Goal: Information Seeking & Learning: Learn about a topic

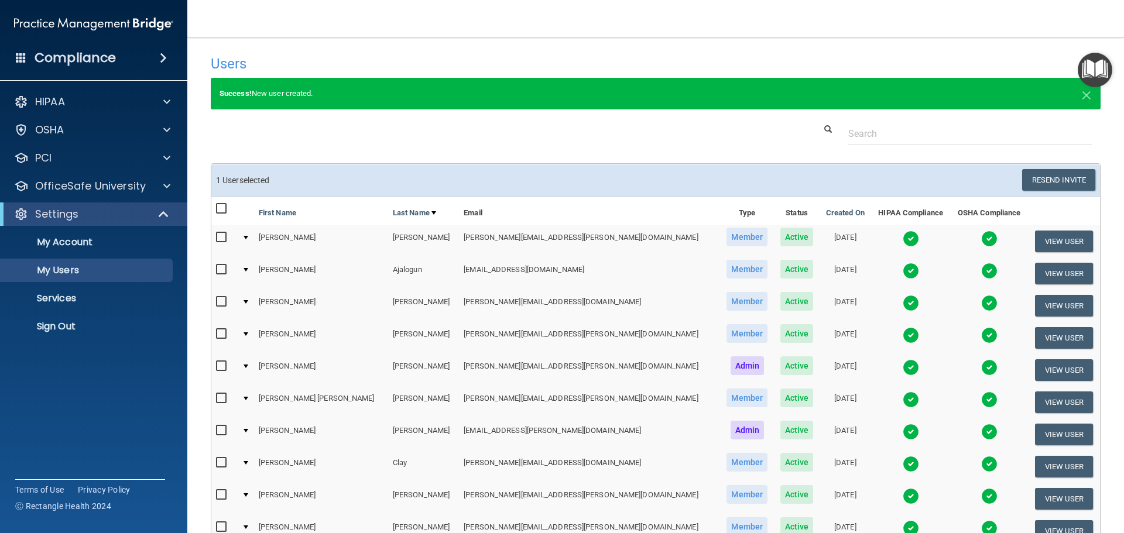
select select "20"
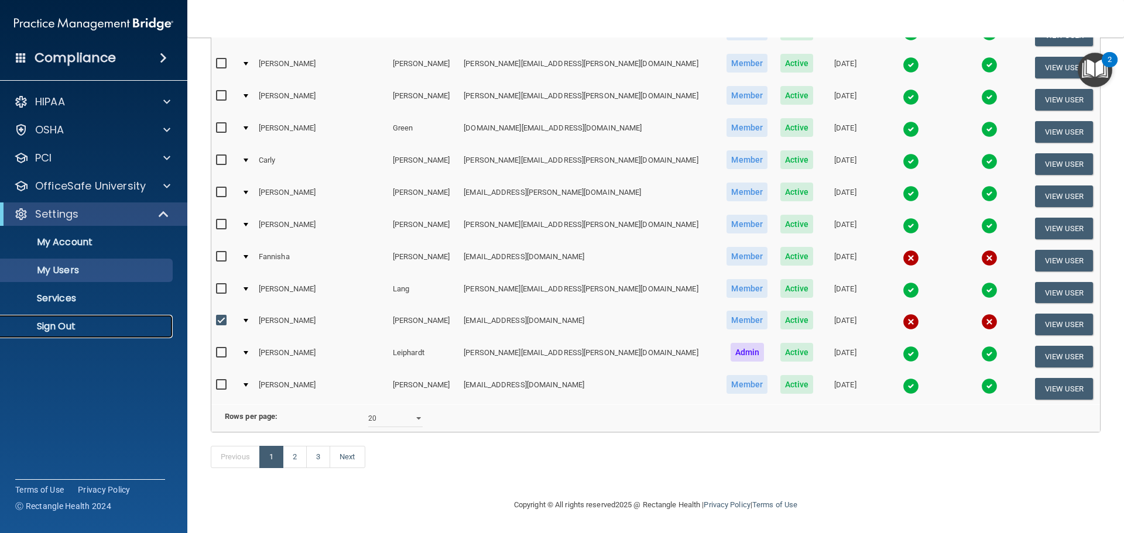
click at [105, 327] on p "Sign Out" at bounding box center [88, 327] width 160 height 12
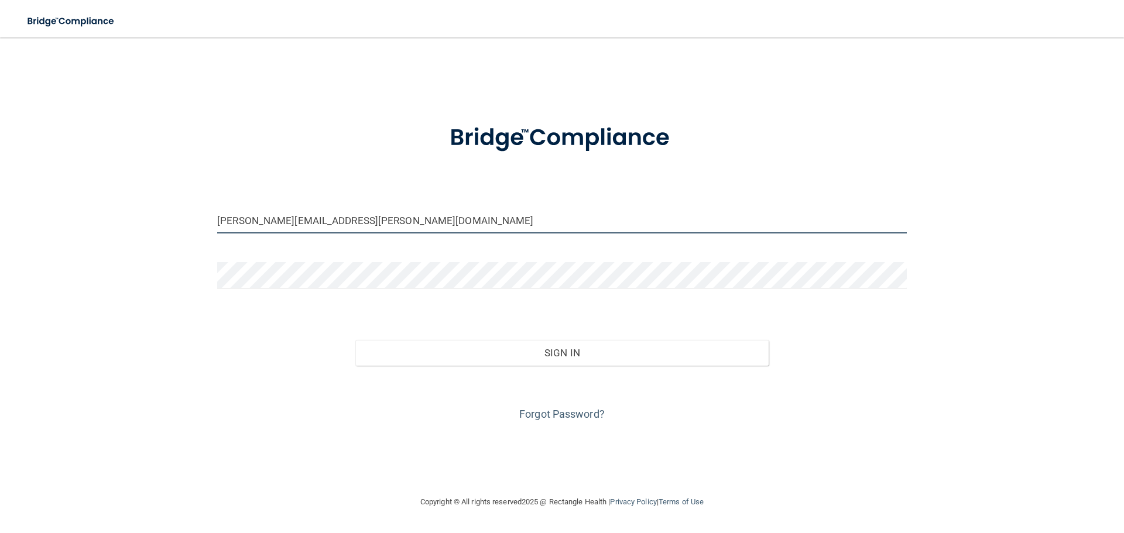
click at [321, 215] on input "emily.wolfbauer@bebright.com" at bounding box center [561, 220] width 689 height 26
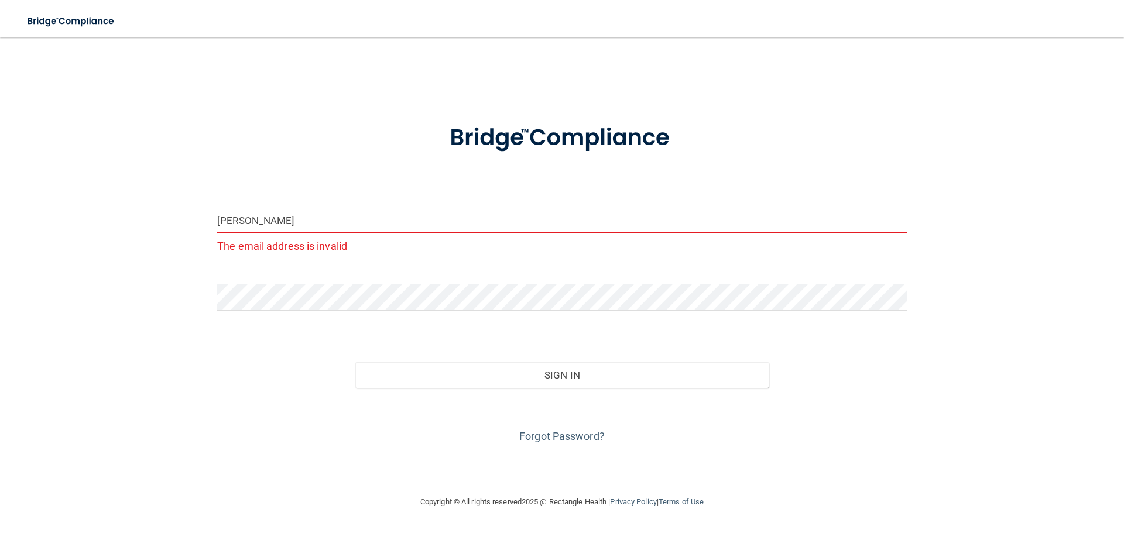
type input "[PERSON_NAME][EMAIL_ADDRESS][DOMAIN_NAME]"
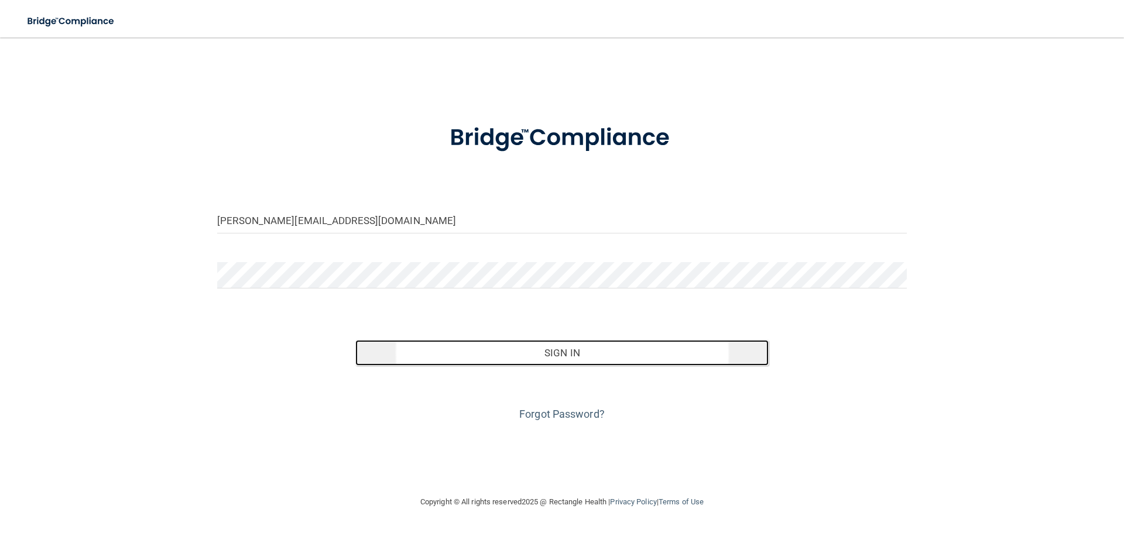
click at [400, 357] on button "Sign In" at bounding box center [562, 353] width 414 height 26
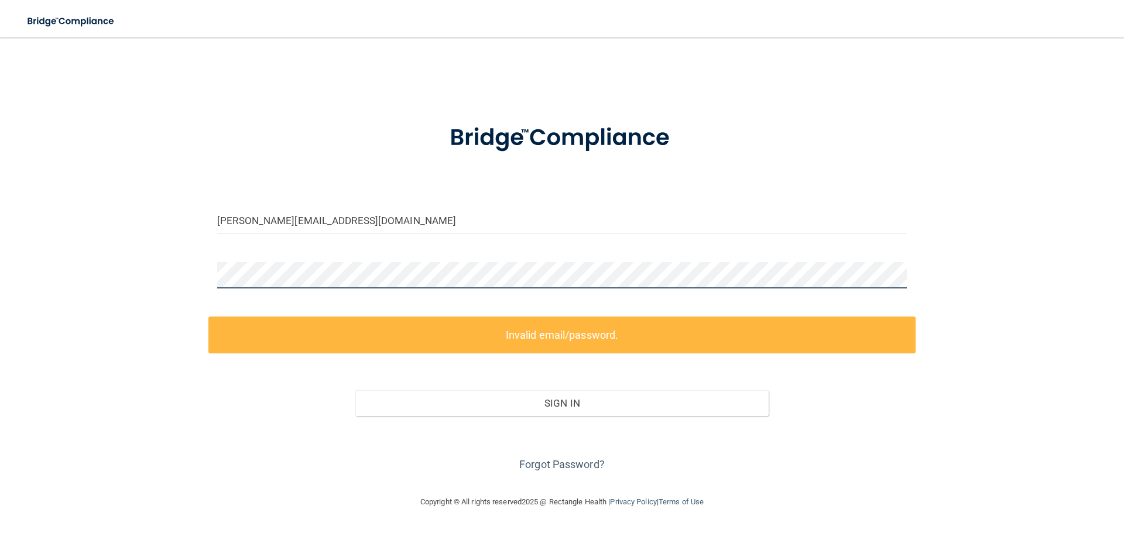
click at [207, 282] on div "kyle.clay@bebright.com Invalid email/password. You don't have permission to acc…" at bounding box center [561, 266] width 1077 height 434
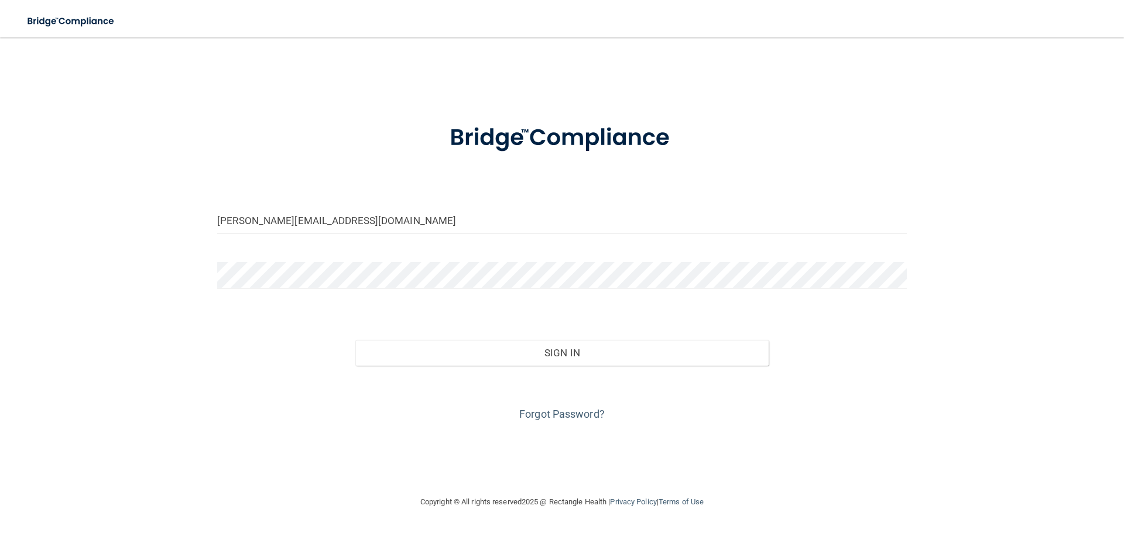
click at [550, 368] on div "Forgot Password?" at bounding box center [561, 395] width 707 height 59
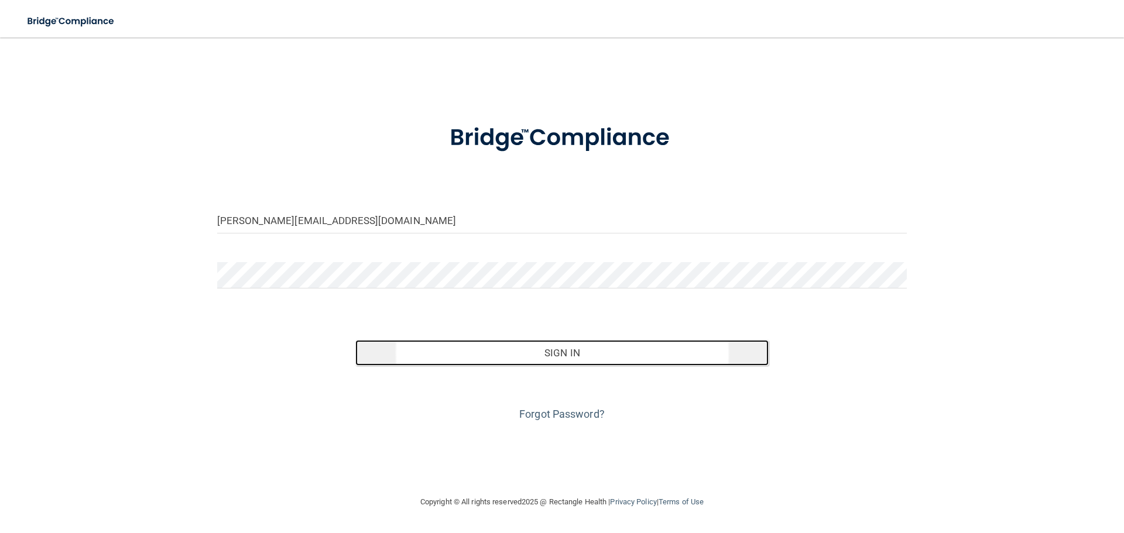
click at [547, 359] on button "Sign In" at bounding box center [562, 353] width 414 height 26
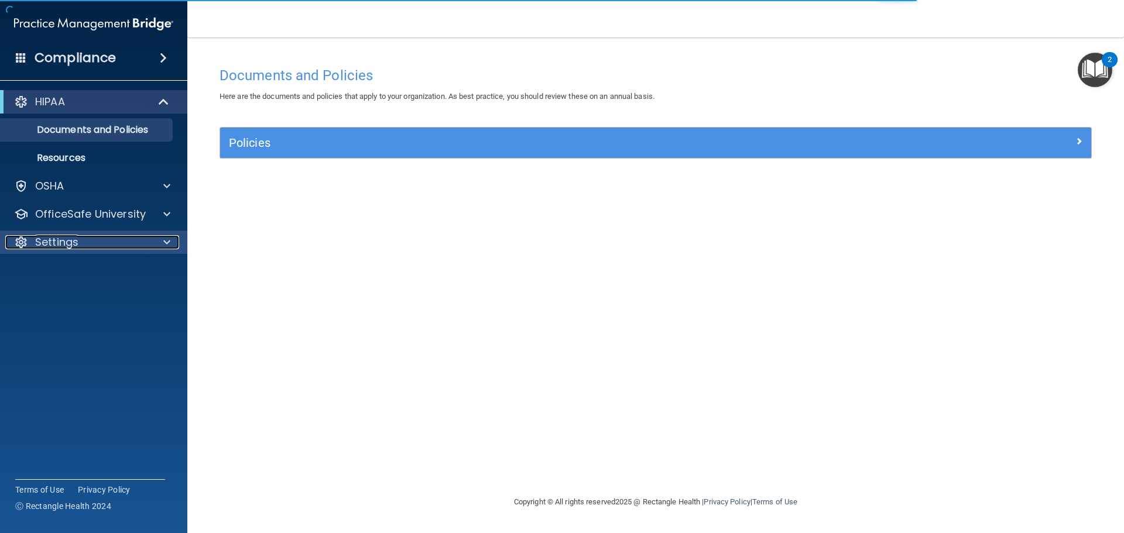
drag, startPoint x: 171, startPoint y: 243, endPoint x: 179, endPoint y: 242, distance: 7.6
click at [171, 243] on div at bounding box center [164, 242] width 29 height 14
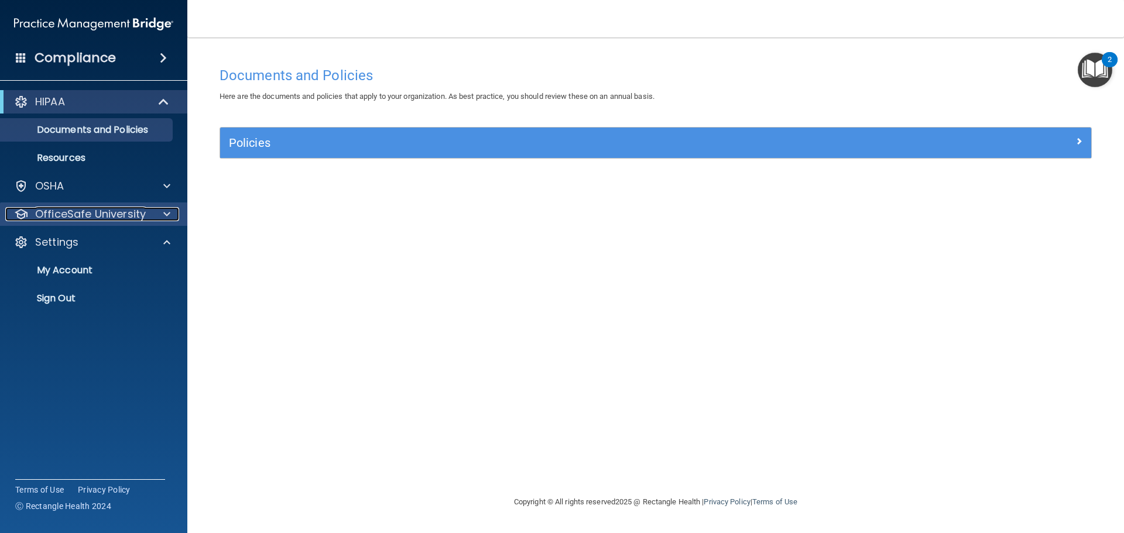
click at [125, 216] on p "OfficeSafe University" at bounding box center [90, 214] width 111 height 14
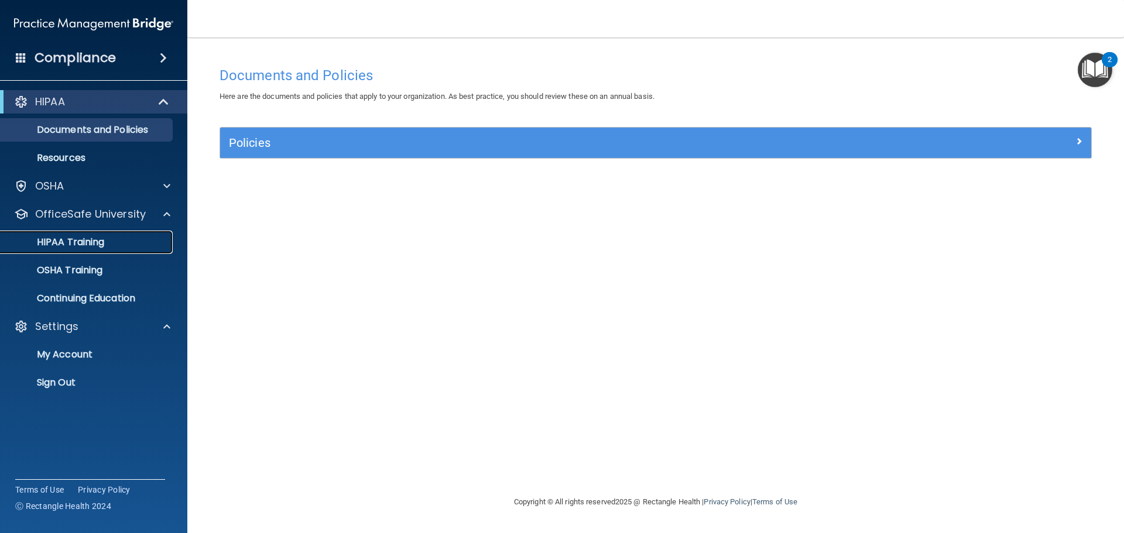
click at [101, 243] on p "HIPAA Training" at bounding box center [56, 242] width 97 height 12
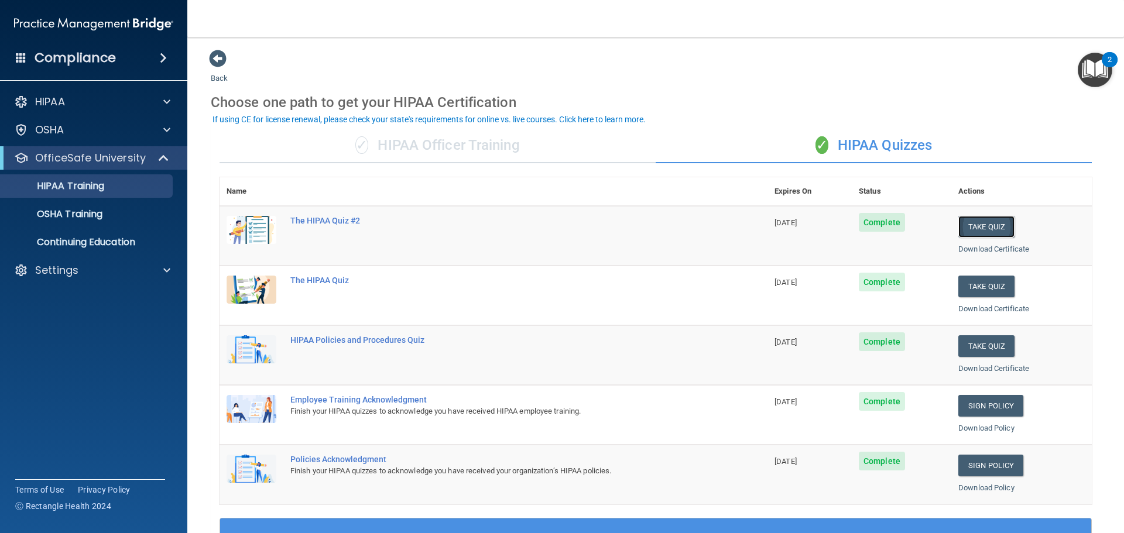
click at [973, 224] on button "Take Quiz" at bounding box center [986, 227] width 56 height 22
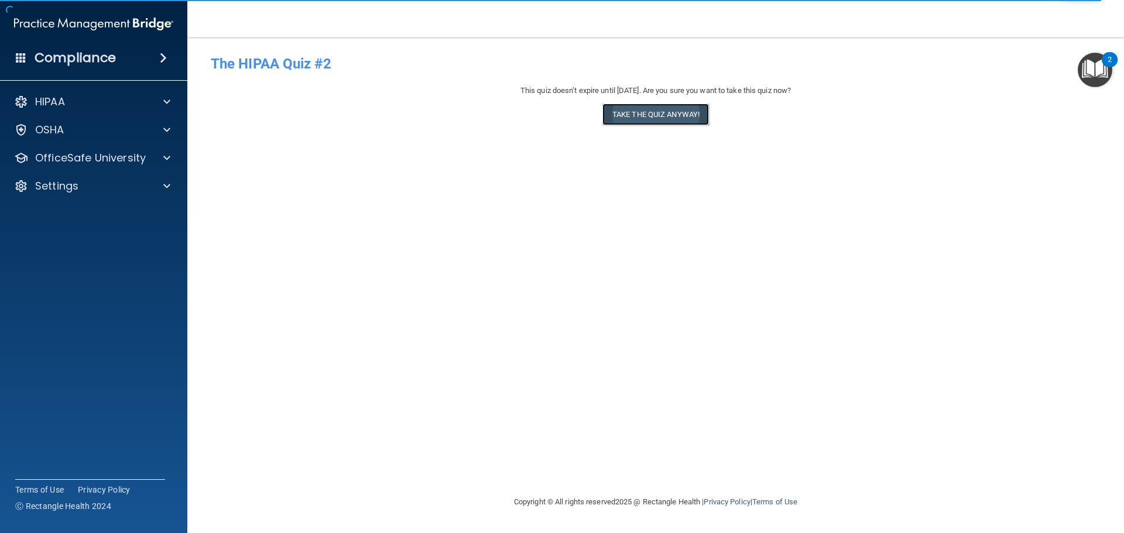
click at [645, 122] on button "Take the quiz anyway!" at bounding box center [655, 115] width 107 height 22
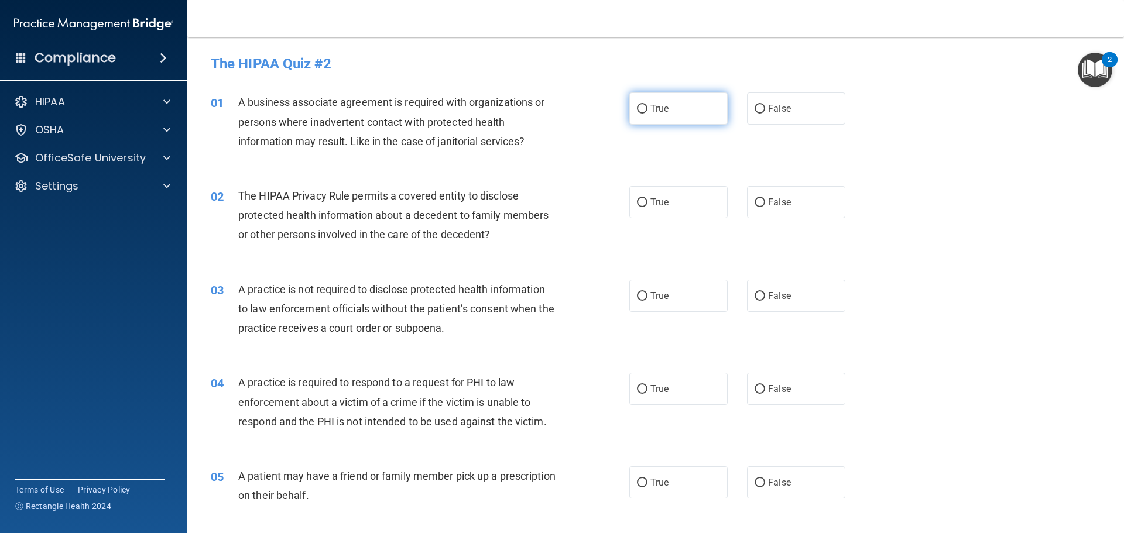
click at [646, 116] on label "True" at bounding box center [678, 108] width 98 height 32
click at [646, 114] on input "True" at bounding box center [642, 109] width 11 height 9
radio input "true"
click at [646, 218] on label "True" at bounding box center [678, 202] width 98 height 32
click at [646, 207] on input "True" at bounding box center [642, 202] width 11 height 9
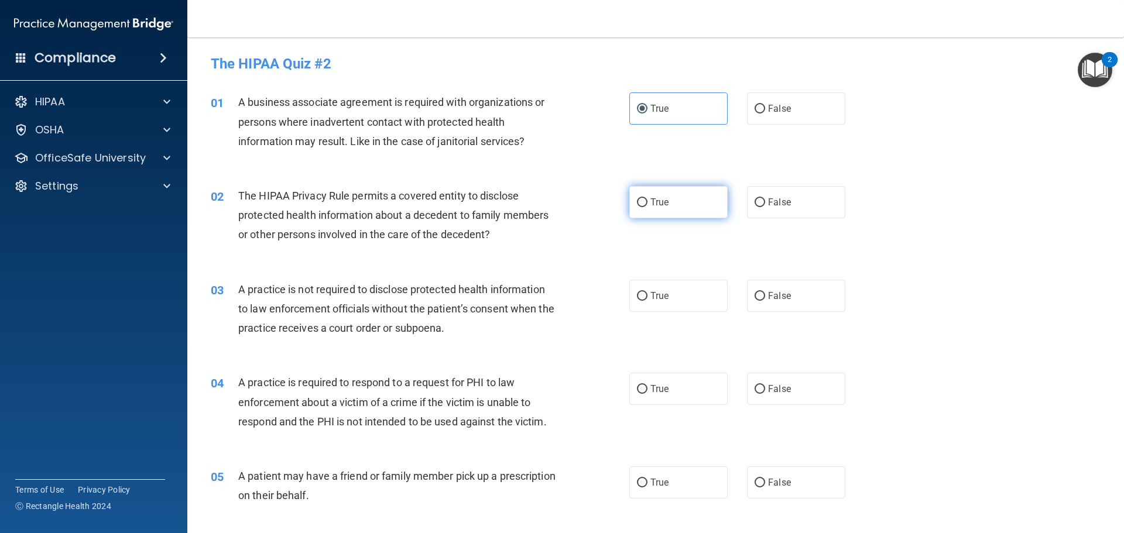
radio input "true"
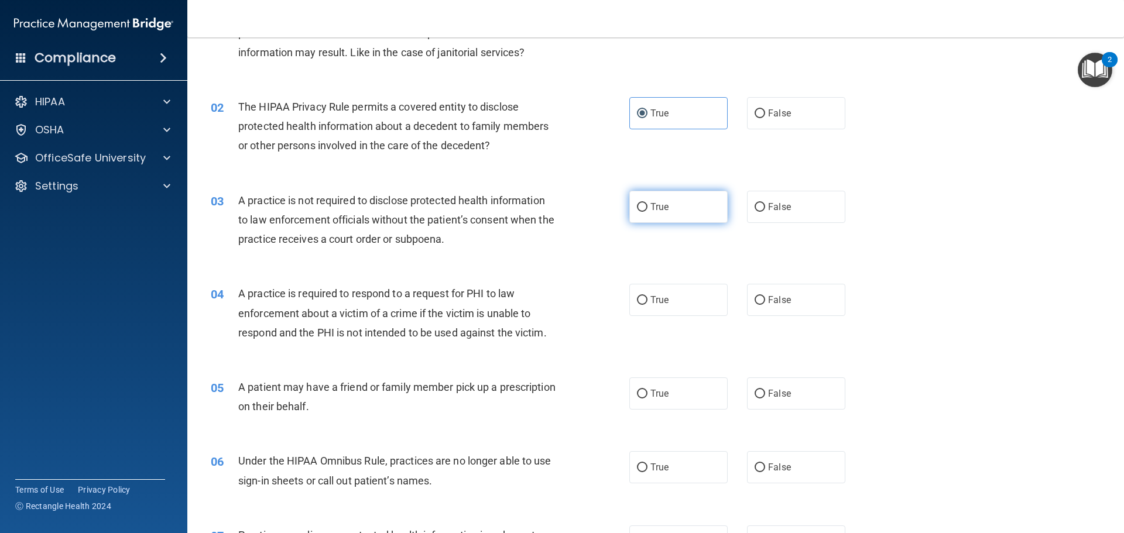
scroll to position [117, 0]
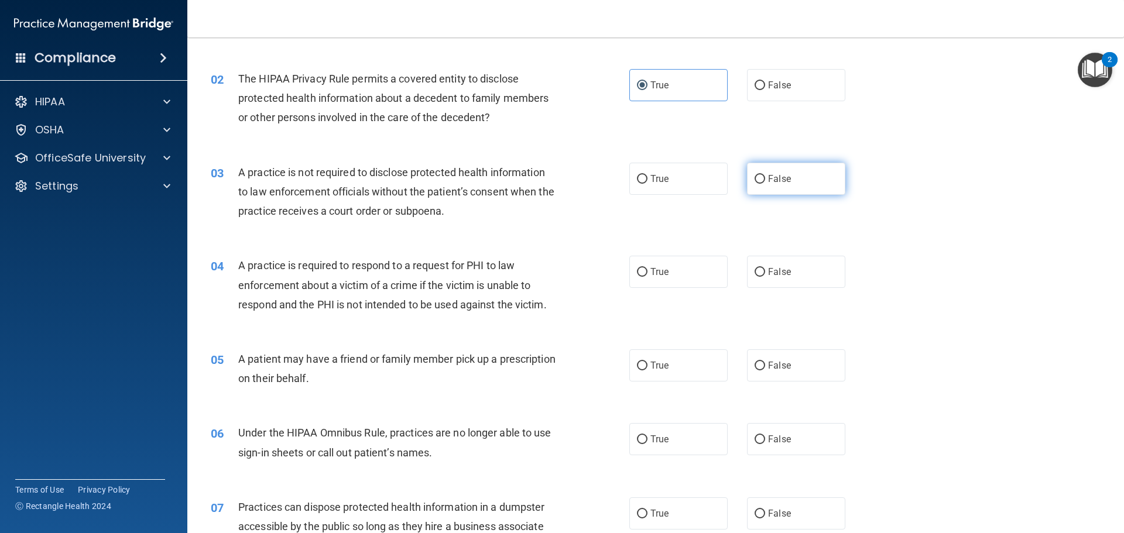
click at [754, 178] on input "False" at bounding box center [759, 179] width 11 height 9
radio input "true"
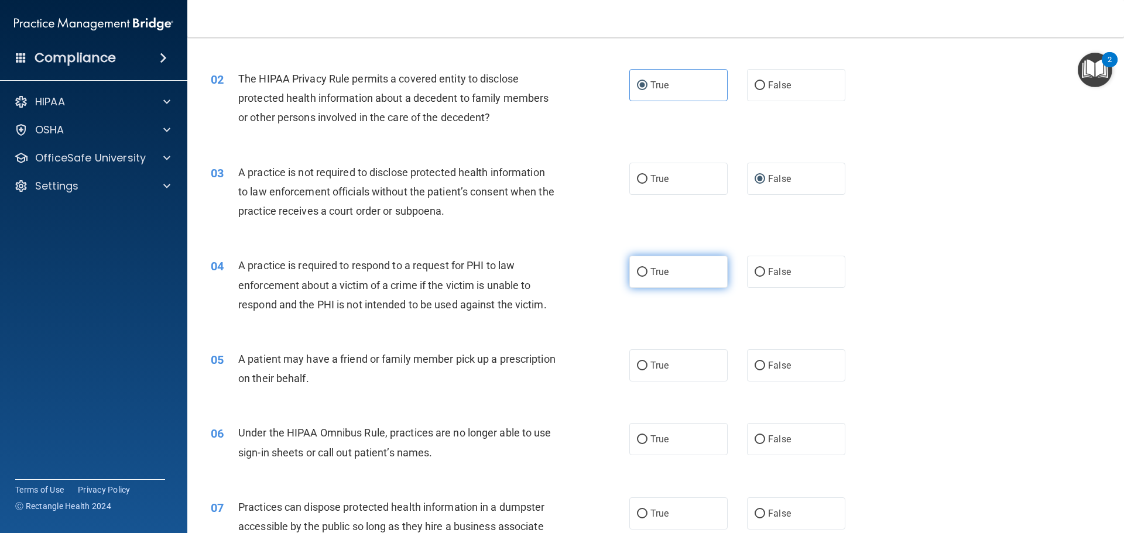
click at [675, 277] on label "True" at bounding box center [678, 272] width 98 height 32
click at [647, 277] on input "True" at bounding box center [642, 272] width 11 height 9
radio input "true"
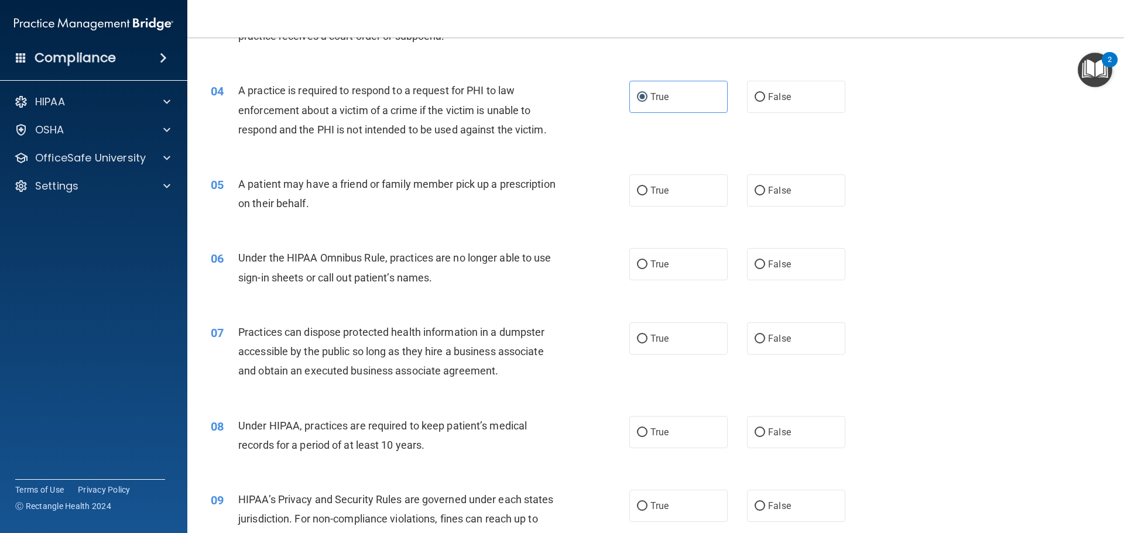
scroll to position [293, 0]
click at [686, 195] on label "True" at bounding box center [678, 190] width 98 height 32
click at [647, 195] on input "True" at bounding box center [642, 190] width 11 height 9
radio input "true"
click at [754, 268] on input "False" at bounding box center [759, 264] width 11 height 9
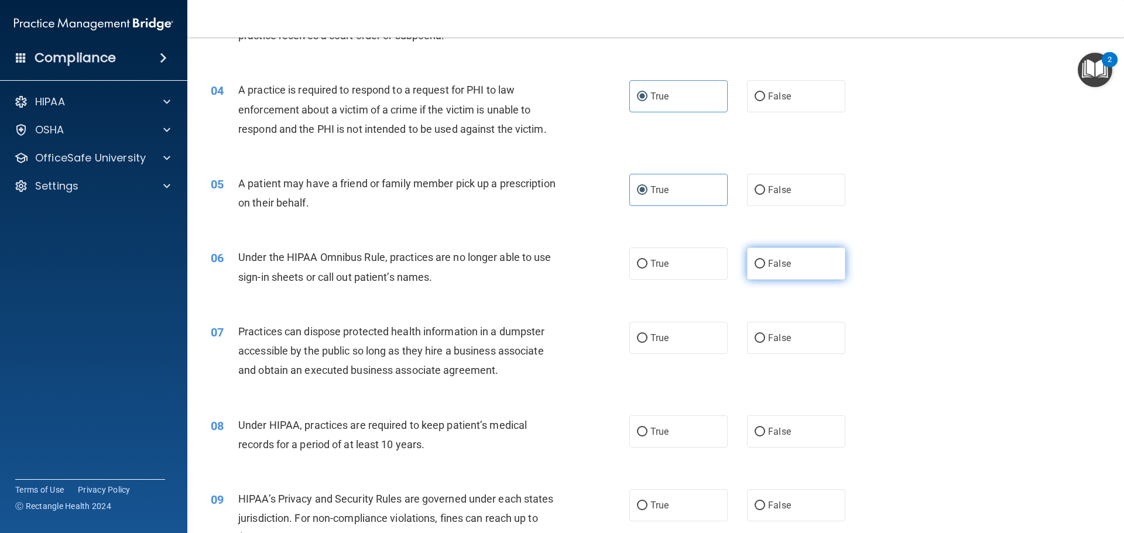
radio input "true"
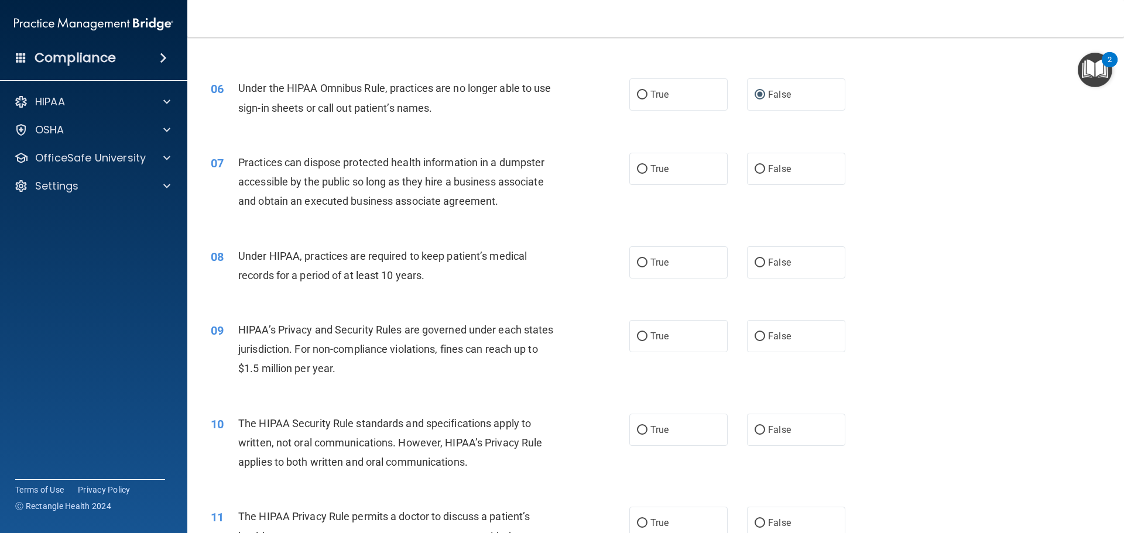
scroll to position [468, 0]
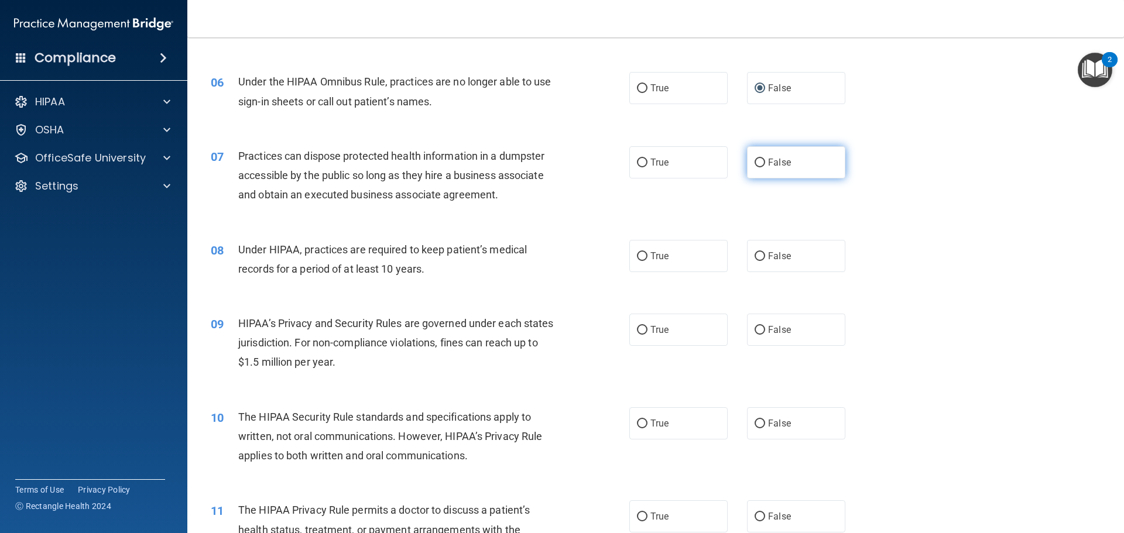
click at [792, 157] on label "False" at bounding box center [796, 162] width 98 height 32
click at [765, 159] on input "False" at bounding box center [759, 163] width 11 height 9
radio input "true"
click at [667, 257] on label "True" at bounding box center [678, 256] width 98 height 32
click at [647, 257] on input "True" at bounding box center [642, 256] width 11 height 9
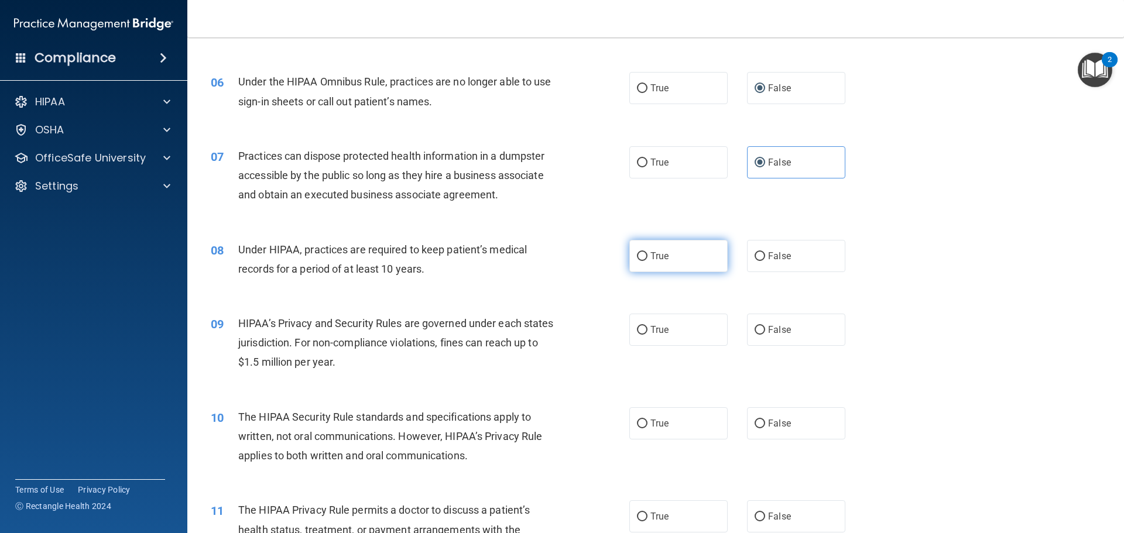
radio input "true"
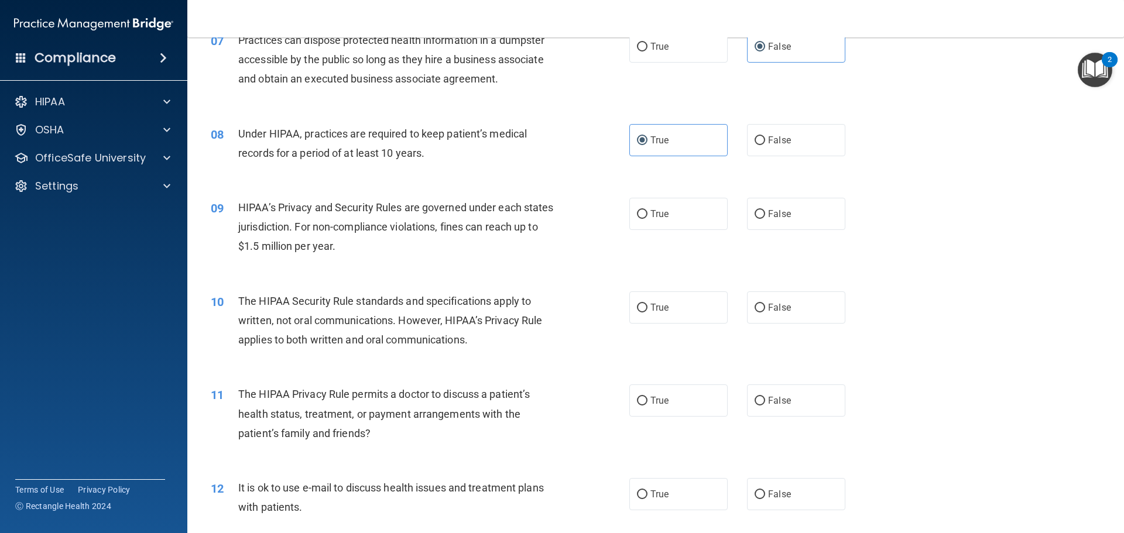
scroll to position [585, 0]
click at [657, 219] on label "True" at bounding box center [678, 213] width 98 height 32
click at [647, 218] on input "True" at bounding box center [642, 213] width 11 height 9
radio input "true"
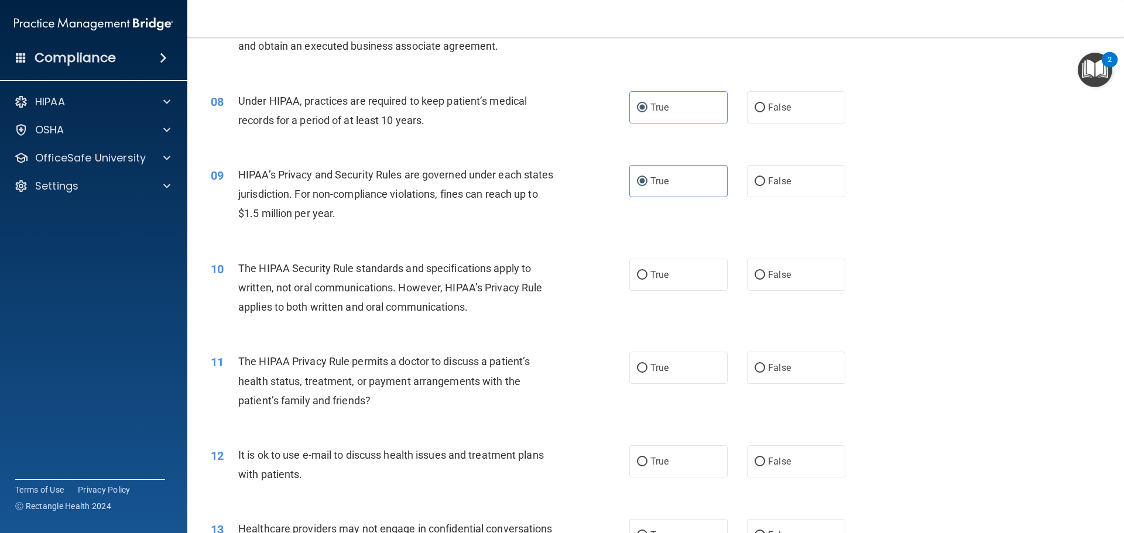
scroll to position [644, 0]
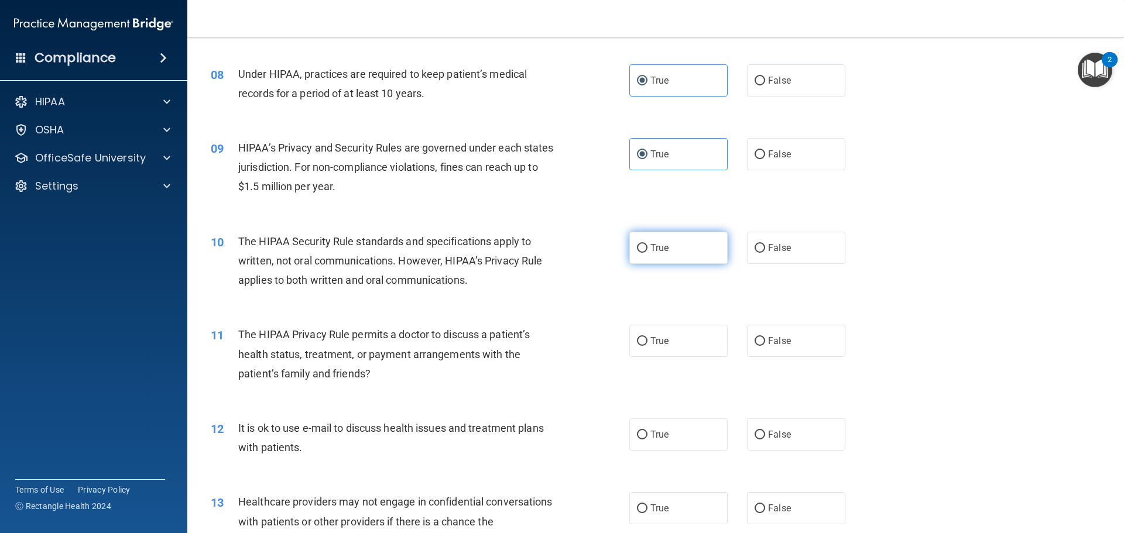
click at [639, 253] on label "True" at bounding box center [678, 248] width 98 height 32
click at [639, 253] on input "True" at bounding box center [642, 248] width 11 height 9
radio input "true"
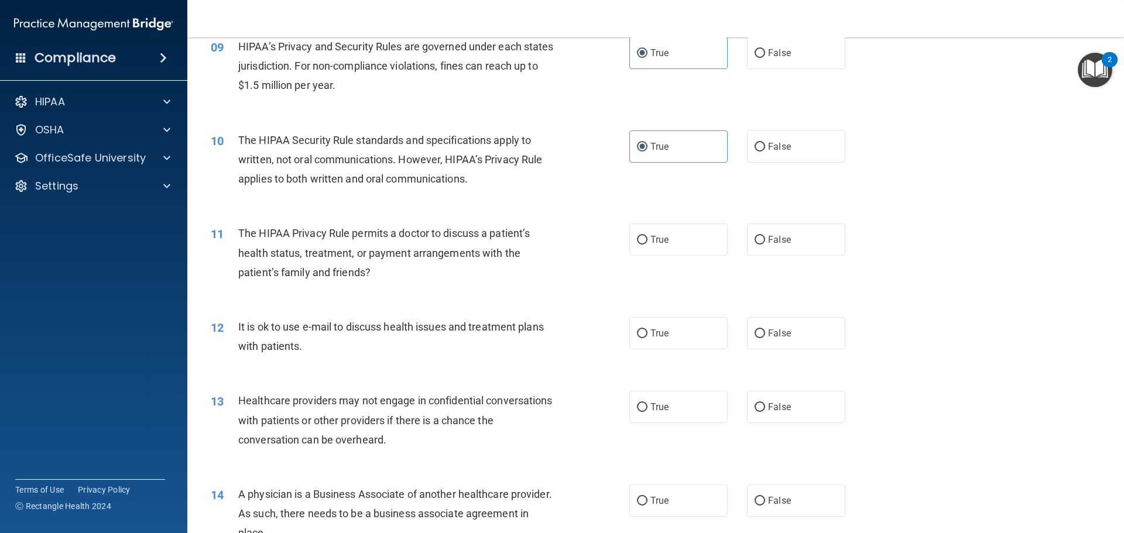
scroll to position [819, 0]
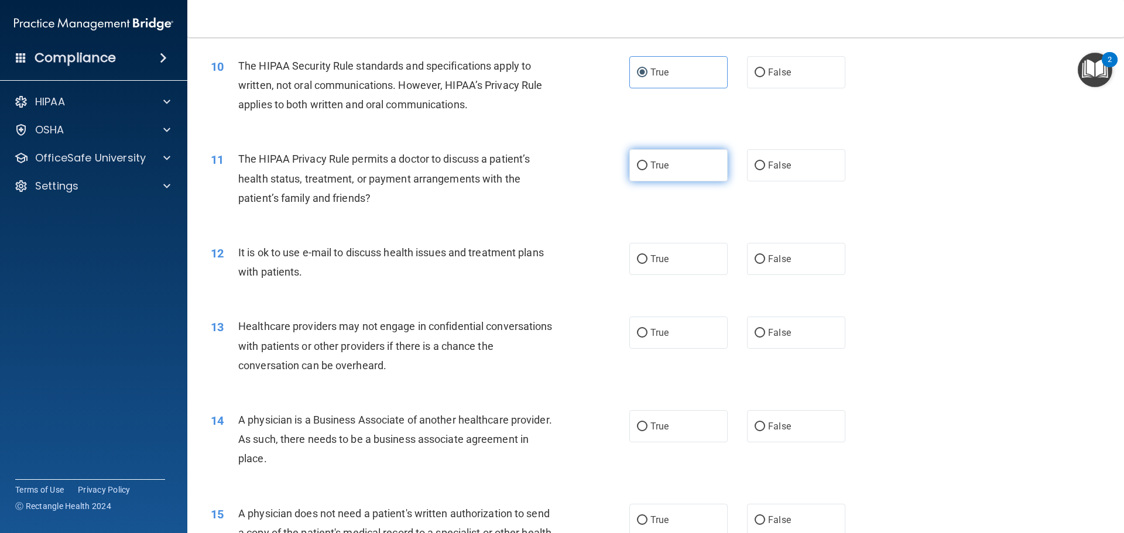
click at [659, 176] on label "True" at bounding box center [678, 165] width 98 height 32
click at [647, 170] on input "True" at bounding box center [642, 166] width 11 height 9
radio input "true"
click at [668, 255] on label "True" at bounding box center [678, 259] width 98 height 32
click at [647, 255] on input "True" at bounding box center [642, 259] width 11 height 9
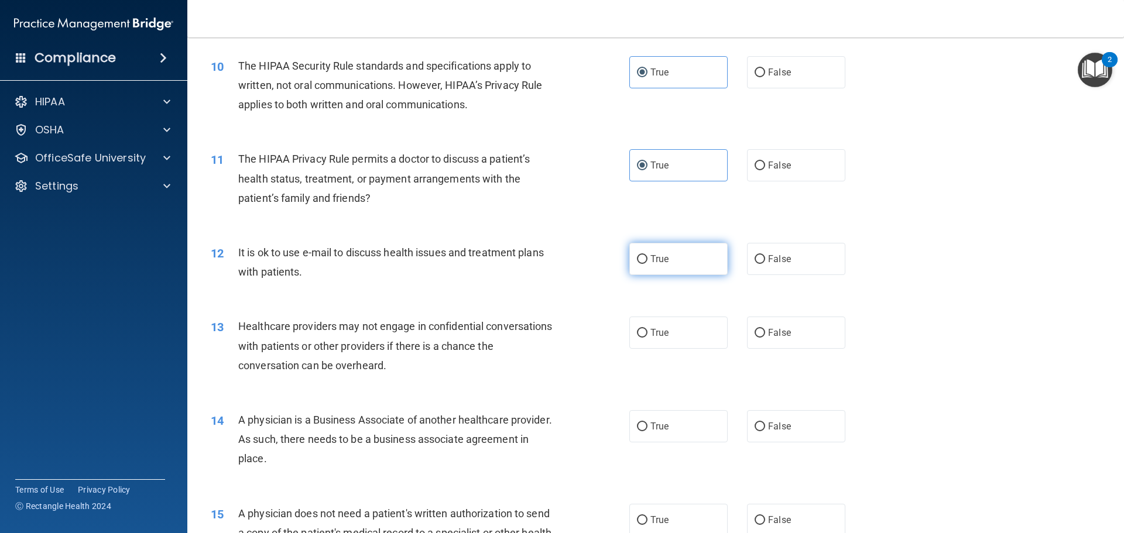
radio input "true"
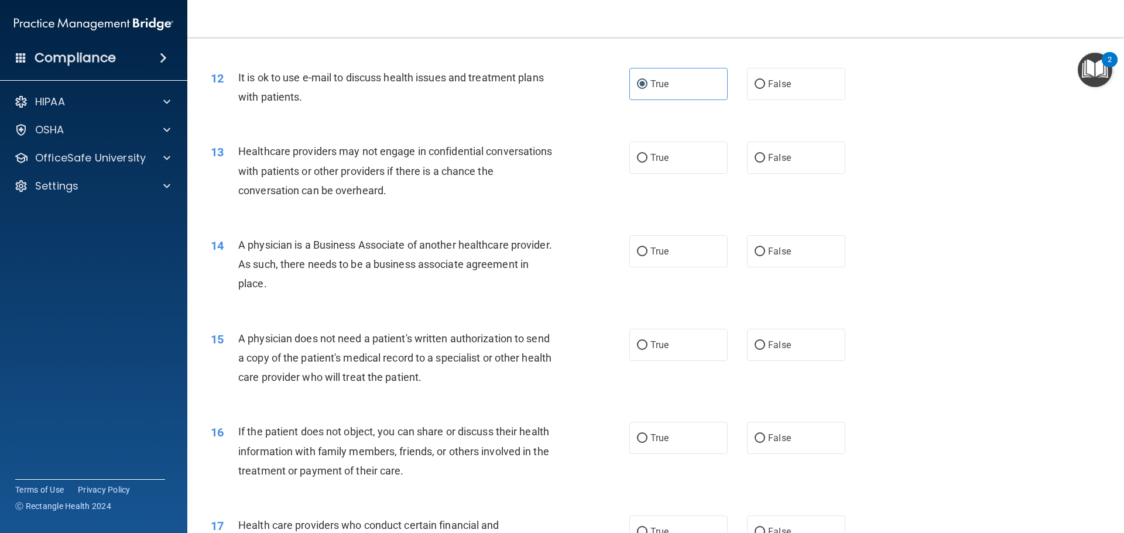
scroll to position [995, 0]
click at [662, 159] on span "True" at bounding box center [659, 157] width 18 height 11
click at [647, 159] on input "True" at bounding box center [642, 157] width 11 height 9
radio input "true"
click at [665, 250] on label "True" at bounding box center [678, 251] width 98 height 32
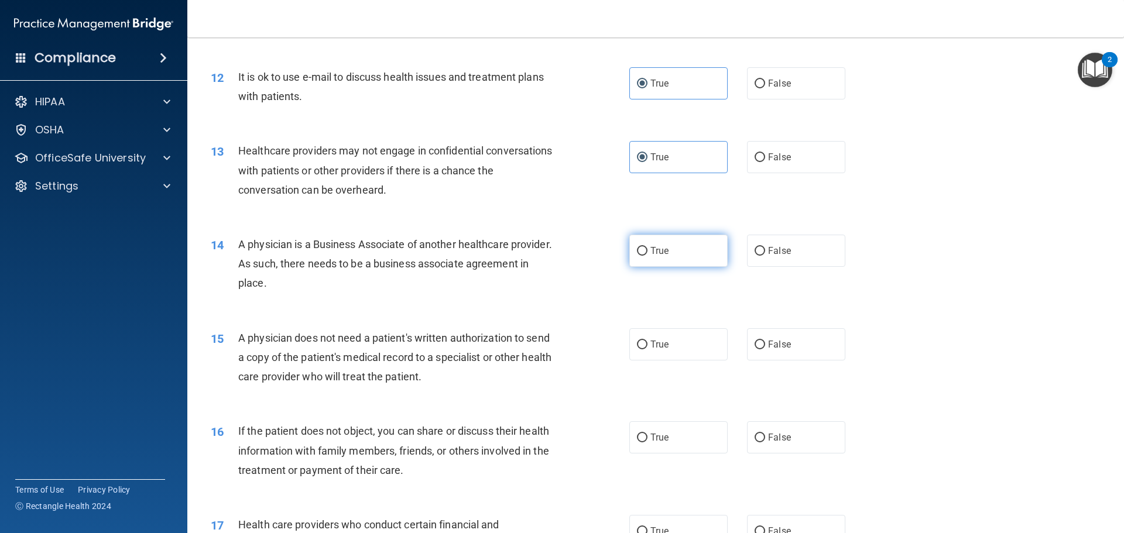
click at [647, 250] on input "True" at bounding box center [642, 251] width 11 height 9
radio input "true"
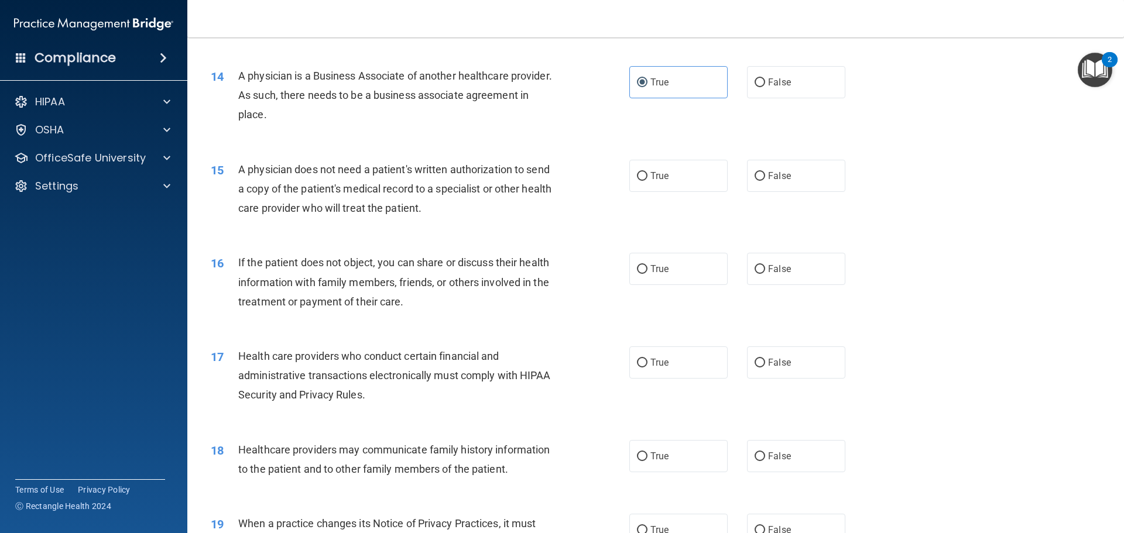
scroll to position [1170, 0]
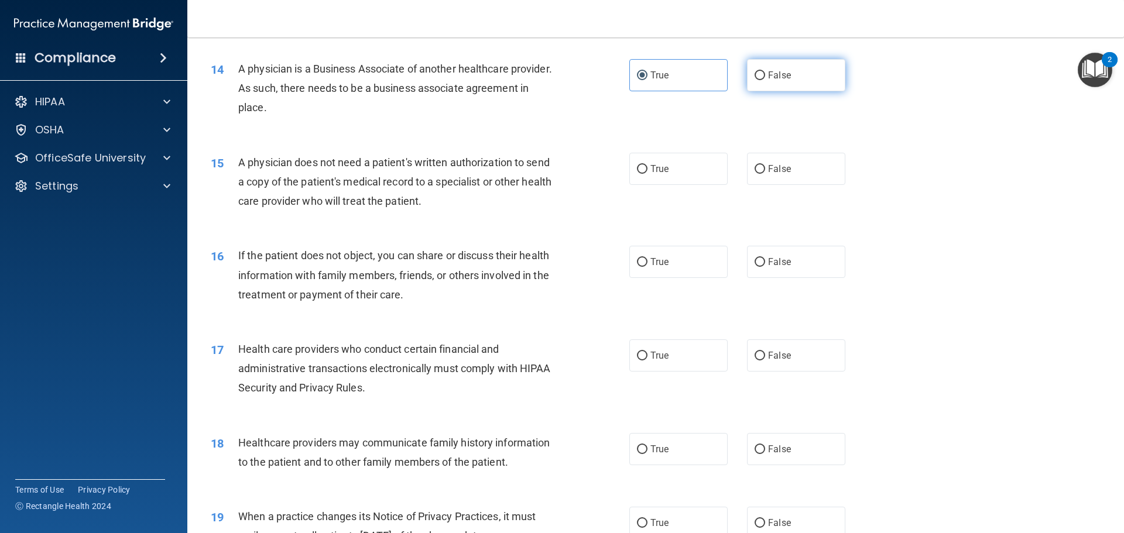
click at [801, 70] on label "False" at bounding box center [796, 75] width 98 height 32
click at [765, 71] on input "False" at bounding box center [759, 75] width 11 height 9
radio input "true"
click at [677, 84] on label "True" at bounding box center [678, 75] width 98 height 32
click at [647, 80] on input "True" at bounding box center [642, 75] width 11 height 9
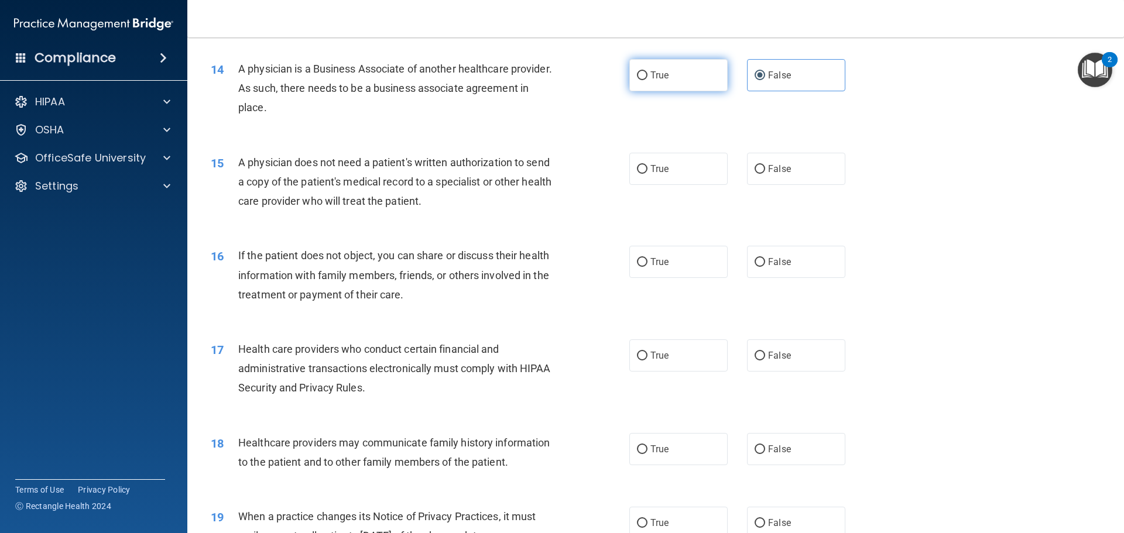
radio input "true"
radio input "false"
click at [669, 171] on label "True" at bounding box center [678, 169] width 98 height 32
click at [647, 171] on input "True" at bounding box center [642, 169] width 11 height 9
radio input "true"
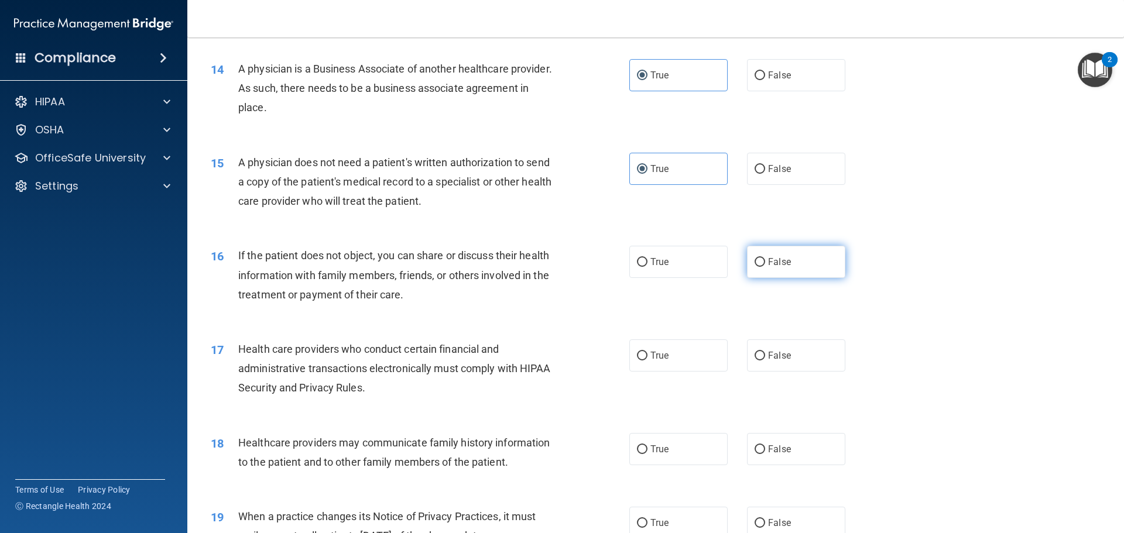
click at [780, 258] on span "False" at bounding box center [779, 261] width 23 height 11
click at [765, 258] on input "False" at bounding box center [759, 262] width 11 height 9
radio input "true"
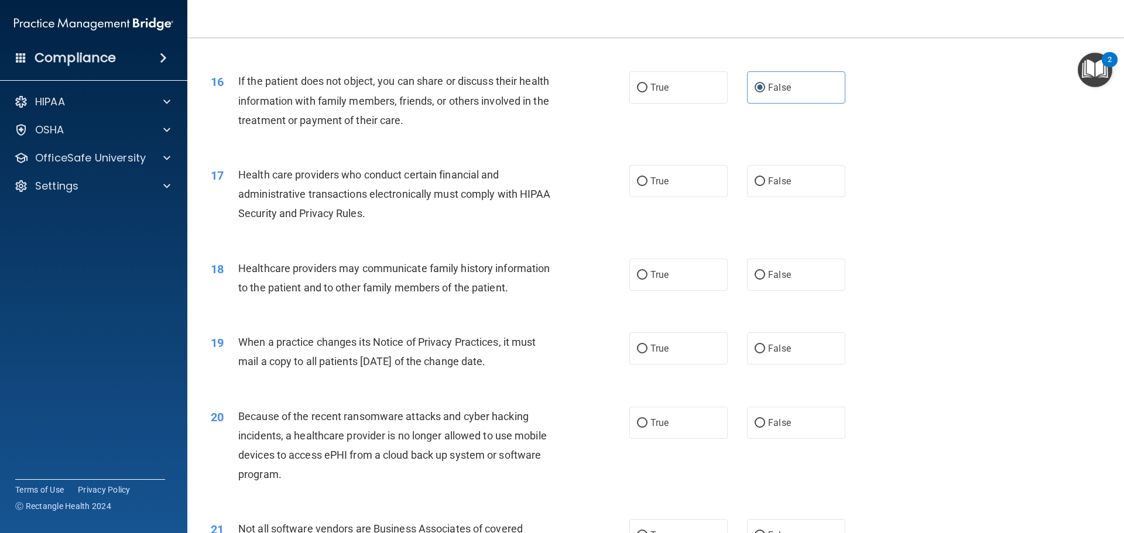
scroll to position [1346, 0]
click at [649, 111] on div "16 If the patient does not object, you can share or discuss their health inform…" at bounding box center [655, 103] width 907 height 94
click at [650, 97] on label "True" at bounding box center [678, 86] width 98 height 32
click at [647, 91] on input "True" at bounding box center [642, 87] width 11 height 9
radio input "true"
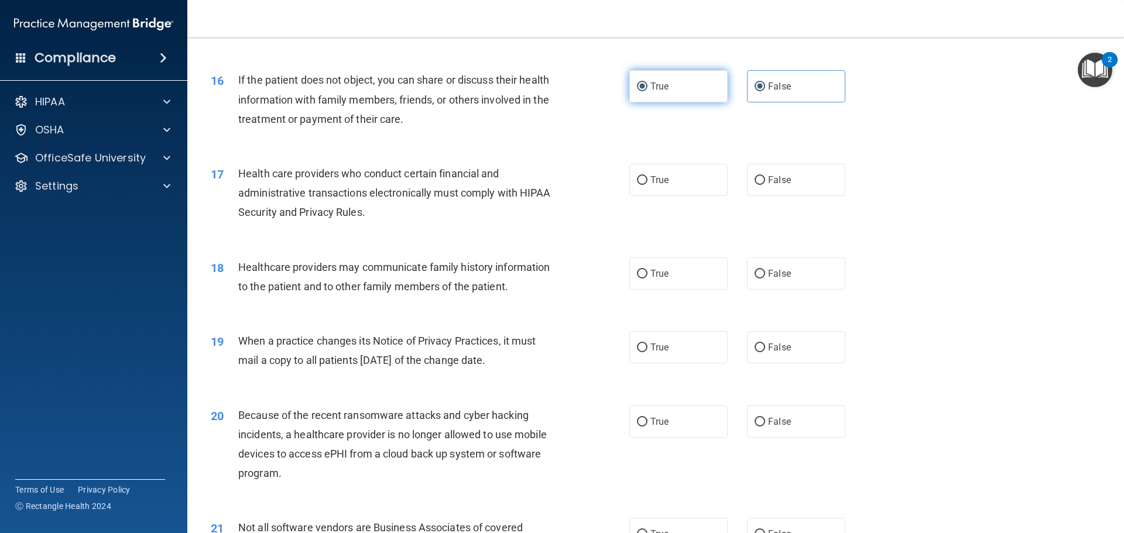
radio input "false"
click at [654, 187] on label "True" at bounding box center [678, 180] width 98 height 32
click at [647, 185] on input "True" at bounding box center [642, 180] width 11 height 9
radio input "true"
click at [670, 273] on label "True" at bounding box center [678, 274] width 98 height 32
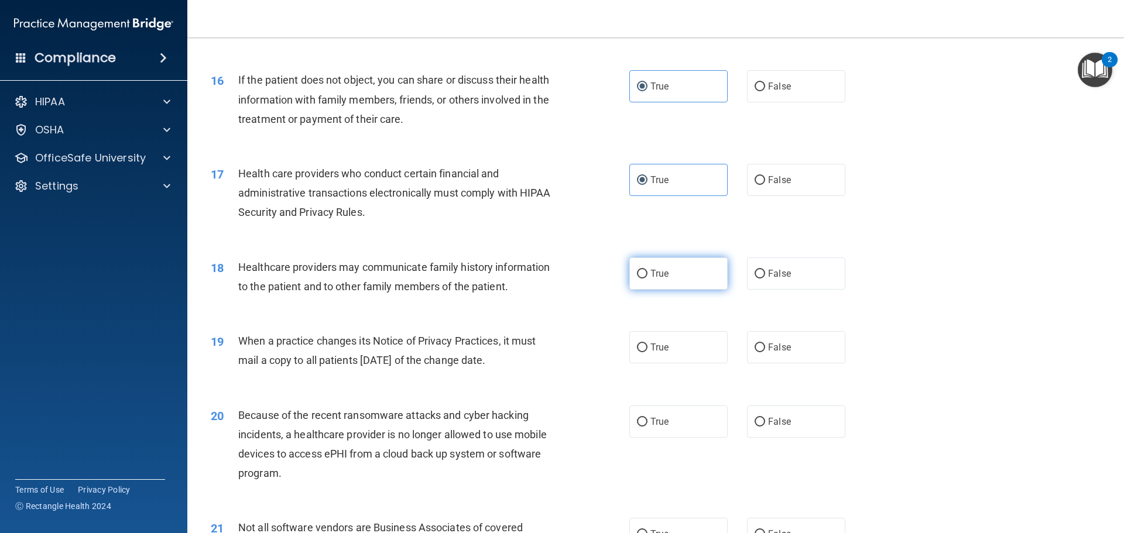
click at [647, 273] on input "True" at bounding box center [642, 274] width 11 height 9
radio input "true"
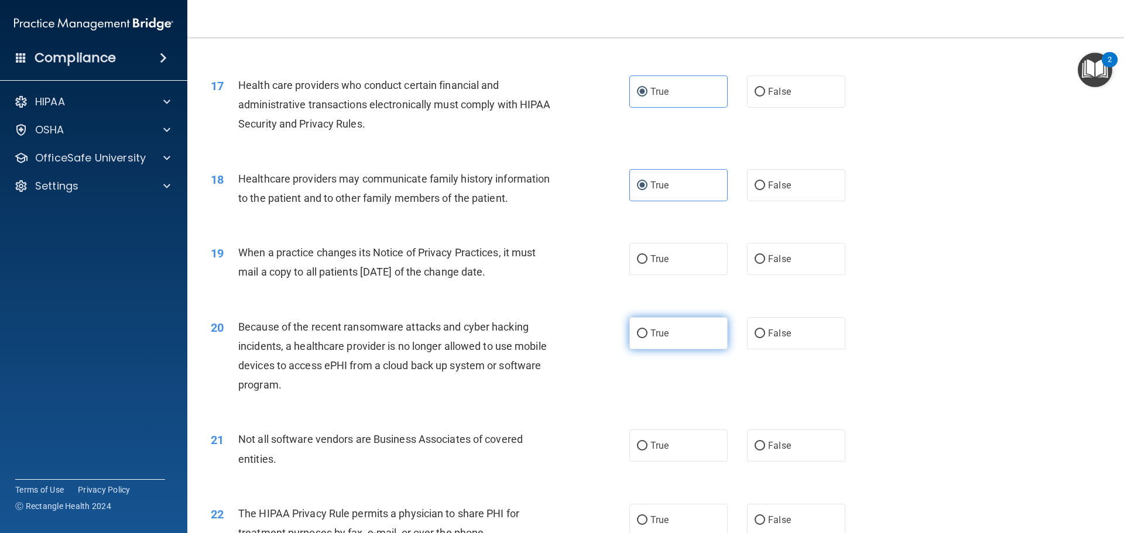
scroll to position [1463, 0]
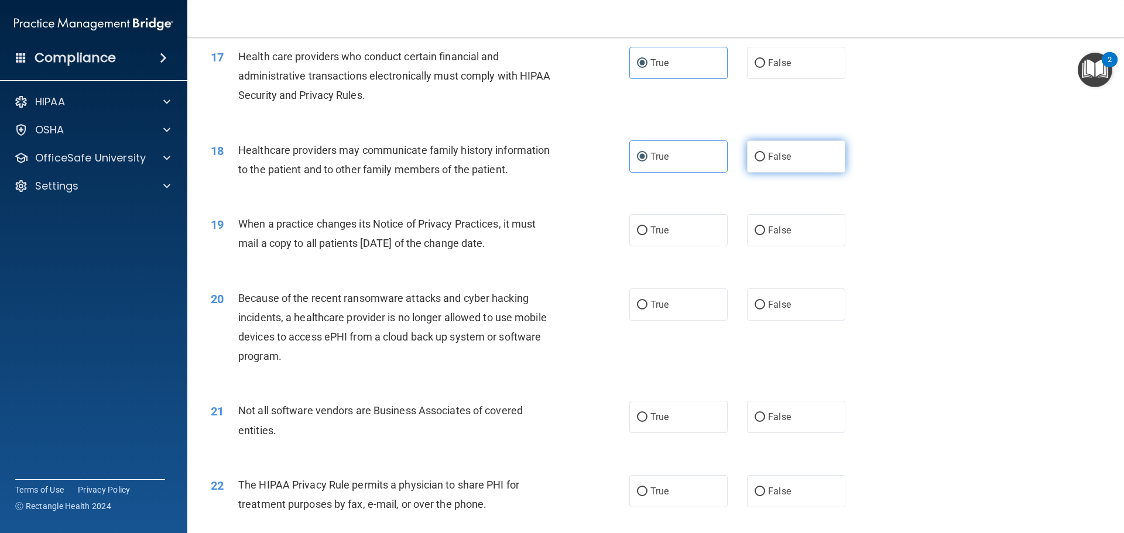
click at [785, 154] on label "False" at bounding box center [796, 156] width 98 height 32
click at [765, 154] on input "False" at bounding box center [759, 157] width 11 height 9
radio input "true"
radio input "false"
click at [686, 234] on label "True" at bounding box center [678, 230] width 98 height 32
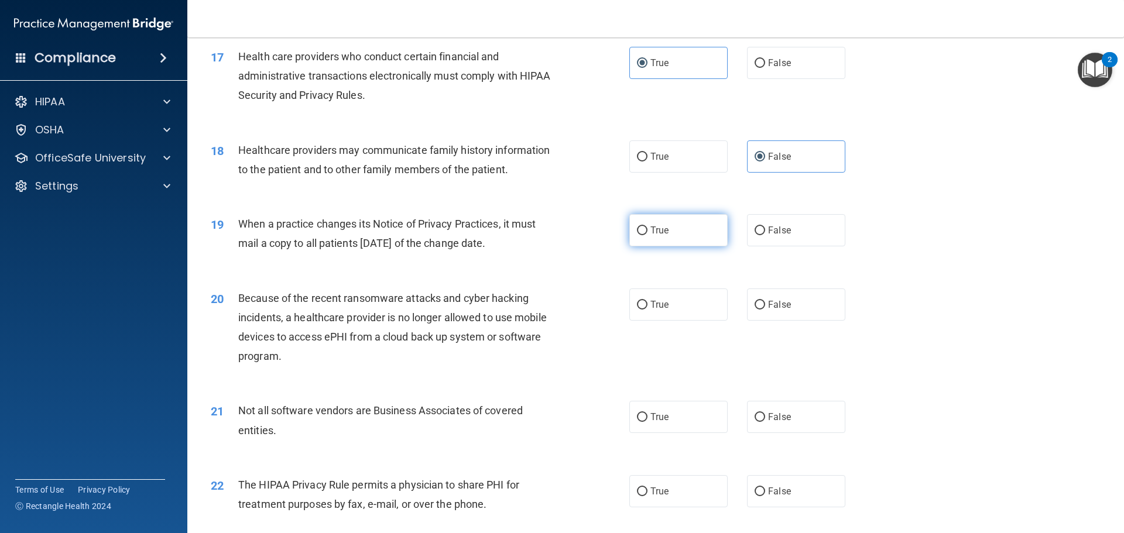
click at [647, 234] on input "True" at bounding box center [642, 230] width 11 height 9
radio input "true"
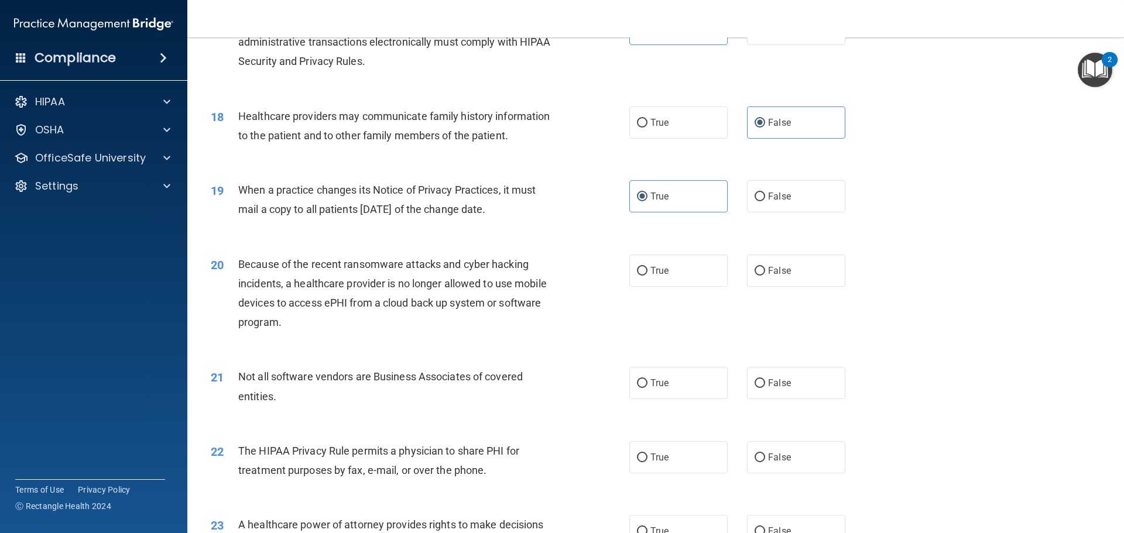
scroll to position [1580, 0]
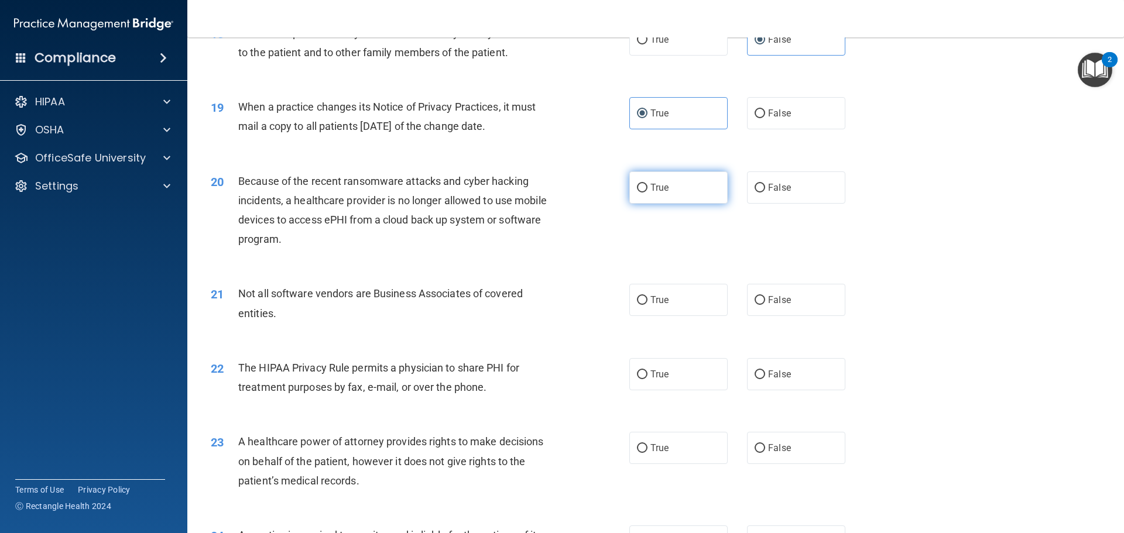
click at [643, 189] on input "True" at bounding box center [642, 188] width 11 height 9
radio input "true"
click at [747, 187] on label "False" at bounding box center [796, 187] width 98 height 32
click at [754, 187] on input "False" at bounding box center [759, 188] width 11 height 9
radio input "true"
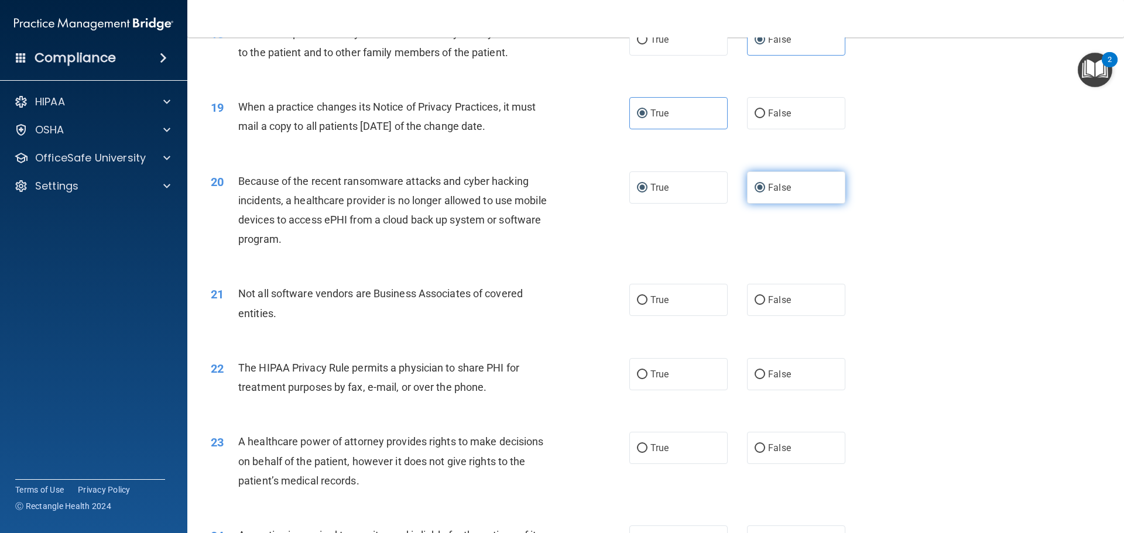
radio input "false"
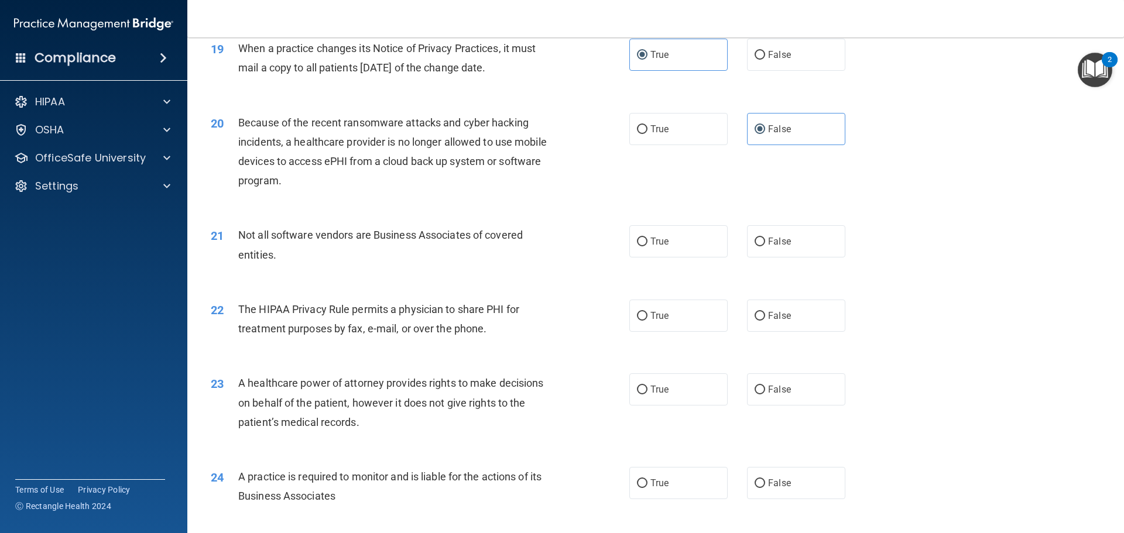
scroll to position [1697, 0]
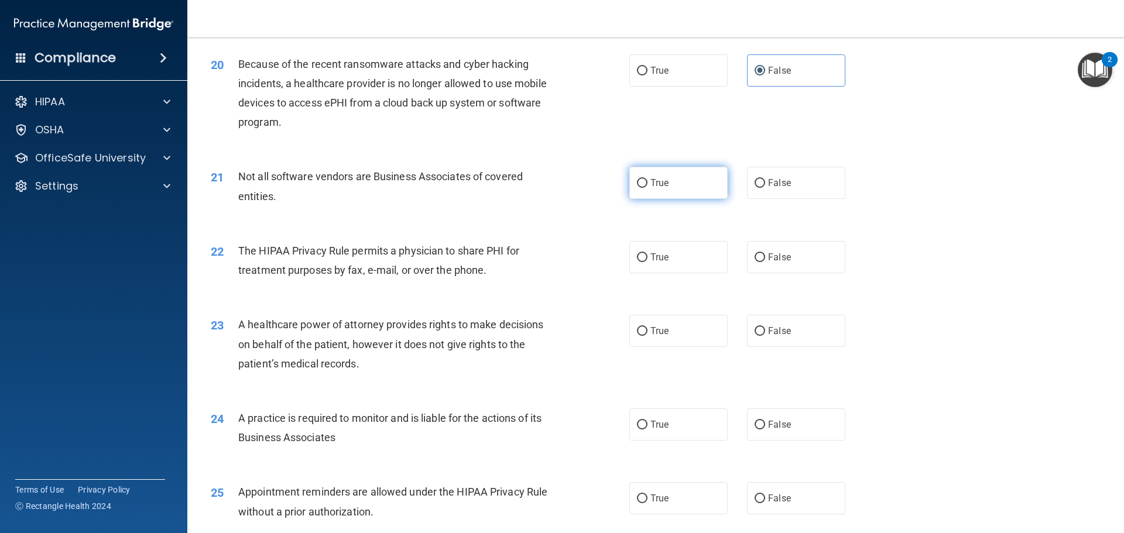
click at [637, 186] on input "True" at bounding box center [642, 183] width 11 height 9
radio input "true"
click at [660, 260] on span "True" at bounding box center [659, 257] width 18 height 11
click at [647, 260] on input "True" at bounding box center [642, 257] width 11 height 9
radio input "true"
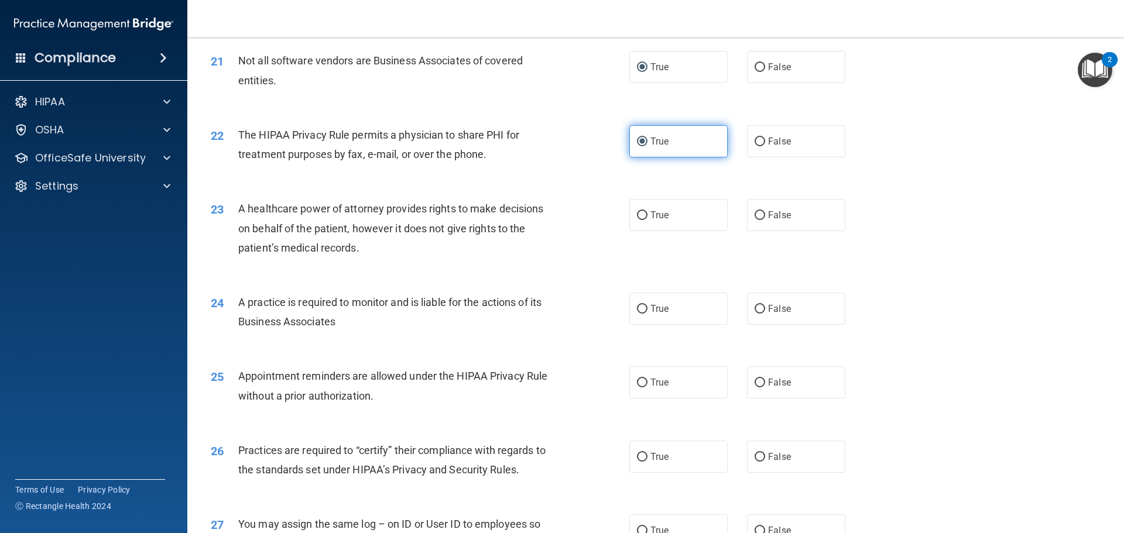
scroll to position [1814, 0]
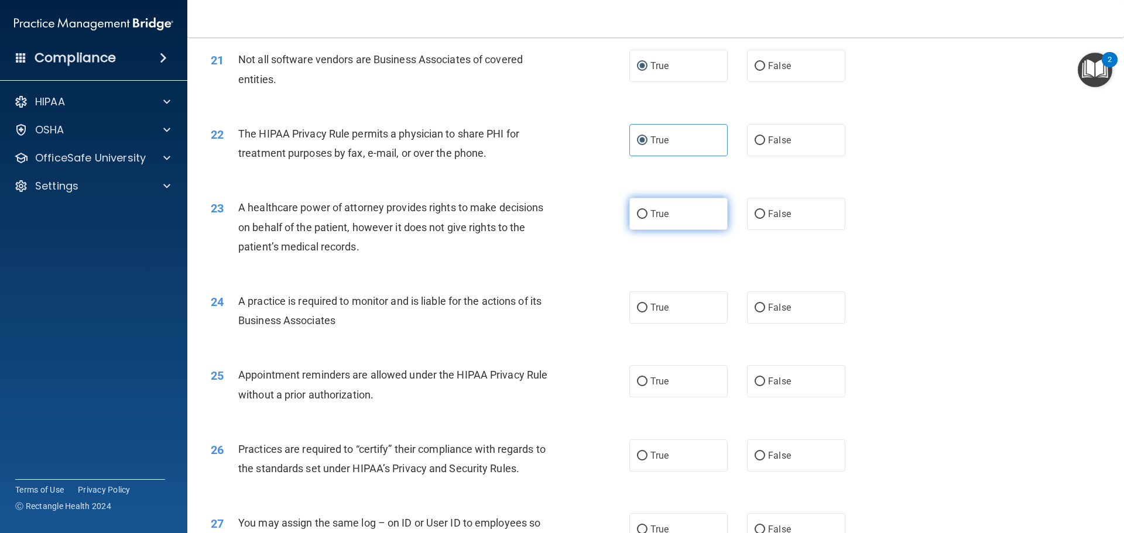
click at [652, 229] on label "True" at bounding box center [678, 214] width 98 height 32
click at [647, 219] on input "True" at bounding box center [642, 214] width 11 height 9
radio input "true"
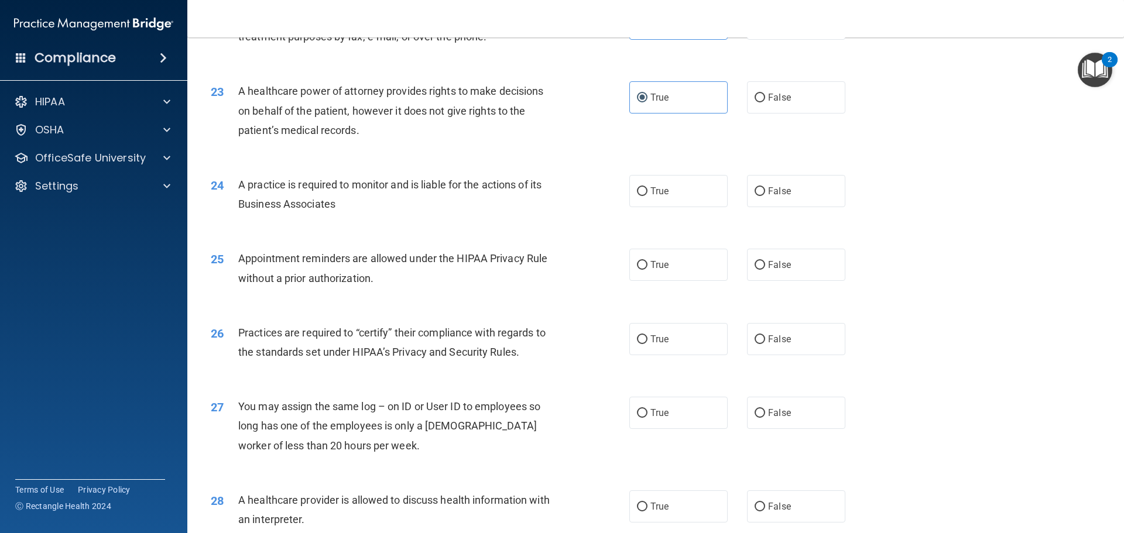
scroll to position [1931, 0]
click at [659, 194] on span "True" at bounding box center [659, 190] width 18 height 11
click at [647, 194] on input "True" at bounding box center [642, 191] width 11 height 9
radio input "true"
click at [675, 262] on label "True" at bounding box center [678, 264] width 98 height 32
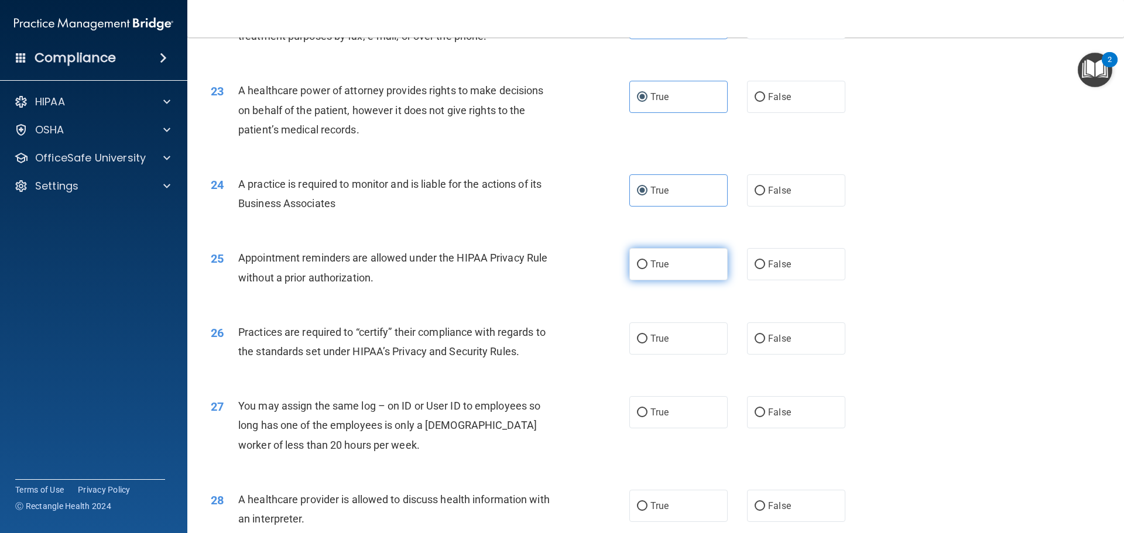
click at [647, 262] on input "True" at bounding box center [642, 264] width 11 height 9
radio input "true"
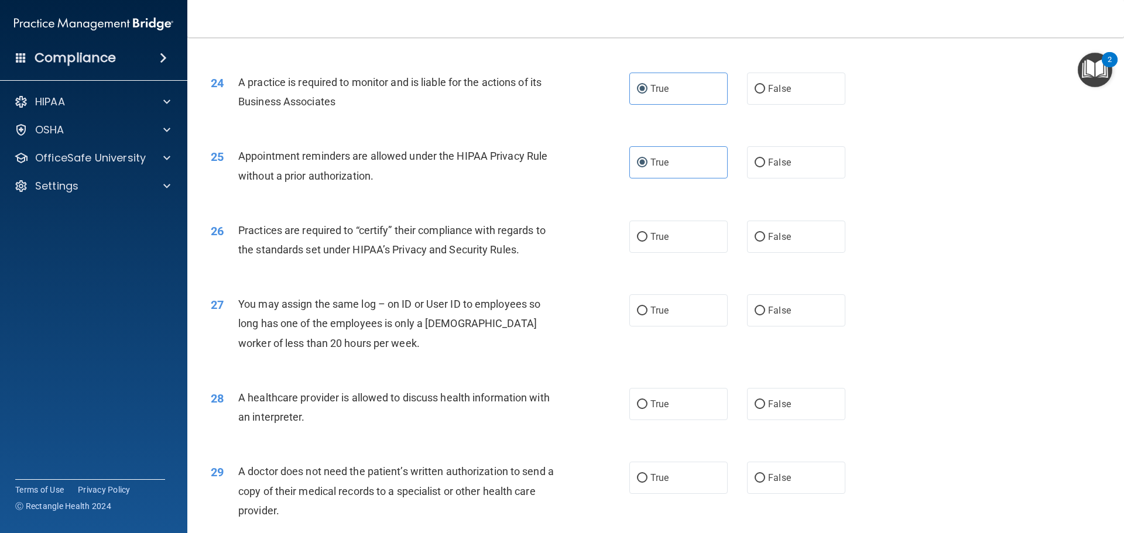
scroll to position [2107, 0]
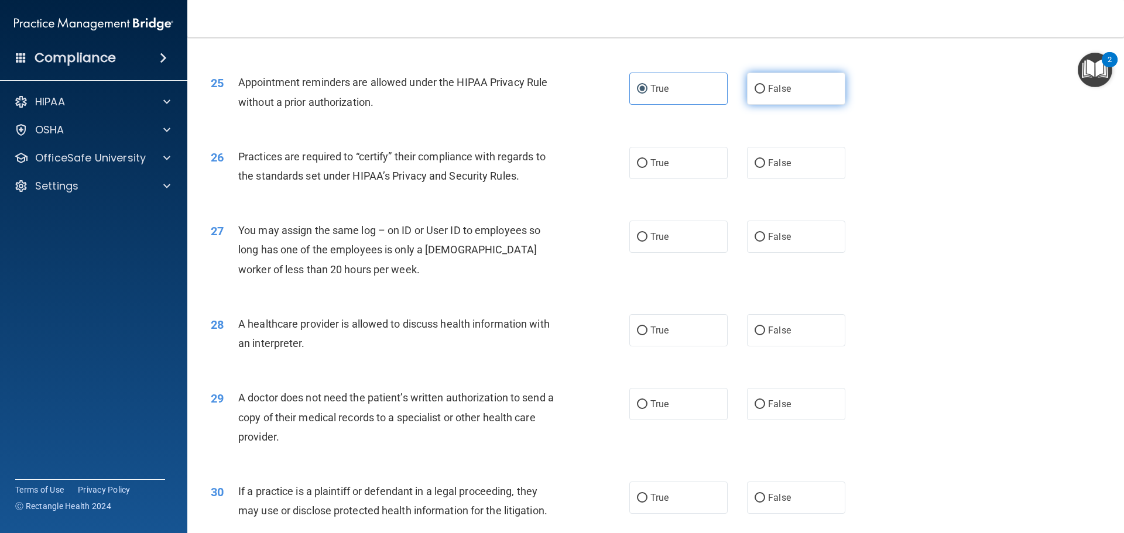
click at [754, 90] on input "False" at bounding box center [759, 89] width 11 height 9
radio input "true"
click at [693, 100] on label "True" at bounding box center [678, 89] width 98 height 32
click at [647, 94] on input "True" at bounding box center [642, 89] width 11 height 9
radio input "true"
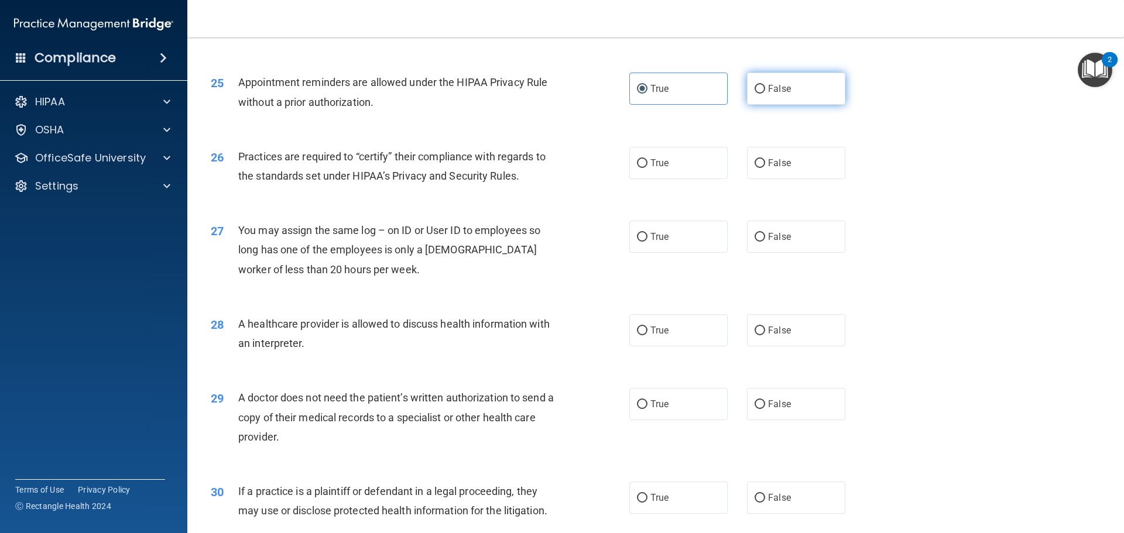
click at [783, 88] on span "False" at bounding box center [779, 88] width 23 height 11
click at [765, 88] on input "False" at bounding box center [759, 89] width 11 height 9
radio input "true"
radio input "false"
click at [678, 171] on label "True" at bounding box center [678, 163] width 98 height 32
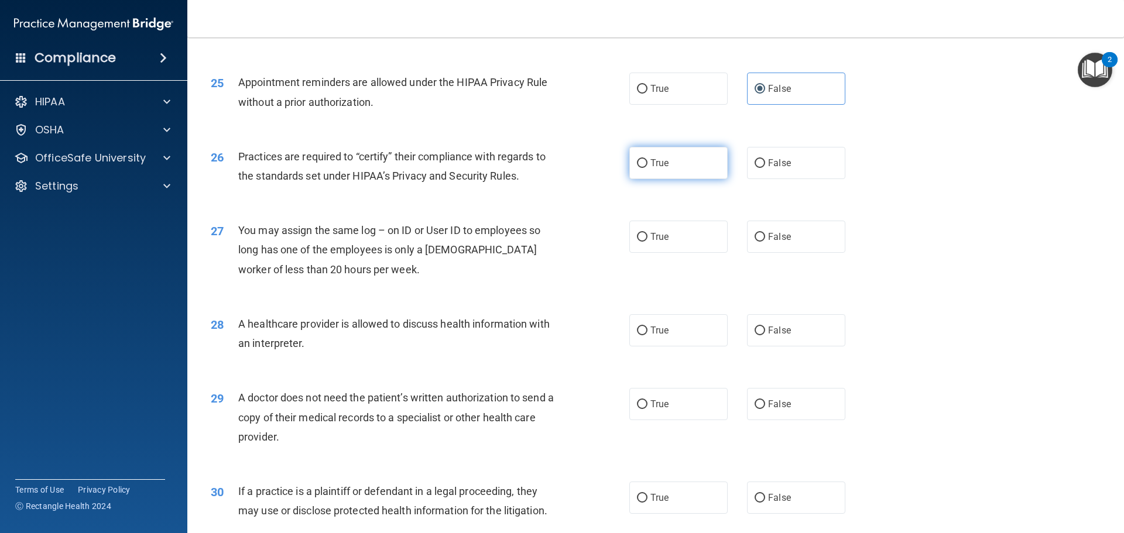
click at [647, 168] on input "True" at bounding box center [642, 163] width 11 height 9
radio input "true"
click at [760, 228] on label "False" at bounding box center [796, 237] width 98 height 32
click at [760, 233] on input "False" at bounding box center [759, 237] width 11 height 9
radio input "true"
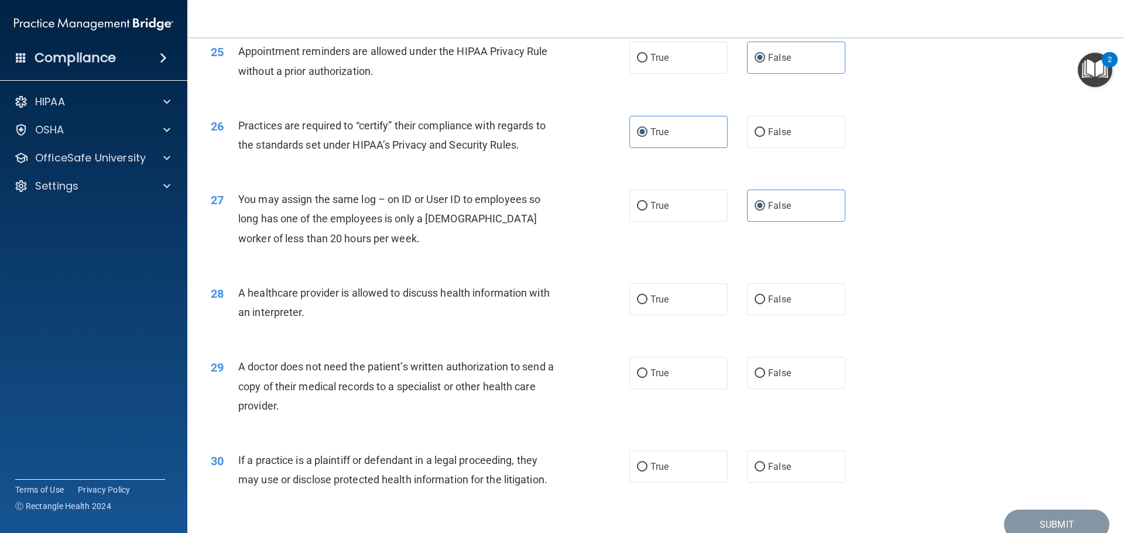
scroll to position [2191, 0]
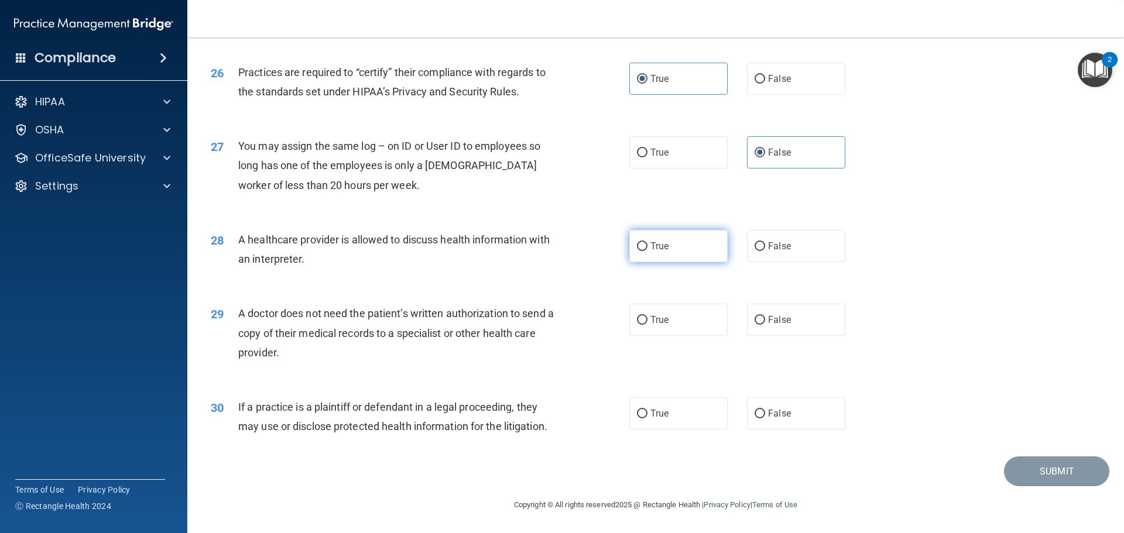
click at [678, 253] on label "True" at bounding box center [678, 246] width 98 height 32
click at [647, 251] on input "True" at bounding box center [642, 246] width 11 height 9
radio input "true"
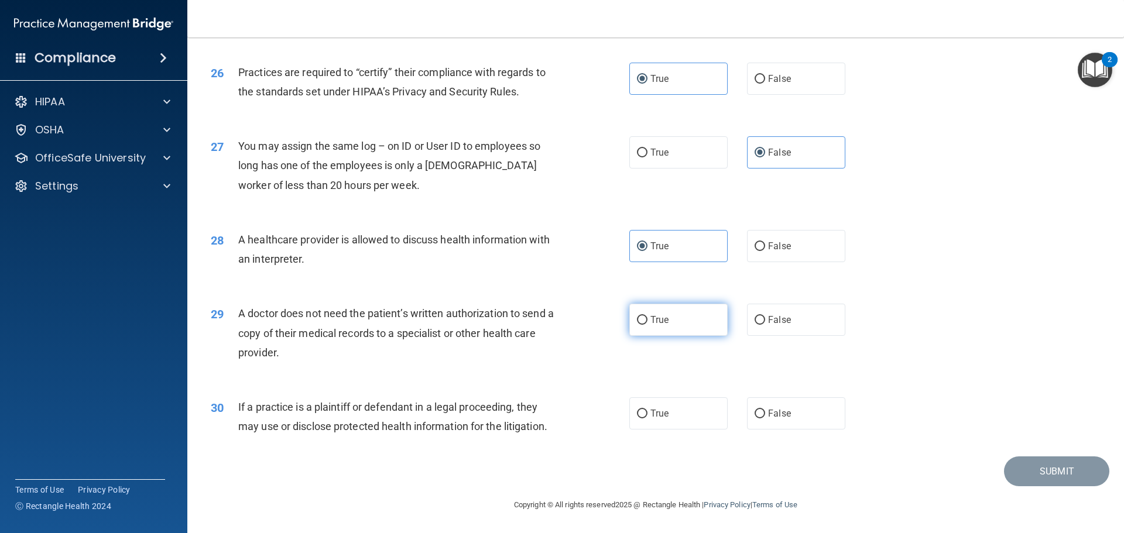
click at [696, 317] on label "True" at bounding box center [678, 320] width 98 height 32
click at [647, 317] on input "True" at bounding box center [642, 320] width 11 height 9
radio input "true"
click at [681, 410] on label "True" at bounding box center [678, 413] width 98 height 32
click at [647, 410] on input "True" at bounding box center [642, 414] width 11 height 9
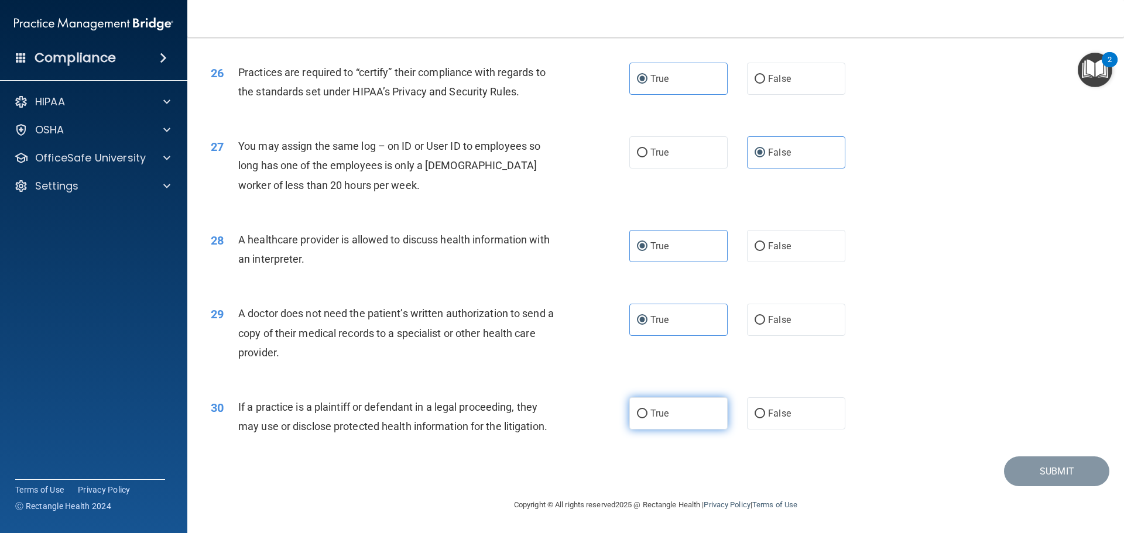
radio input "true"
click at [1072, 475] on button "Submit" at bounding box center [1056, 471] width 105 height 30
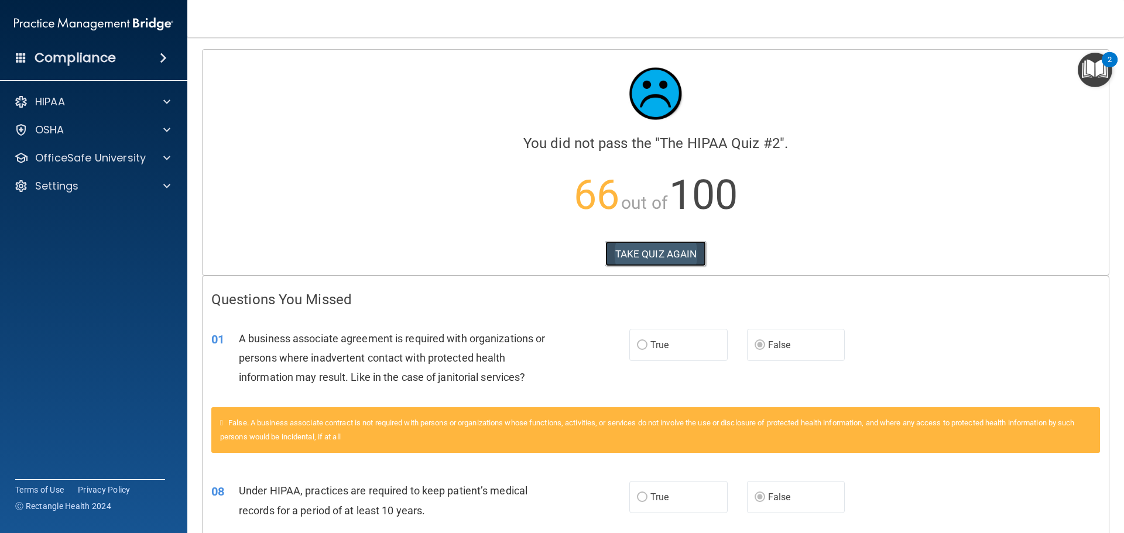
click at [617, 246] on button "TAKE QUIZ AGAIN" at bounding box center [655, 254] width 101 height 26
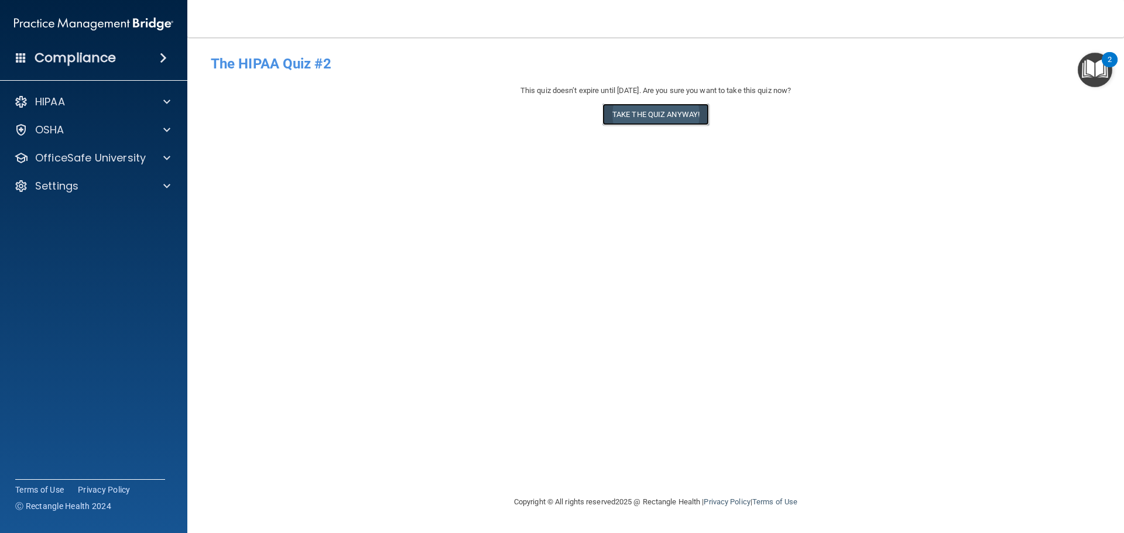
click at [649, 120] on button "Take the quiz anyway!" at bounding box center [655, 115] width 107 height 22
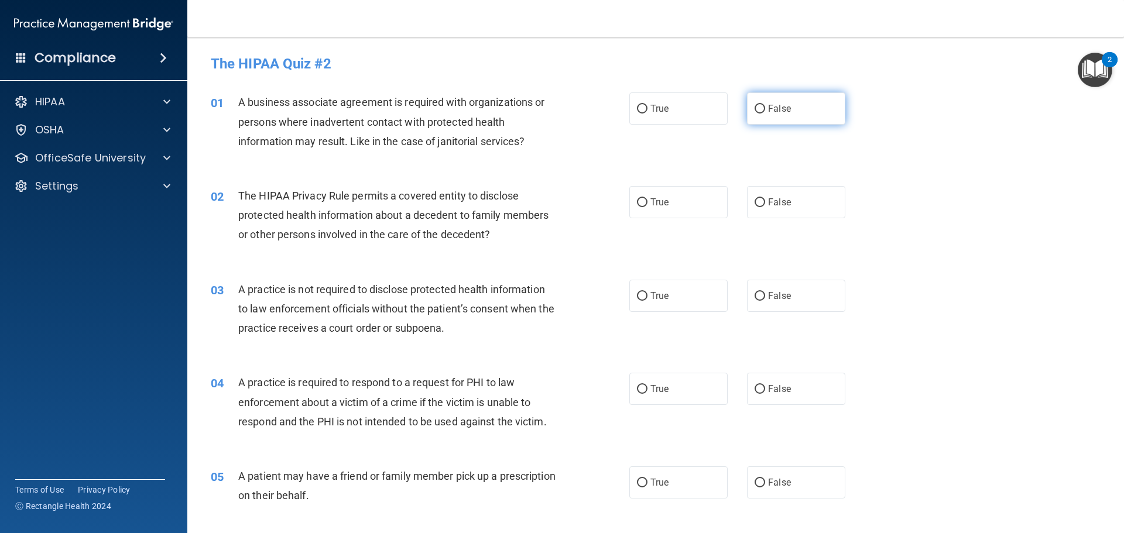
click at [766, 115] on label "False" at bounding box center [796, 108] width 98 height 32
click at [765, 114] on input "False" at bounding box center [759, 109] width 11 height 9
radio input "true"
click at [650, 200] on span "True" at bounding box center [659, 202] width 18 height 11
click at [647, 200] on input "True" at bounding box center [642, 202] width 11 height 9
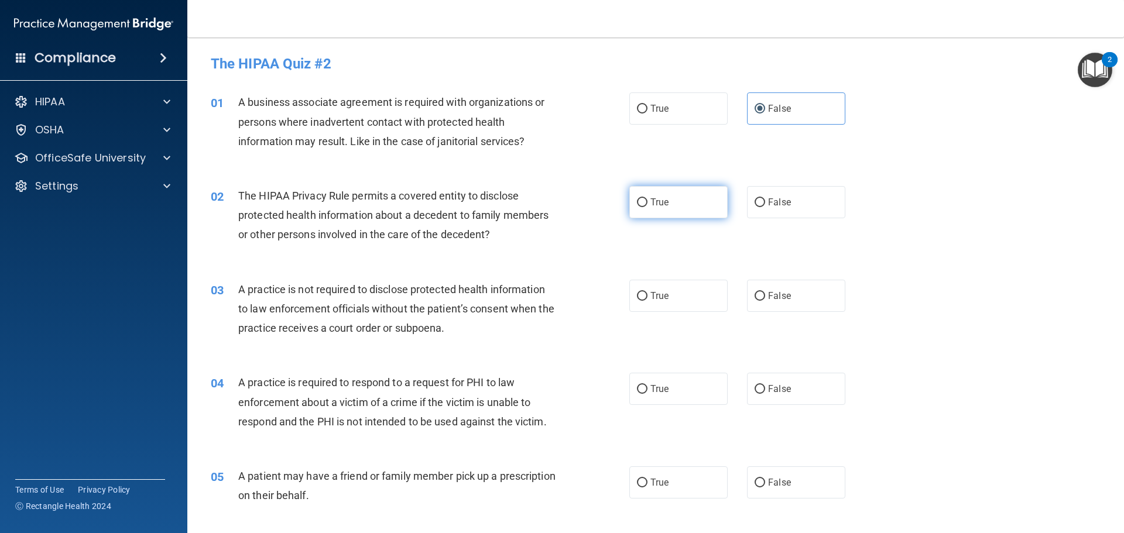
radio input "true"
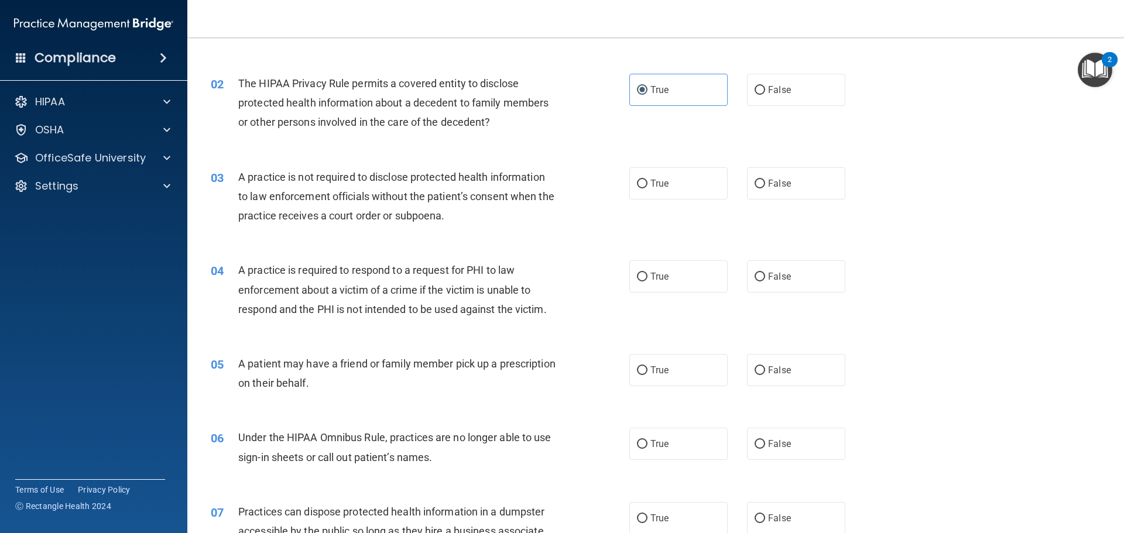
scroll to position [117, 0]
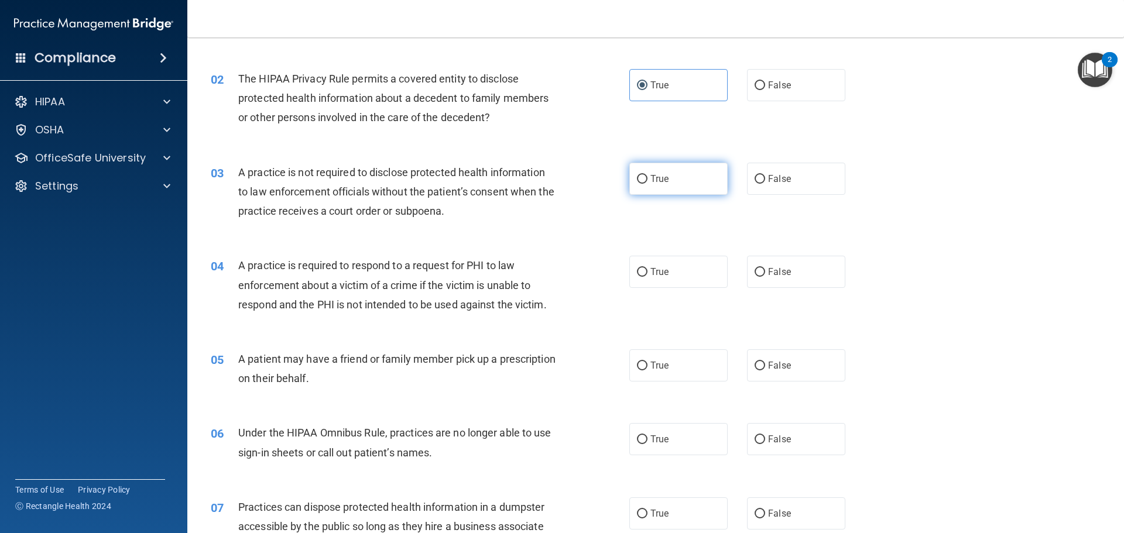
click at [655, 186] on label "True" at bounding box center [678, 179] width 98 height 32
click at [647, 184] on input "True" at bounding box center [642, 179] width 11 height 9
radio input "true"
click at [781, 188] on label "False" at bounding box center [796, 179] width 98 height 32
click at [765, 184] on input "False" at bounding box center [759, 179] width 11 height 9
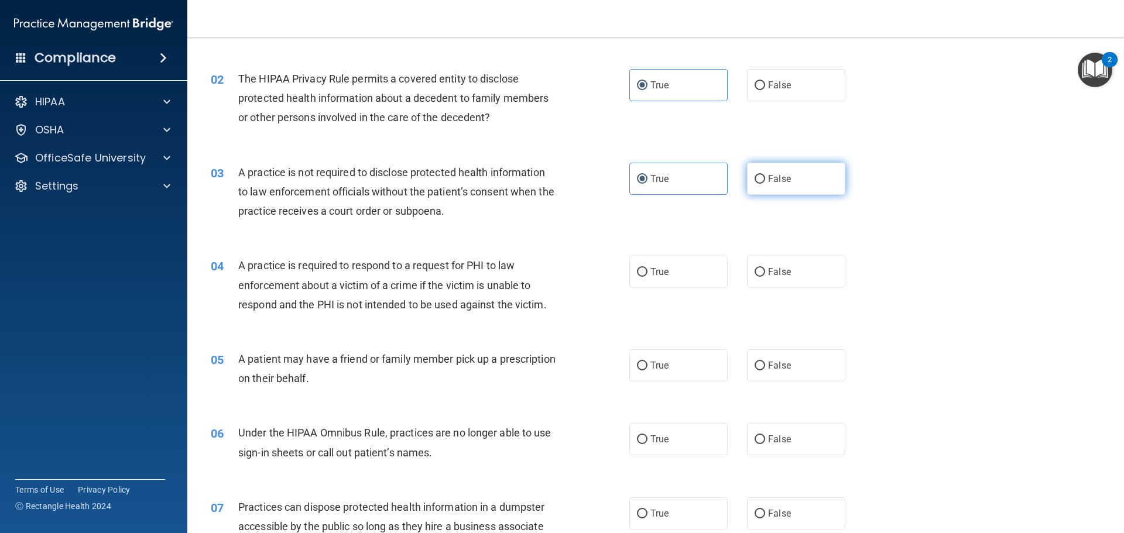
radio input "true"
radio input "false"
click at [656, 278] on label "True" at bounding box center [678, 272] width 98 height 32
click at [647, 277] on input "True" at bounding box center [642, 272] width 11 height 9
radio input "true"
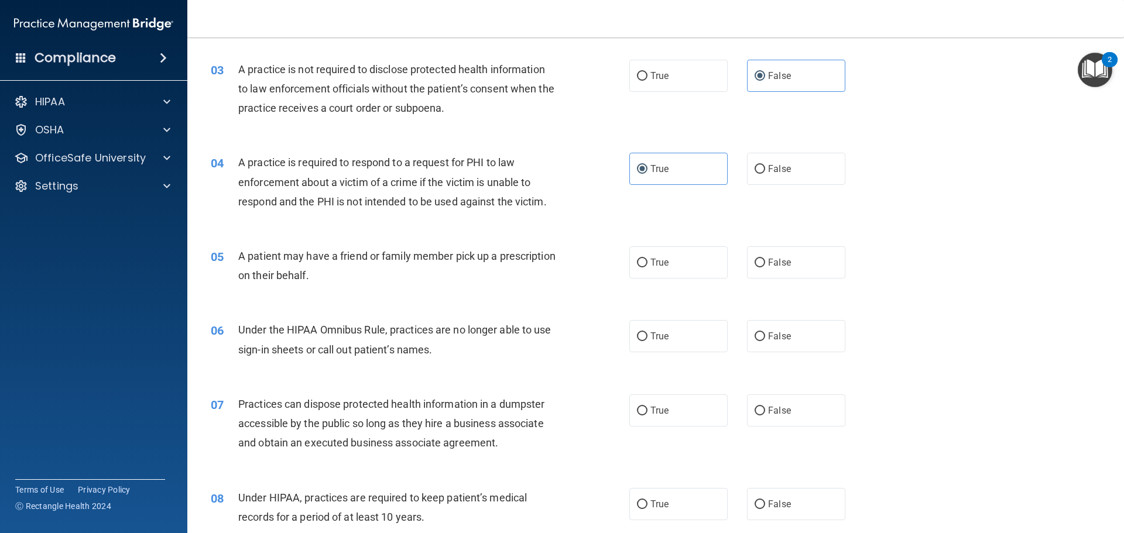
scroll to position [234, 0]
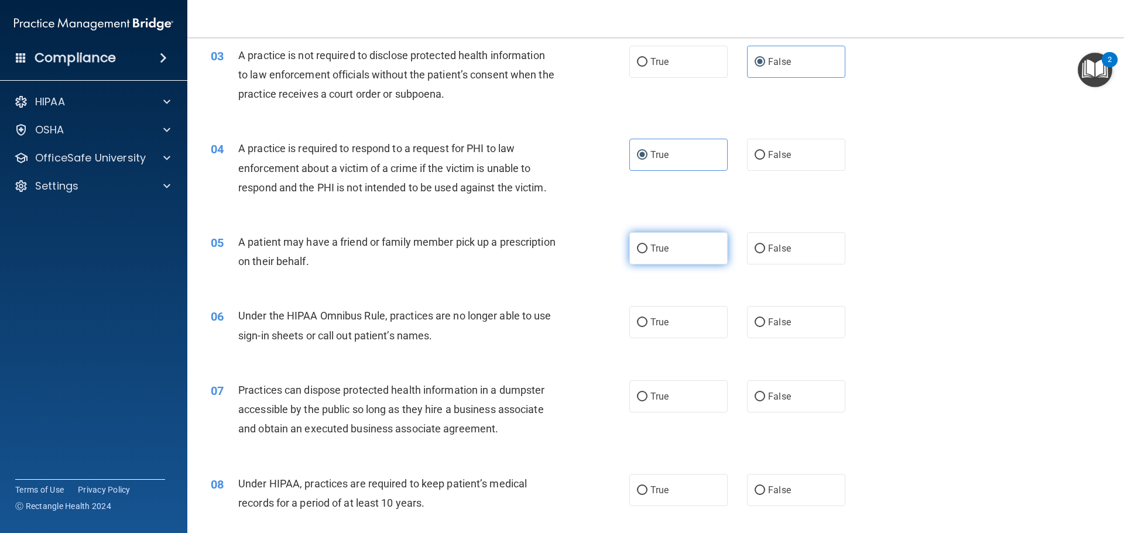
click at [671, 261] on label "True" at bounding box center [678, 248] width 98 height 32
click at [647, 253] on input "True" at bounding box center [642, 249] width 11 height 9
radio input "true"
click at [671, 317] on label "True" at bounding box center [678, 322] width 98 height 32
click at [647, 318] on input "True" at bounding box center [642, 322] width 11 height 9
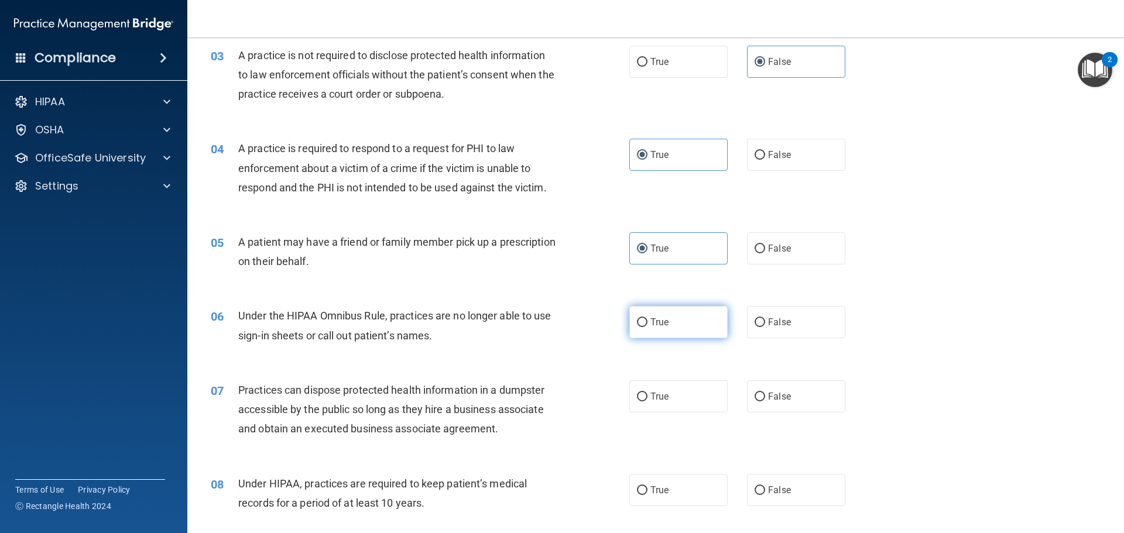
radio input "true"
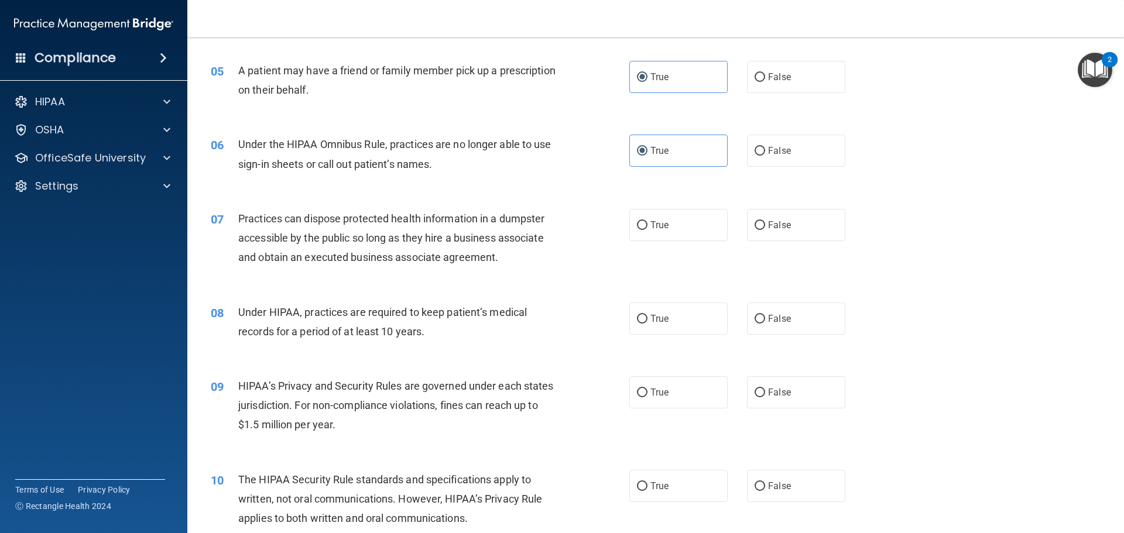
scroll to position [410, 0]
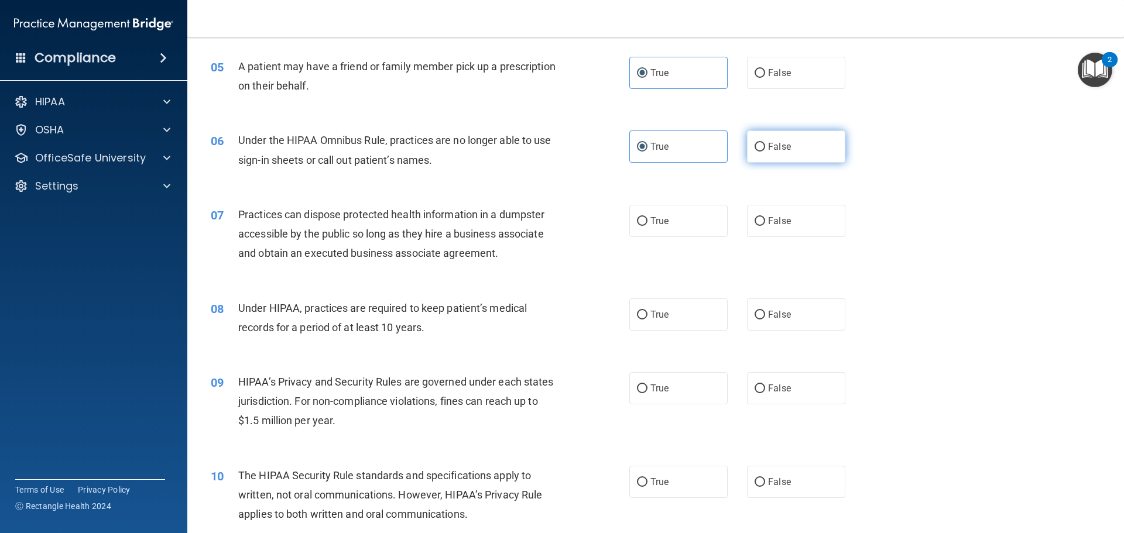
click at [766, 160] on label "False" at bounding box center [796, 147] width 98 height 32
click at [765, 152] on input "False" at bounding box center [759, 147] width 11 height 9
radio input "true"
radio input "false"
click at [688, 224] on label "True" at bounding box center [678, 221] width 98 height 32
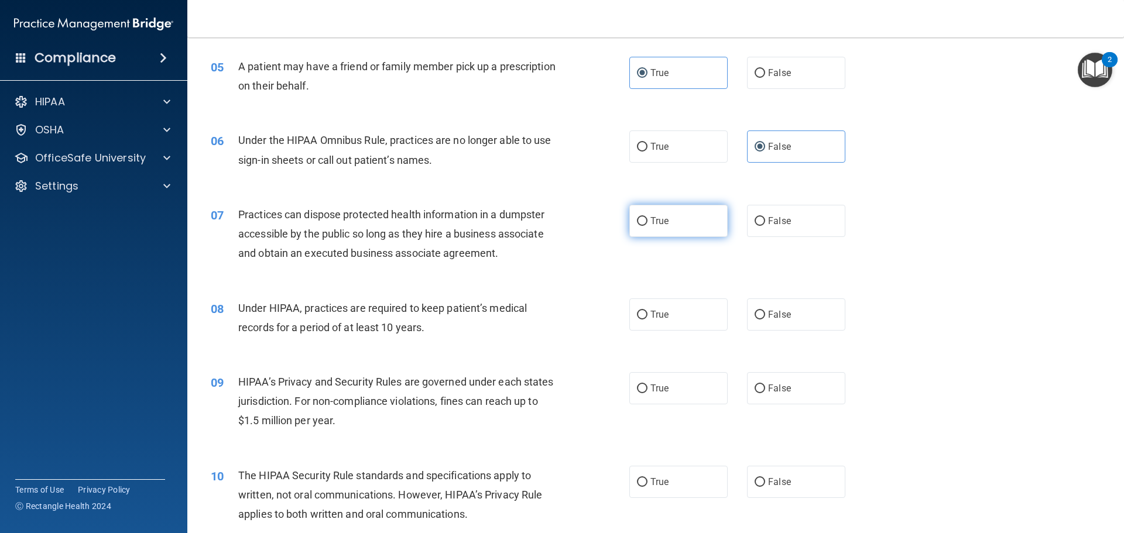
click at [647, 224] on input "True" at bounding box center [642, 221] width 11 height 9
radio input "true"
click at [782, 232] on label "False" at bounding box center [796, 221] width 98 height 32
click at [765, 226] on input "False" at bounding box center [759, 221] width 11 height 9
radio input "true"
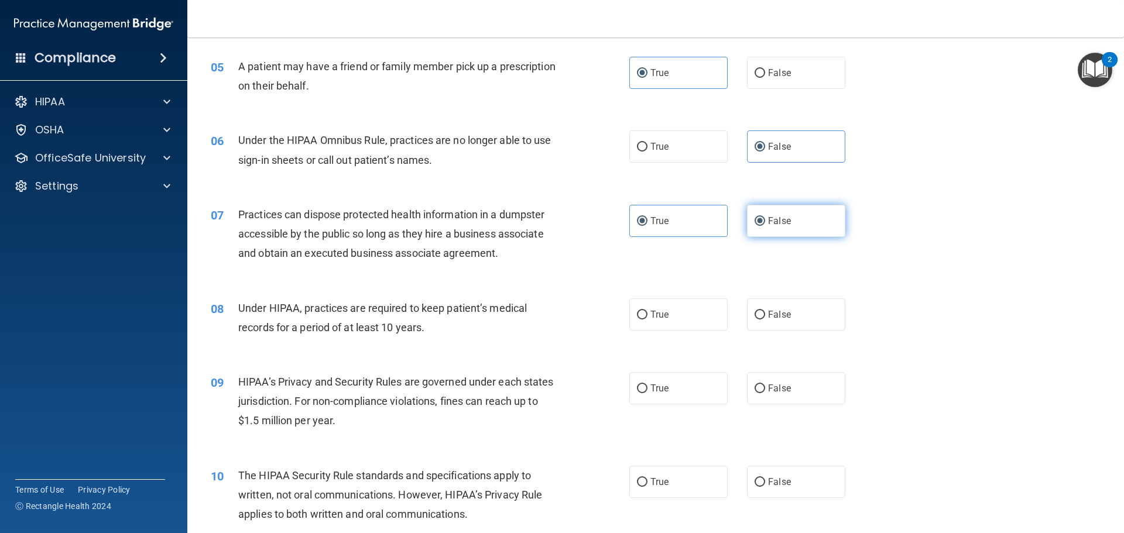
radio input "false"
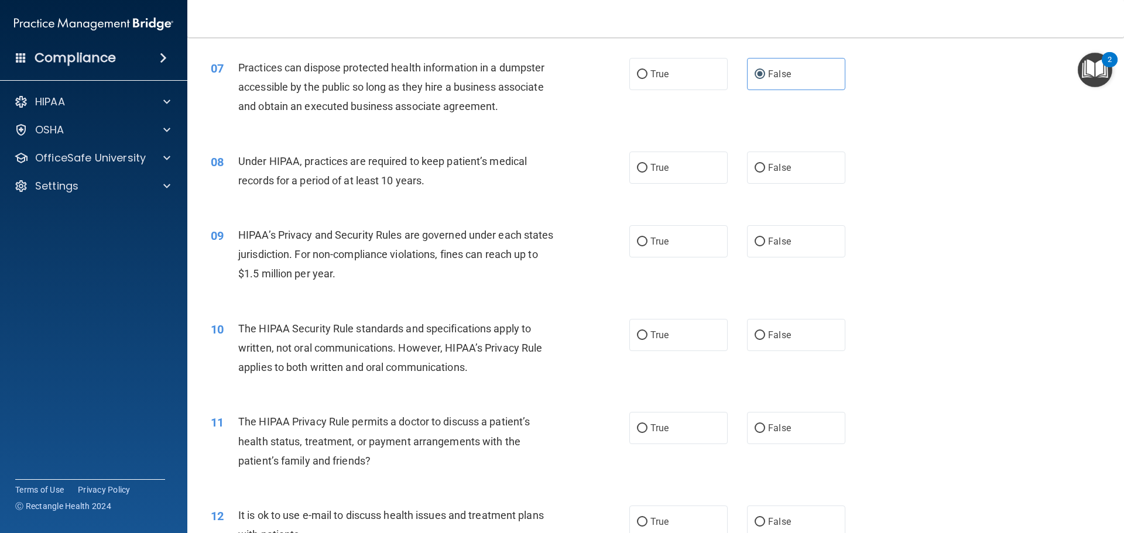
scroll to position [585, 0]
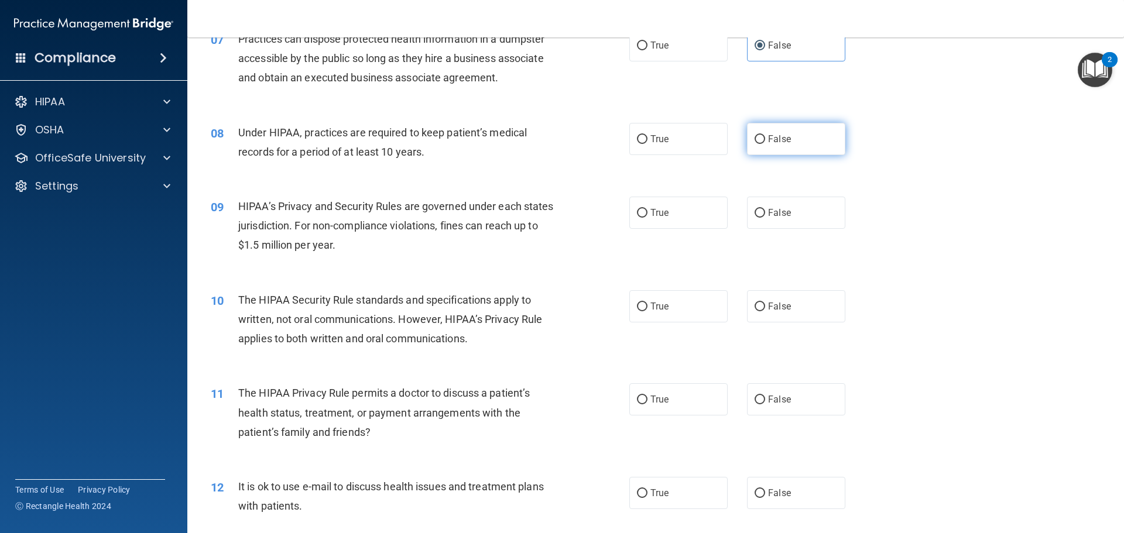
click at [767, 146] on label "False" at bounding box center [796, 139] width 98 height 32
click at [765, 144] on input "False" at bounding box center [759, 139] width 11 height 9
radio input "true"
click at [782, 205] on label "False" at bounding box center [796, 213] width 98 height 32
click at [765, 209] on input "False" at bounding box center [759, 213] width 11 height 9
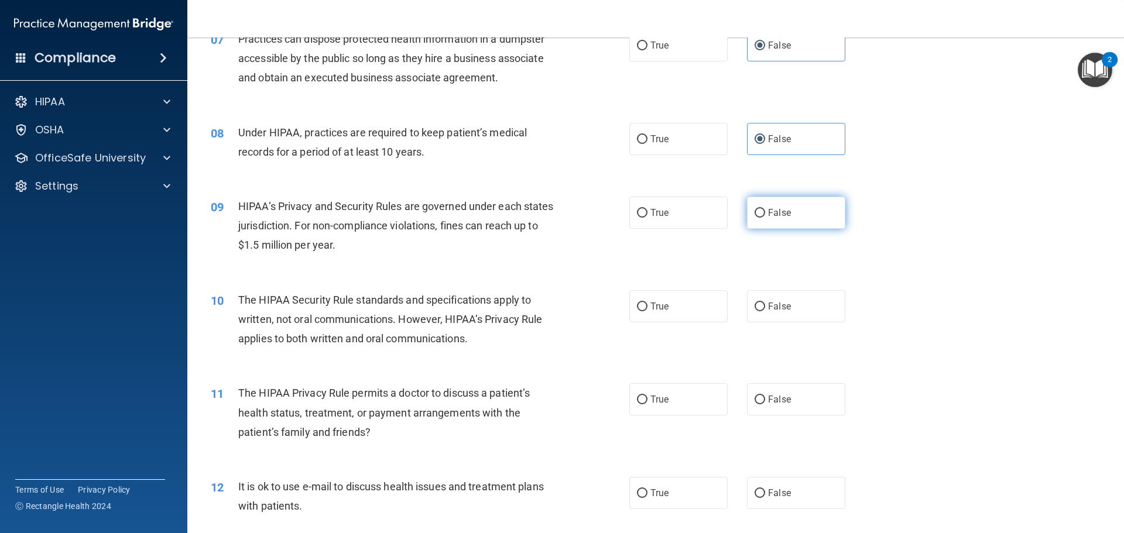
radio input "true"
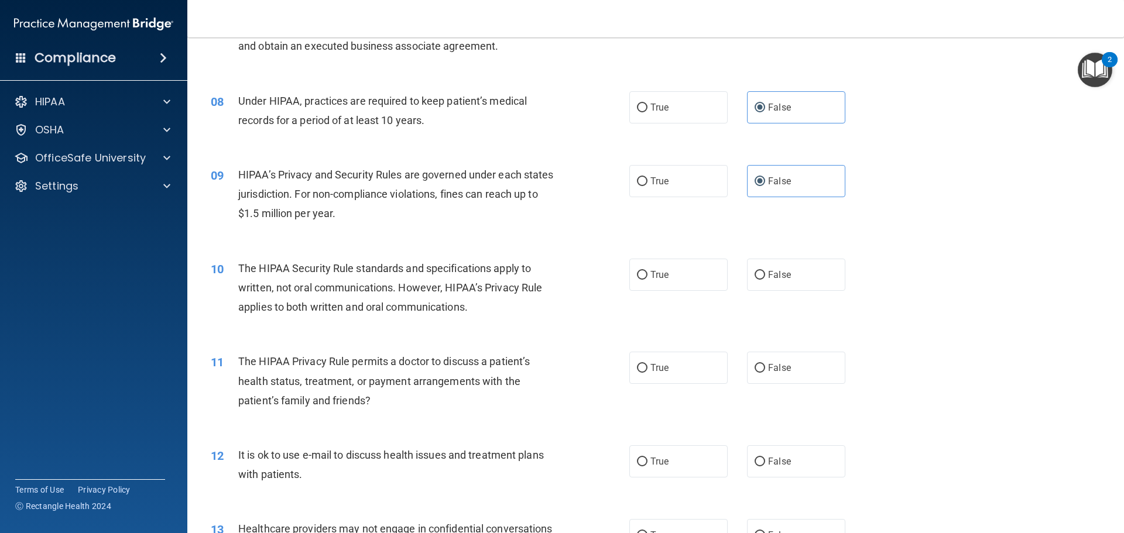
scroll to position [644, 0]
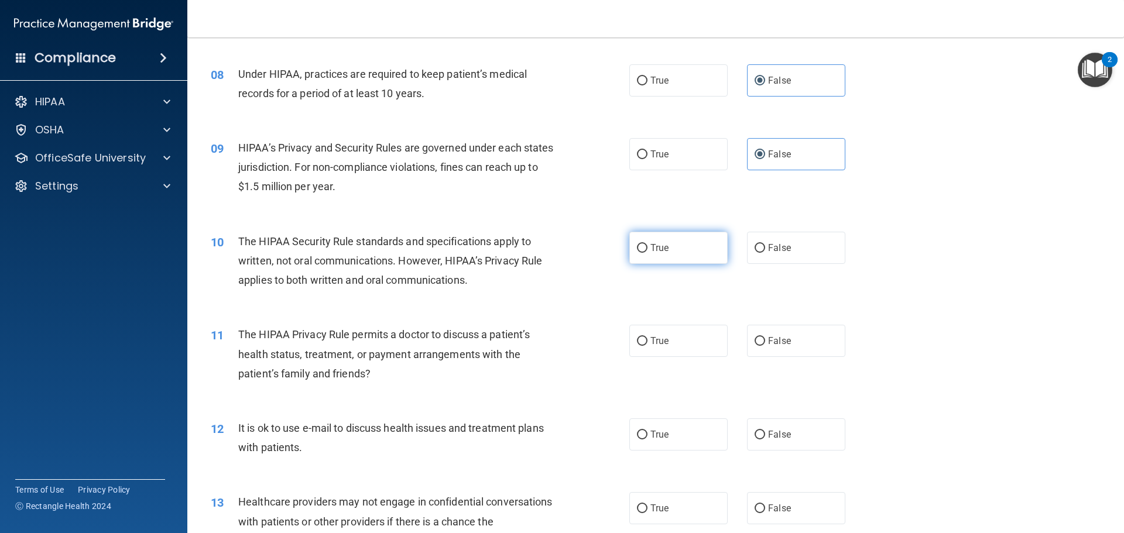
click at [651, 246] on span "True" at bounding box center [659, 247] width 18 height 11
click at [647, 246] on input "True" at bounding box center [642, 248] width 11 height 9
radio input "true"
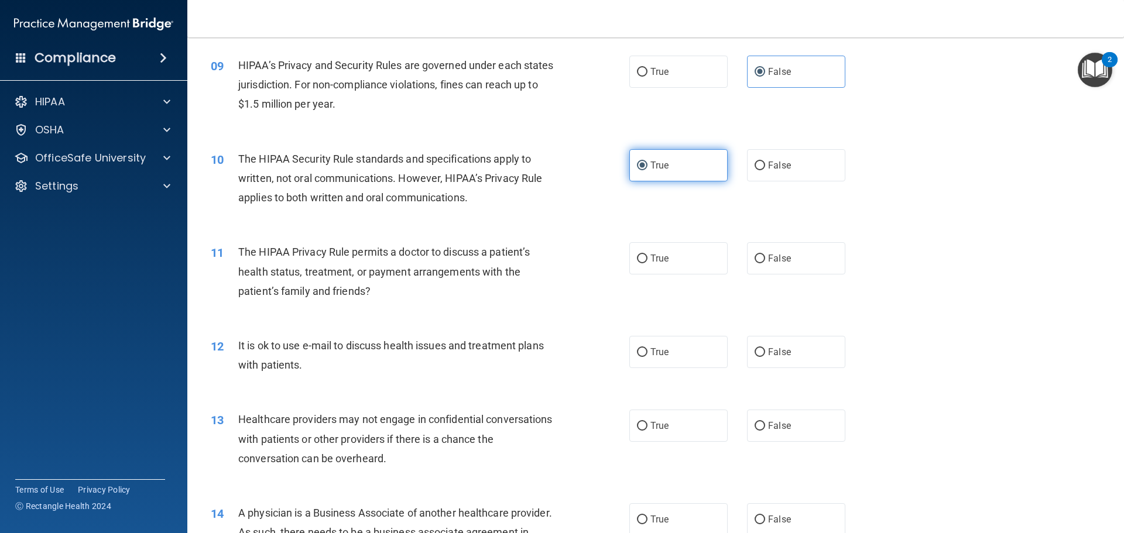
scroll to position [761, 0]
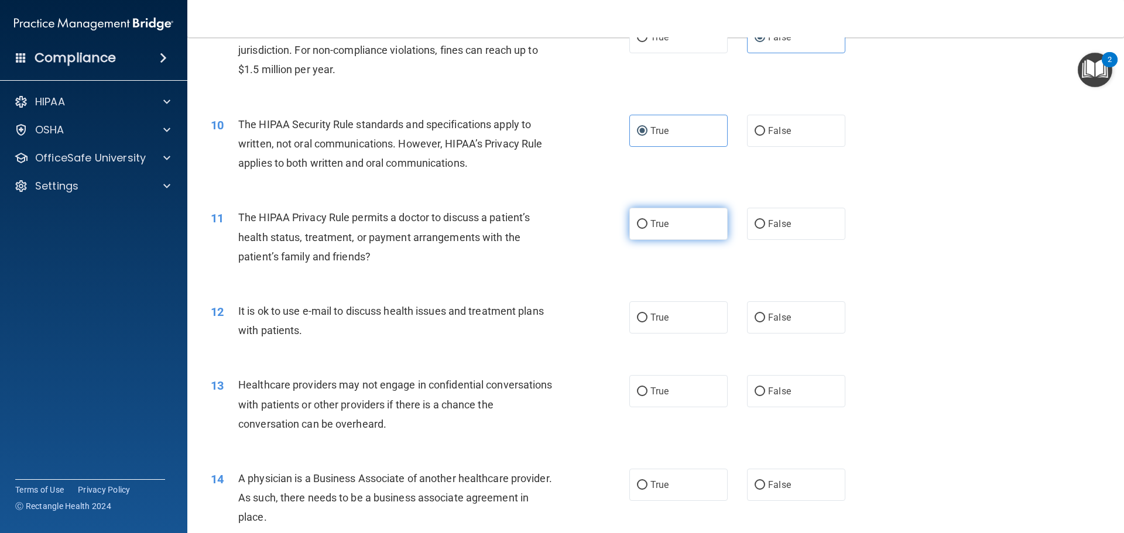
click at [650, 239] on label "True" at bounding box center [678, 224] width 98 height 32
click at [647, 229] on input "True" at bounding box center [642, 224] width 11 height 9
radio input "true"
click at [672, 310] on label "True" at bounding box center [678, 317] width 98 height 32
click at [647, 314] on input "True" at bounding box center [642, 318] width 11 height 9
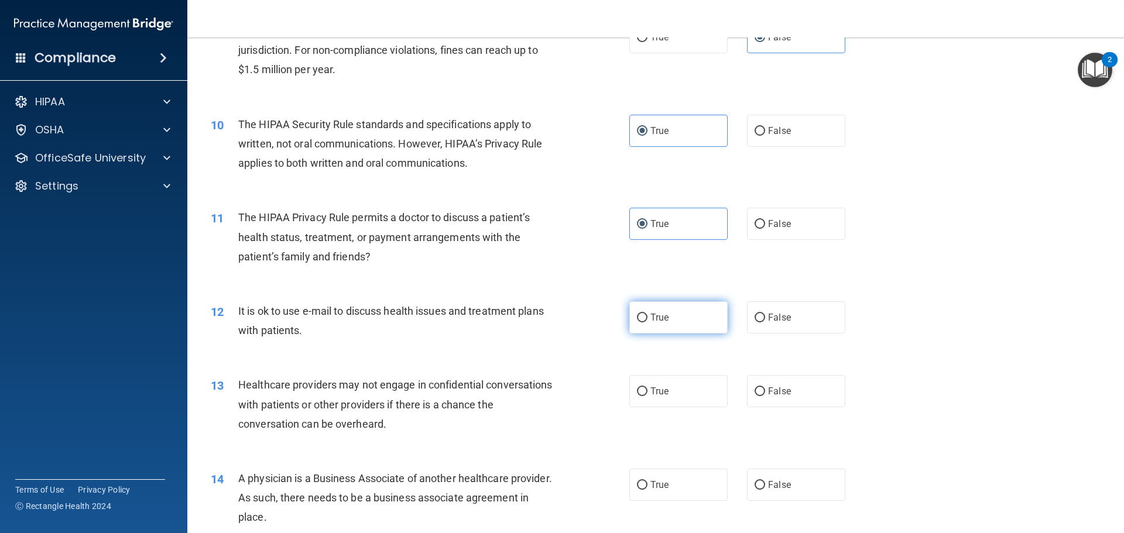
radio input "true"
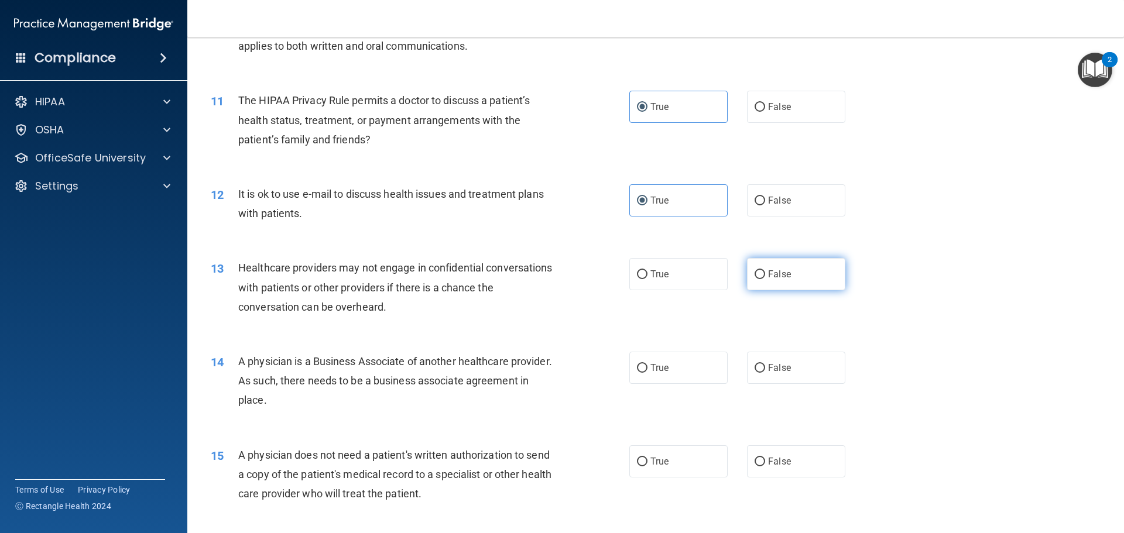
click at [773, 265] on label "False" at bounding box center [796, 274] width 98 height 32
click at [765, 270] on input "False" at bounding box center [759, 274] width 11 height 9
radio input "true"
click at [754, 364] on input "False" at bounding box center [759, 368] width 11 height 9
radio input "true"
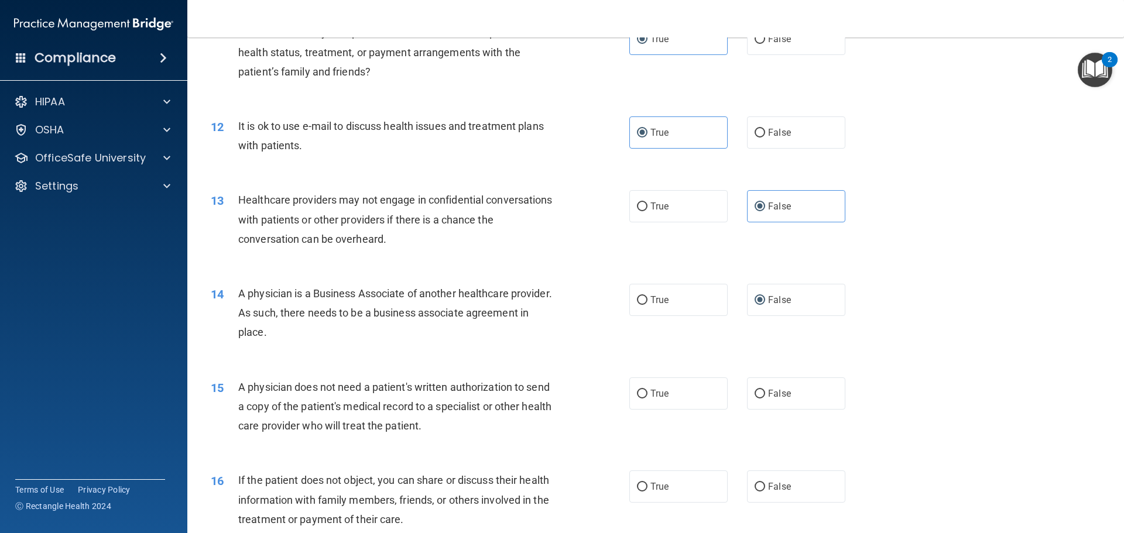
scroll to position [1053, 0]
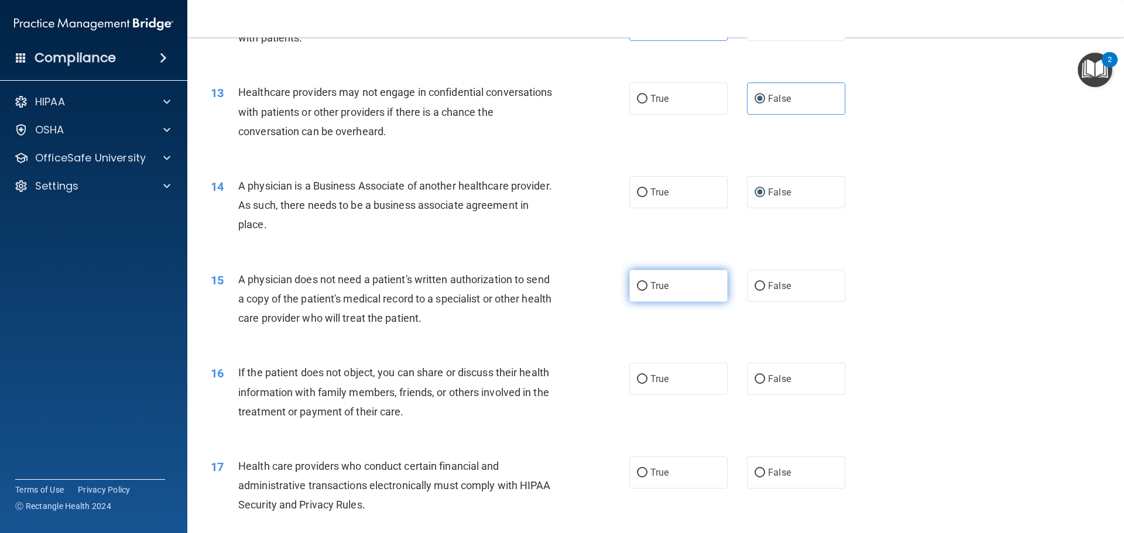
click at [661, 290] on span "True" at bounding box center [659, 285] width 18 height 11
click at [647, 290] on input "True" at bounding box center [642, 286] width 11 height 9
radio input "true"
click at [669, 372] on label "True" at bounding box center [678, 379] width 98 height 32
click at [647, 375] on input "True" at bounding box center [642, 379] width 11 height 9
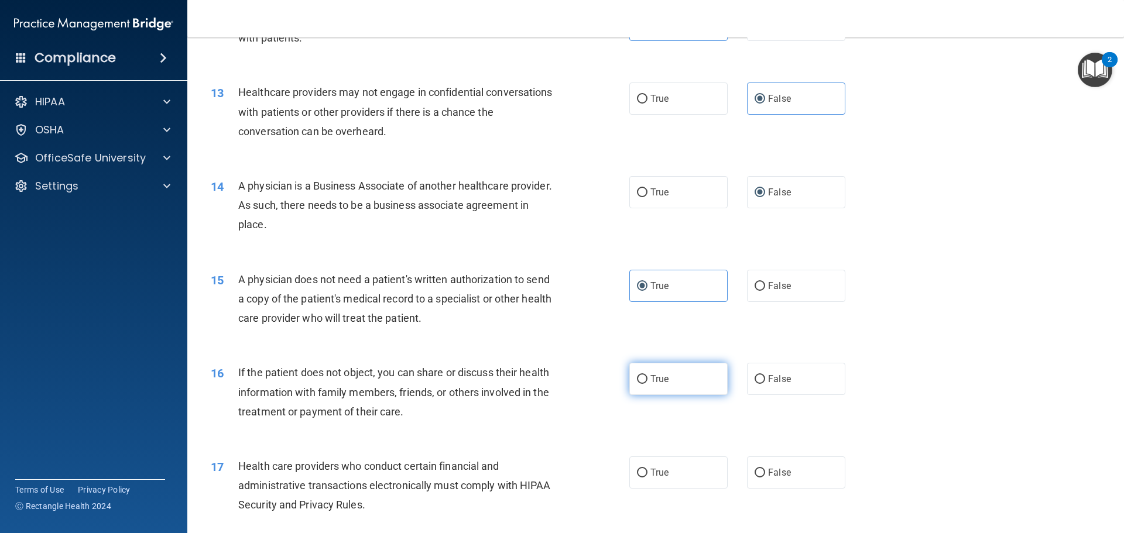
radio input "true"
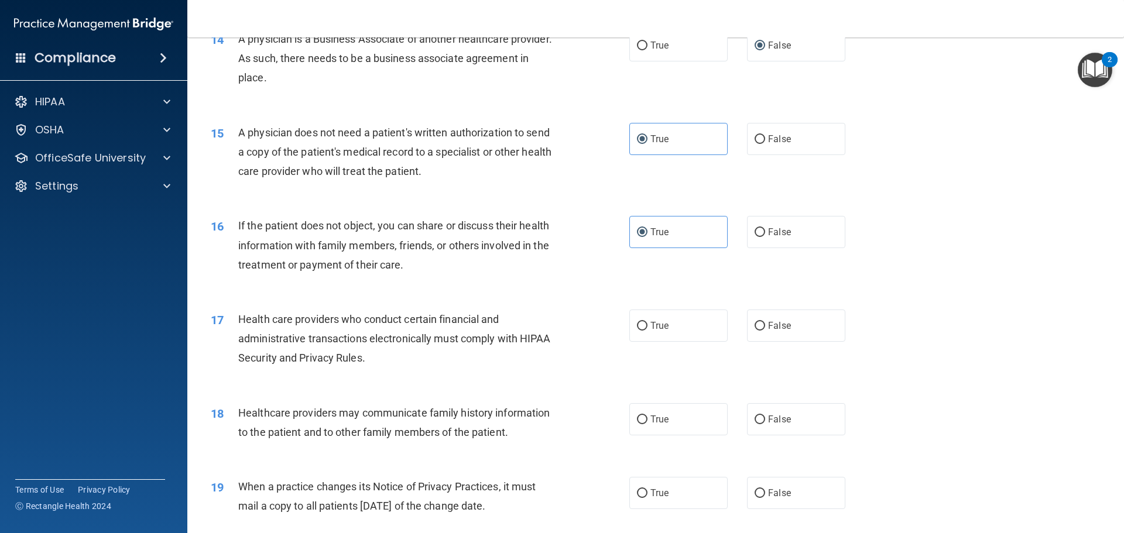
scroll to position [1229, 0]
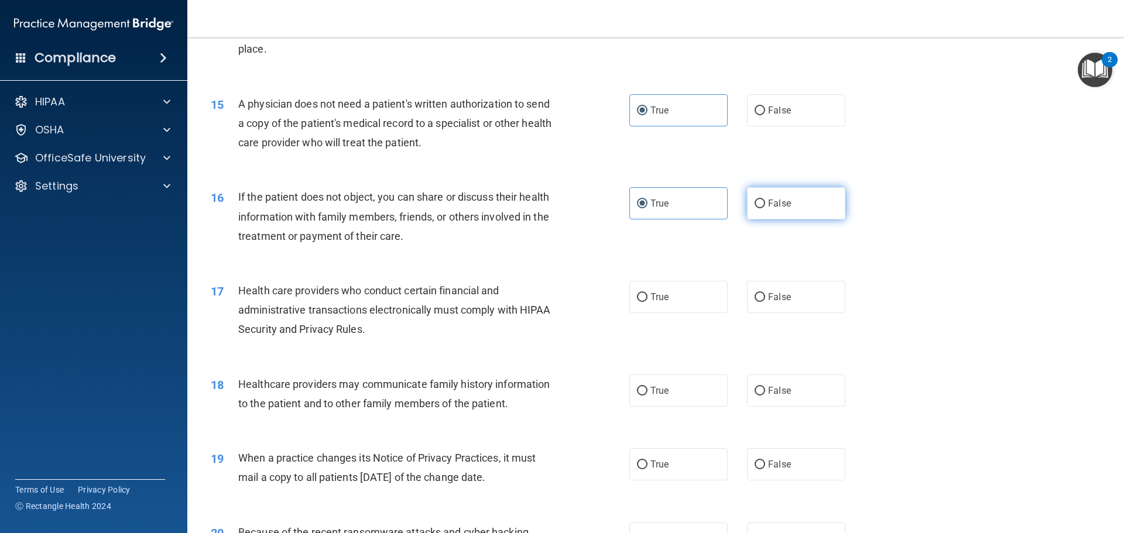
click at [772, 210] on label "False" at bounding box center [796, 203] width 98 height 32
click at [765, 208] on input "False" at bounding box center [759, 204] width 11 height 9
radio input "true"
radio input "false"
click at [780, 459] on span "False" at bounding box center [779, 464] width 23 height 11
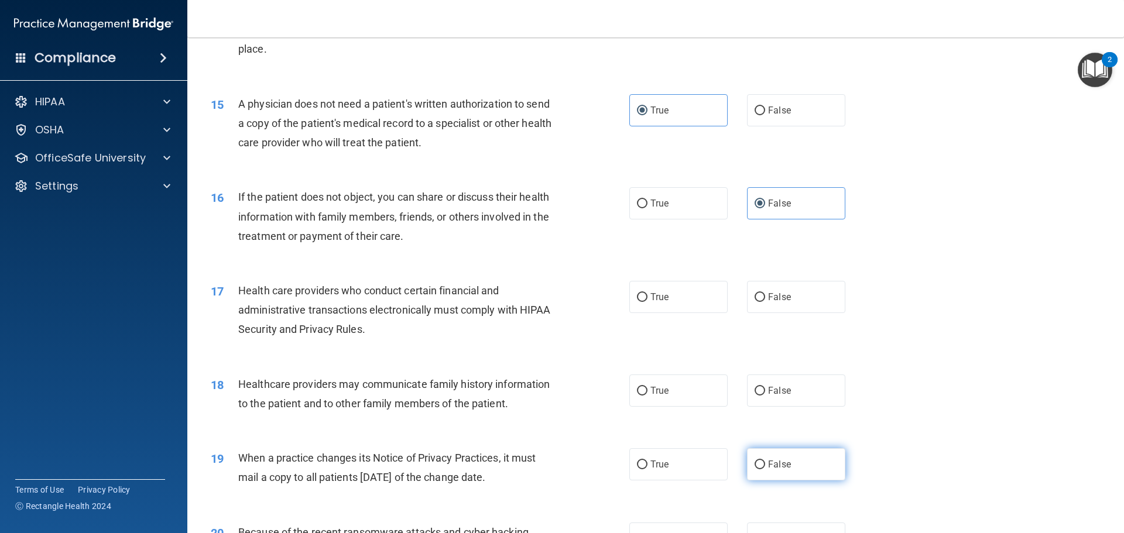
click at [765, 461] on input "False" at bounding box center [759, 465] width 11 height 9
radio input "true"
click at [650, 296] on span "True" at bounding box center [659, 296] width 18 height 11
click at [647, 296] on input "True" at bounding box center [642, 297] width 11 height 9
radio input "true"
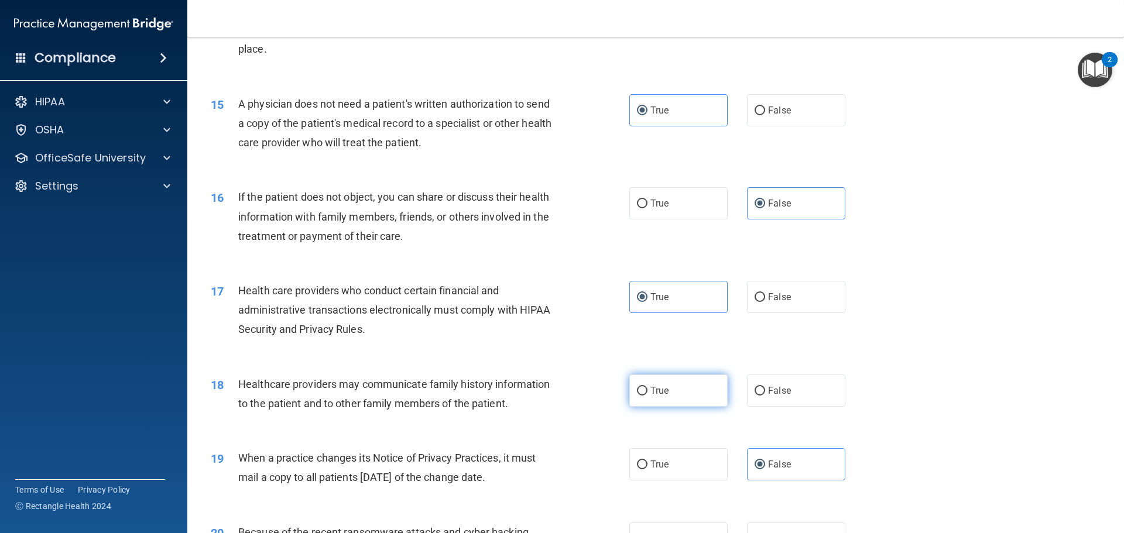
click at [664, 386] on span "True" at bounding box center [659, 390] width 18 height 11
click at [647, 387] on input "True" at bounding box center [642, 391] width 11 height 9
radio input "true"
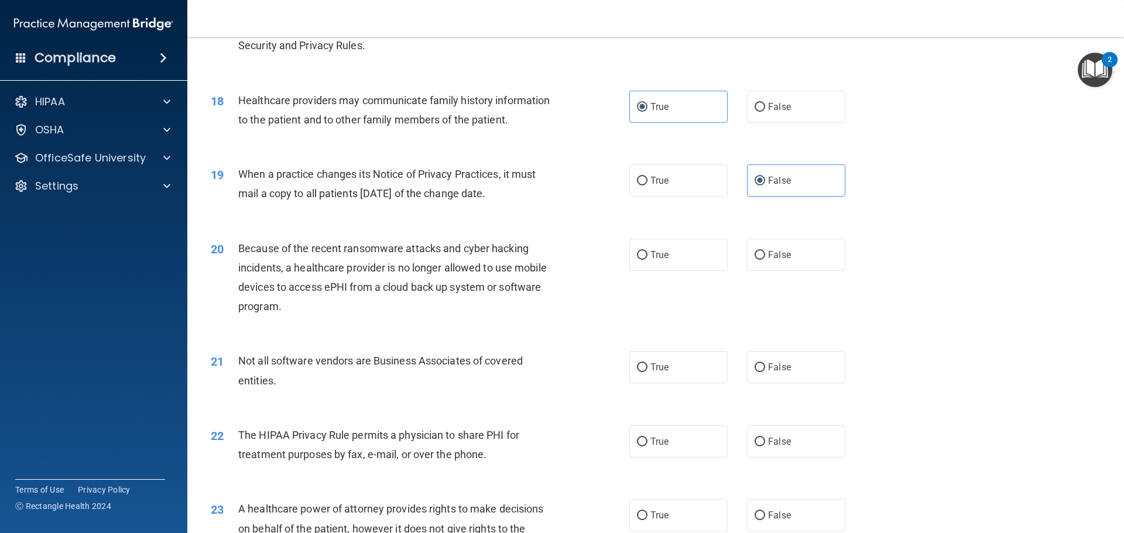
scroll to position [1522, 0]
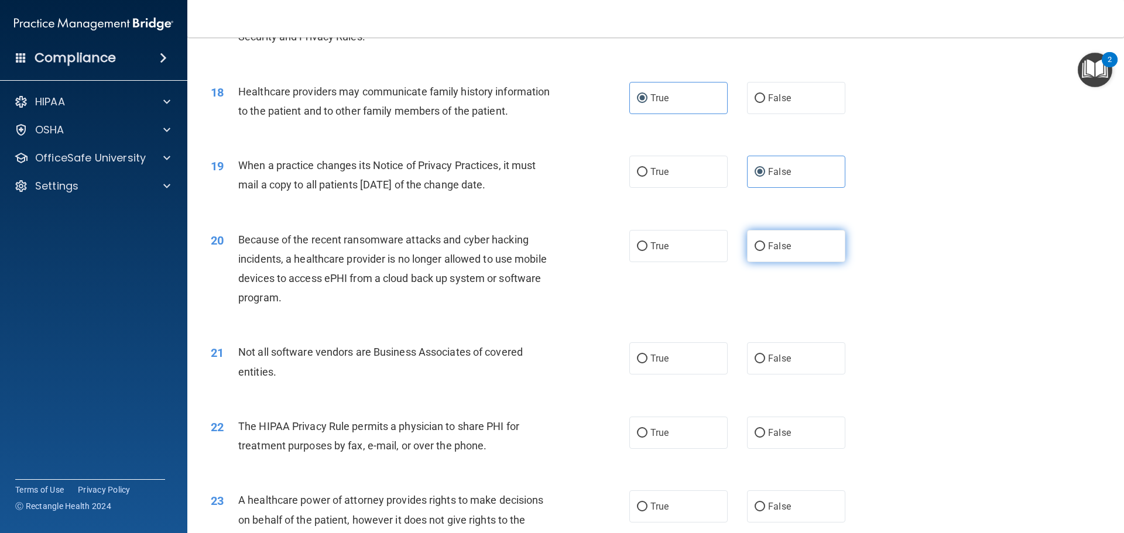
click at [771, 247] on span "False" at bounding box center [779, 246] width 23 height 11
click at [765, 247] on input "False" at bounding box center [759, 246] width 11 height 9
radio input "true"
click at [663, 371] on label "True" at bounding box center [678, 358] width 98 height 32
click at [647, 363] on input "True" at bounding box center [642, 359] width 11 height 9
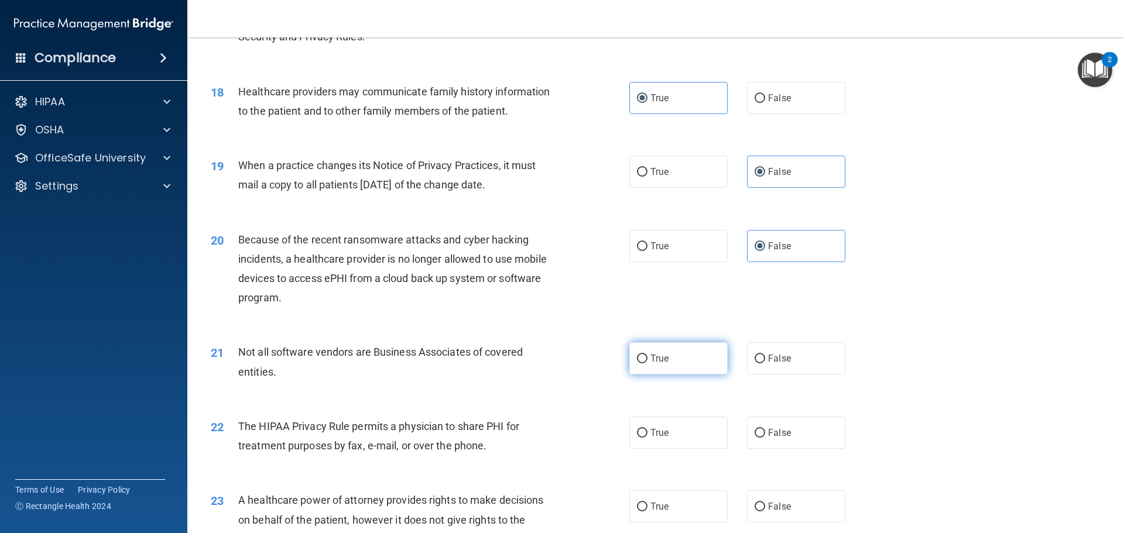
radio input "true"
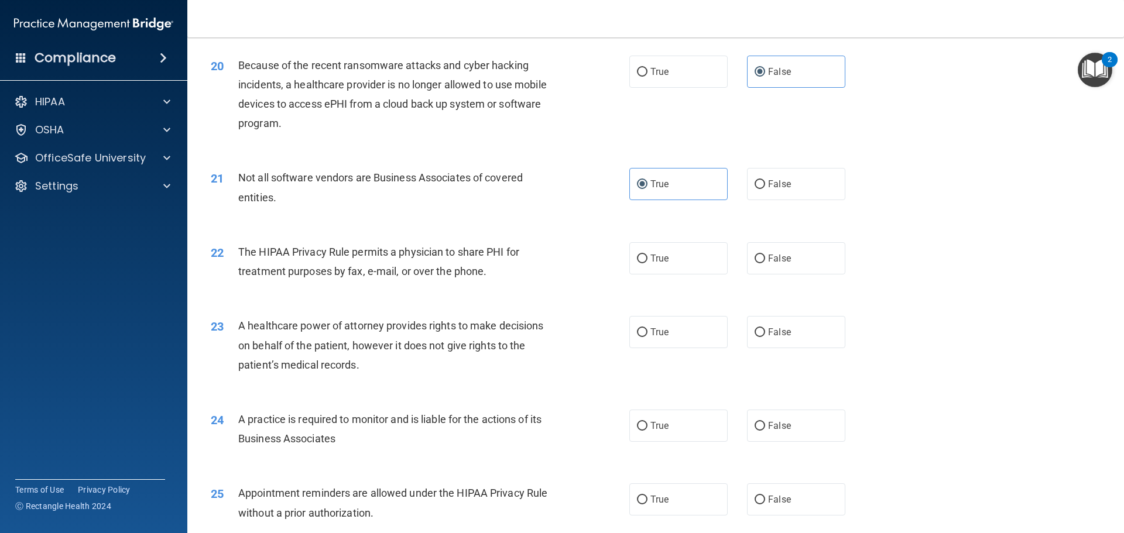
scroll to position [1697, 0]
click at [657, 259] on span "True" at bounding box center [659, 257] width 18 height 11
click at [647, 259] on input "True" at bounding box center [642, 257] width 11 height 9
radio input "true"
click at [778, 327] on span "False" at bounding box center [779, 330] width 23 height 11
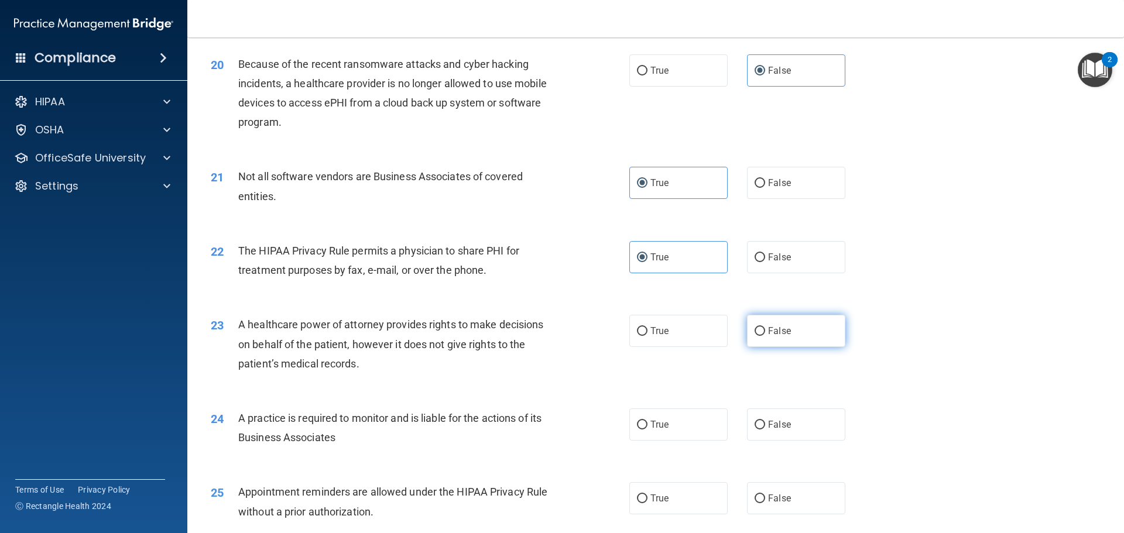
click at [765, 327] on input "False" at bounding box center [759, 331] width 11 height 9
radio input "true"
click at [774, 428] on span "False" at bounding box center [779, 424] width 23 height 11
click at [765, 428] on input "False" at bounding box center [759, 425] width 11 height 9
radio input "true"
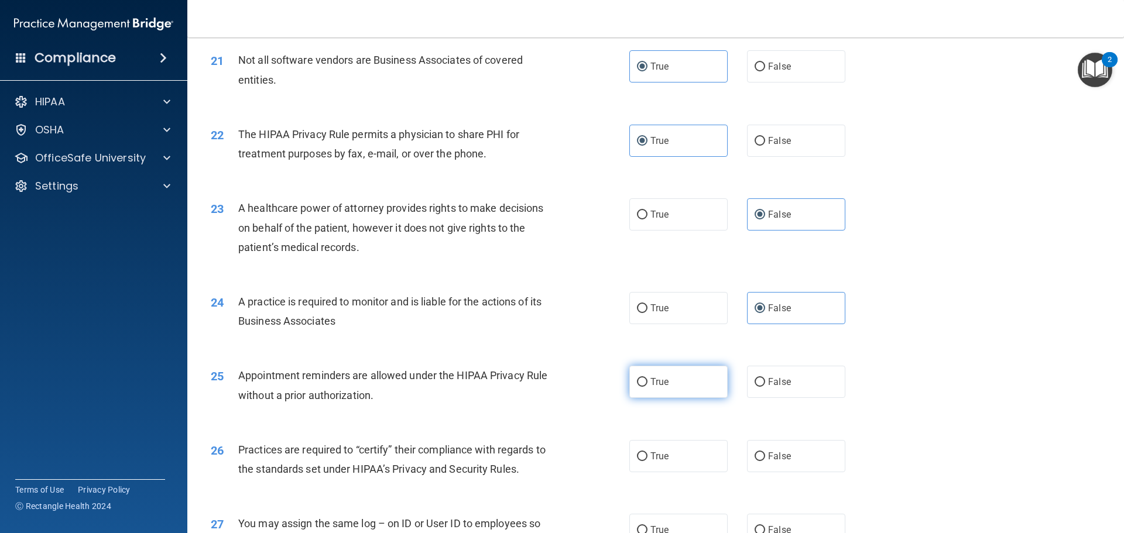
scroll to position [1814, 0]
click at [686, 386] on label "True" at bounding box center [678, 381] width 98 height 32
click at [647, 386] on input "True" at bounding box center [642, 381] width 11 height 9
radio input "true"
click at [787, 447] on label "False" at bounding box center [796, 456] width 98 height 32
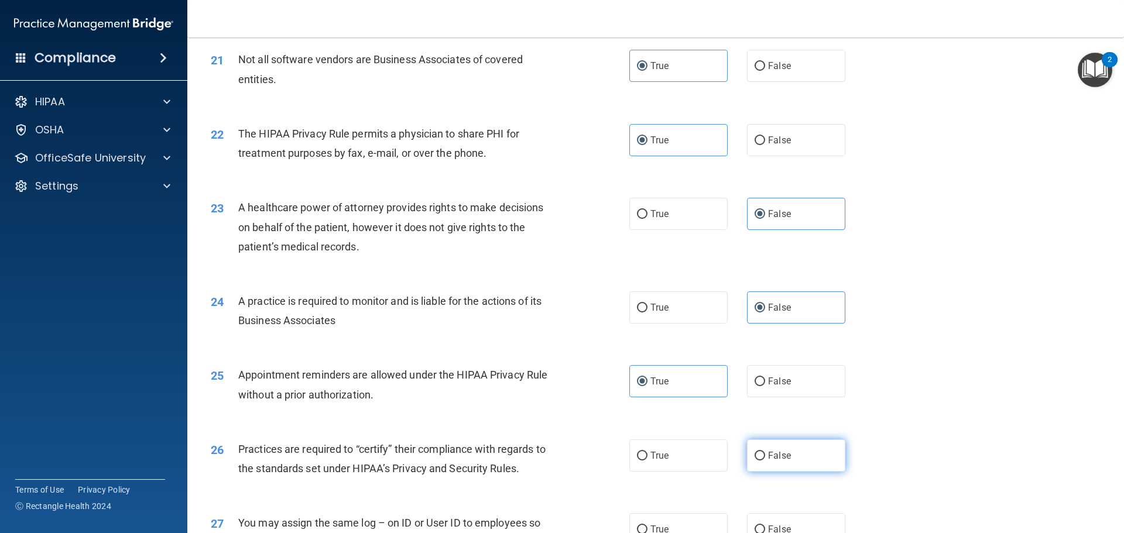
click at [765, 452] on input "False" at bounding box center [759, 456] width 11 height 9
radio input "true"
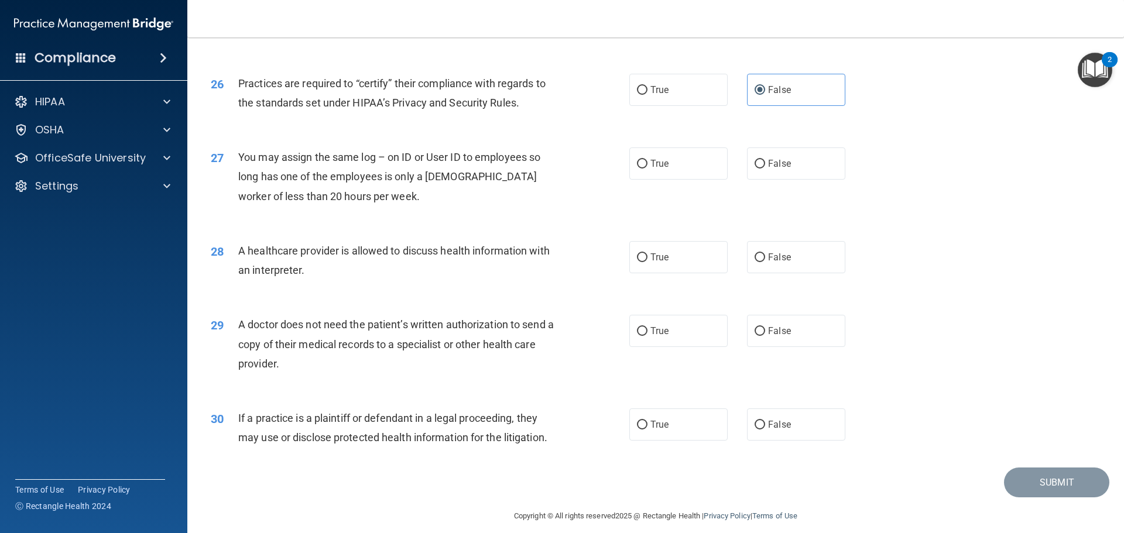
scroll to position [2191, 0]
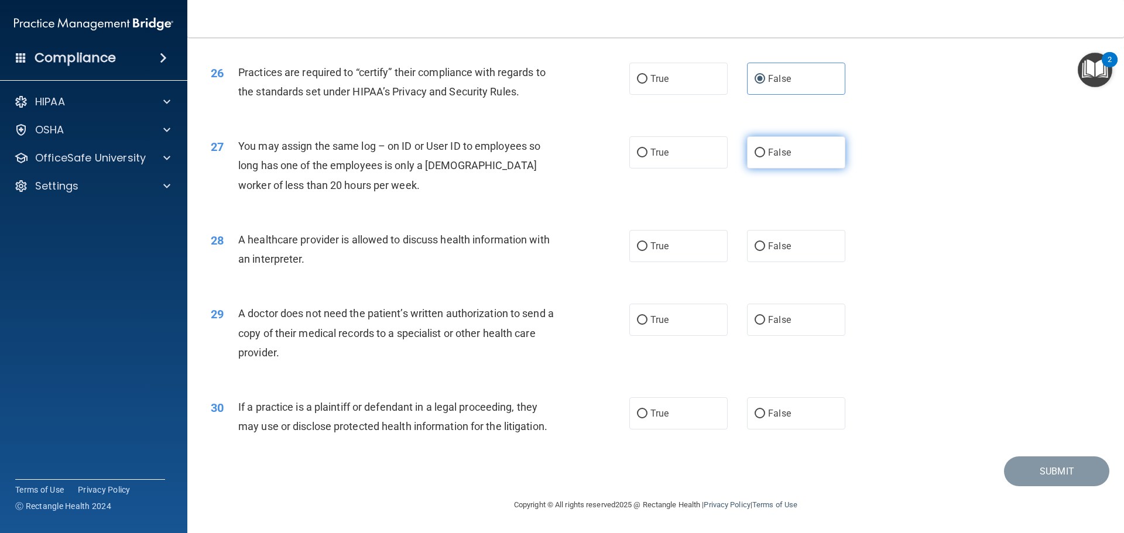
click at [758, 159] on label "False" at bounding box center [796, 152] width 98 height 32
click at [758, 157] on input "False" at bounding box center [759, 153] width 11 height 9
radio input "true"
click at [690, 236] on label "True" at bounding box center [678, 246] width 98 height 32
click at [647, 242] on input "True" at bounding box center [642, 246] width 11 height 9
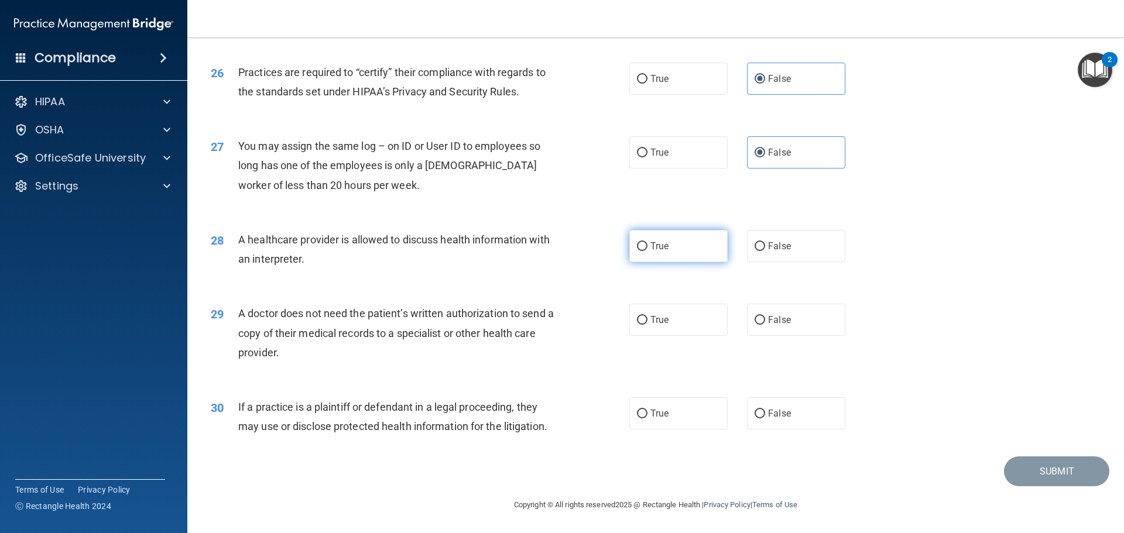
radio input "true"
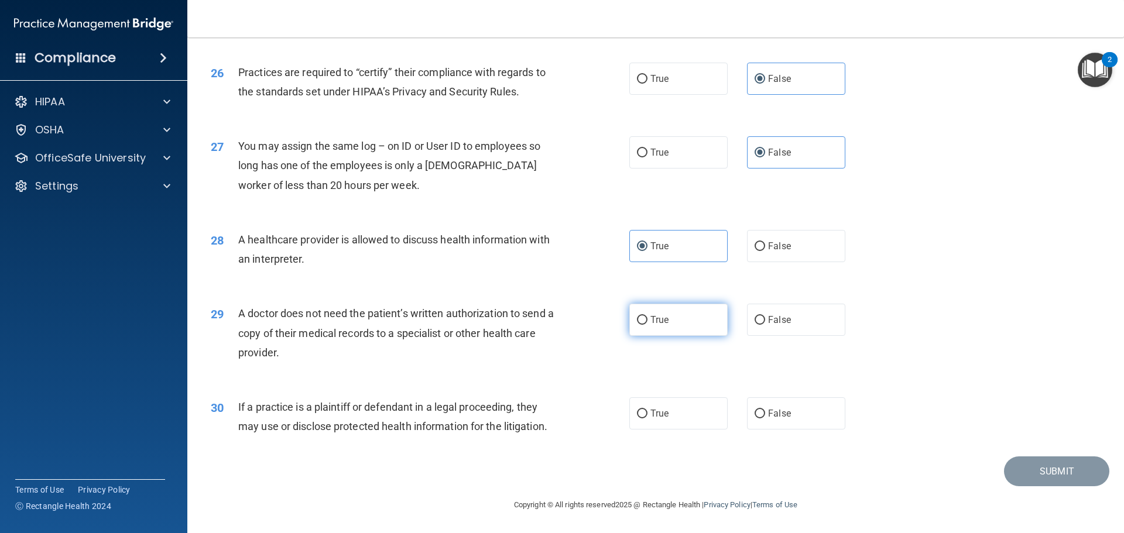
click at [650, 322] on span "True" at bounding box center [659, 319] width 18 height 11
click at [647, 322] on input "True" at bounding box center [642, 320] width 11 height 9
radio input "true"
click at [679, 417] on label "True" at bounding box center [678, 413] width 98 height 32
click at [647, 417] on input "True" at bounding box center [642, 414] width 11 height 9
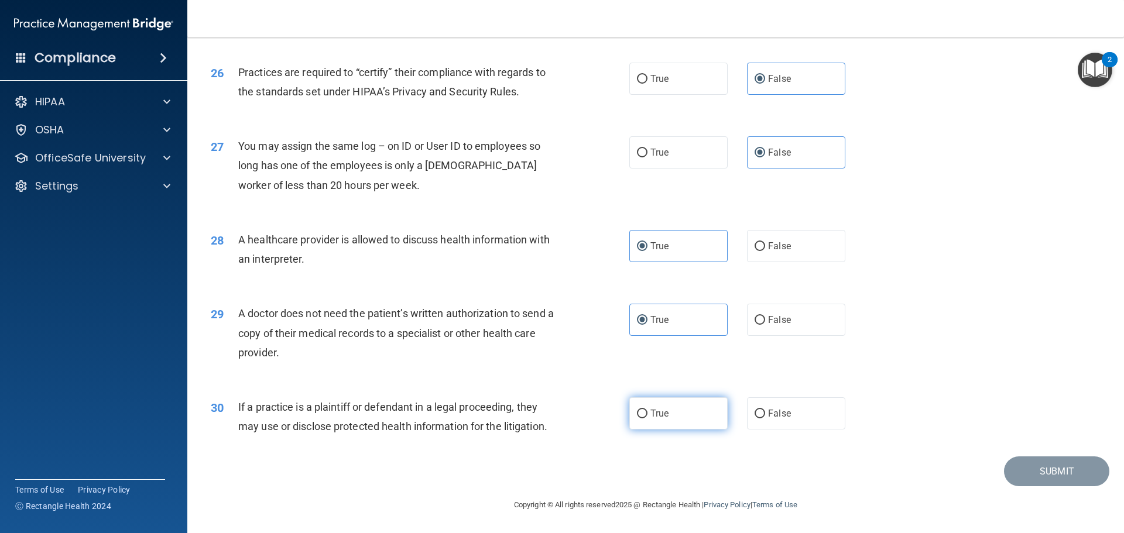
radio input "true"
click at [1051, 471] on button "Submit" at bounding box center [1056, 471] width 105 height 30
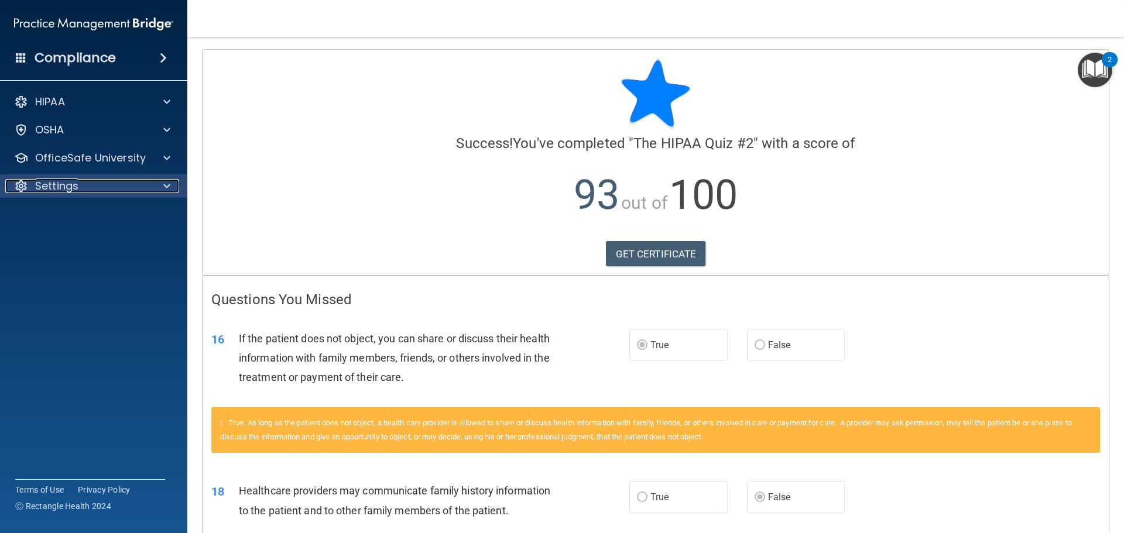
click at [147, 187] on div "Settings" at bounding box center [77, 186] width 145 height 14
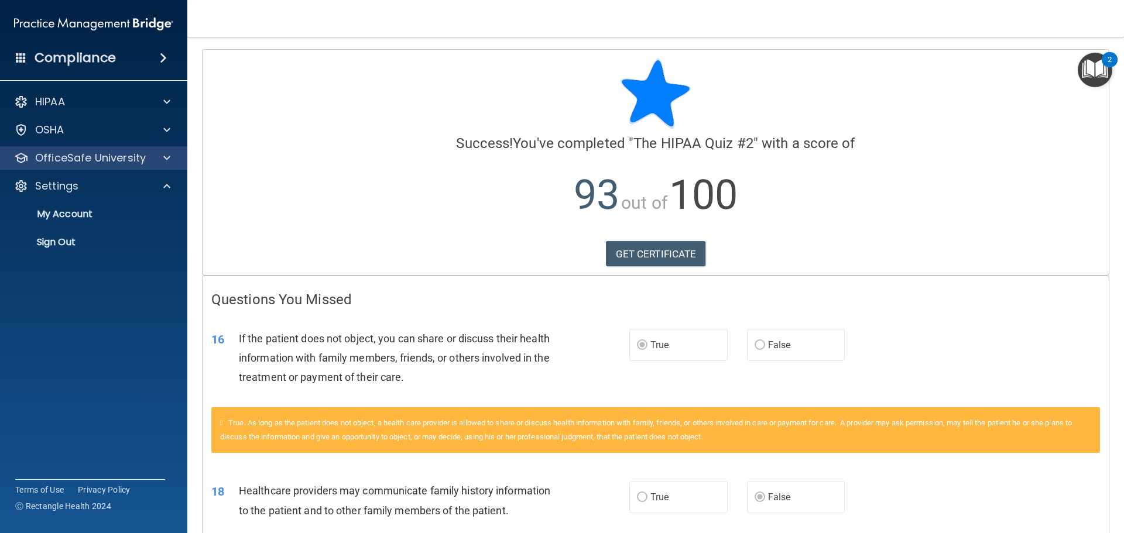
click at [99, 148] on div "OfficeSafe University" at bounding box center [94, 157] width 188 height 23
click at [164, 156] on span at bounding box center [166, 158] width 7 height 14
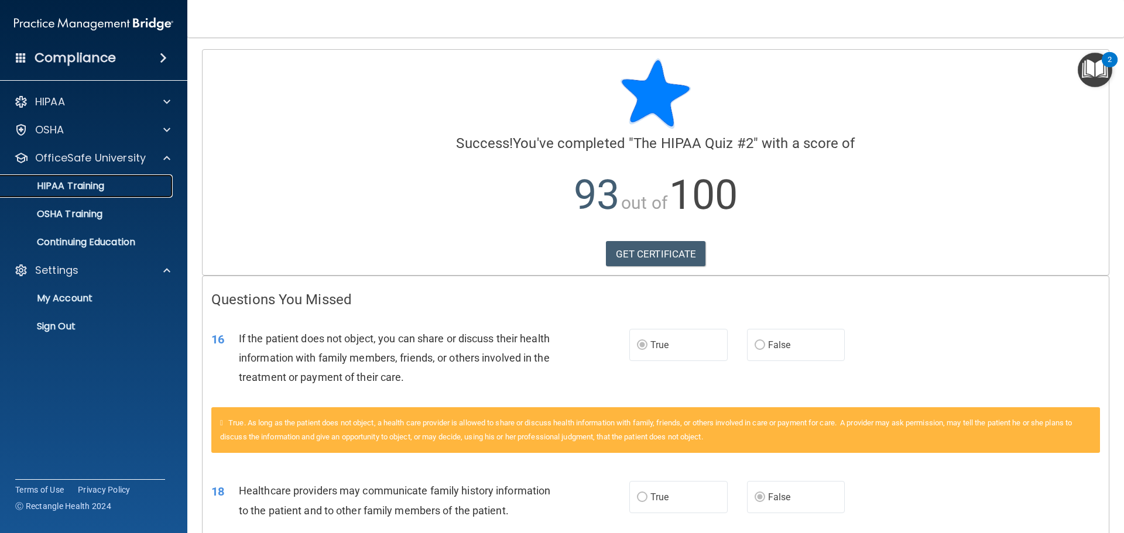
click at [74, 187] on p "HIPAA Training" at bounding box center [56, 186] width 97 height 12
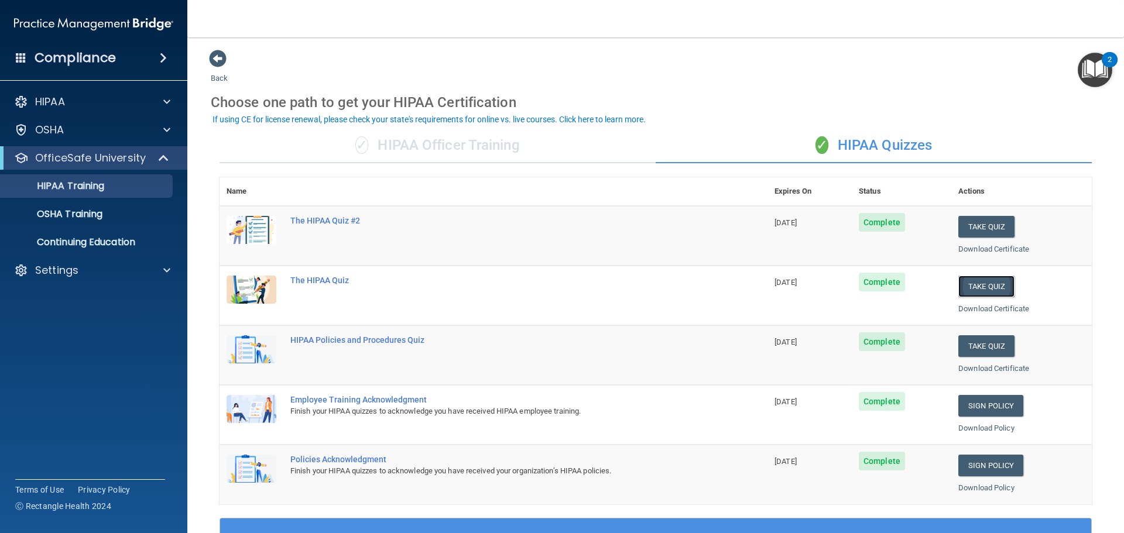
click at [975, 283] on button "Take Quiz" at bounding box center [986, 287] width 56 height 22
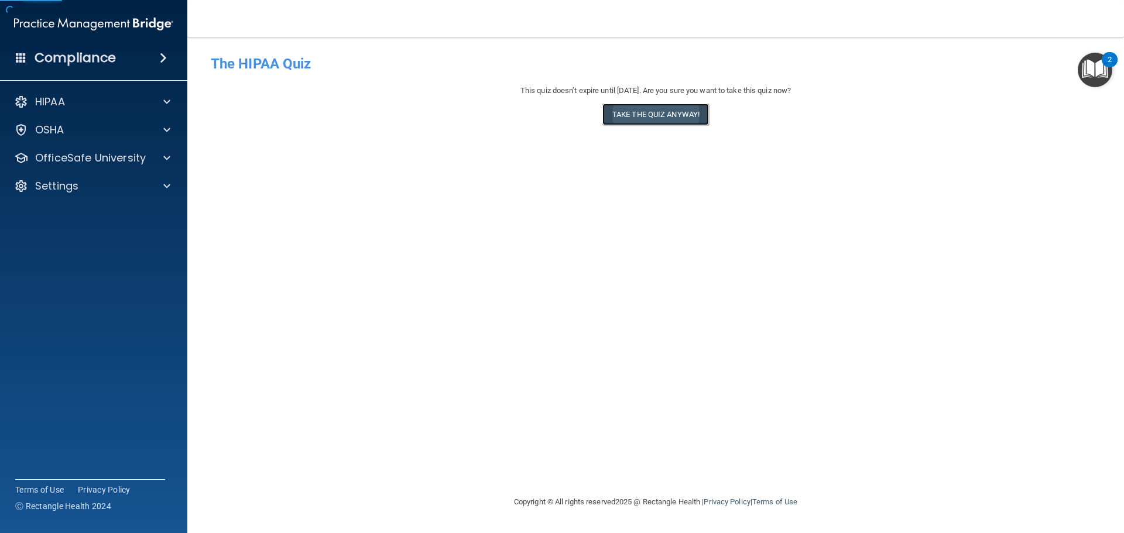
click at [629, 114] on button "Take the quiz anyway!" at bounding box center [655, 115] width 107 height 22
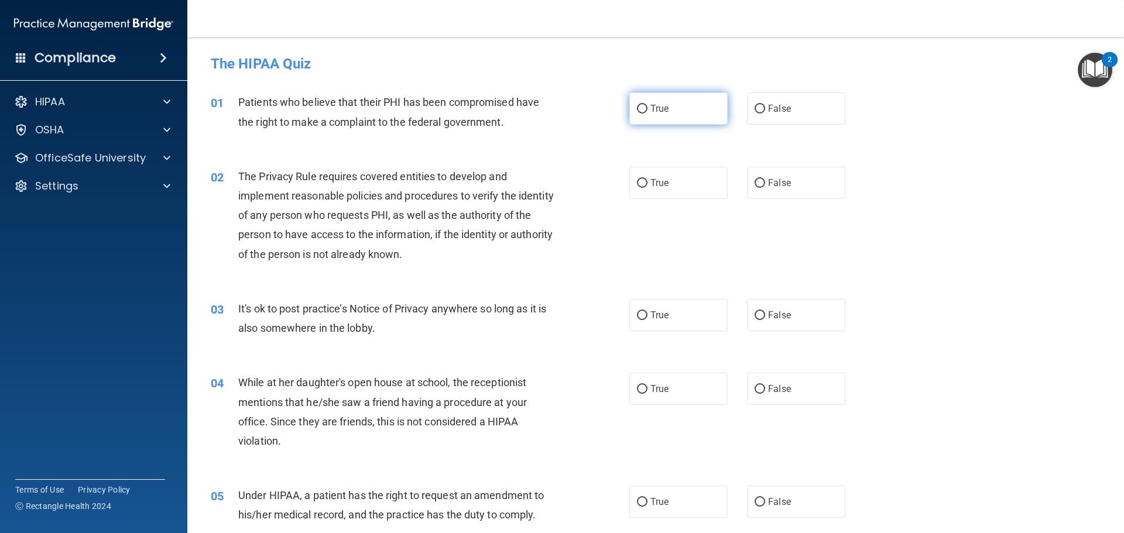
click at [659, 115] on label "True" at bounding box center [678, 108] width 98 height 32
click at [647, 114] on input "True" at bounding box center [642, 109] width 11 height 9
radio input "true"
click at [653, 200] on div "02 The Privacy Rule requires covered entities to develop and implement reasonab…" at bounding box center [655, 218] width 907 height 132
click at [652, 190] on label "True" at bounding box center [678, 183] width 98 height 32
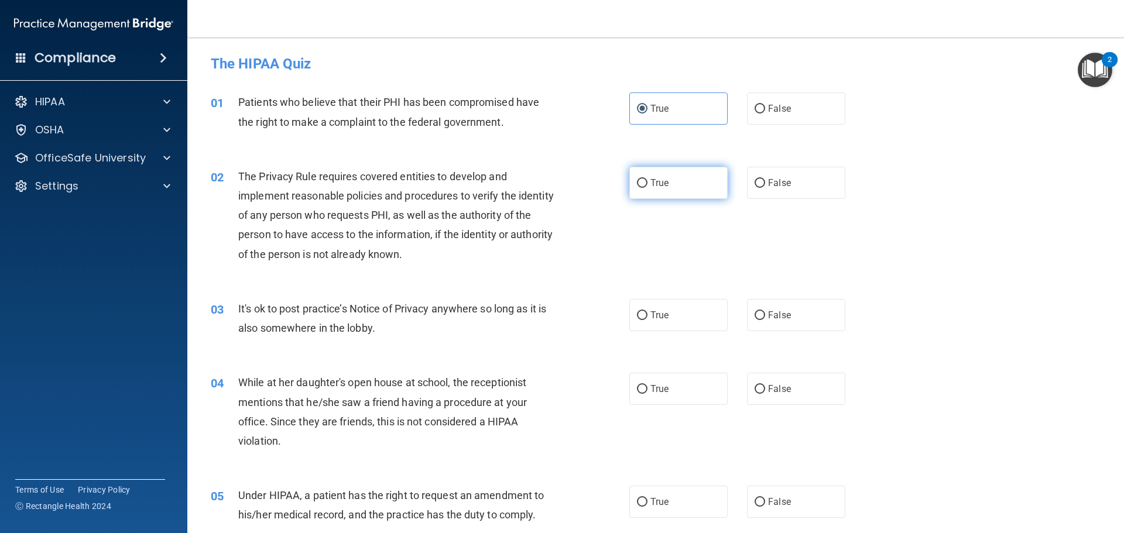
click at [647, 188] on input "True" at bounding box center [642, 183] width 11 height 9
radio input "true"
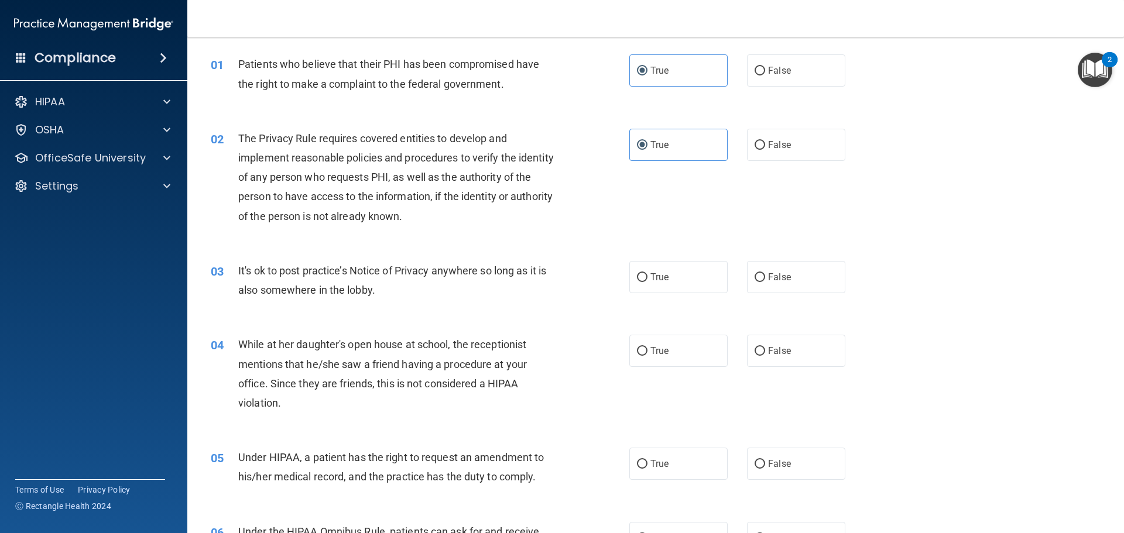
scroll to position [117, 0]
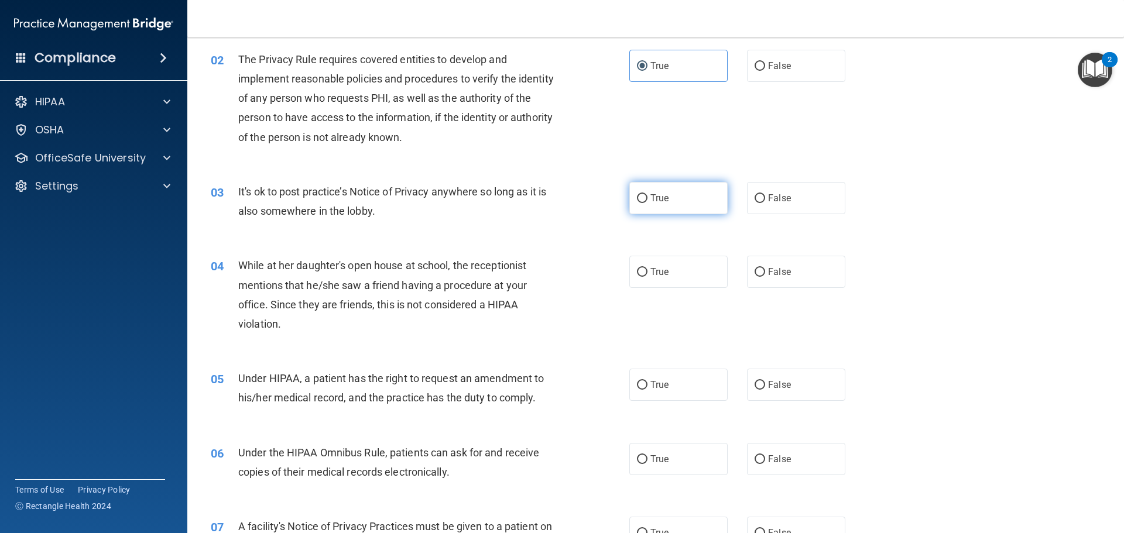
click at [657, 202] on span "True" at bounding box center [659, 198] width 18 height 11
click at [647, 202] on input "True" at bounding box center [642, 198] width 11 height 9
radio input "true"
click at [768, 267] on span "False" at bounding box center [779, 271] width 23 height 11
click at [764, 268] on input "False" at bounding box center [759, 272] width 11 height 9
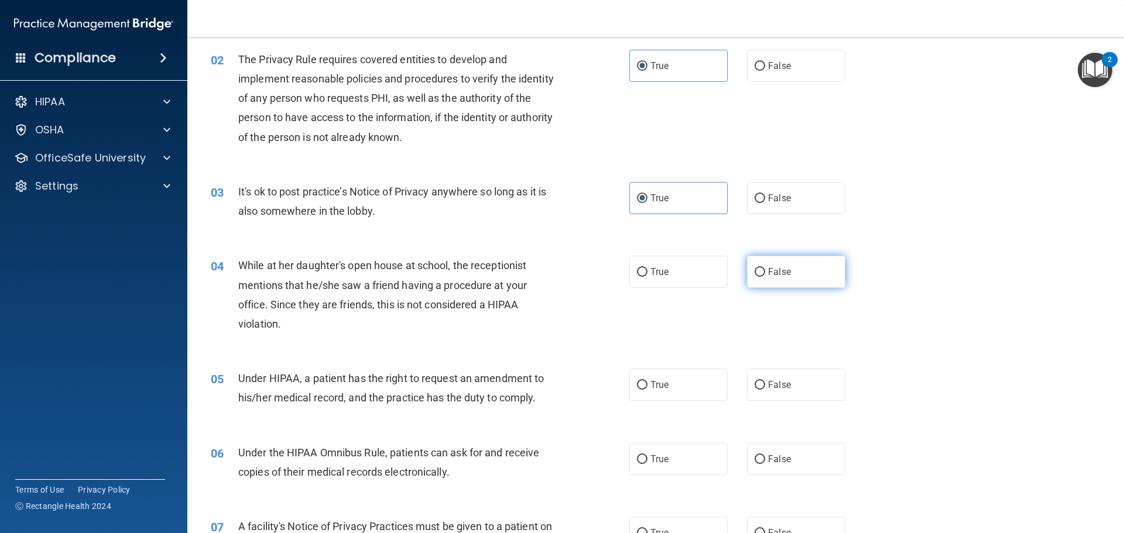
radio input "true"
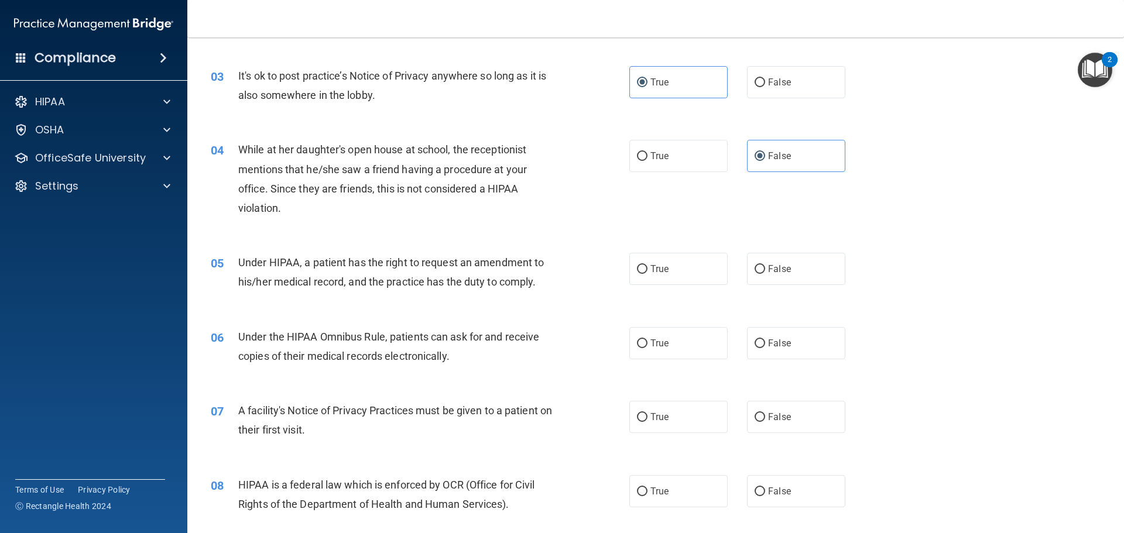
scroll to position [234, 0]
click at [643, 273] on input "True" at bounding box center [642, 268] width 11 height 9
radio input "true"
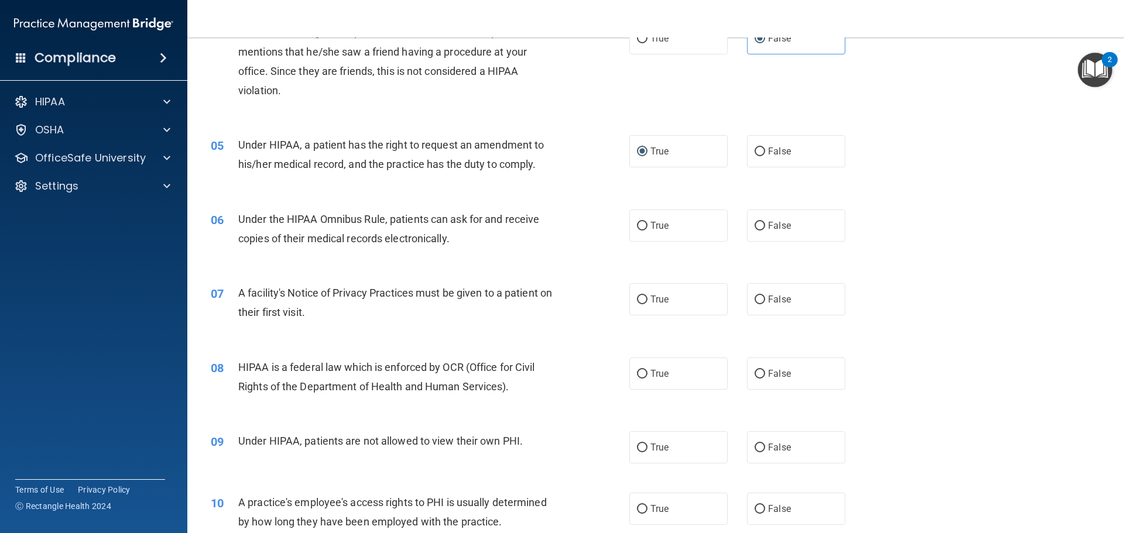
scroll to position [351, 0]
click at [648, 238] on label "True" at bounding box center [678, 225] width 98 height 32
click at [647, 230] on input "True" at bounding box center [642, 225] width 11 height 9
radio input "true"
click at [703, 298] on label "True" at bounding box center [678, 299] width 98 height 32
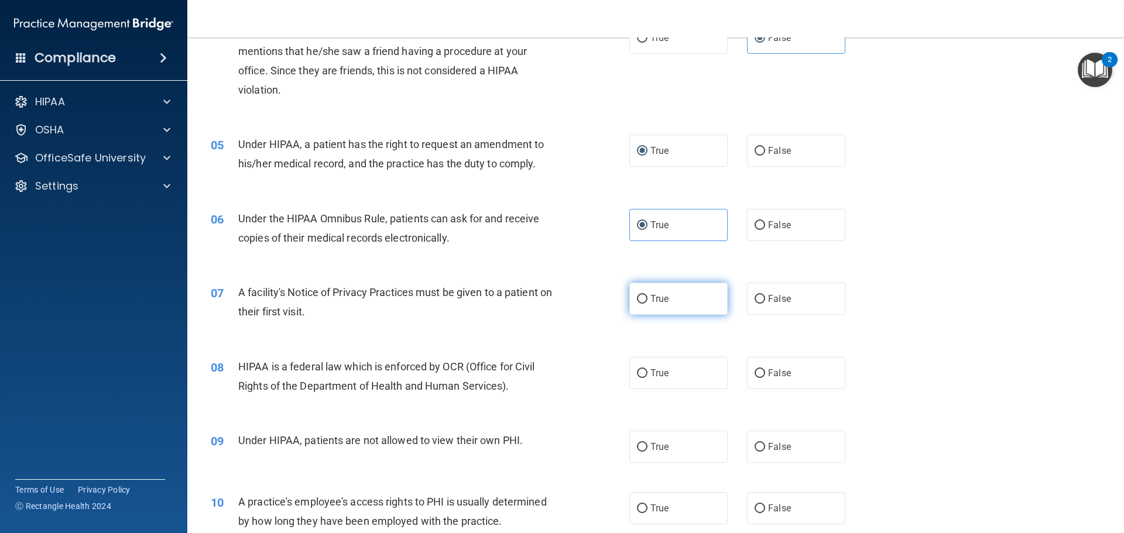
click at [647, 298] on input "True" at bounding box center [642, 299] width 11 height 9
radio input "true"
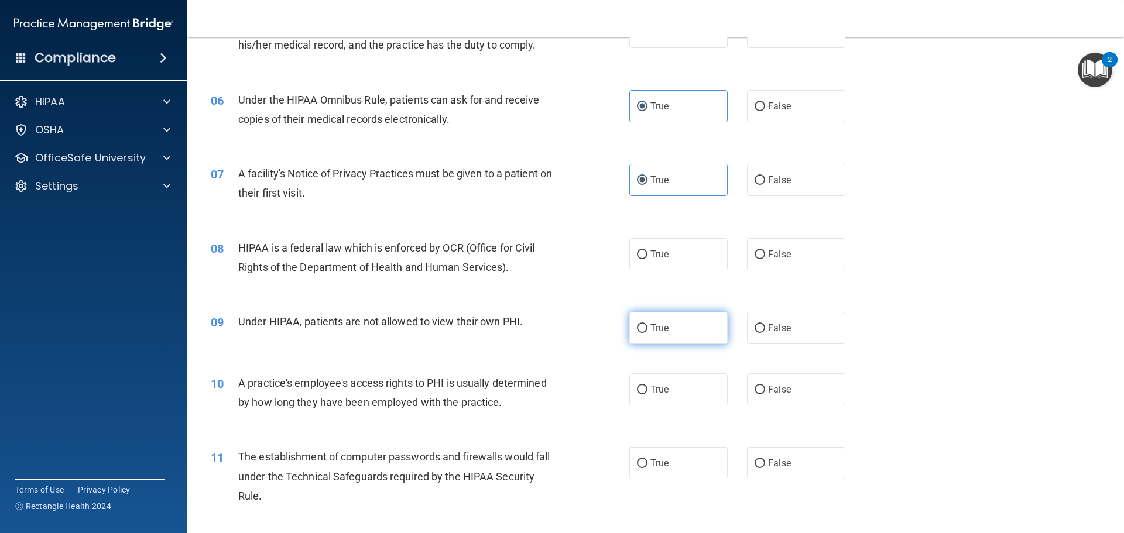
scroll to position [527, 0]
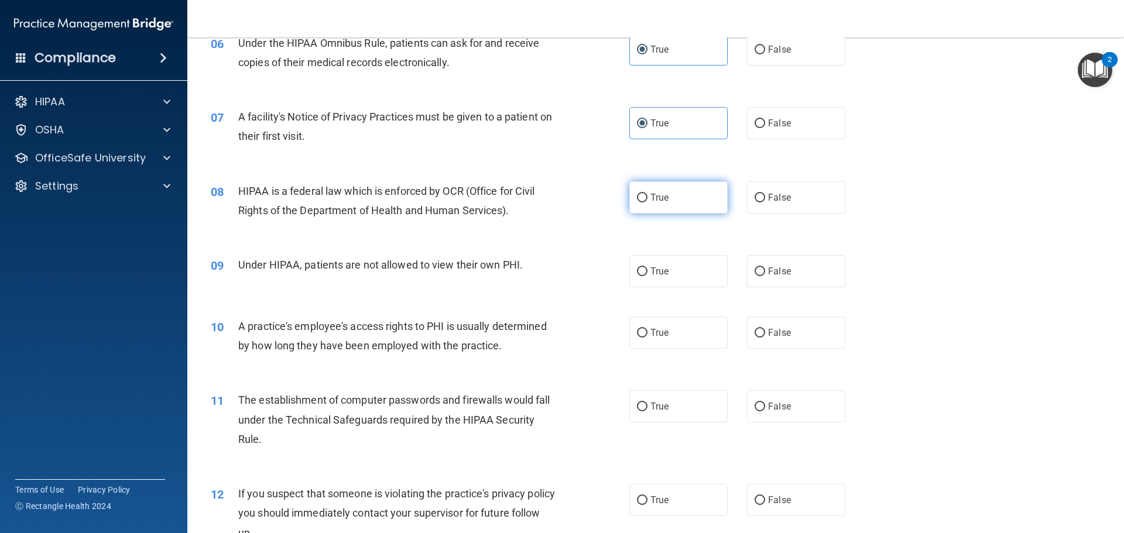
click at [629, 189] on label "True" at bounding box center [678, 197] width 98 height 32
click at [637, 194] on input "True" at bounding box center [642, 198] width 11 height 9
radio input "true"
click at [771, 260] on label "False" at bounding box center [796, 271] width 98 height 32
click at [765, 267] on input "False" at bounding box center [759, 271] width 11 height 9
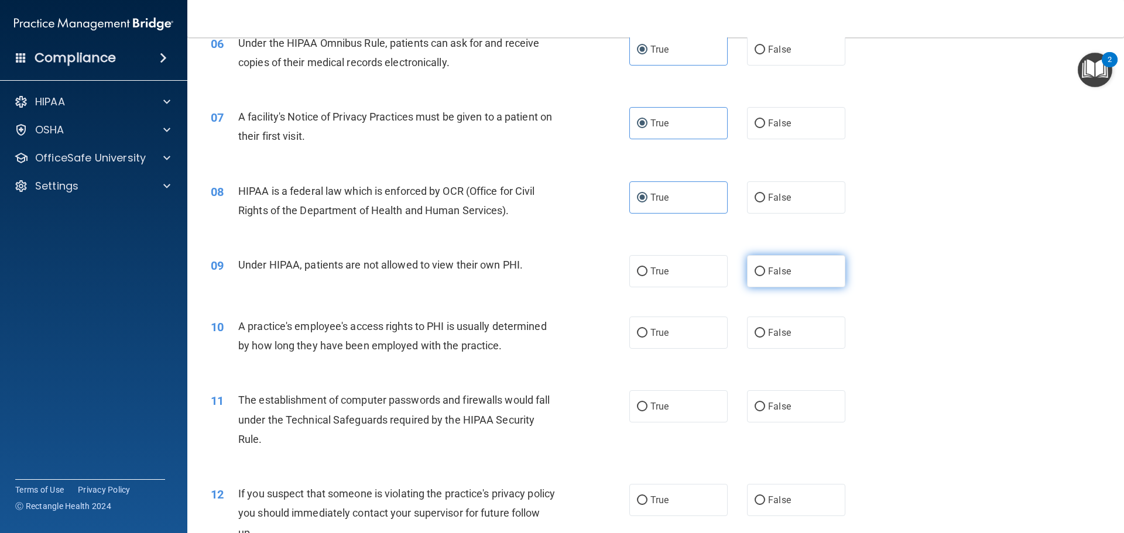
radio input "true"
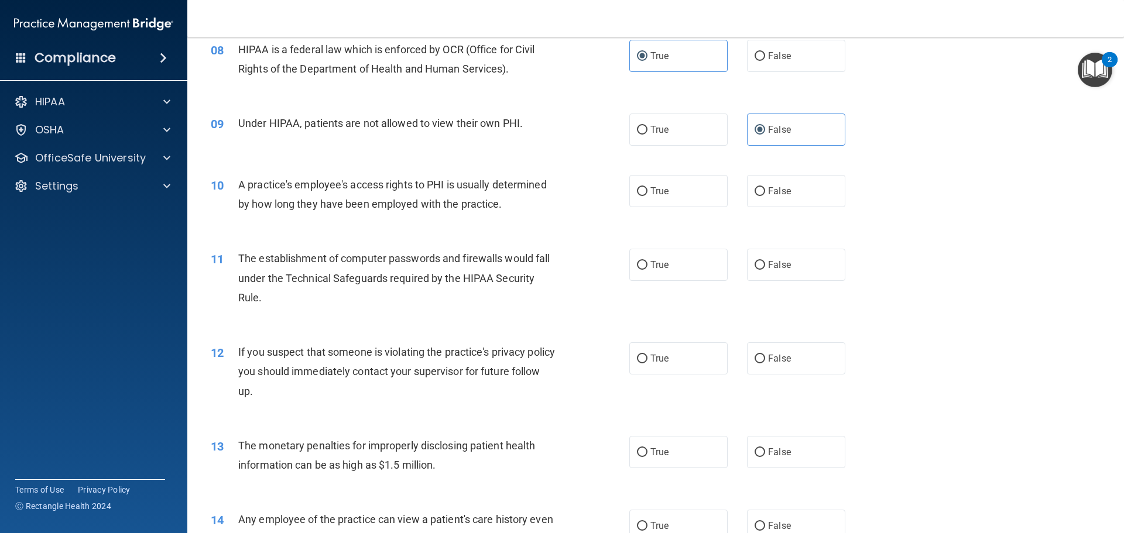
scroll to position [702, 0]
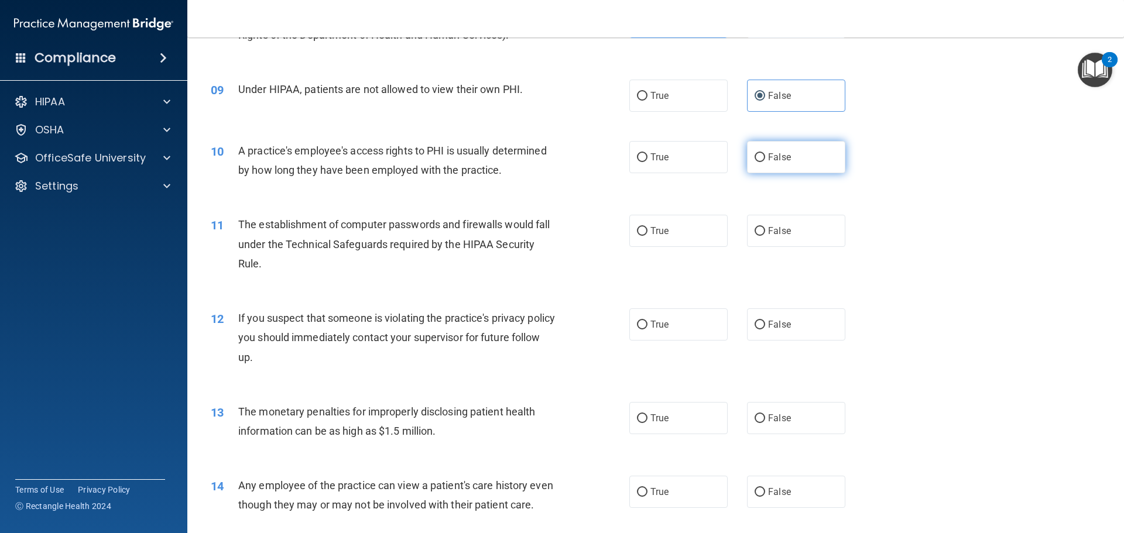
click at [774, 162] on span "False" at bounding box center [779, 157] width 23 height 11
click at [765, 162] on input "False" at bounding box center [759, 157] width 11 height 9
radio input "true"
click at [685, 243] on label "True" at bounding box center [678, 231] width 98 height 32
click at [647, 236] on input "True" at bounding box center [642, 231] width 11 height 9
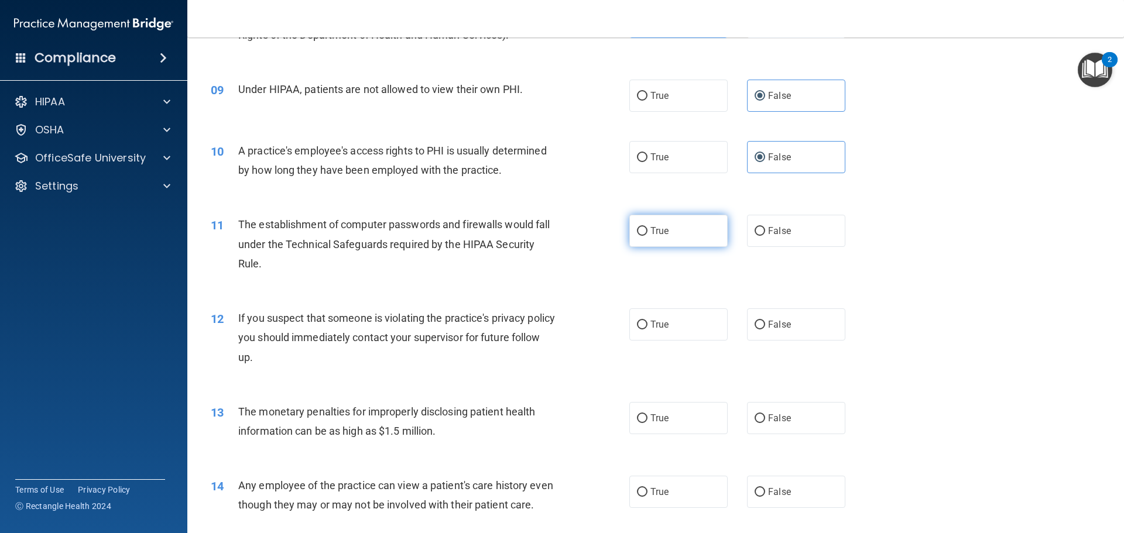
radio input "true"
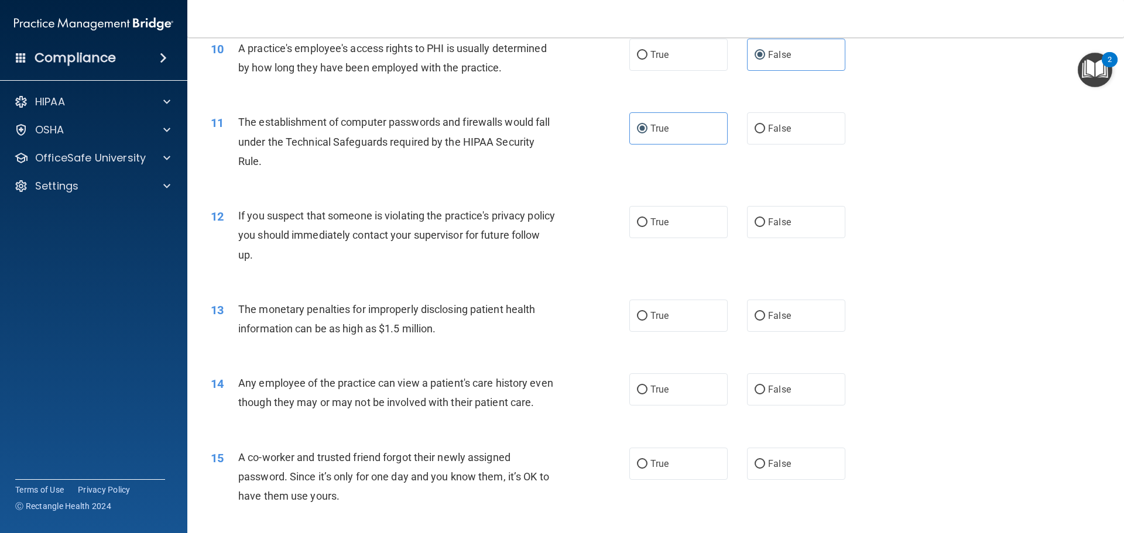
scroll to position [819, 0]
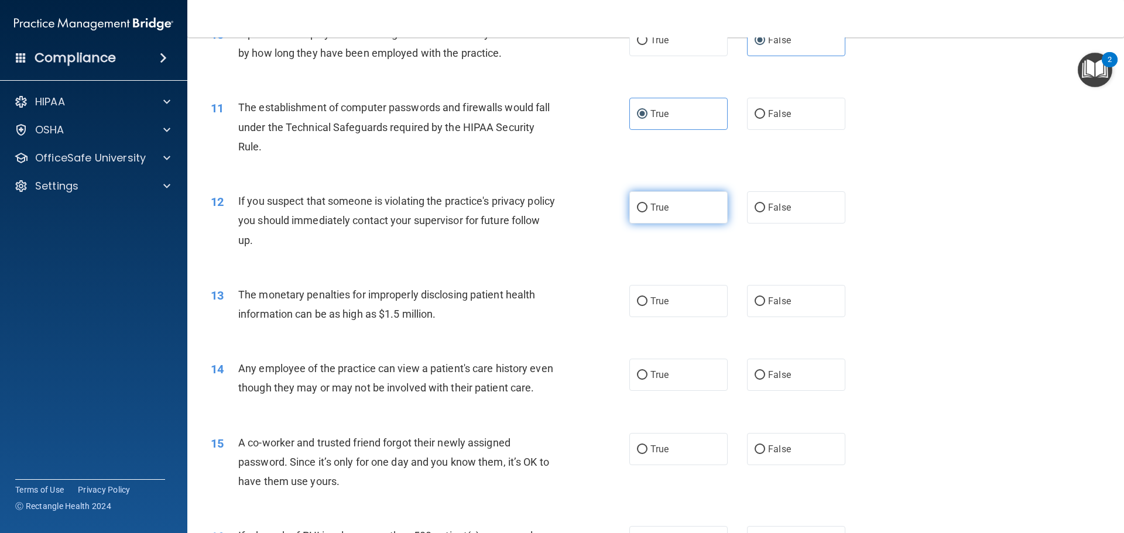
click at [661, 218] on label "True" at bounding box center [678, 207] width 98 height 32
click at [647, 212] on input "True" at bounding box center [642, 208] width 11 height 9
radio input "true"
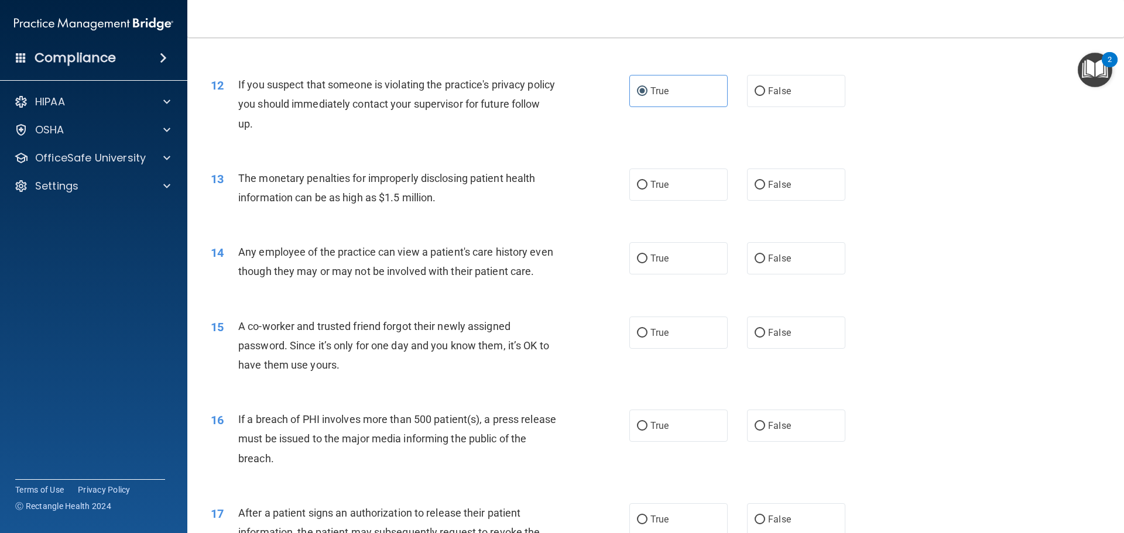
scroll to position [936, 0]
click at [655, 193] on label "True" at bounding box center [678, 184] width 98 height 32
click at [647, 189] on input "True" at bounding box center [642, 184] width 11 height 9
radio input "true"
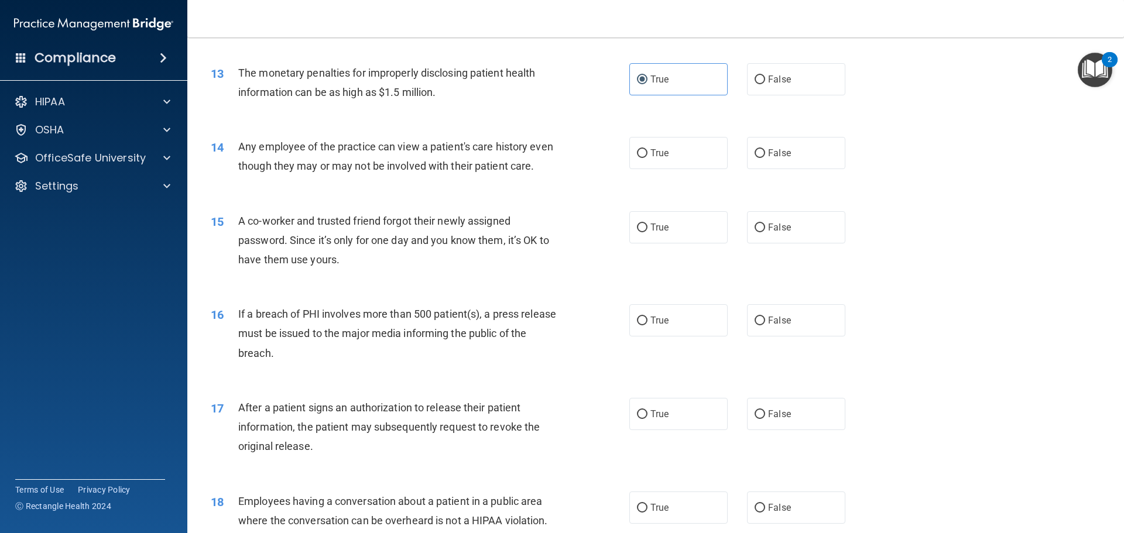
scroll to position [1053, 0]
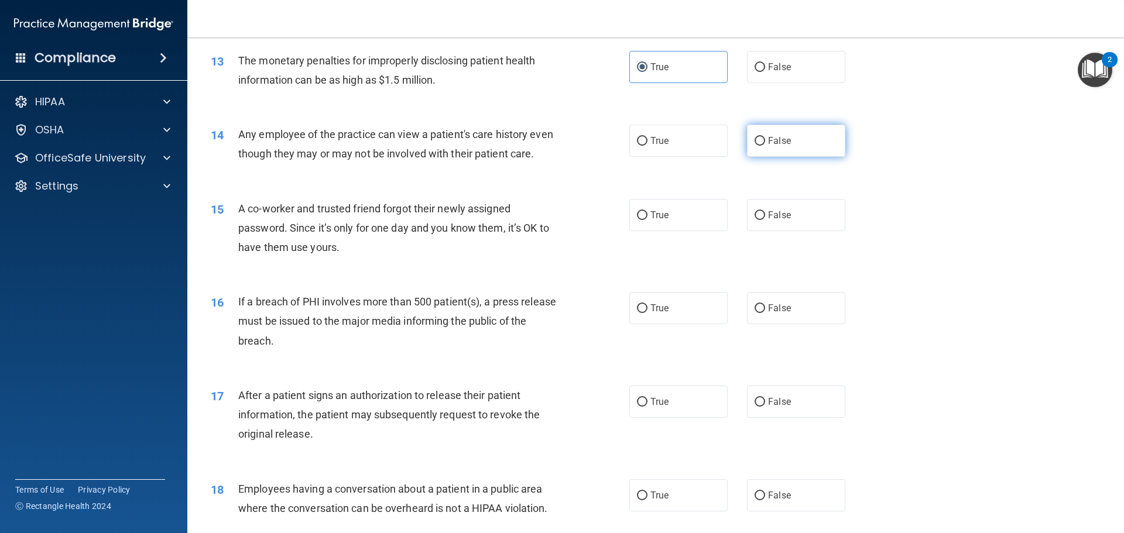
click at [794, 143] on label "False" at bounding box center [796, 141] width 98 height 32
click at [765, 143] on input "False" at bounding box center [759, 141] width 11 height 9
radio input "true"
click at [747, 229] on label "False" at bounding box center [796, 215] width 98 height 32
click at [754, 220] on input "False" at bounding box center [759, 215] width 11 height 9
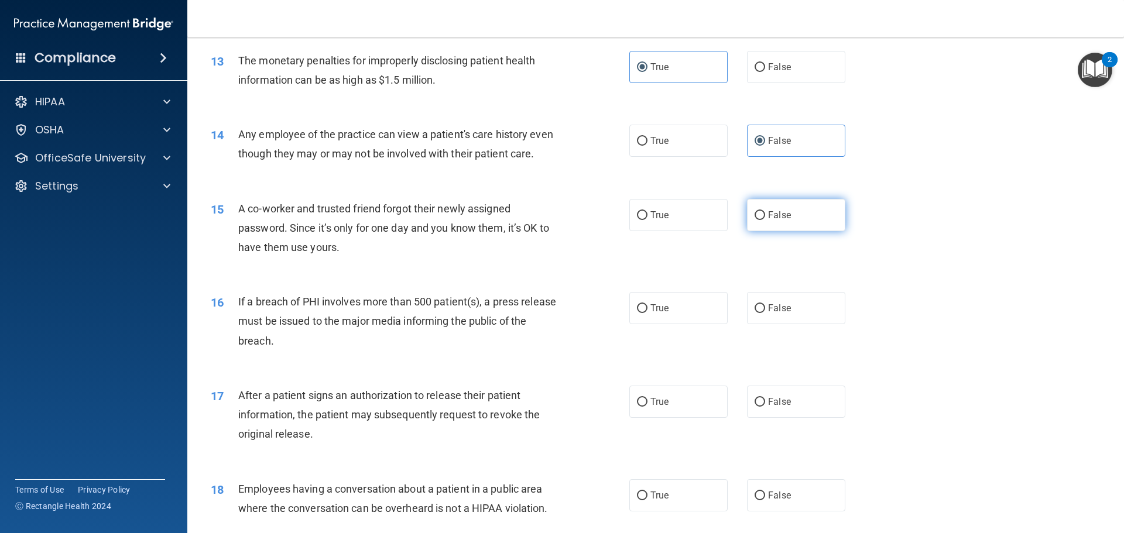
radio input "true"
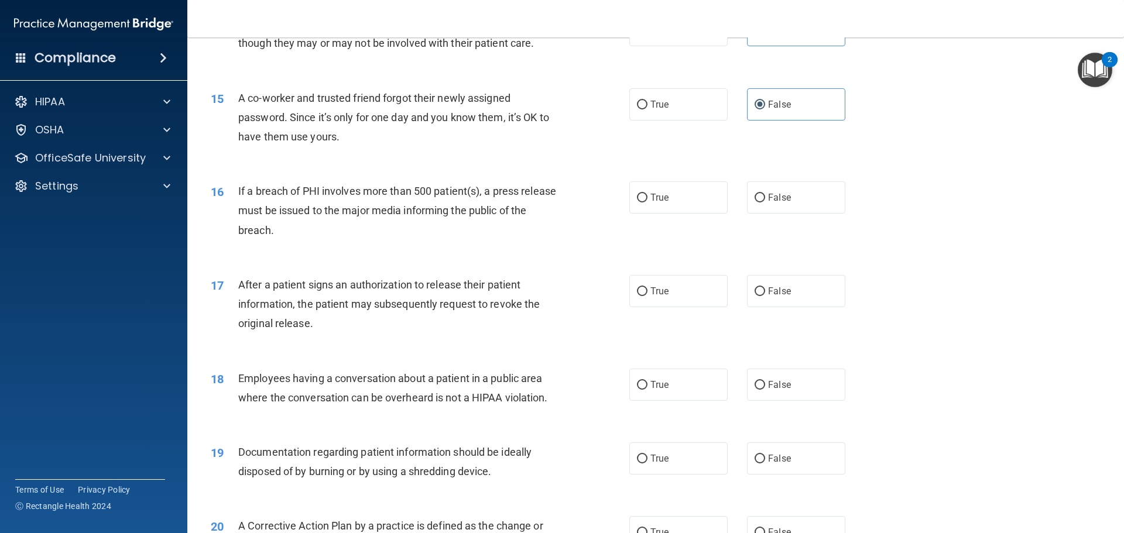
scroll to position [1170, 0]
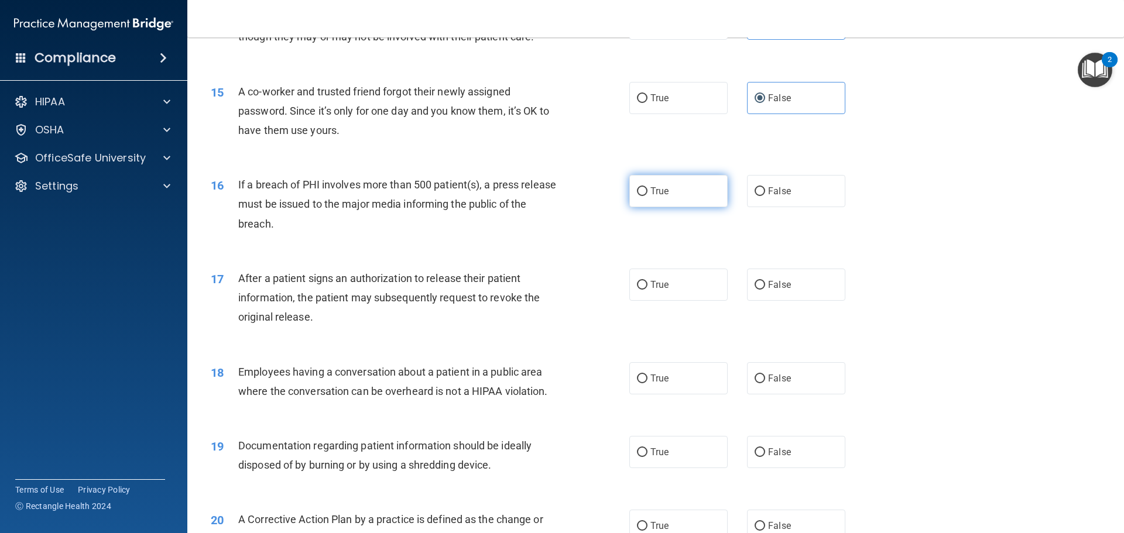
click at [640, 196] on input "True" at bounding box center [642, 191] width 11 height 9
radio input "true"
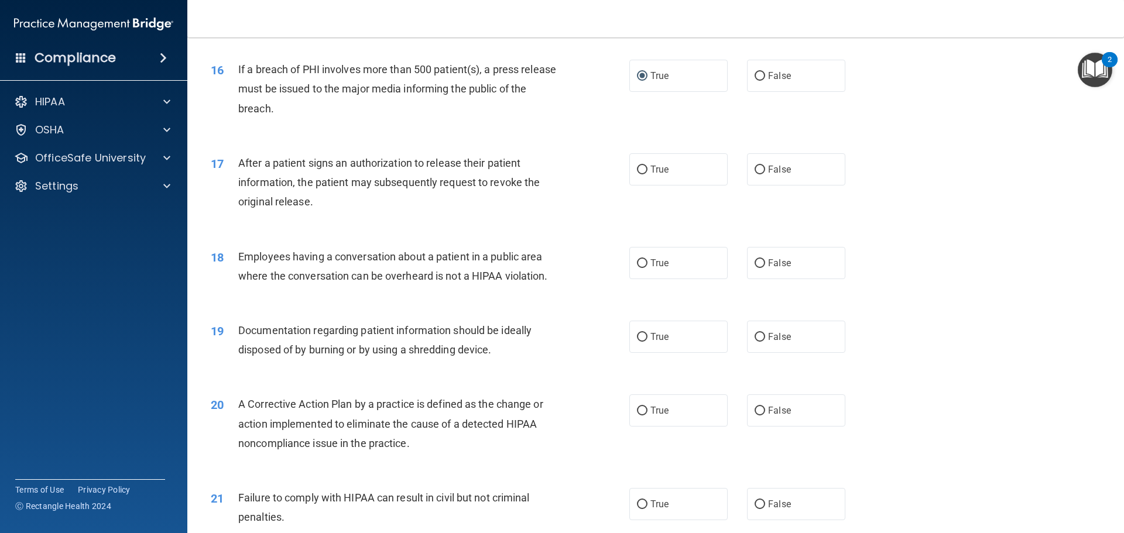
scroll to position [1288, 0]
click at [645, 181] on label "True" at bounding box center [678, 168] width 98 height 32
click at [645, 173] on input "True" at bounding box center [642, 168] width 11 height 9
radio input "true"
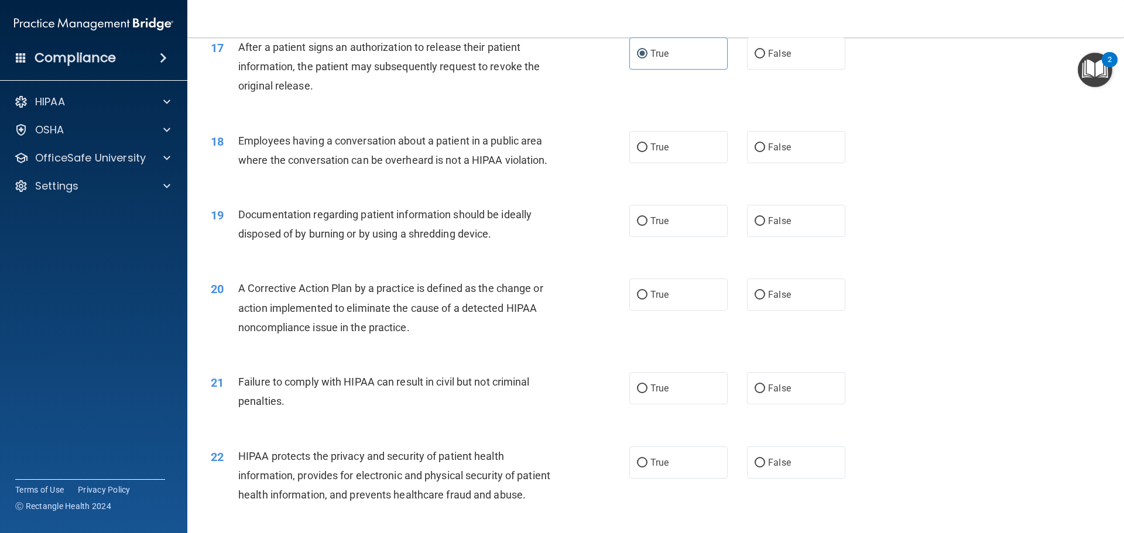
scroll to position [1405, 0]
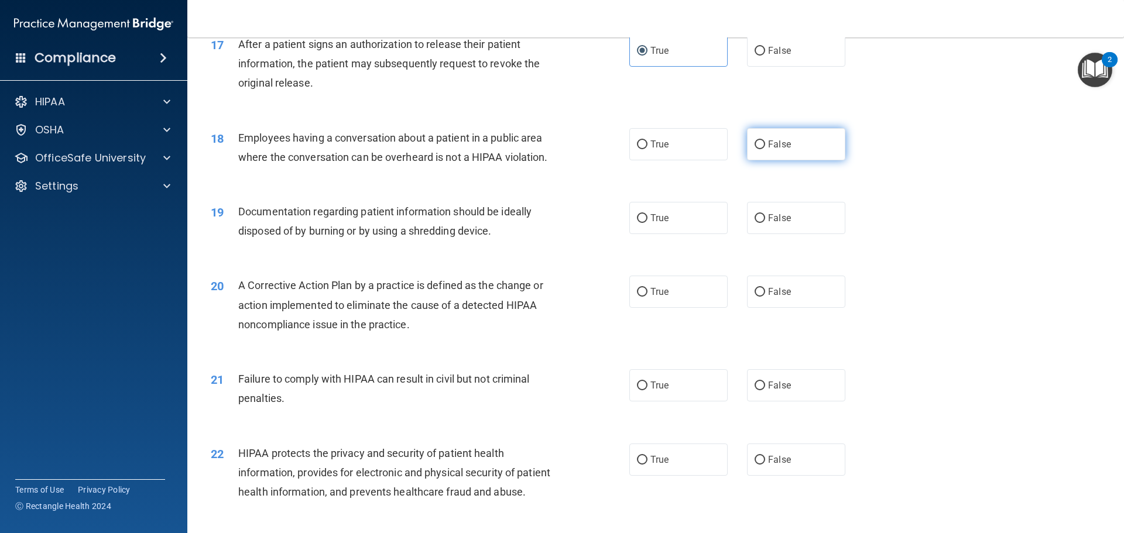
click at [747, 160] on label "False" at bounding box center [796, 144] width 98 height 32
click at [754, 149] on input "False" at bounding box center [759, 144] width 11 height 9
radio input "true"
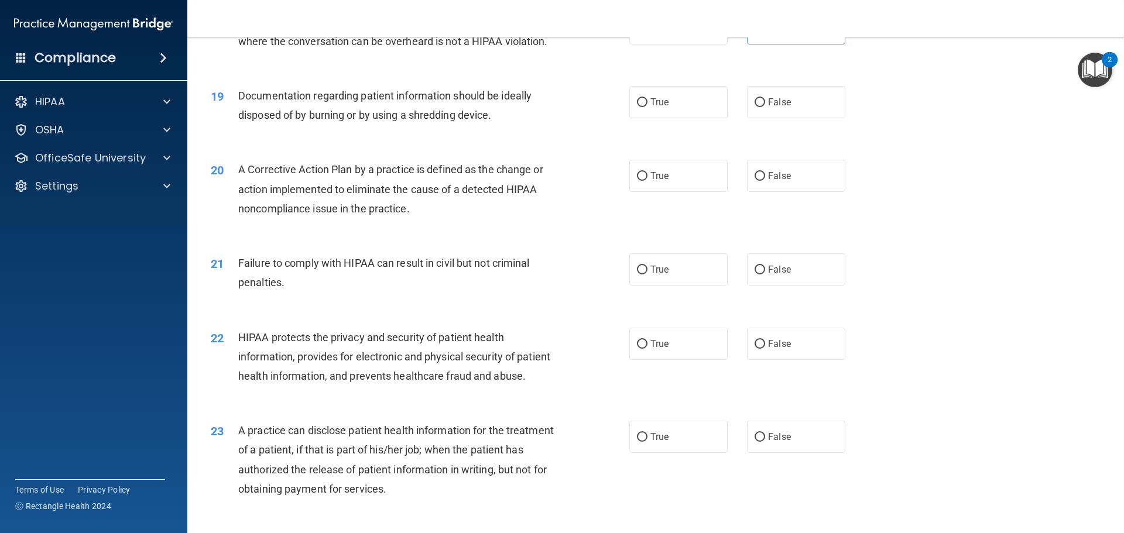
scroll to position [1522, 0]
click at [667, 117] on label "True" at bounding box center [678, 101] width 98 height 32
click at [647, 106] on input "True" at bounding box center [642, 101] width 11 height 9
radio input "true"
click at [650, 180] on span "True" at bounding box center [659, 174] width 18 height 11
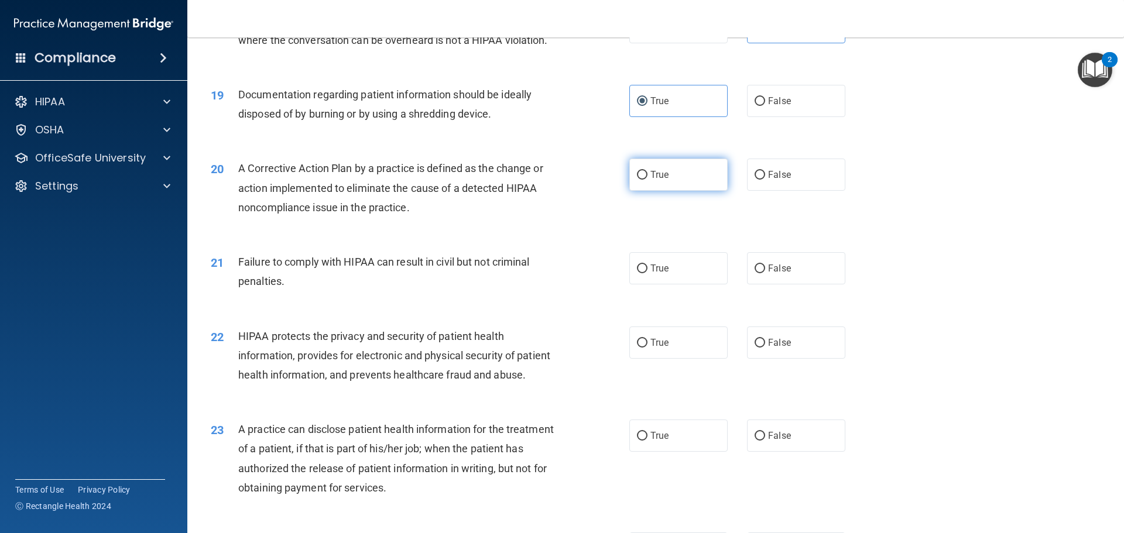
click at [647, 180] on input "True" at bounding box center [642, 175] width 11 height 9
radio input "true"
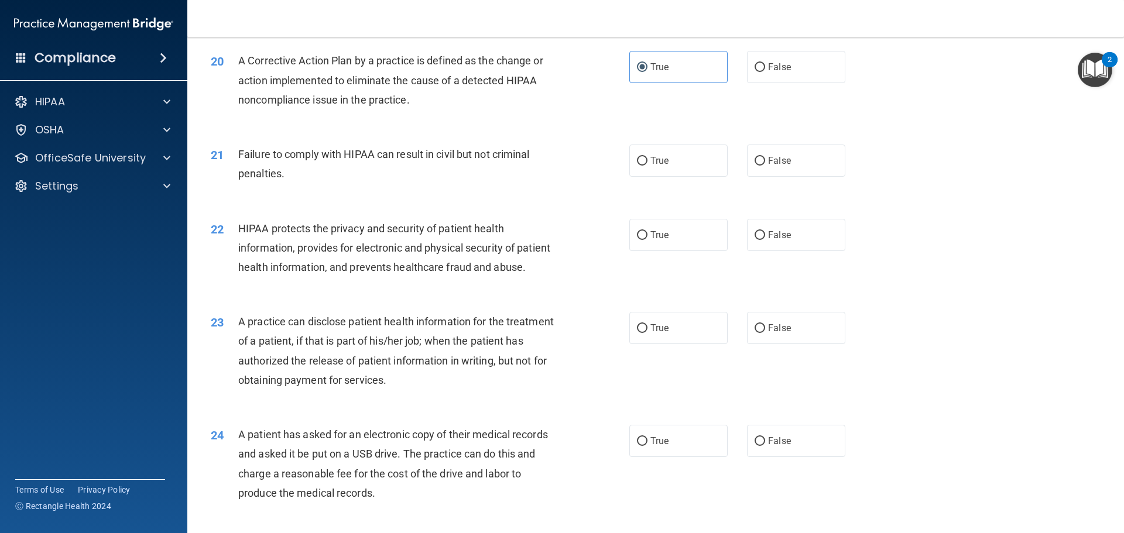
scroll to position [1639, 0]
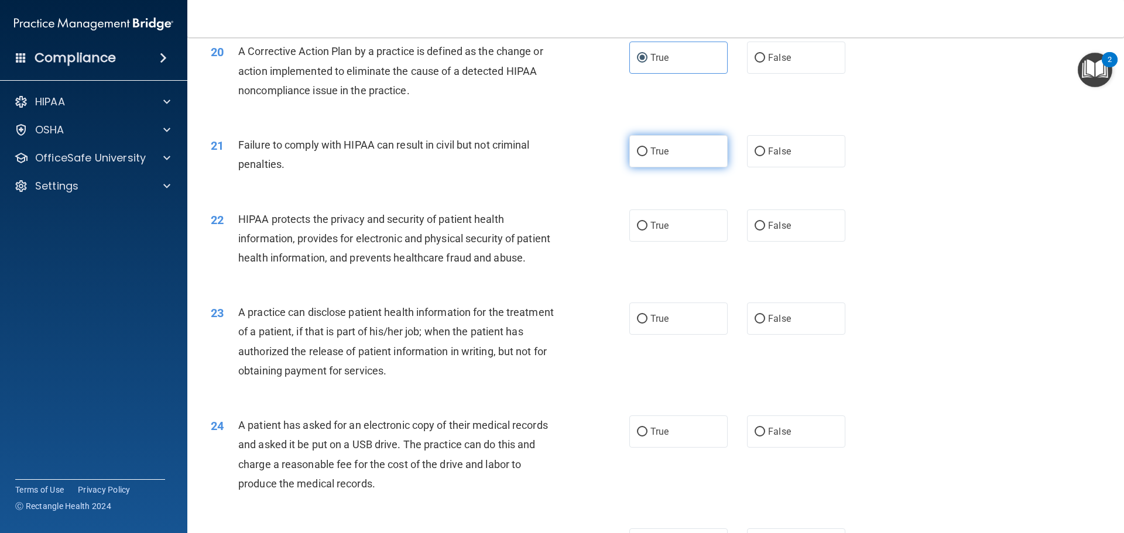
click at [657, 157] on span "True" at bounding box center [659, 151] width 18 height 11
click at [647, 156] on input "True" at bounding box center [642, 151] width 11 height 9
radio input "true"
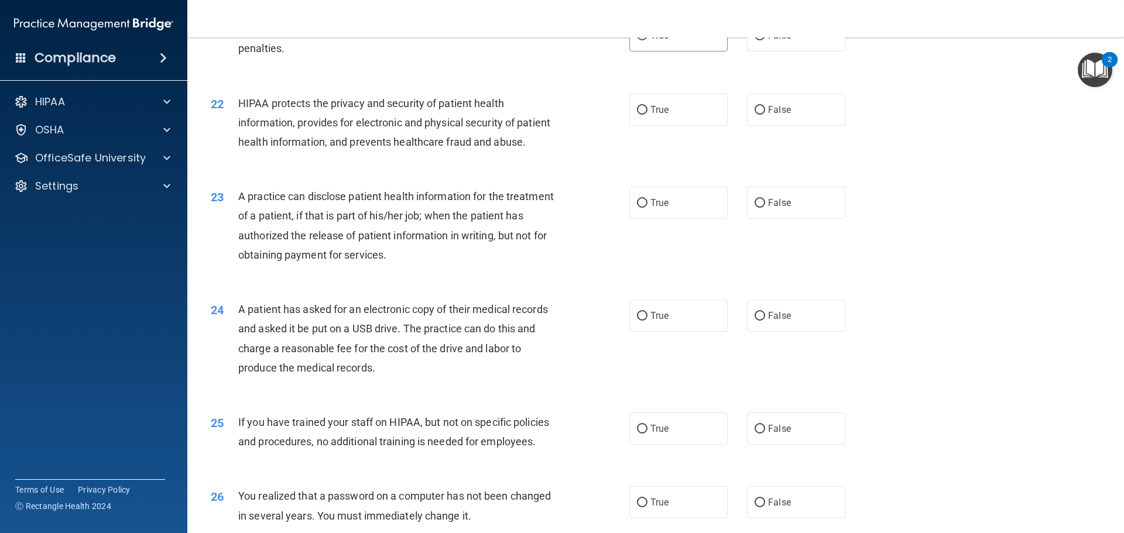
scroll to position [1756, 0]
click at [773, 40] on span "False" at bounding box center [779, 34] width 23 height 11
click at [765, 39] on input "False" at bounding box center [759, 34] width 11 height 9
radio input "true"
radio input "false"
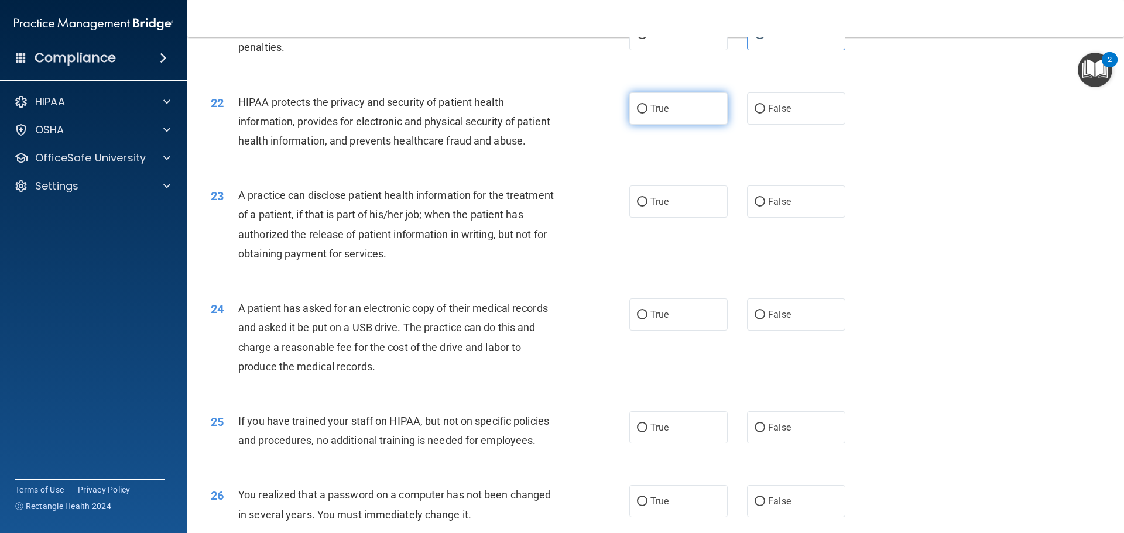
click at [667, 125] on label "True" at bounding box center [678, 108] width 98 height 32
click at [647, 114] on input "True" at bounding box center [642, 109] width 11 height 9
radio input "true"
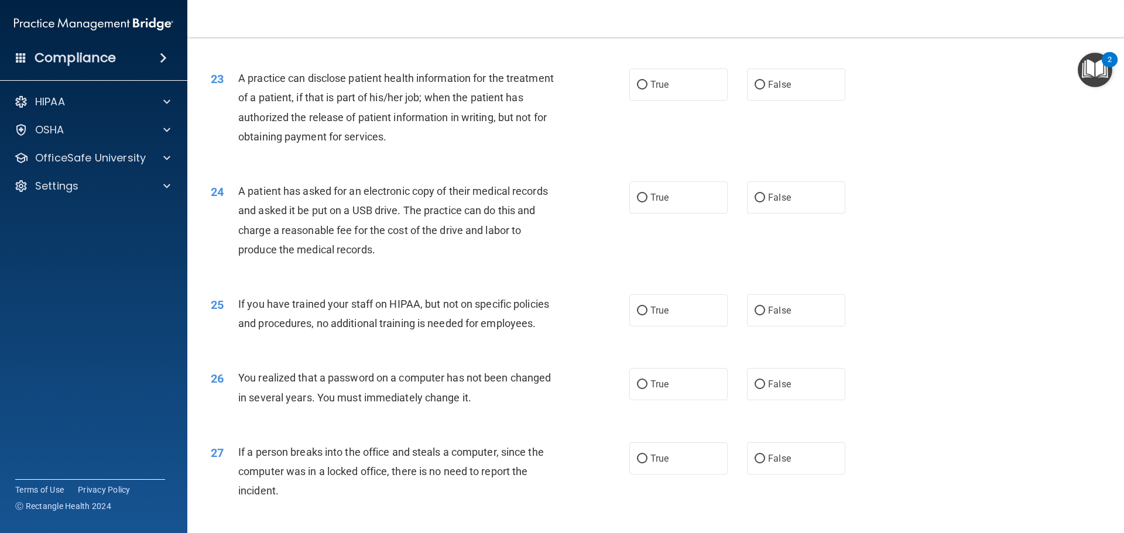
scroll to position [1814, 0]
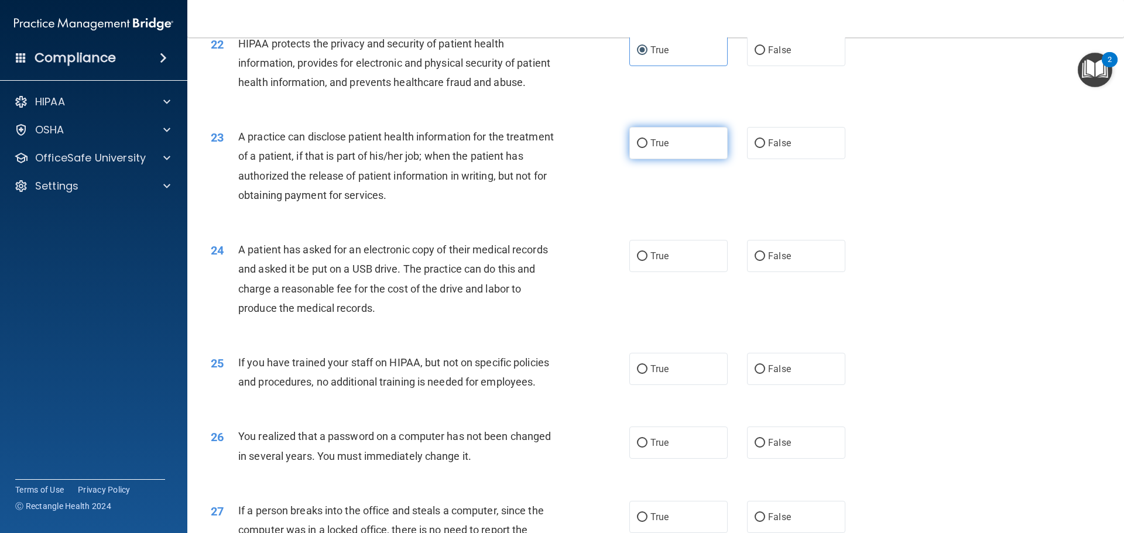
click at [700, 159] on label "True" at bounding box center [678, 143] width 98 height 32
click at [647, 148] on input "True" at bounding box center [642, 143] width 11 height 9
radio input "true"
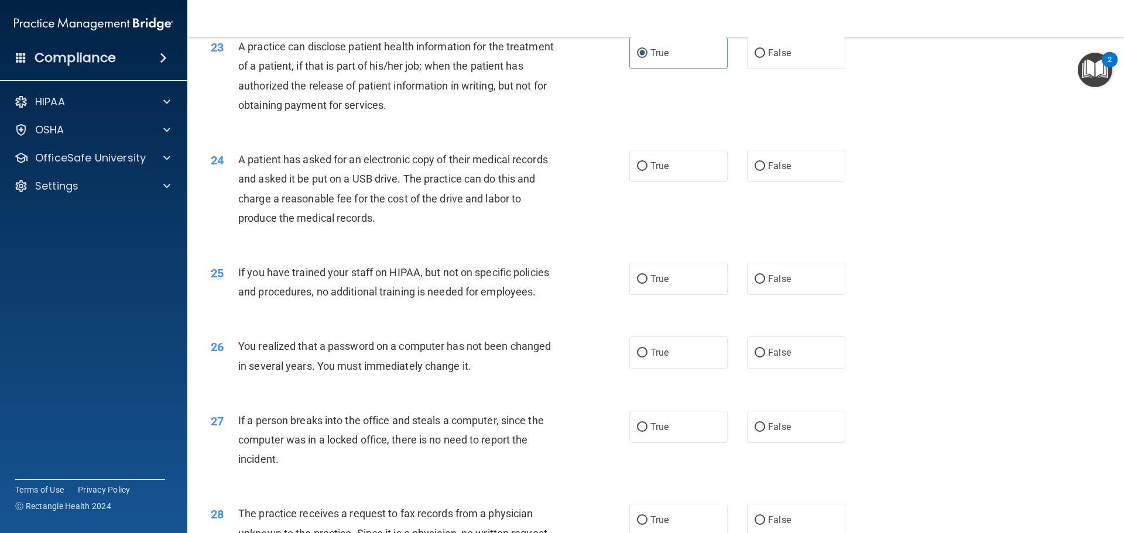
scroll to position [1931, 0]
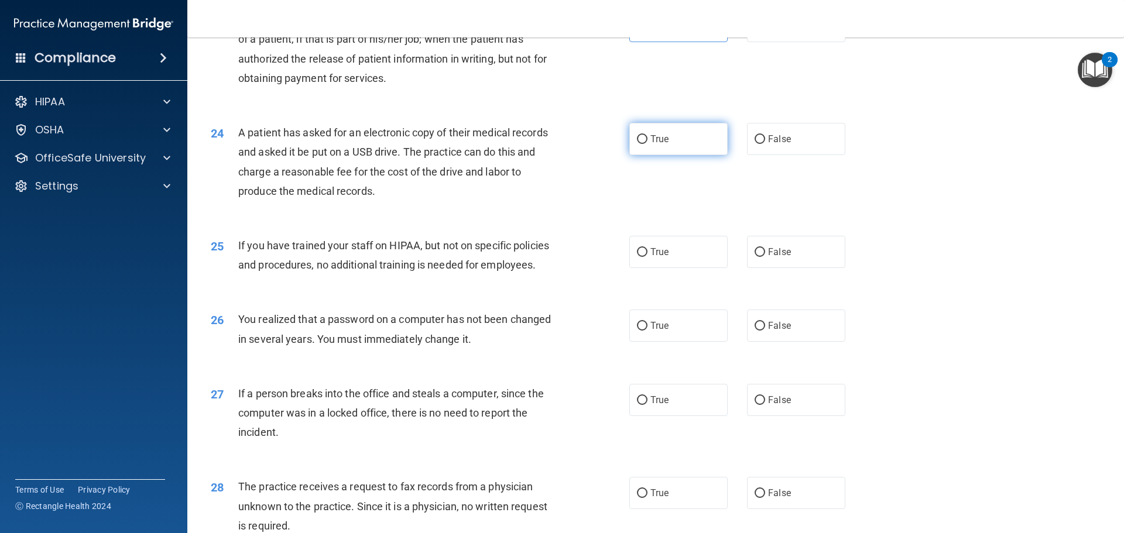
click at [673, 155] on label "True" at bounding box center [678, 139] width 98 height 32
click at [647, 144] on input "True" at bounding box center [642, 139] width 11 height 9
radio input "true"
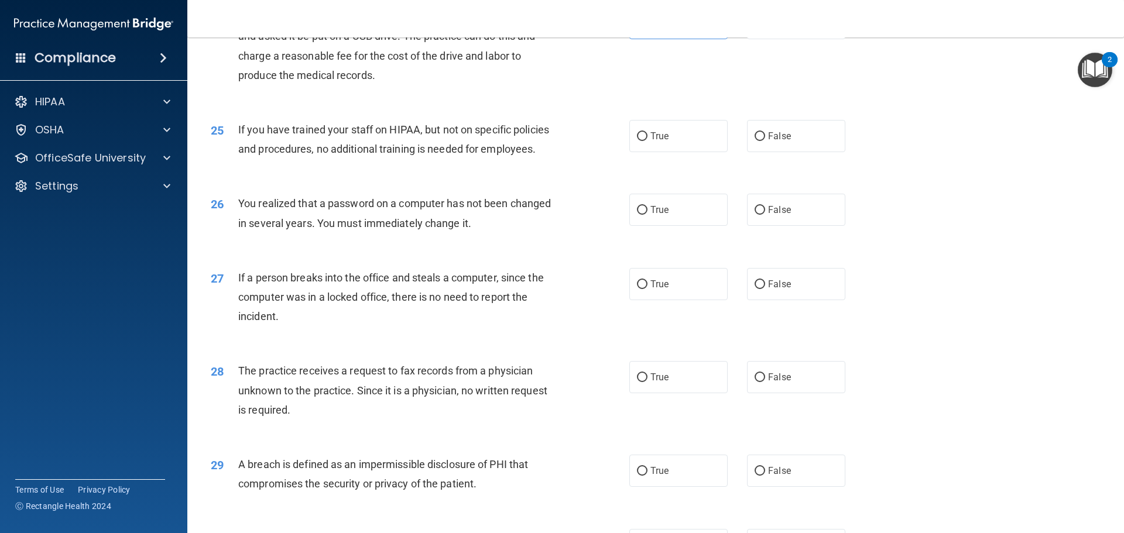
scroll to position [2048, 0]
drag, startPoint x: 781, startPoint y: 179, endPoint x: 774, endPoint y: 180, distance: 7.1
click at [778, 151] on label "False" at bounding box center [796, 135] width 98 height 32
click at [765, 140] on input "False" at bounding box center [759, 135] width 11 height 9
radio input "true"
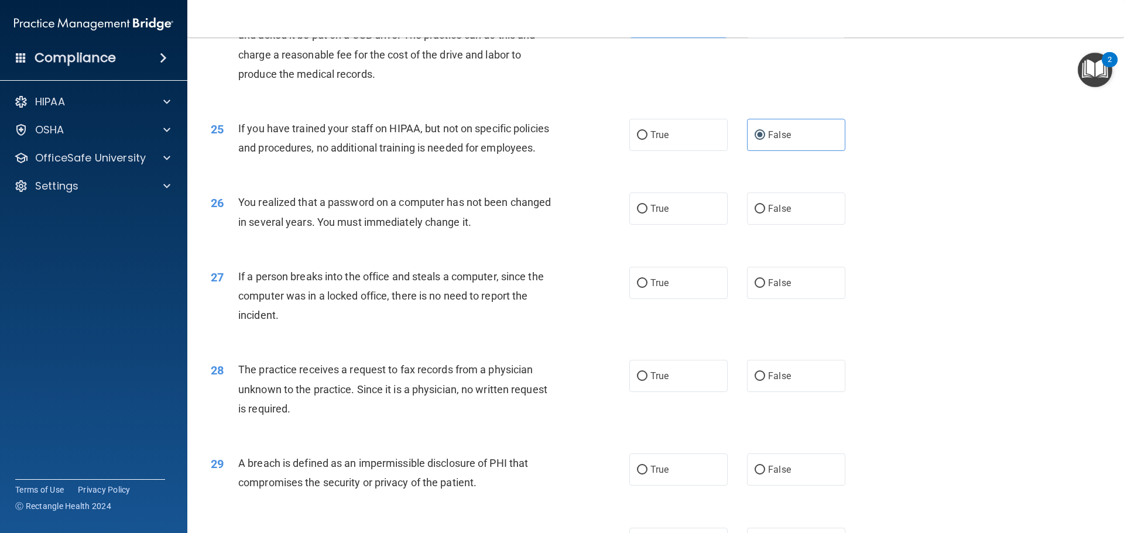
scroll to position [2107, 0]
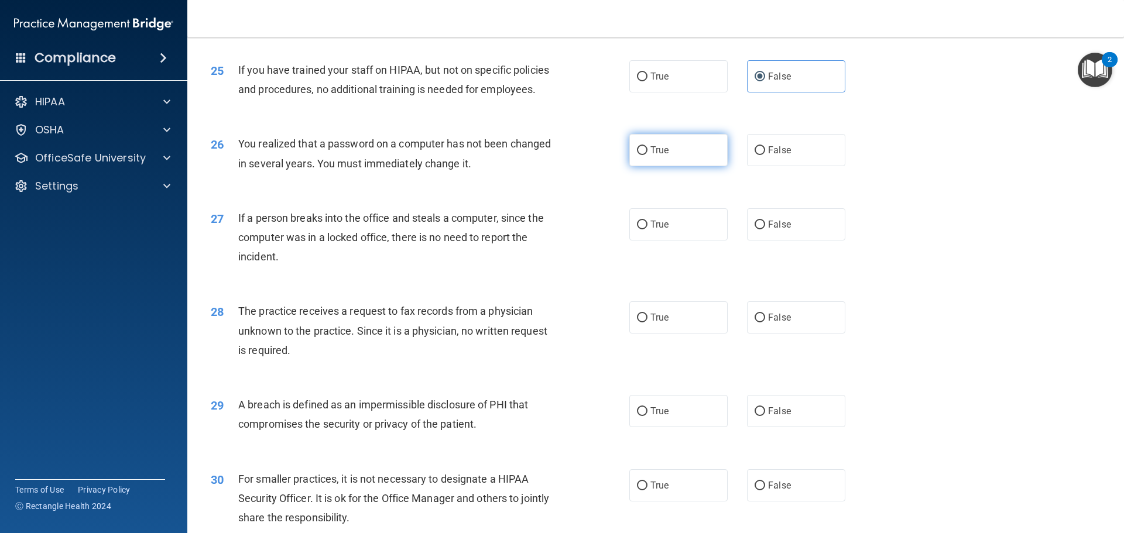
click at [694, 166] on label "True" at bounding box center [678, 150] width 98 height 32
click at [647, 155] on input "True" at bounding box center [642, 150] width 11 height 9
radio input "true"
click at [807, 241] on label "False" at bounding box center [796, 224] width 98 height 32
click at [765, 229] on input "False" at bounding box center [759, 225] width 11 height 9
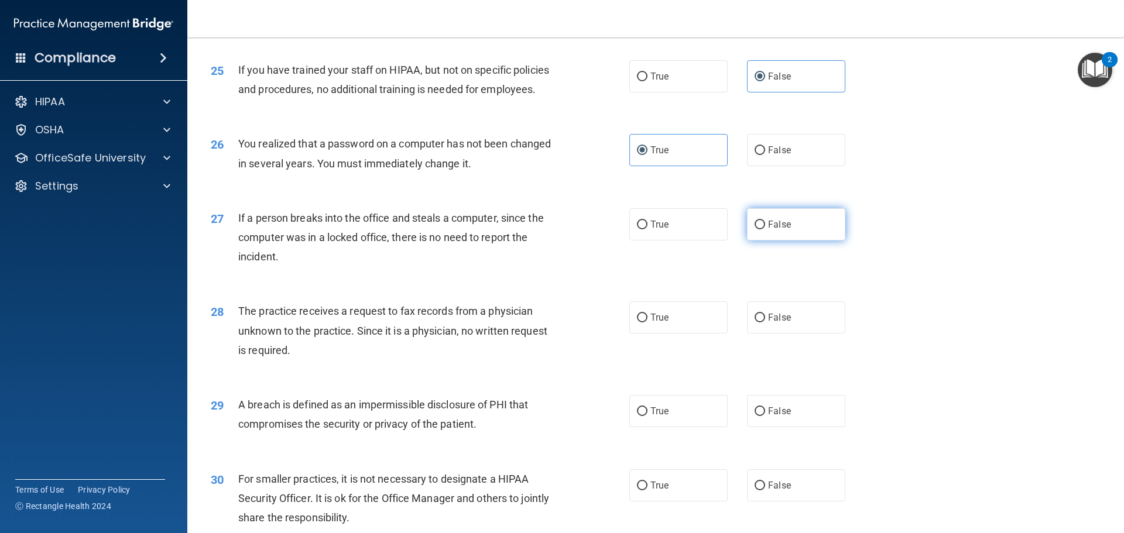
radio input "true"
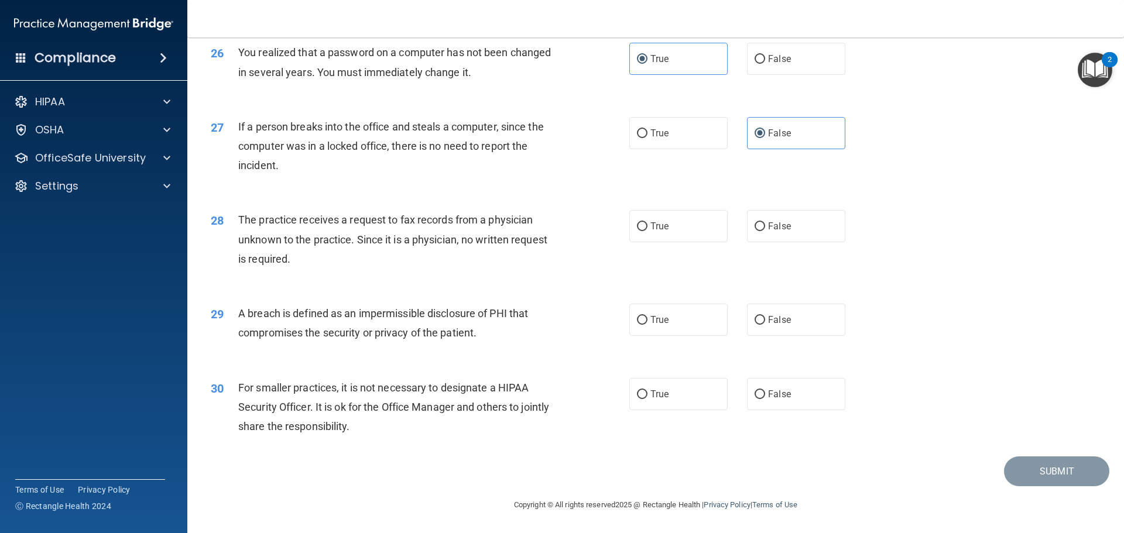
scroll to position [2237, 0]
click at [671, 229] on label "True" at bounding box center [678, 226] width 98 height 32
click at [647, 229] on input "True" at bounding box center [642, 226] width 11 height 9
radio input "true"
click at [773, 234] on label "False" at bounding box center [796, 226] width 98 height 32
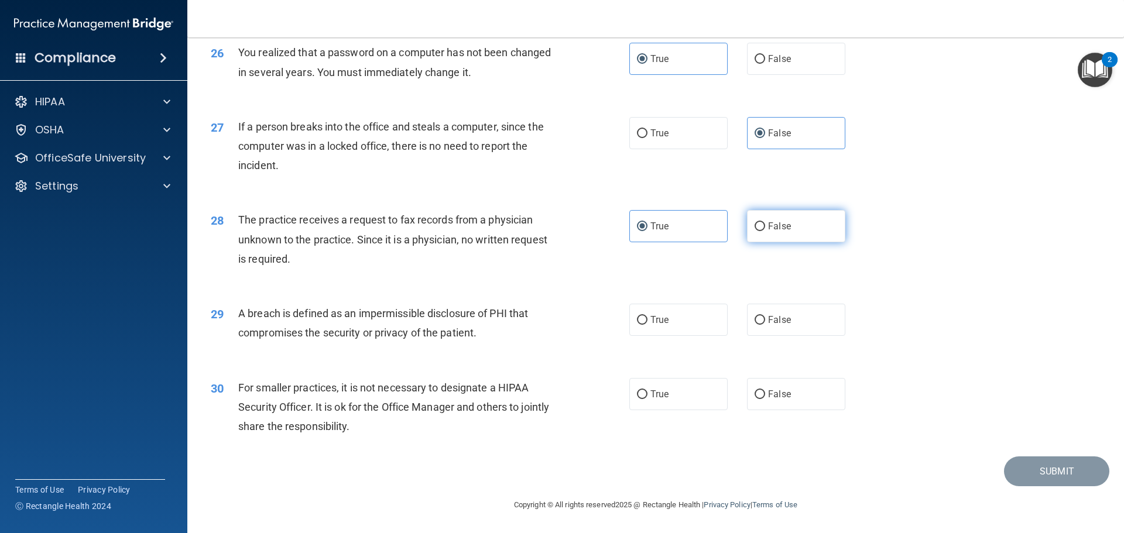
click at [765, 231] on input "False" at bounding box center [759, 226] width 11 height 9
radio input "true"
radio input "false"
click at [655, 329] on label "True" at bounding box center [678, 320] width 98 height 32
click at [647, 325] on input "True" at bounding box center [642, 320] width 11 height 9
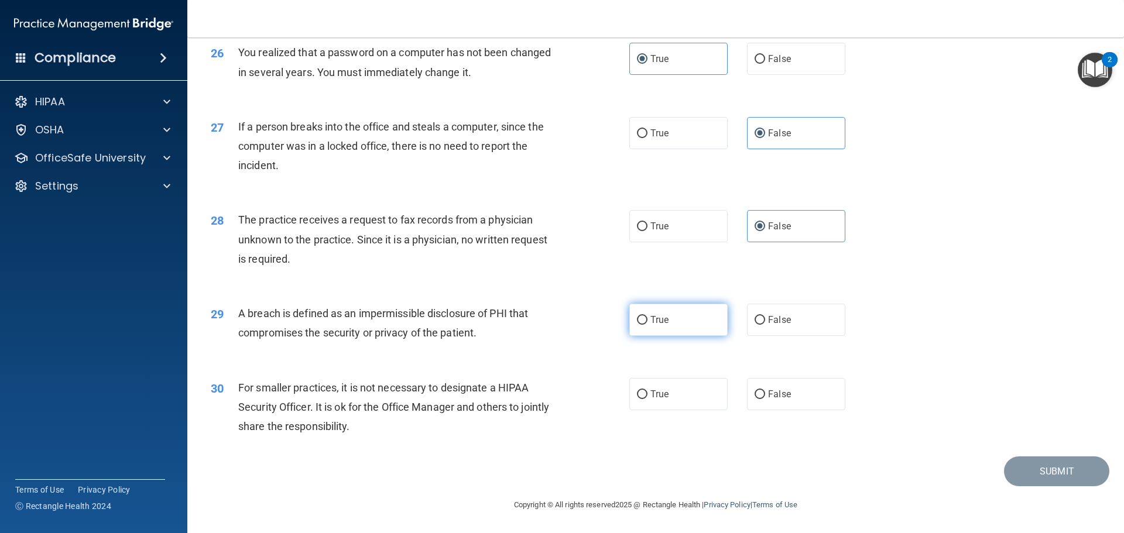
radio input "true"
click at [754, 400] on label "False" at bounding box center [796, 394] width 98 height 32
click at [754, 399] on input "False" at bounding box center [759, 394] width 11 height 9
radio input "true"
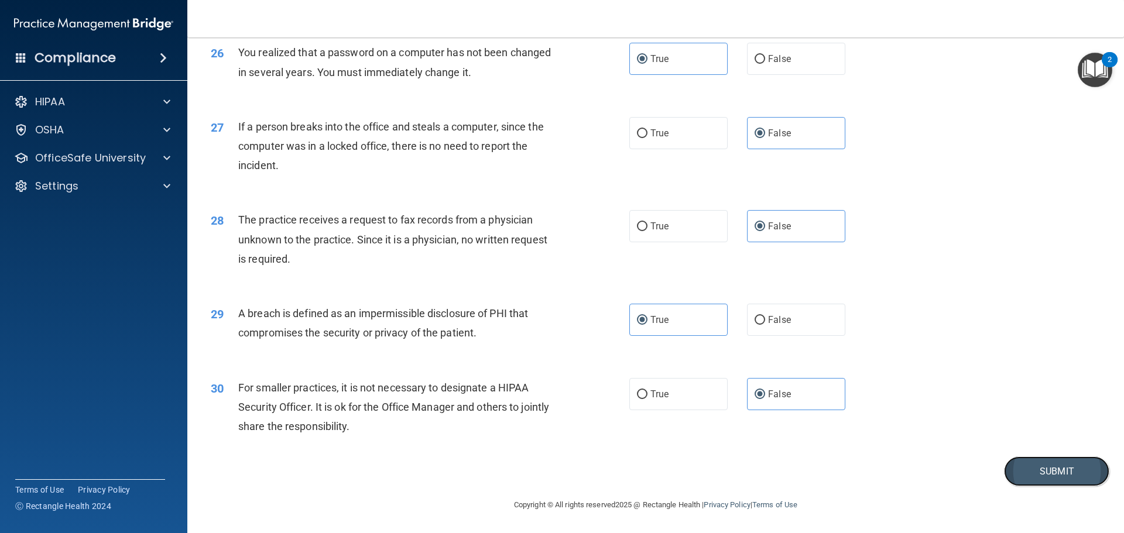
click at [1058, 476] on button "Submit" at bounding box center [1056, 471] width 105 height 30
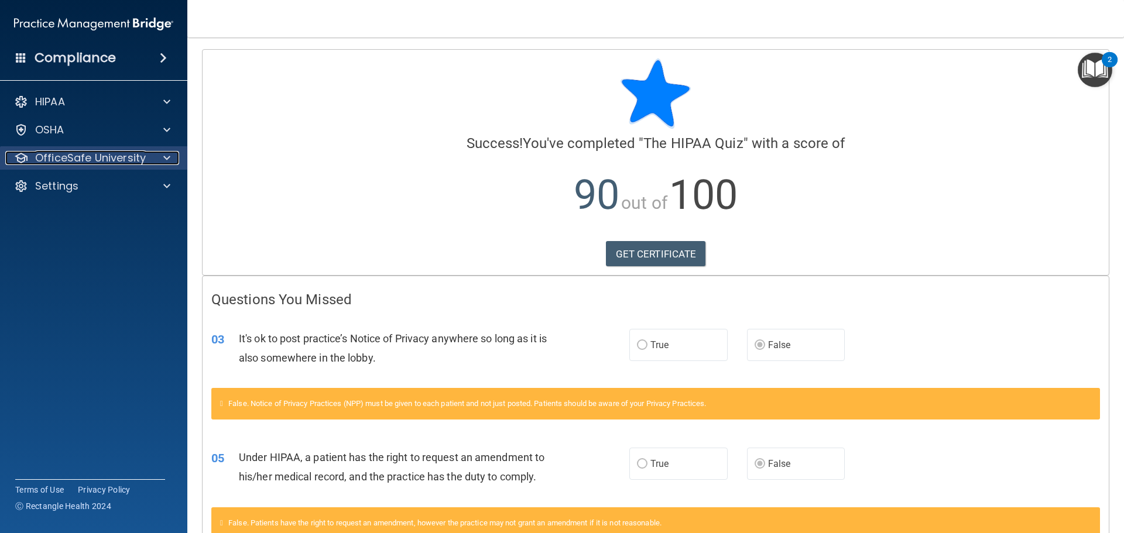
click at [150, 163] on div at bounding box center [164, 158] width 29 height 14
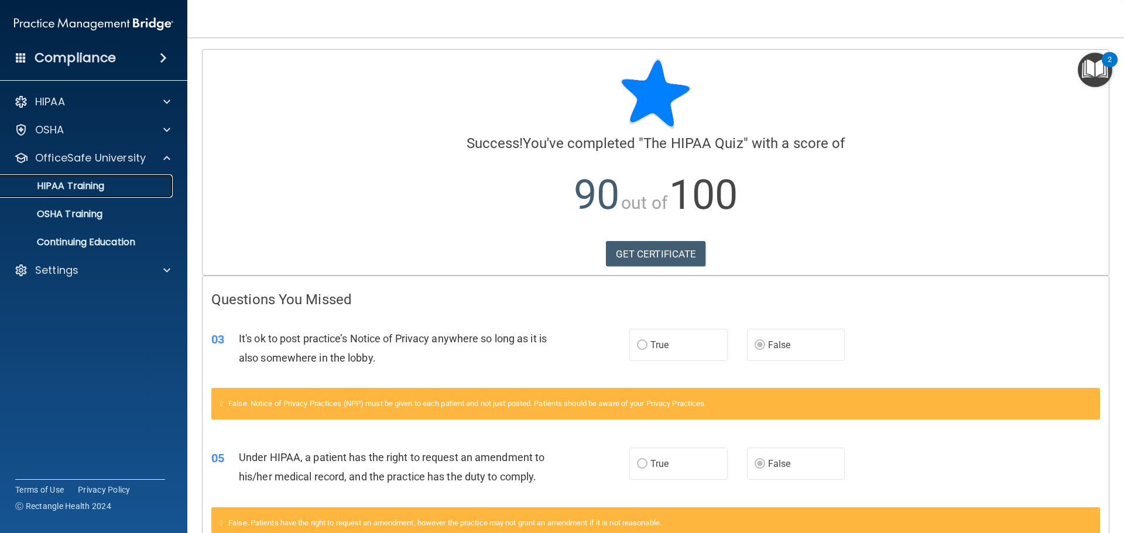
click at [104, 188] on p "HIPAA Training" at bounding box center [56, 186] width 97 height 12
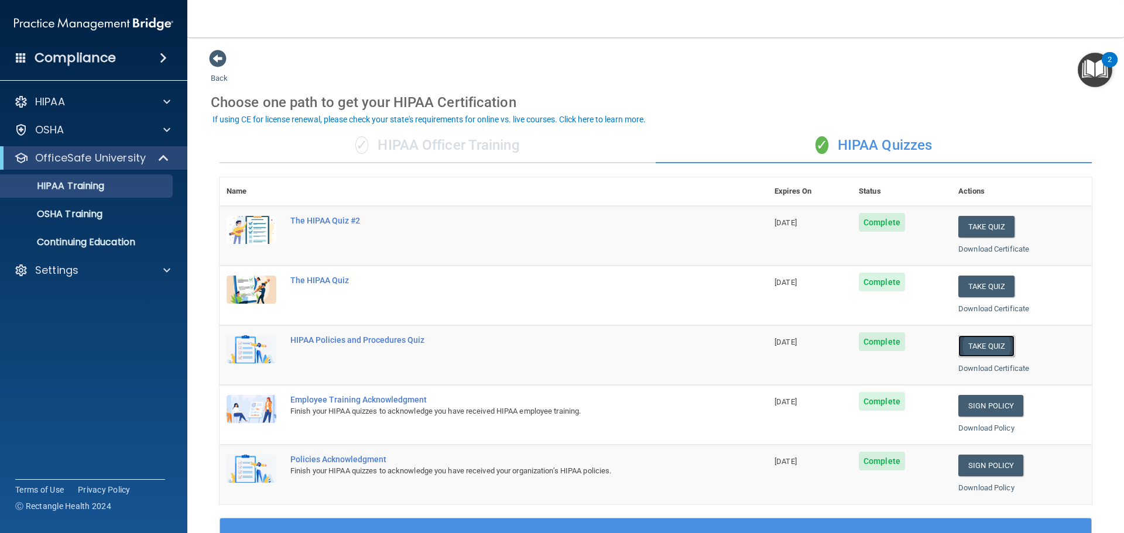
click at [985, 345] on button "Take Quiz" at bounding box center [986, 346] width 56 height 22
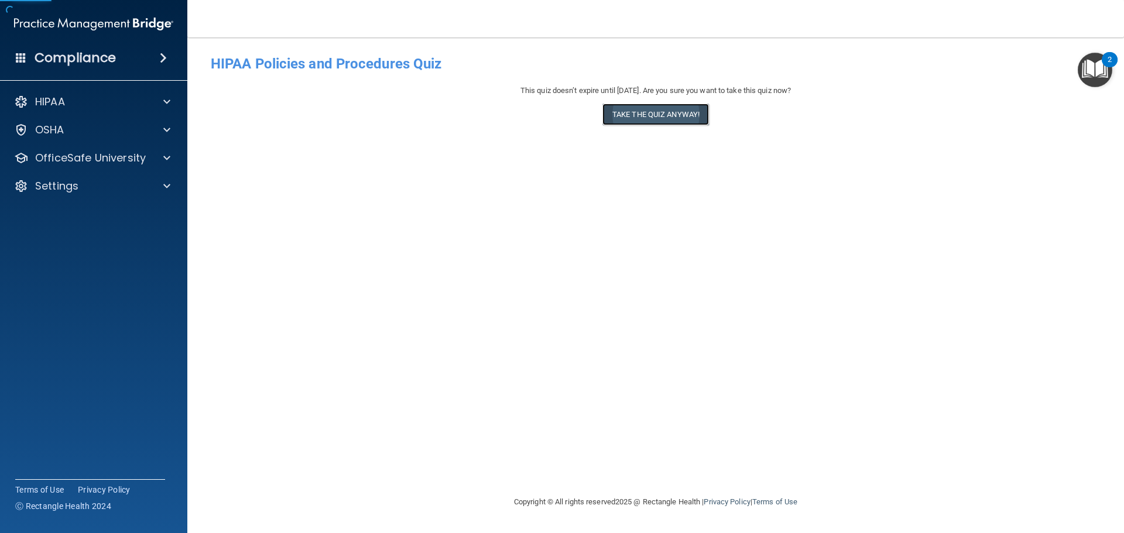
click at [691, 112] on button "Take the quiz anyway!" at bounding box center [655, 115] width 107 height 22
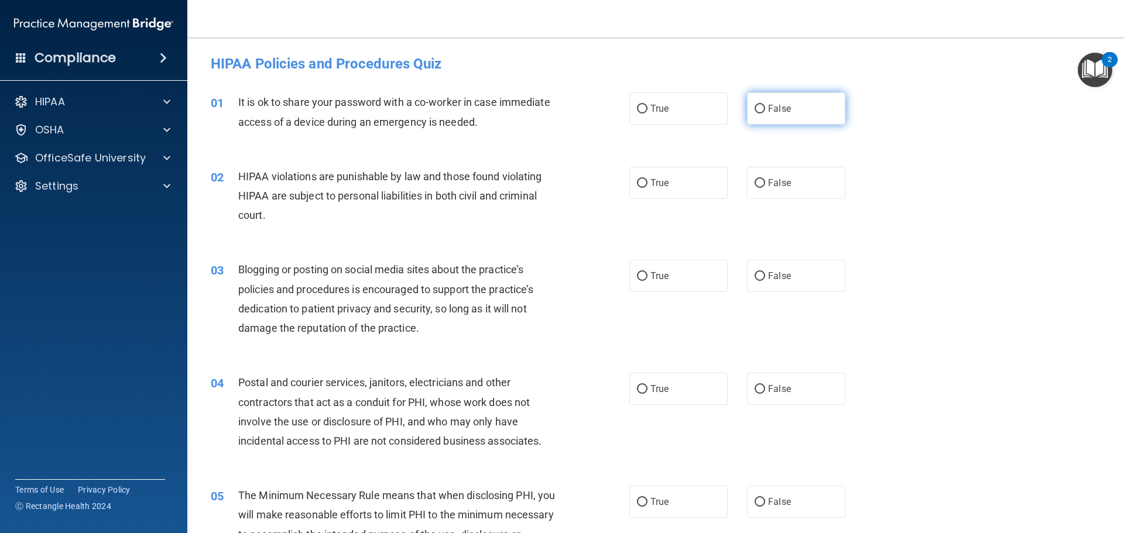
click at [754, 110] on input "False" at bounding box center [759, 109] width 11 height 9
radio input "true"
click at [636, 188] on label "True" at bounding box center [678, 183] width 98 height 32
click at [637, 188] on input "True" at bounding box center [642, 183] width 11 height 9
radio input "true"
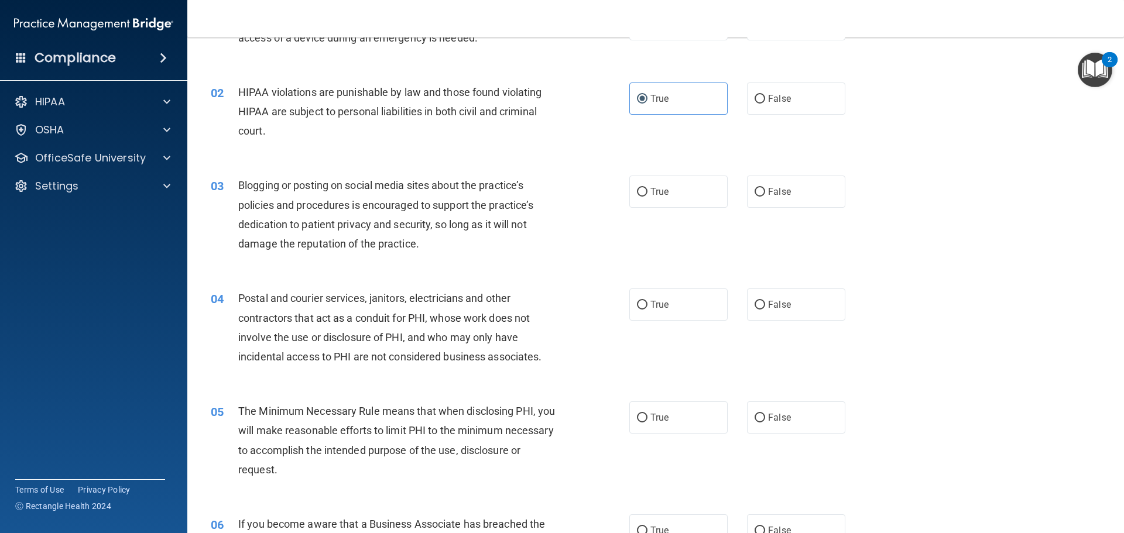
scroll to position [117, 0]
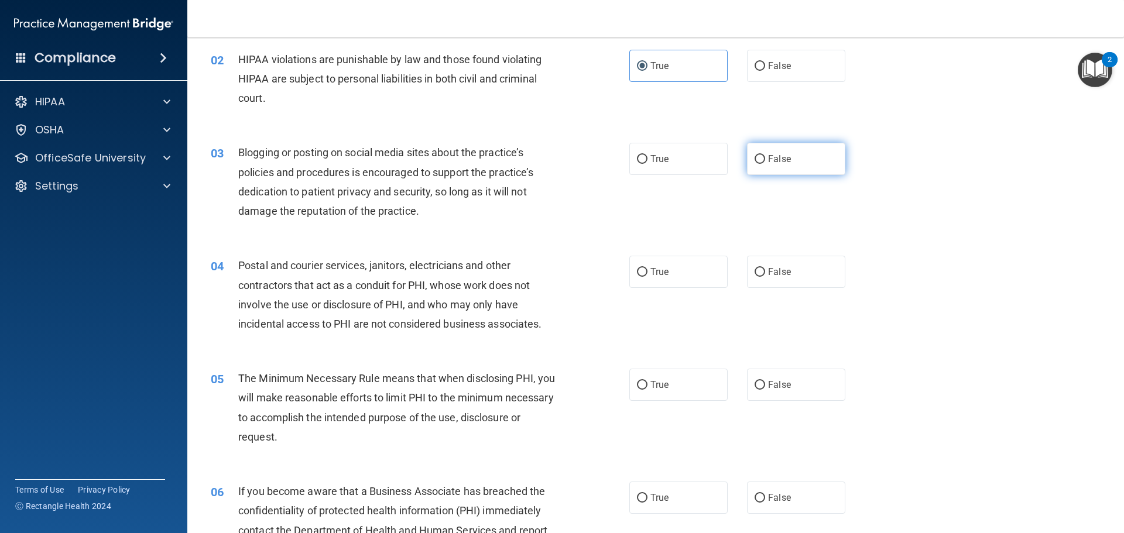
click at [772, 160] on span "False" at bounding box center [779, 158] width 23 height 11
click at [765, 160] on input "False" at bounding box center [759, 159] width 11 height 9
radio input "true"
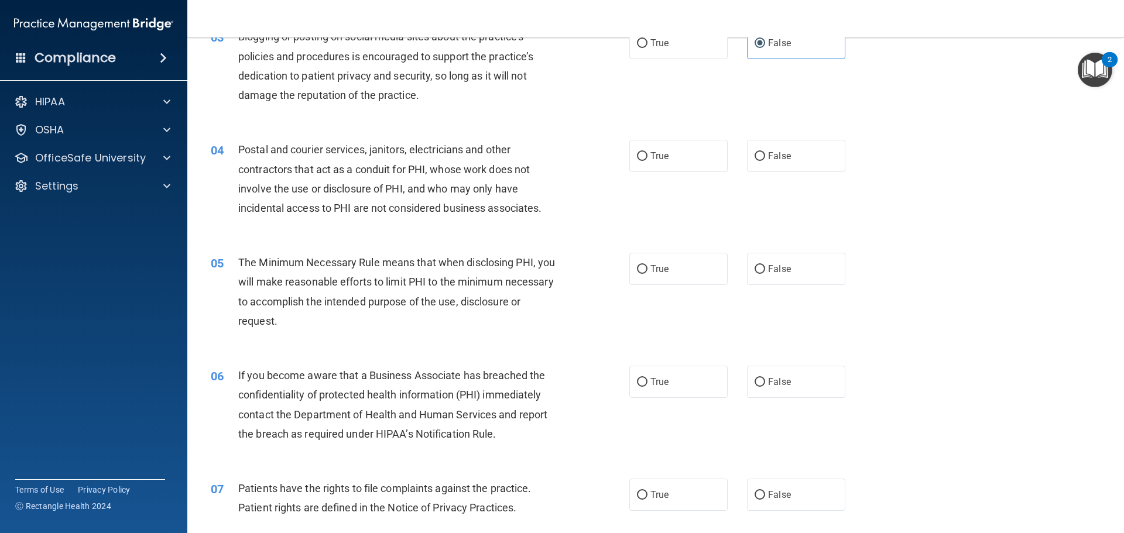
scroll to position [234, 0]
click at [669, 160] on label "True" at bounding box center [678, 155] width 98 height 32
click at [647, 160] on input "True" at bounding box center [642, 155] width 11 height 9
radio input "true"
click at [784, 384] on span "False" at bounding box center [779, 380] width 23 height 11
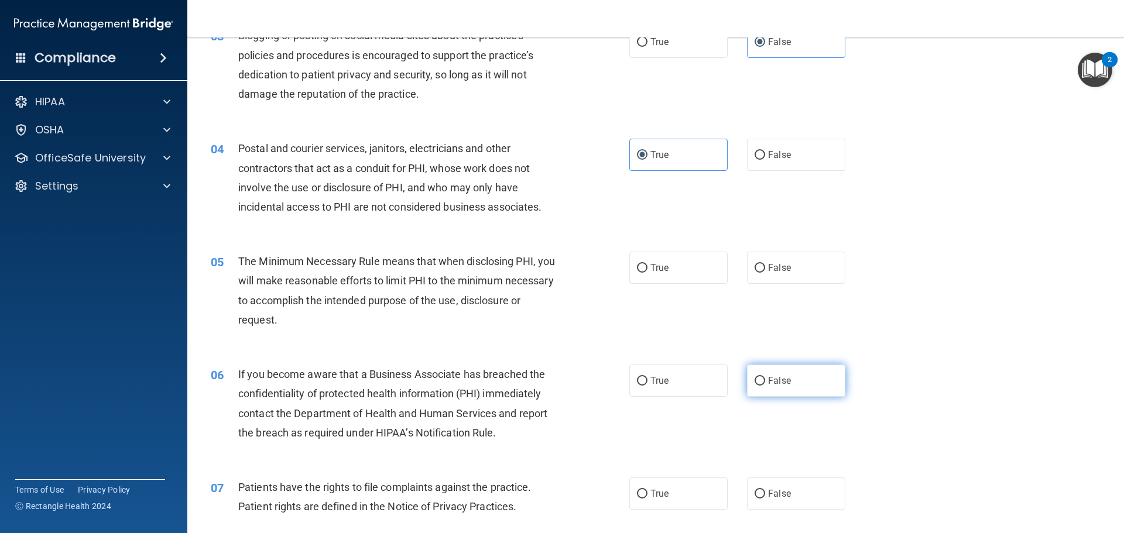
click at [765, 384] on input "False" at bounding box center [759, 381] width 11 height 9
radio input "true"
click at [654, 268] on span "True" at bounding box center [659, 267] width 18 height 11
click at [647, 268] on input "True" at bounding box center [642, 268] width 11 height 9
radio input "true"
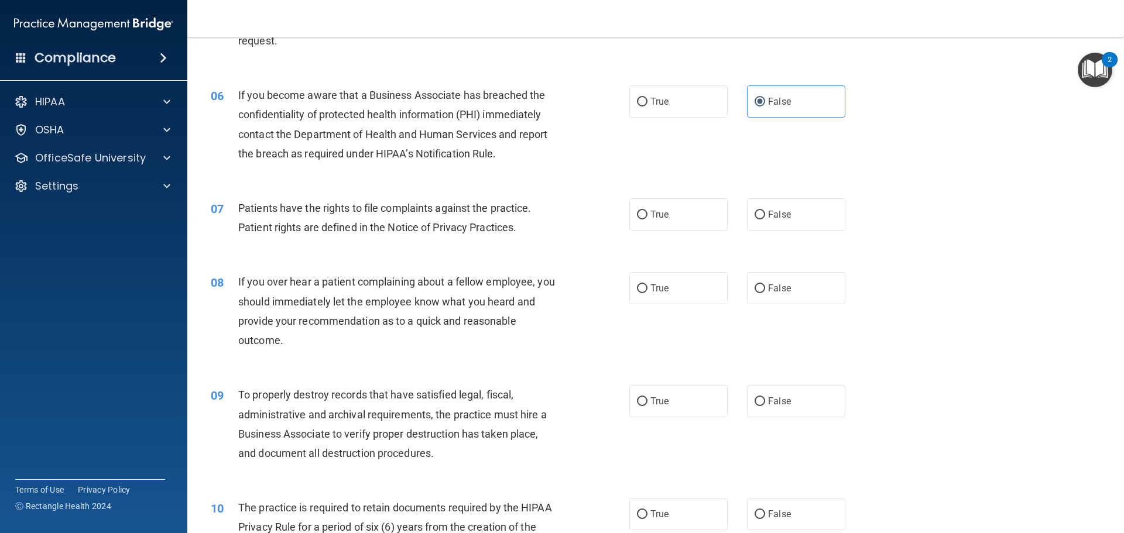
scroll to position [527, 0]
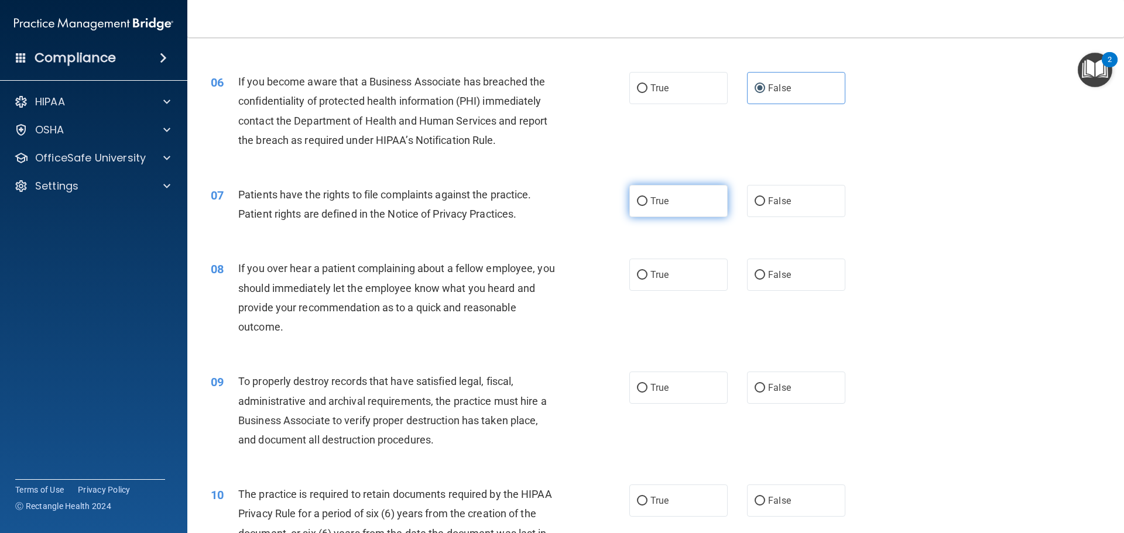
click at [641, 197] on input "True" at bounding box center [642, 201] width 11 height 9
radio input "true"
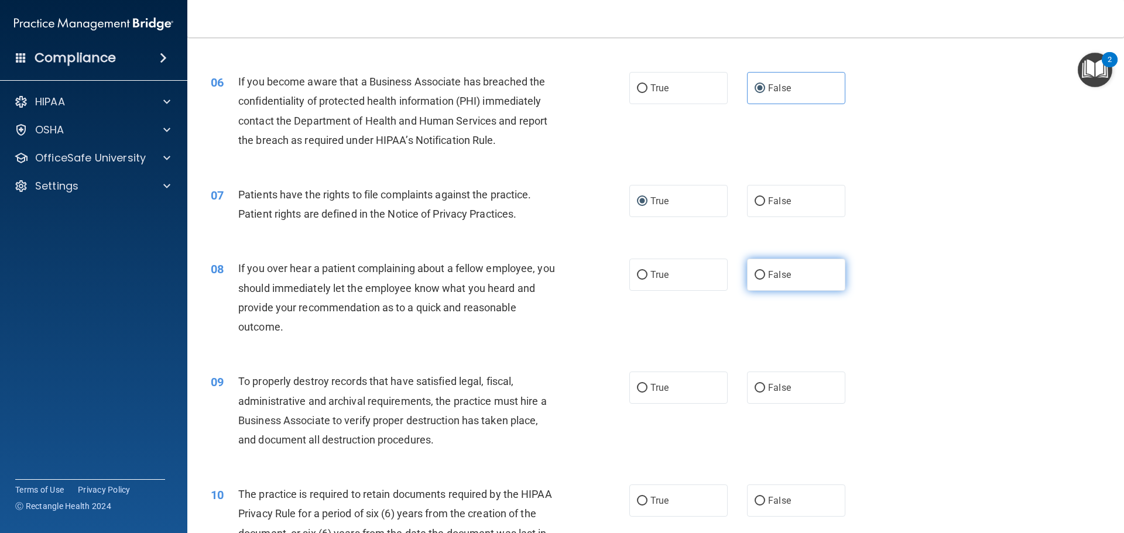
click at [822, 269] on label "False" at bounding box center [796, 275] width 98 height 32
click at [765, 271] on input "False" at bounding box center [759, 275] width 11 height 9
radio input "true"
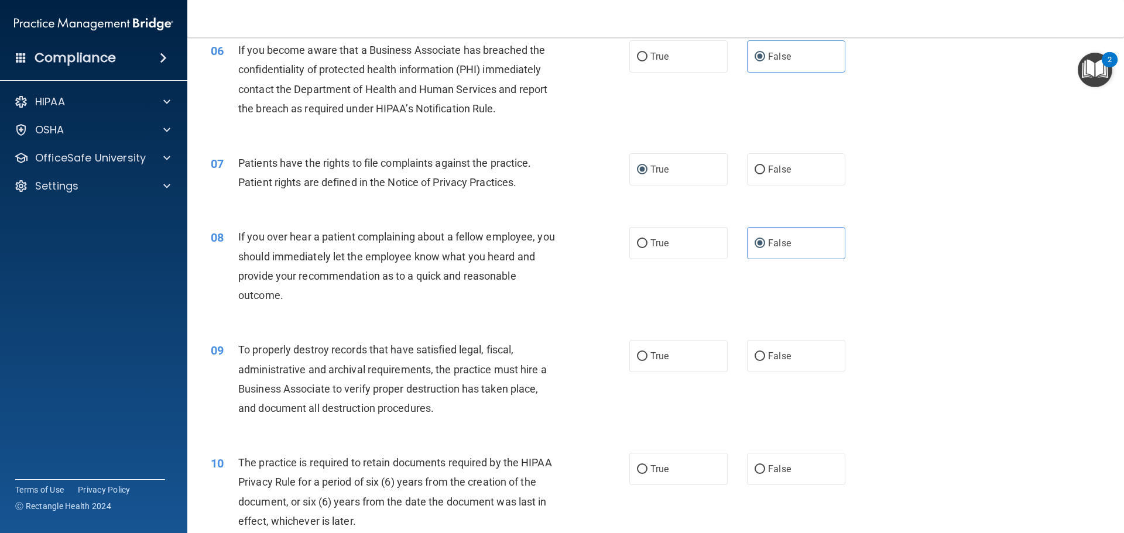
scroll to position [644, 0]
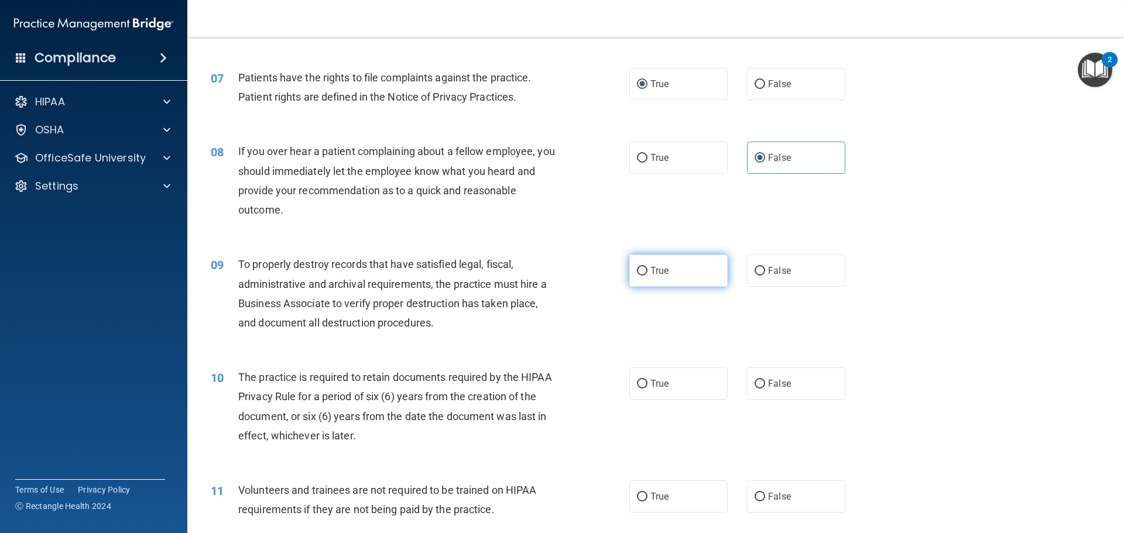
click at [686, 261] on label "True" at bounding box center [678, 271] width 98 height 32
click at [647, 267] on input "True" at bounding box center [642, 271] width 11 height 9
radio input "true"
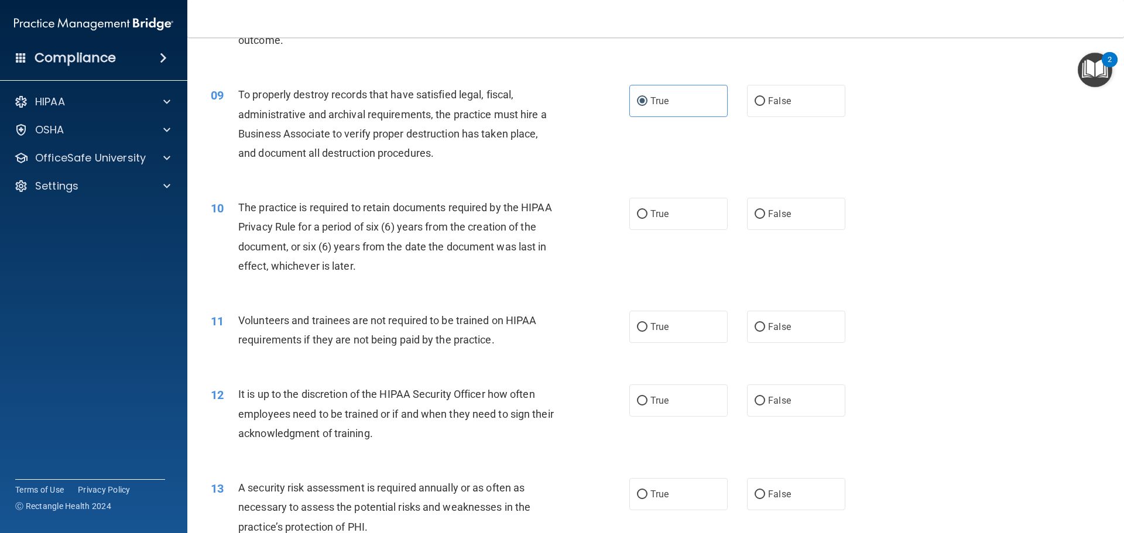
scroll to position [819, 0]
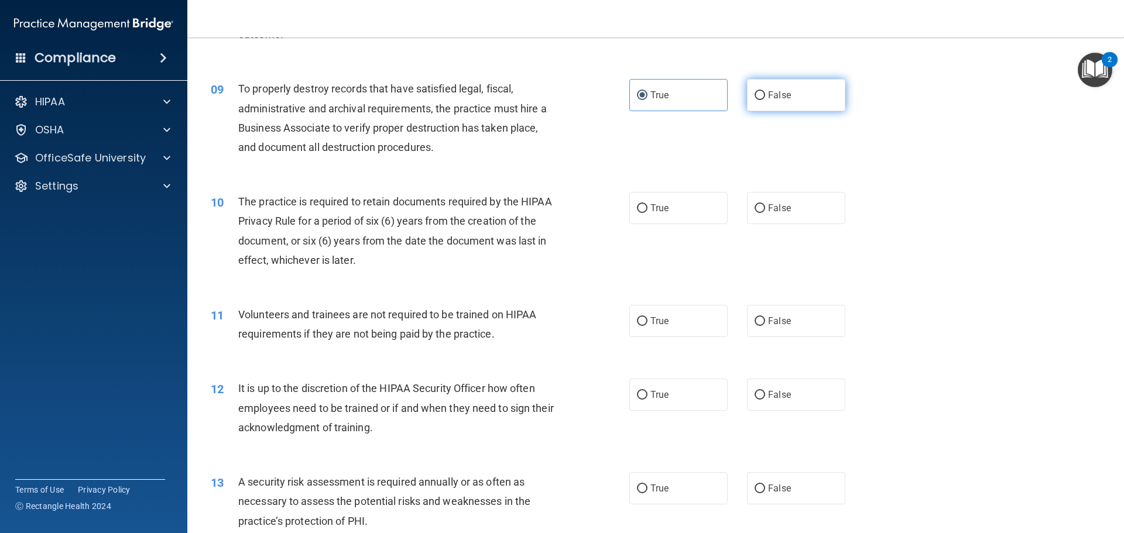
click at [768, 97] on span "False" at bounding box center [779, 95] width 23 height 11
click at [765, 97] on input "False" at bounding box center [759, 95] width 11 height 9
radio input "true"
radio input "false"
click at [644, 211] on label "True" at bounding box center [678, 208] width 98 height 32
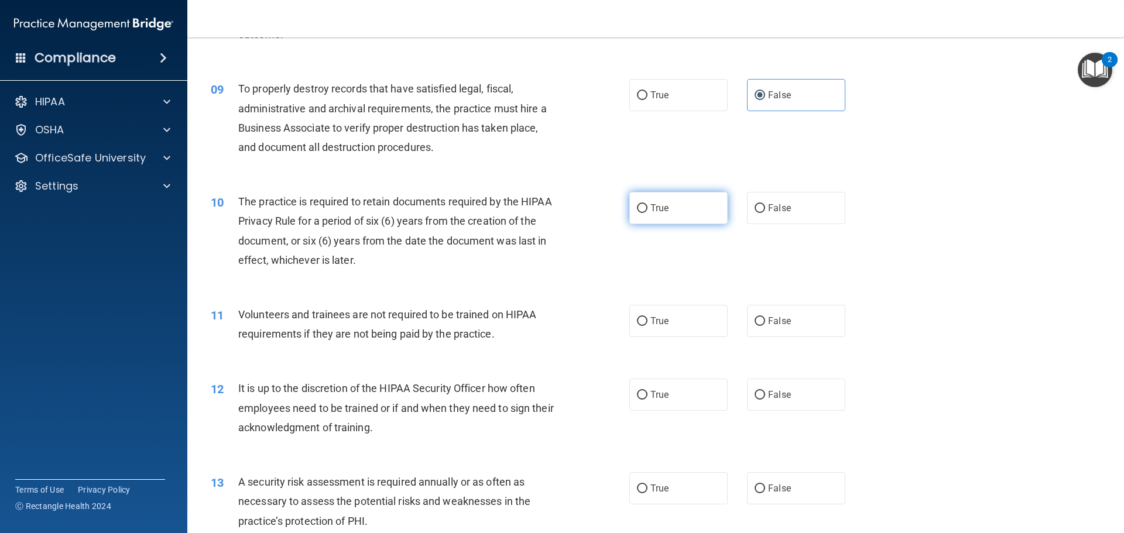
click at [644, 211] on input "True" at bounding box center [642, 208] width 11 height 9
radio input "true"
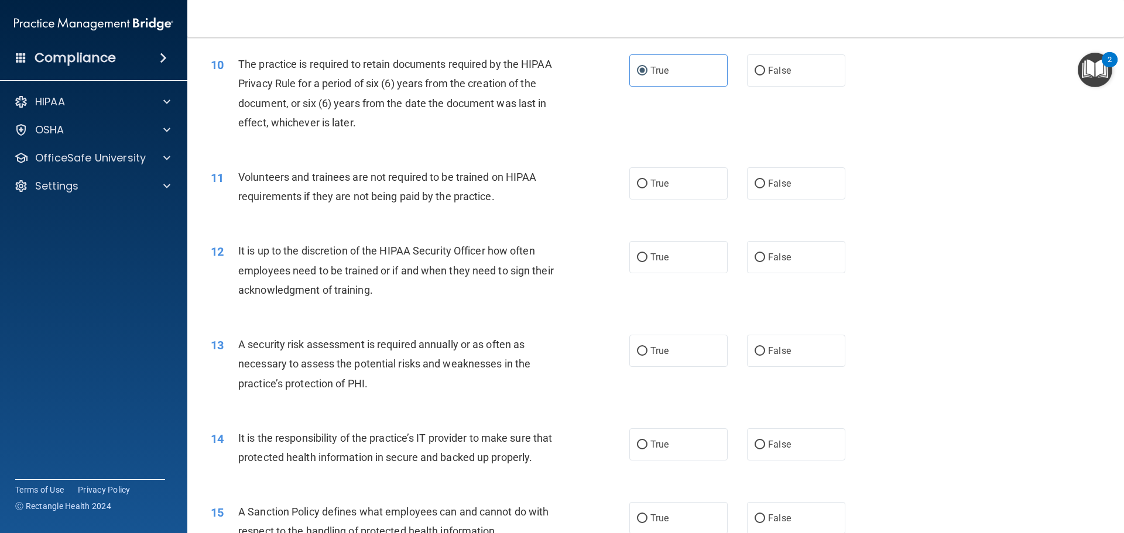
scroll to position [995, 0]
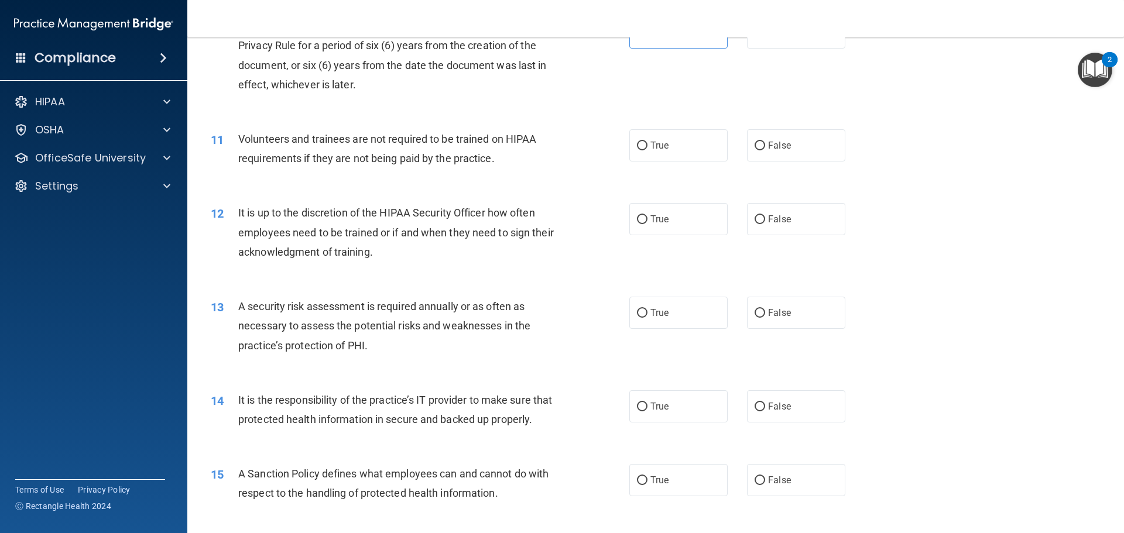
click at [722, 151] on div "True False" at bounding box center [747, 145] width 236 height 32
click at [776, 149] on span "False" at bounding box center [779, 145] width 23 height 11
click at [765, 149] on input "False" at bounding box center [759, 146] width 11 height 9
radio input "true"
click at [764, 233] on label "False" at bounding box center [796, 219] width 98 height 32
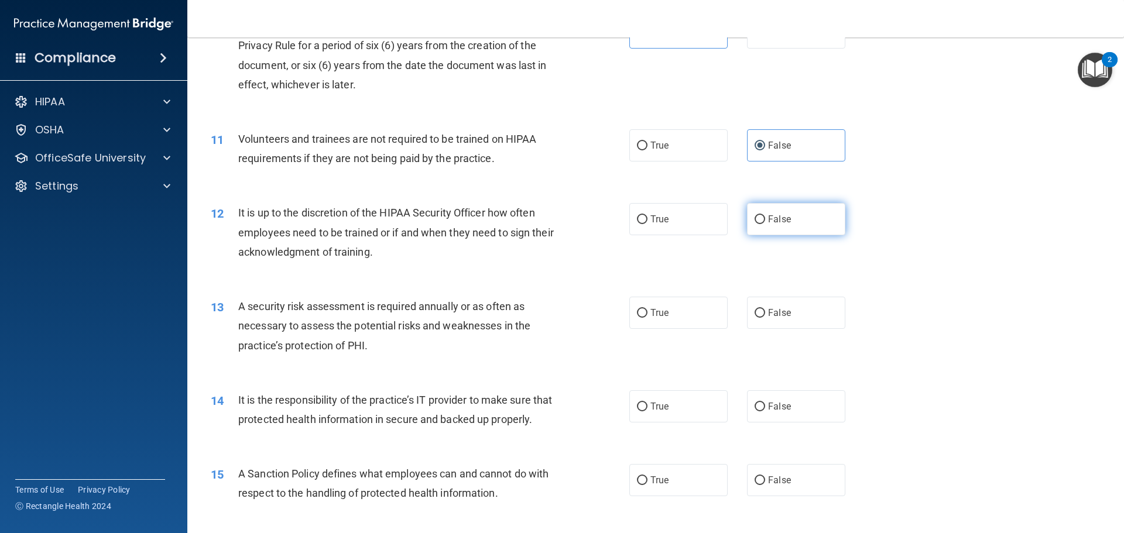
click at [764, 224] on input "False" at bounding box center [759, 219] width 11 height 9
radio input "true"
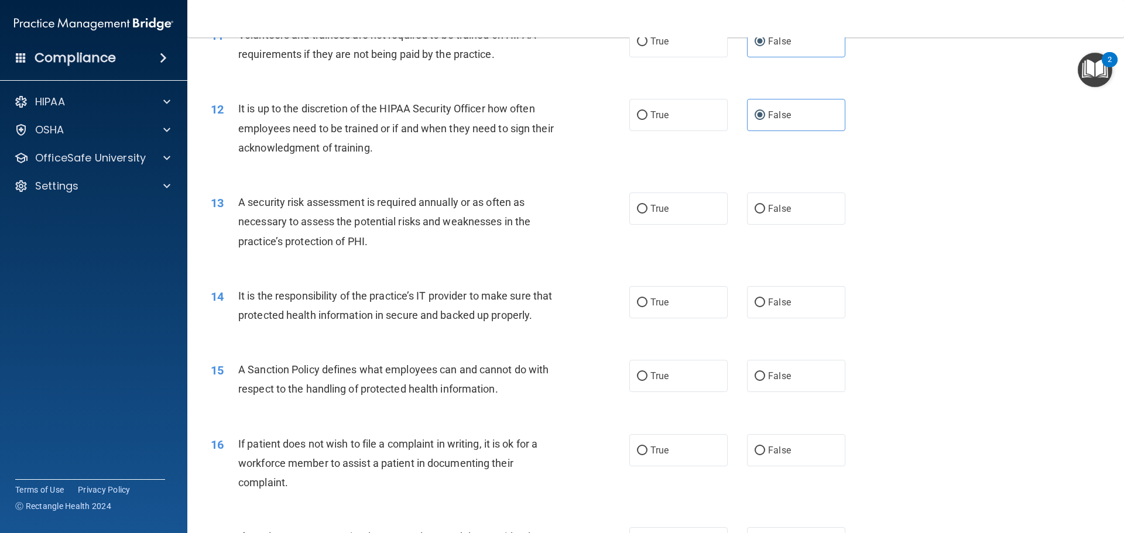
scroll to position [1112, 0]
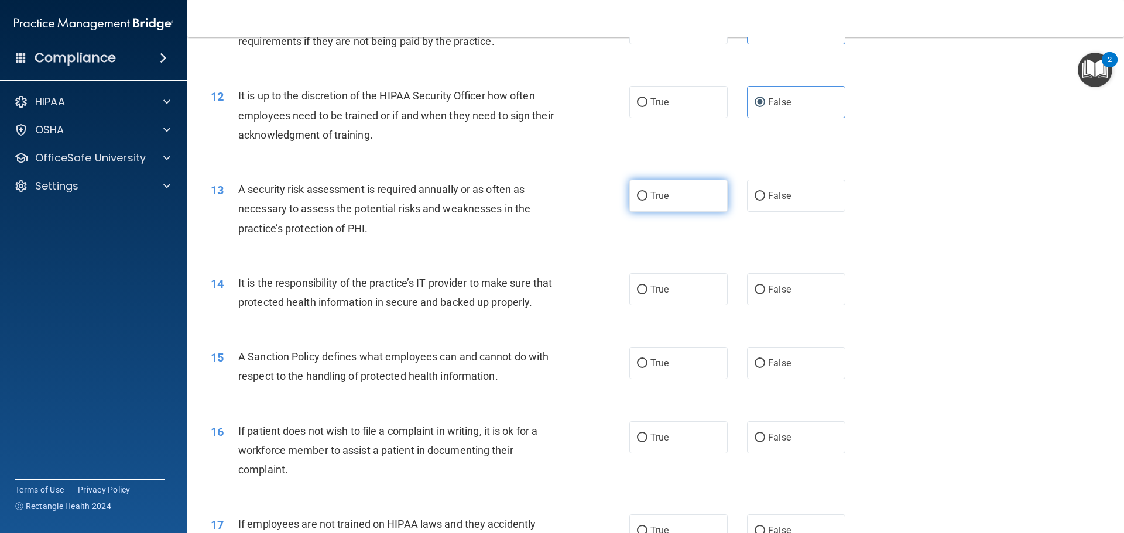
click at [685, 211] on label "True" at bounding box center [678, 196] width 98 height 32
click at [647, 201] on input "True" at bounding box center [642, 196] width 11 height 9
radio input "true"
click at [807, 295] on label "False" at bounding box center [796, 289] width 98 height 32
click at [765, 294] on input "False" at bounding box center [759, 290] width 11 height 9
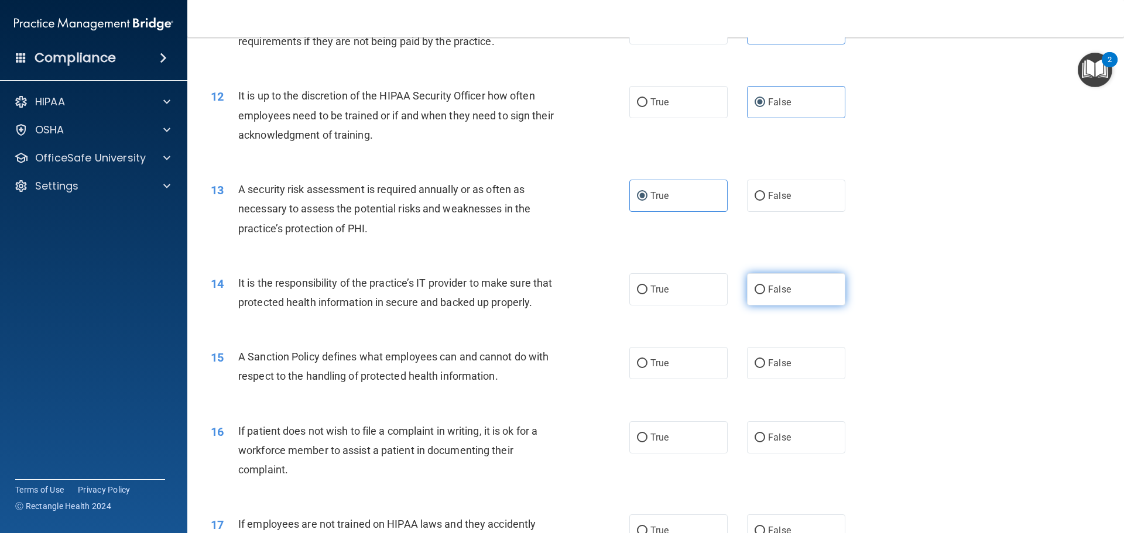
radio input "true"
click at [774, 376] on label "False" at bounding box center [796, 363] width 98 height 32
click at [765, 368] on input "False" at bounding box center [759, 363] width 11 height 9
radio input "true"
click at [777, 437] on div "16 If patient does not wish to file a complaint in writing, it is ok for a work…" at bounding box center [655, 454] width 907 height 94
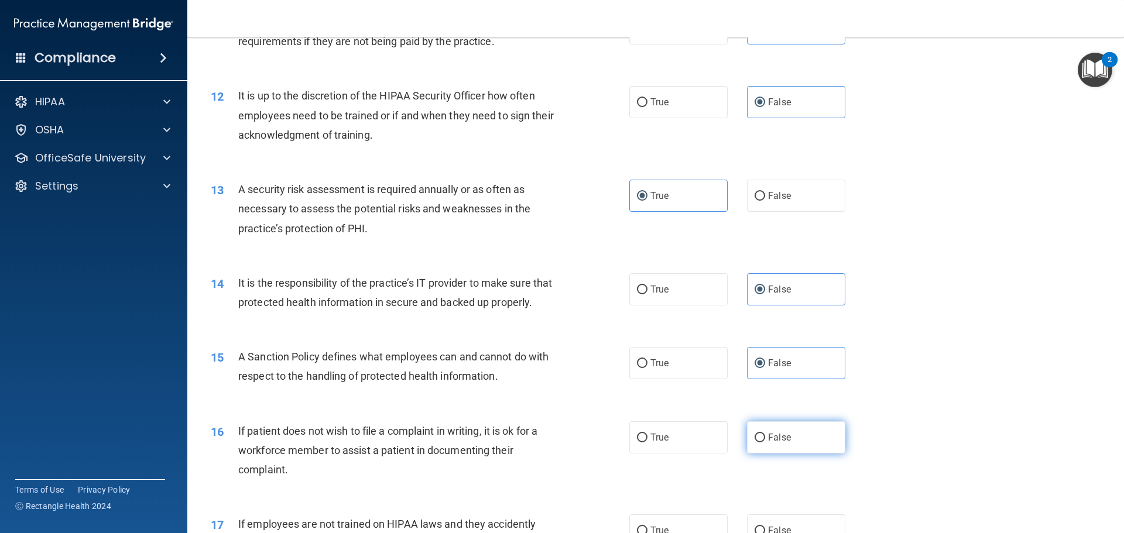
click at [778, 443] on span "False" at bounding box center [779, 437] width 23 height 11
click at [765, 442] on input "False" at bounding box center [759, 438] width 11 height 9
radio input "true"
click at [684, 445] on label "True" at bounding box center [678, 437] width 98 height 32
click at [647, 442] on input "True" at bounding box center [642, 438] width 11 height 9
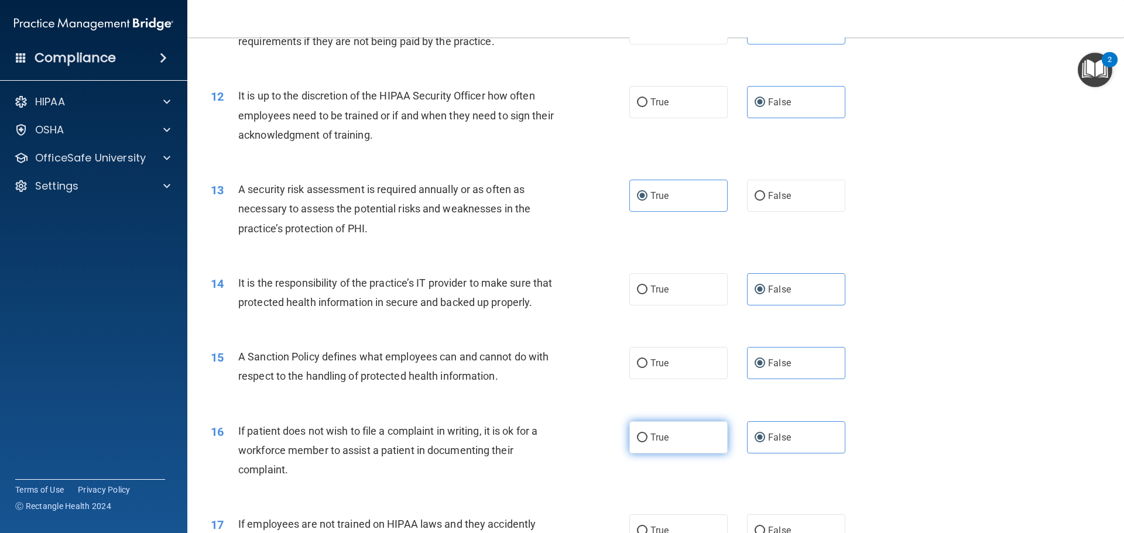
radio input "true"
radio input "false"
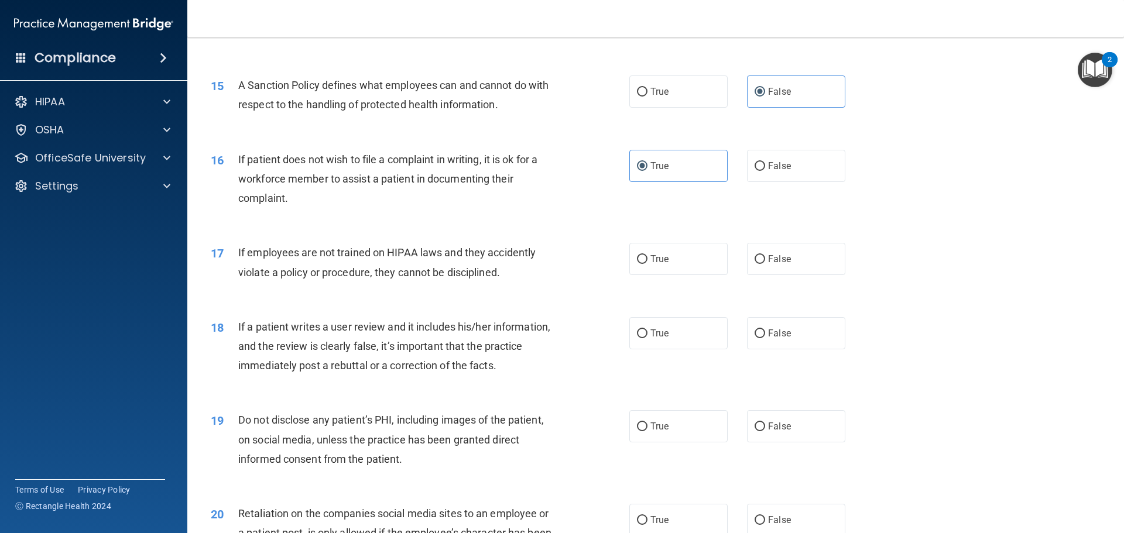
scroll to position [1405, 0]
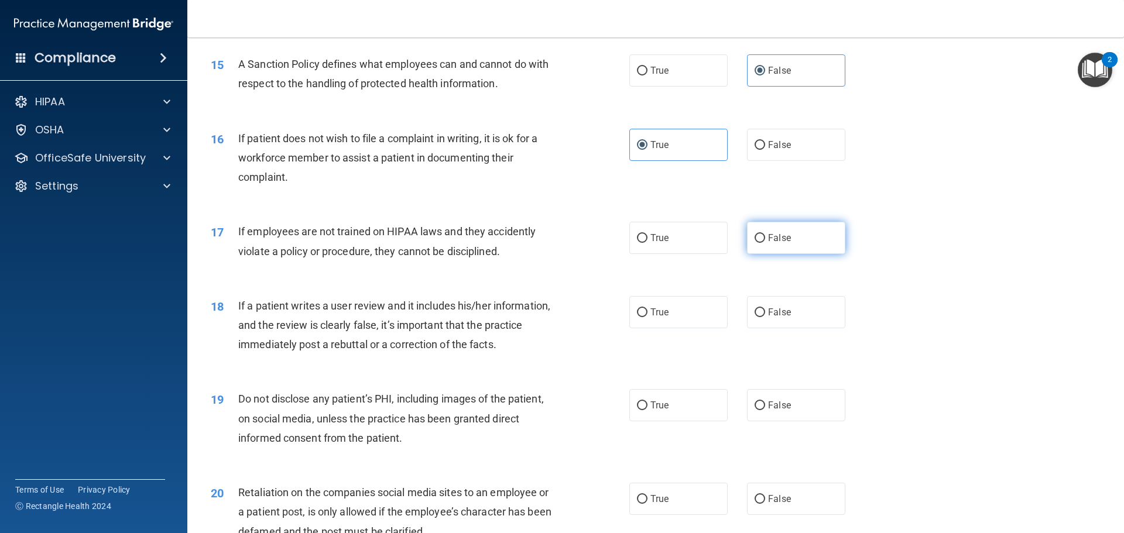
click at [781, 243] on span "False" at bounding box center [779, 237] width 23 height 11
click at [765, 243] on input "False" at bounding box center [759, 238] width 11 height 9
radio input "true"
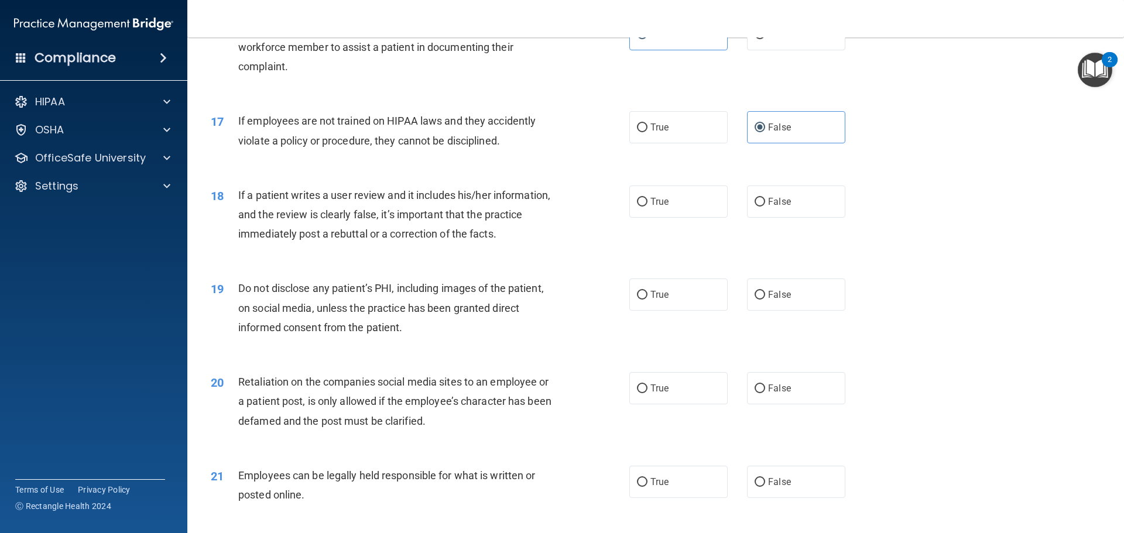
scroll to position [1522, 0]
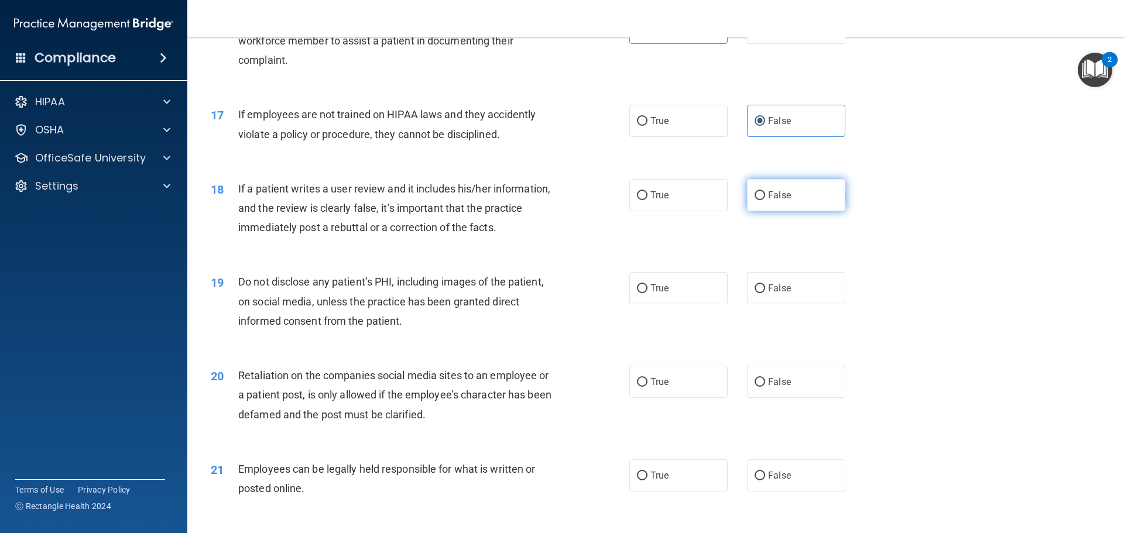
click at [779, 205] on label "False" at bounding box center [796, 195] width 98 height 32
click at [765, 200] on input "False" at bounding box center [759, 195] width 11 height 9
radio input "true"
click at [646, 304] on label "True" at bounding box center [678, 288] width 98 height 32
click at [646, 293] on input "True" at bounding box center [642, 288] width 11 height 9
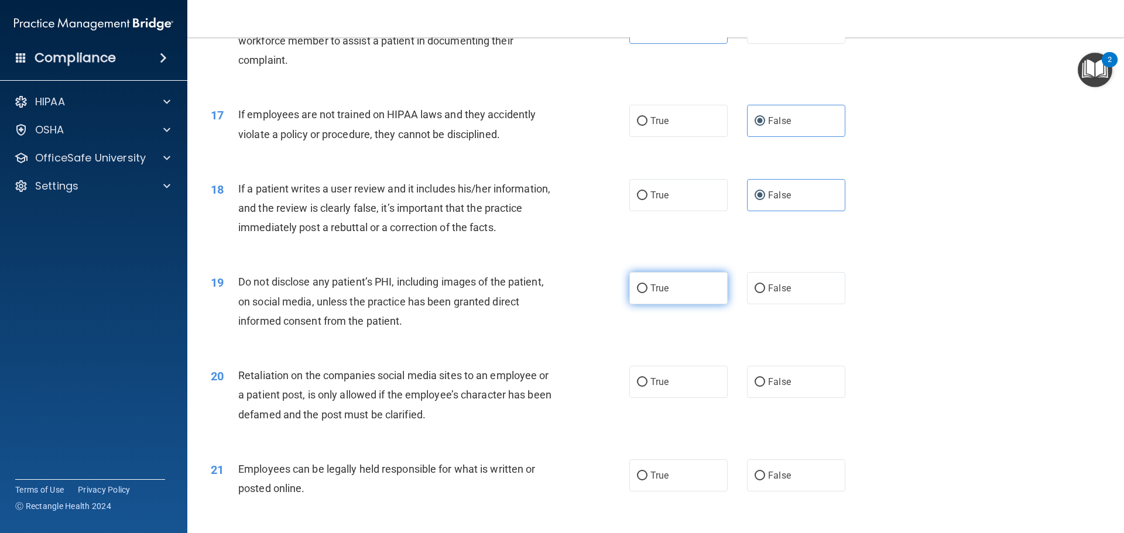
radio input "true"
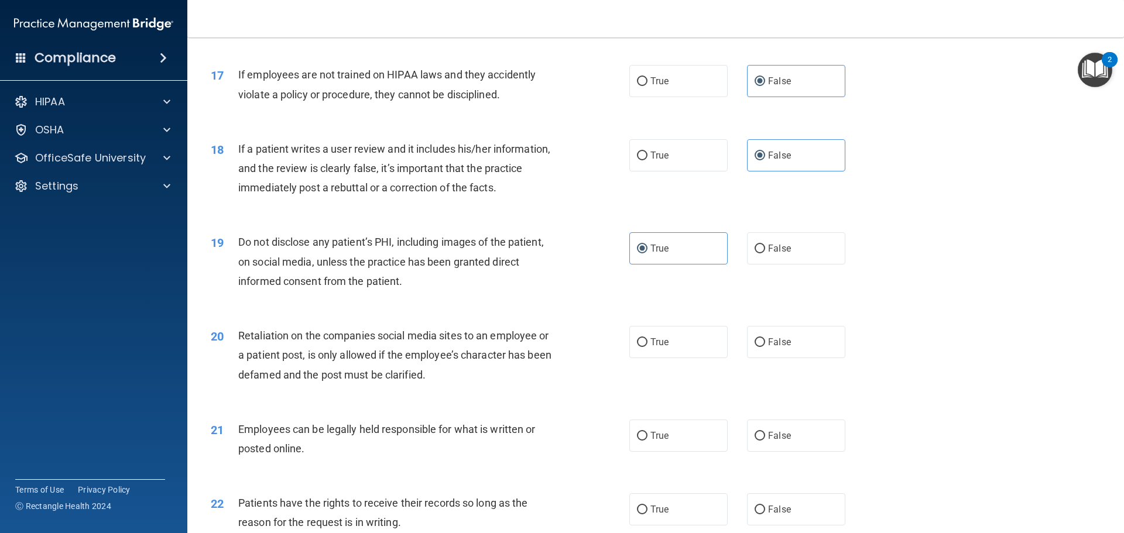
scroll to position [1639, 0]
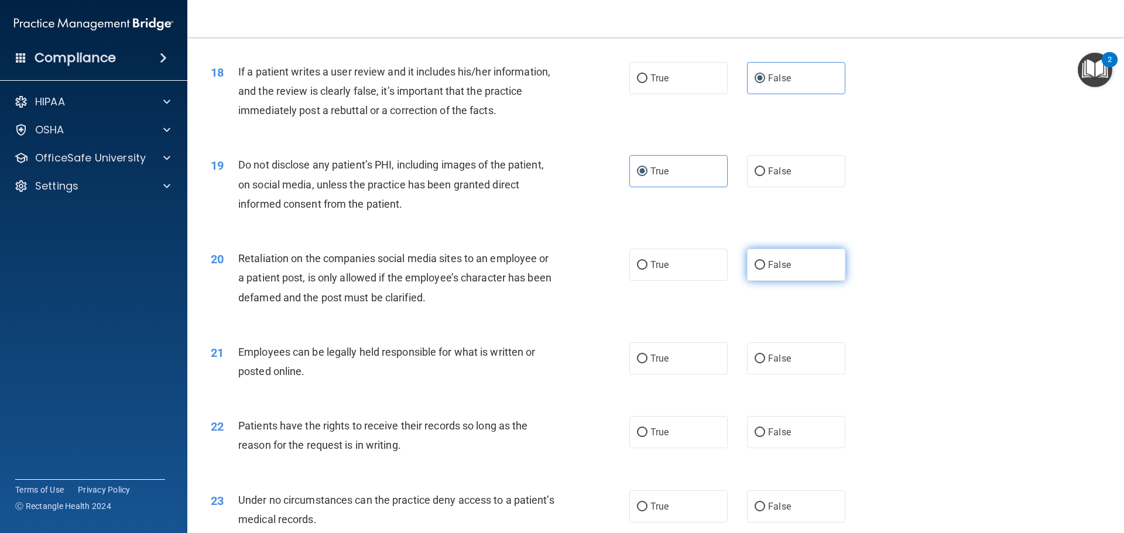
click at [774, 281] on label "False" at bounding box center [796, 265] width 98 height 32
click at [765, 270] on input "False" at bounding box center [759, 265] width 11 height 9
radio input "true"
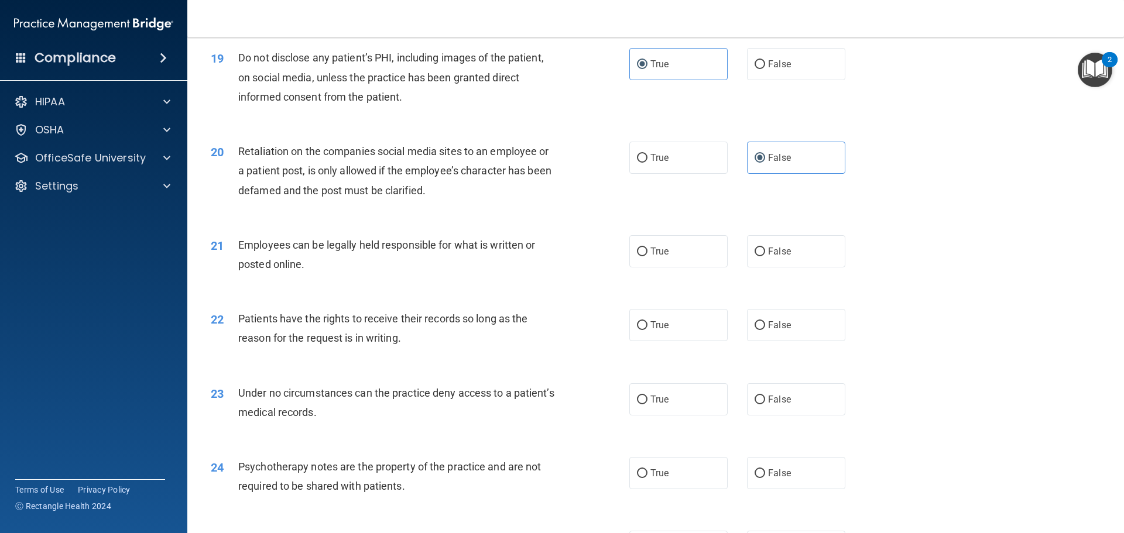
scroll to position [1814, 0]
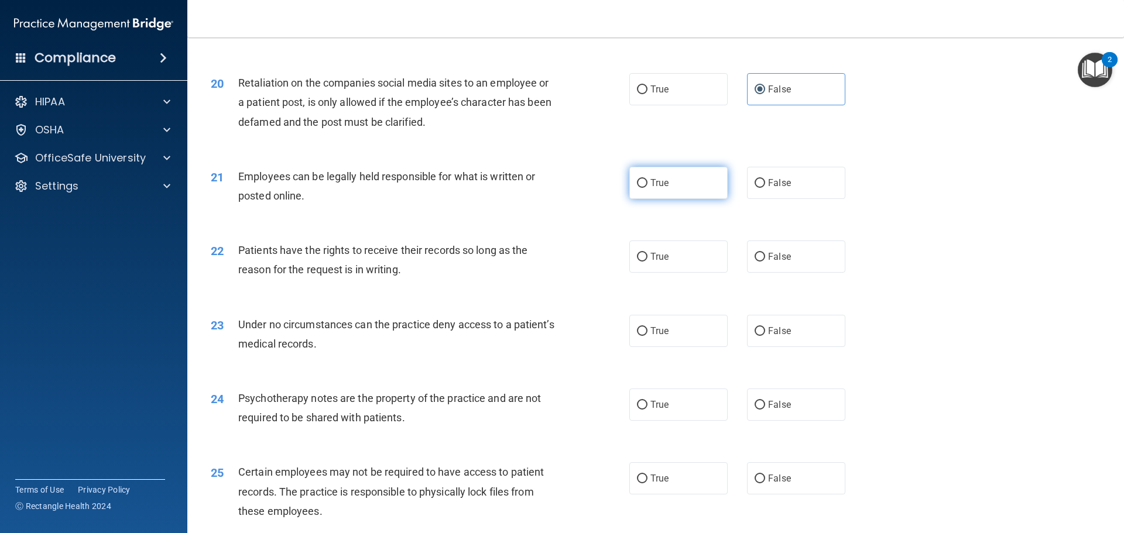
click at [687, 199] on label "True" at bounding box center [678, 183] width 98 height 32
click at [647, 188] on input "True" at bounding box center [642, 183] width 11 height 9
radio input "true"
click at [657, 273] on label "True" at bounding box center [678, 257] width 98 height 32
click at [647, 262] on input "True" at bounding box center [642, 257] width 11 height 9
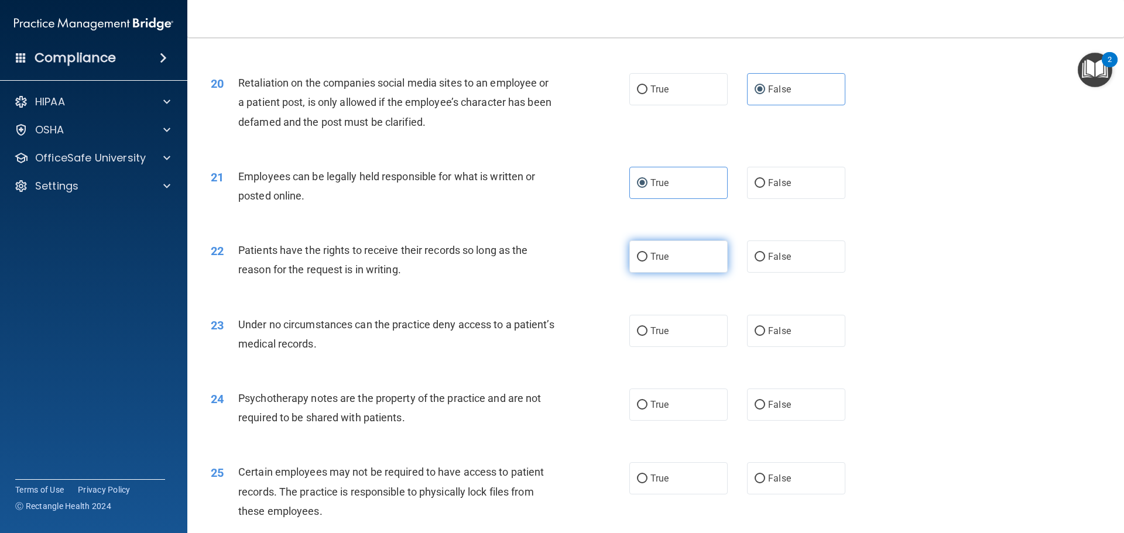
radio input "true"
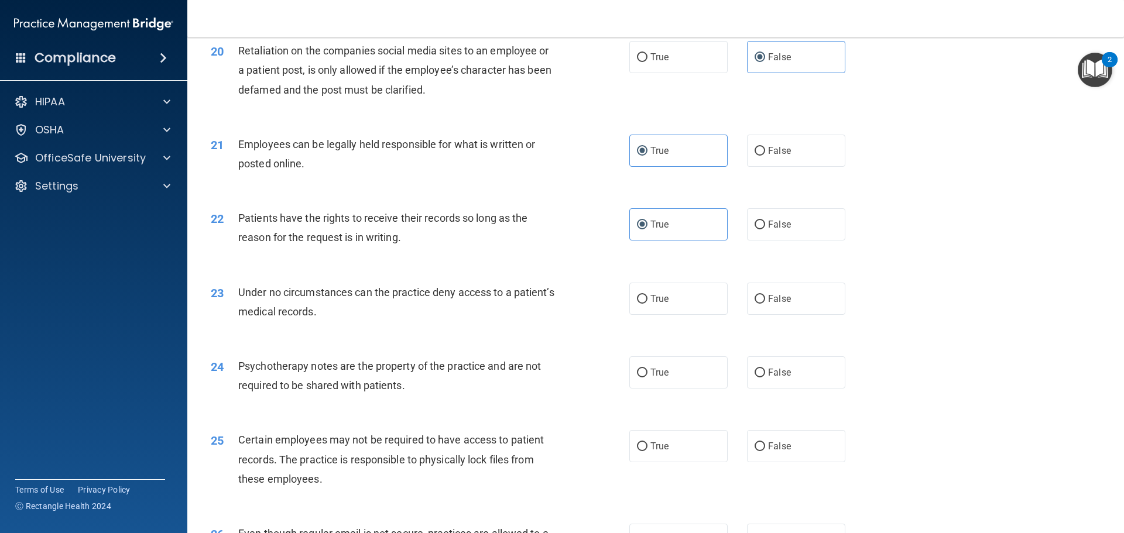
scroll to position [1873, 0]
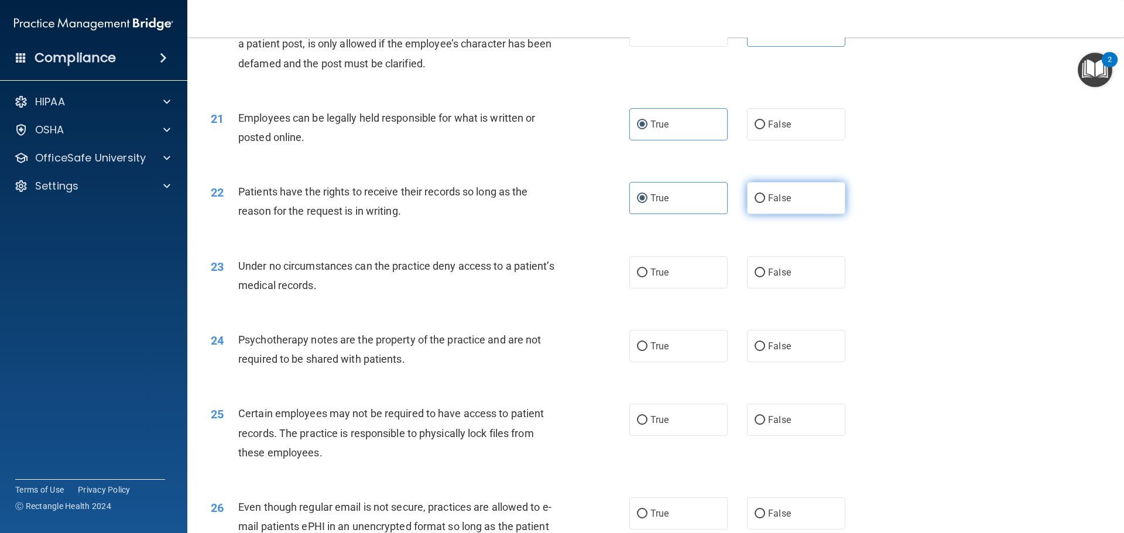
click at [788, 214] on label "False" at bounding box center [796, 198] width 98 height 32
click at [765, 203] on input "False" at bounding box center [759, 198] width 11 height 9
radio input "true"
radio input "false"
click at [797, 287] on label "False" at bounding box center [796, 272] width 98 height 32
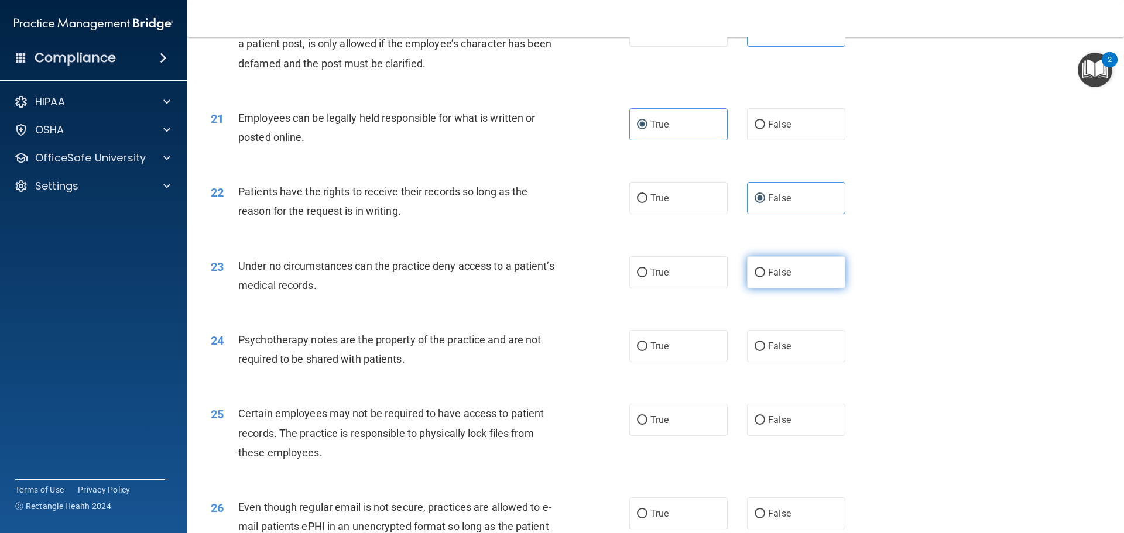
click at [765, 277] on input "False" at bounding box center [759, 273] width 11 height 9
radio input "true"
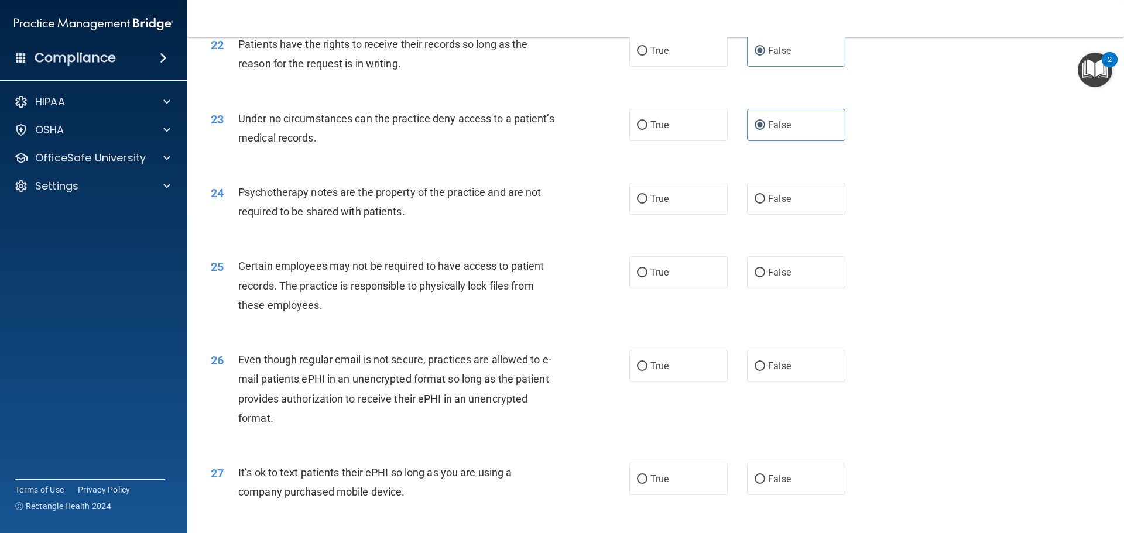
scroll to position [2048, 0]
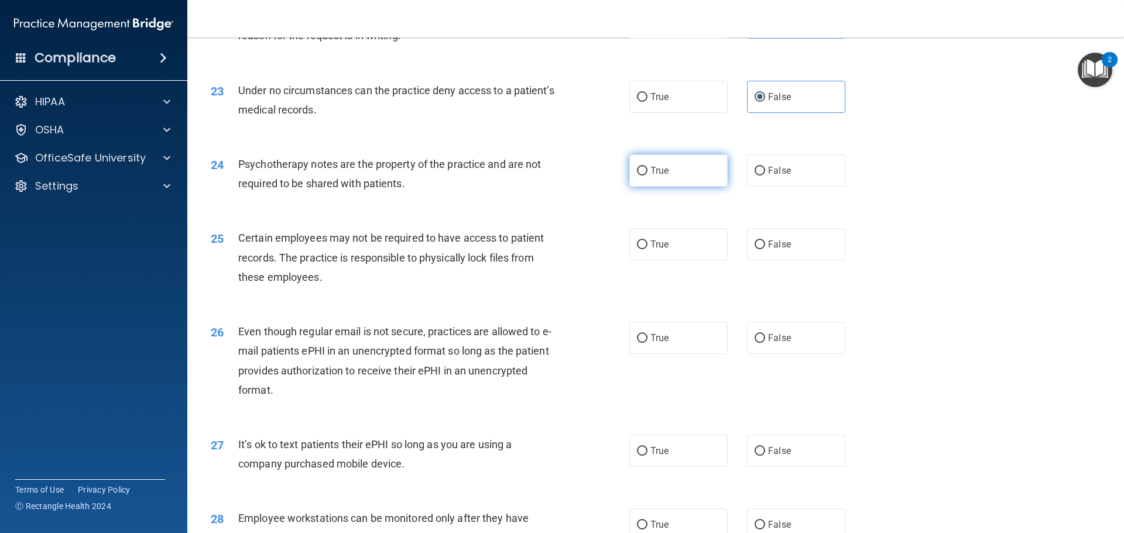
click at [691, 187] on label "True" at bounding box center [678, 171] width 98 height 32
click at [647, 176] on input "True" at bounding box center [642, 171] width 11 height 9
radio input "true"
click at [708, 260] on label "True" at bounding box center [678, 244] width 98 height 32
click at [647, 249] on input "True" at bounding box center [642, 245] width 11 height 9
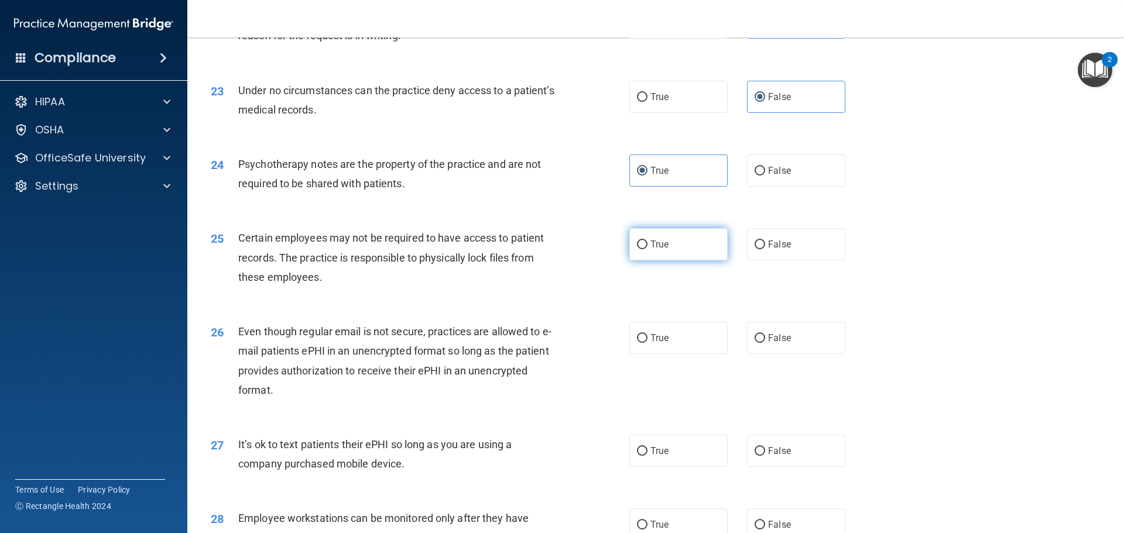
radio input "true"
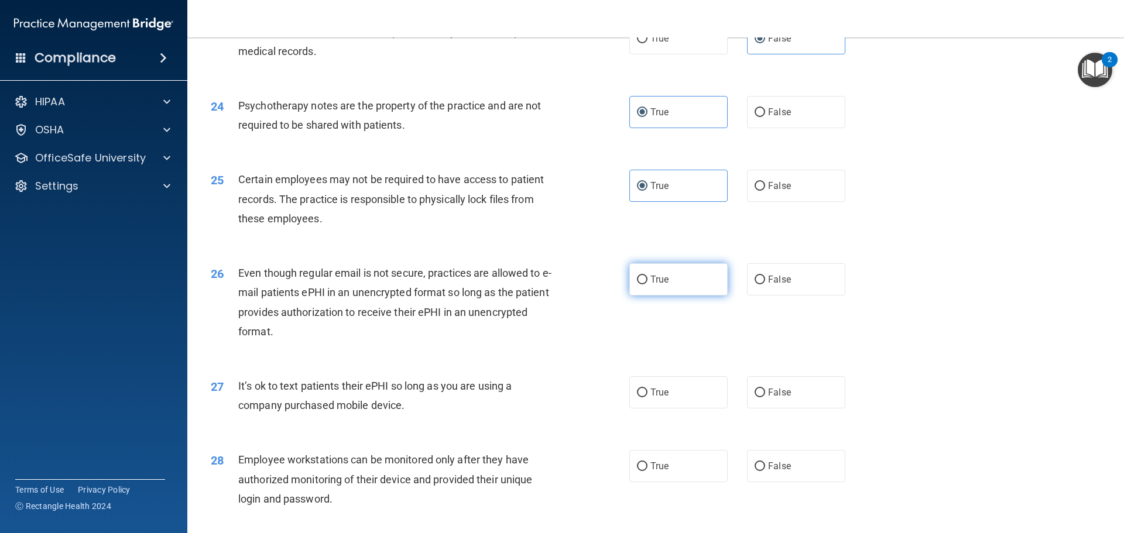
click at [684, 296] on label "True" at bounding box center [678, 279] width 98 height 32
click at [647, 284] on input "True" at bounding box center [642, 280] width 11 height 9
radio input "true"
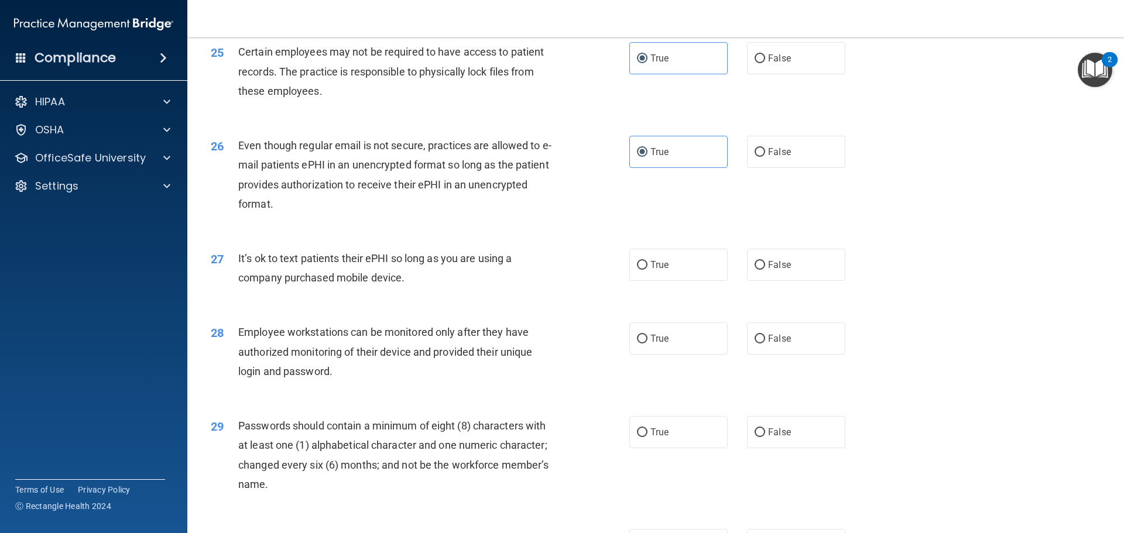
scroll to position [2282, 0]
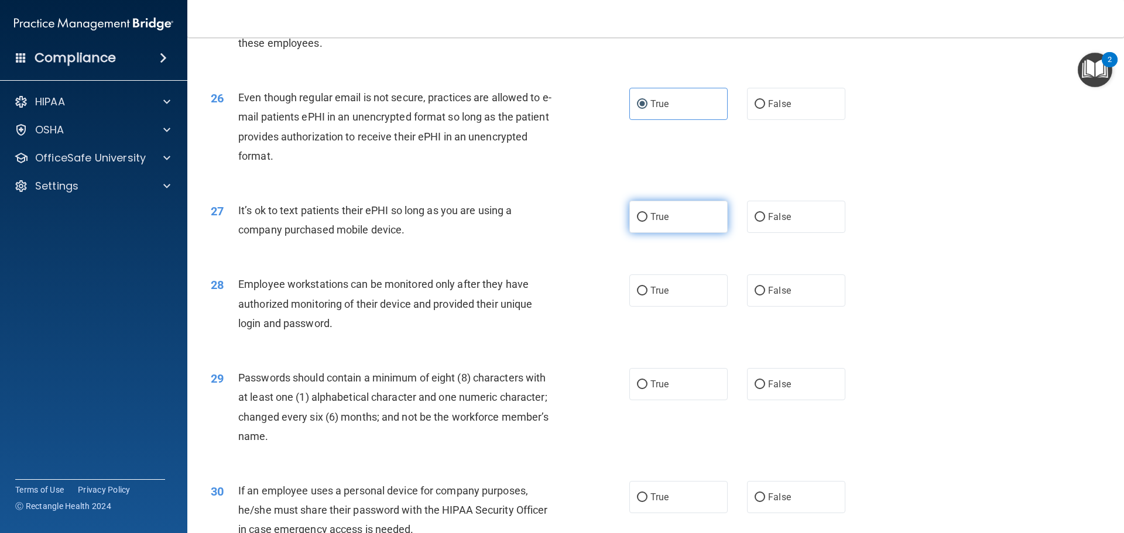
click at [674, 228] on label "True" at bounding box center [678, 217] width 98 height 32
click at [647, 222] on input "True" at bounding box center [642, 217] width 11 height 9
radio input "true"
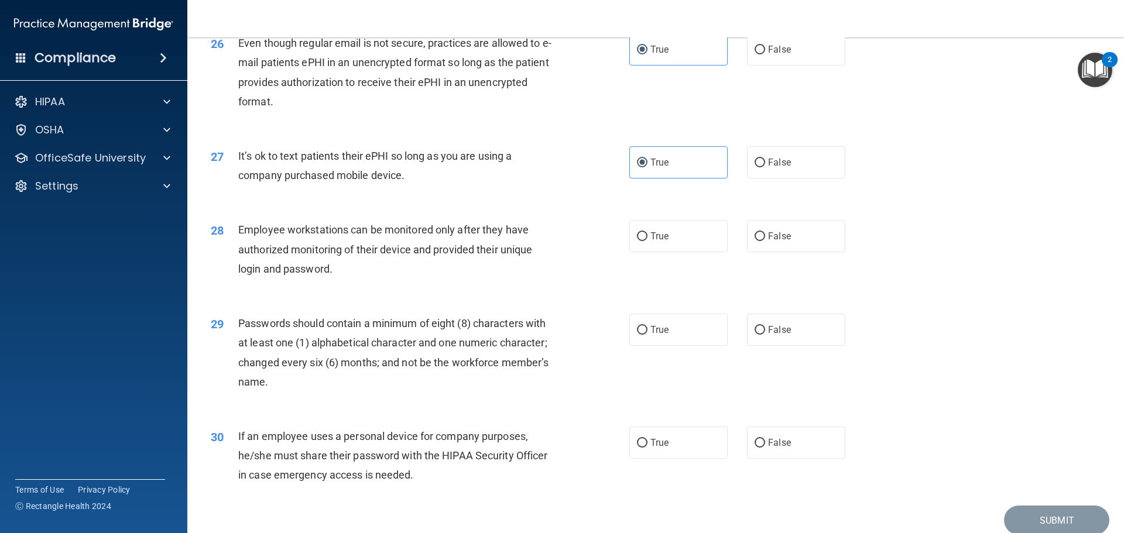
scroll to position [2405, 0]
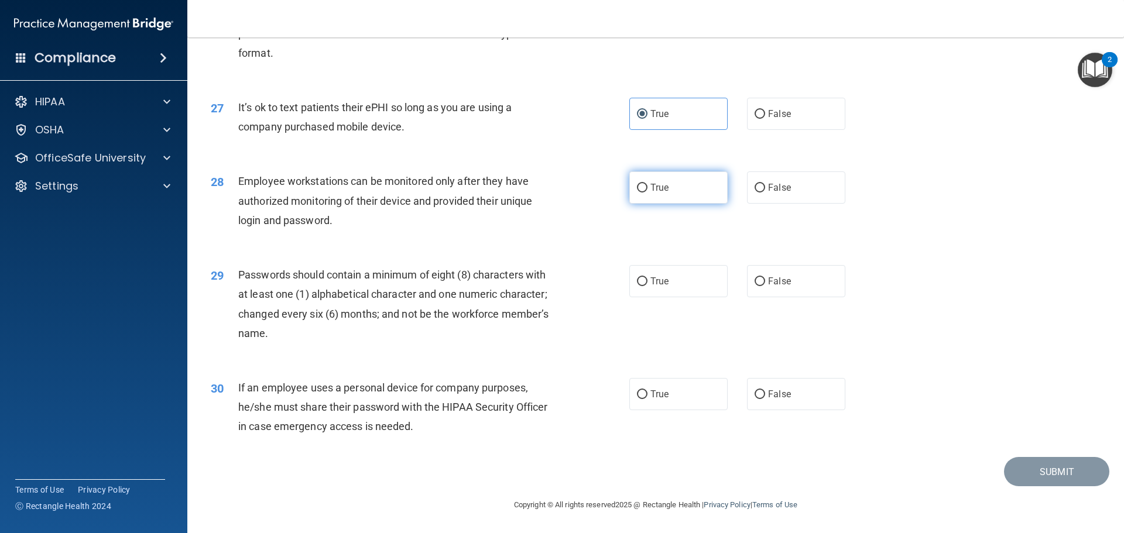
click at [675, 188] on label "True" at bounding box center [678, 187] width 98 height 32
click at [647, 188] on input "True" at bounding box center [642, 188] width 11 height 9
radio input "true"
click at [782, 197] on label "False" at bounding box center [796, 187] width 98 height 32
click at [765, 193] on input "False" at bounding box center [759, 188] width 11 height 9
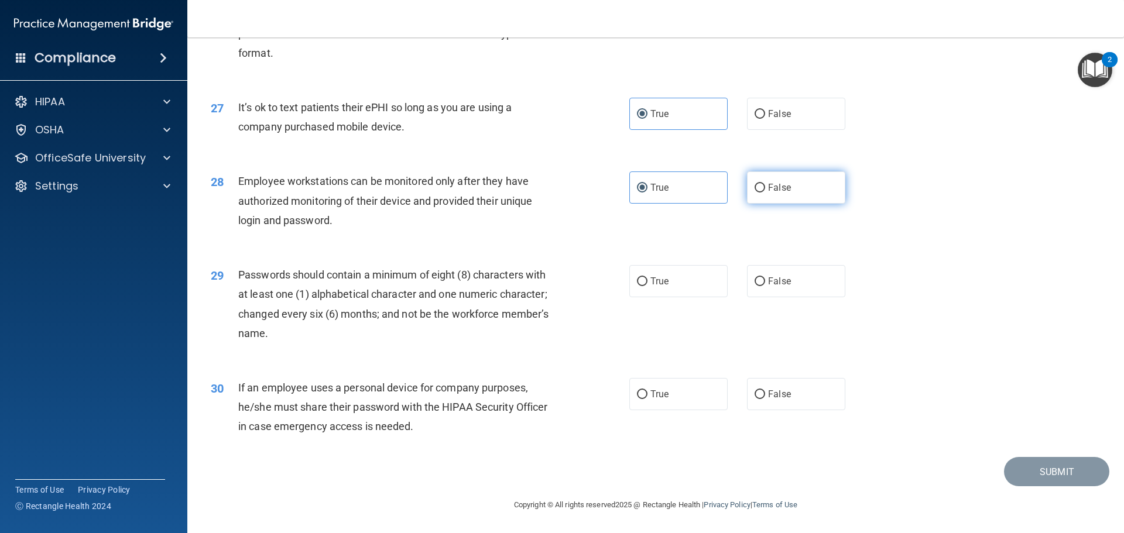
radio input "true"
click at [706, 201] on label "True" at bounding box center [678, 187] width 98 height 32
click at [647, 193] on input "True" at bounding box center [642, 188] width 11 height 9
radio input "true"
radio input "false"
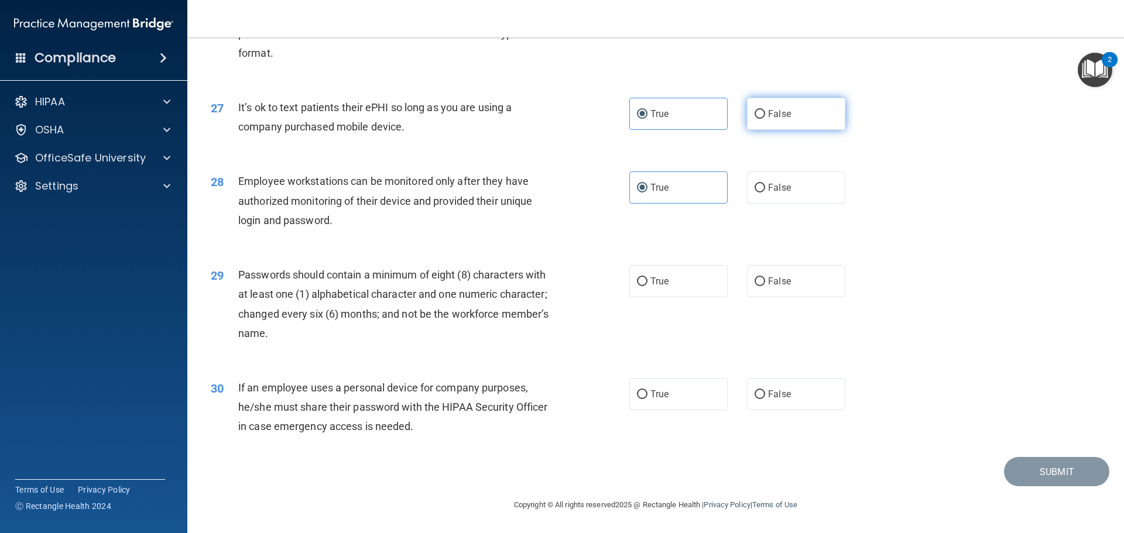
click at [775, 119] on span "False" at bounding box center [779, 113] width 23 height 11
click at [765, 119] on input "False" at bounding box center [759, 114] width 11 height 9
radio input "true"
radio input "false"
click at [638, 285] on input "True" at bounding box center [642, 281] width 11 height 9
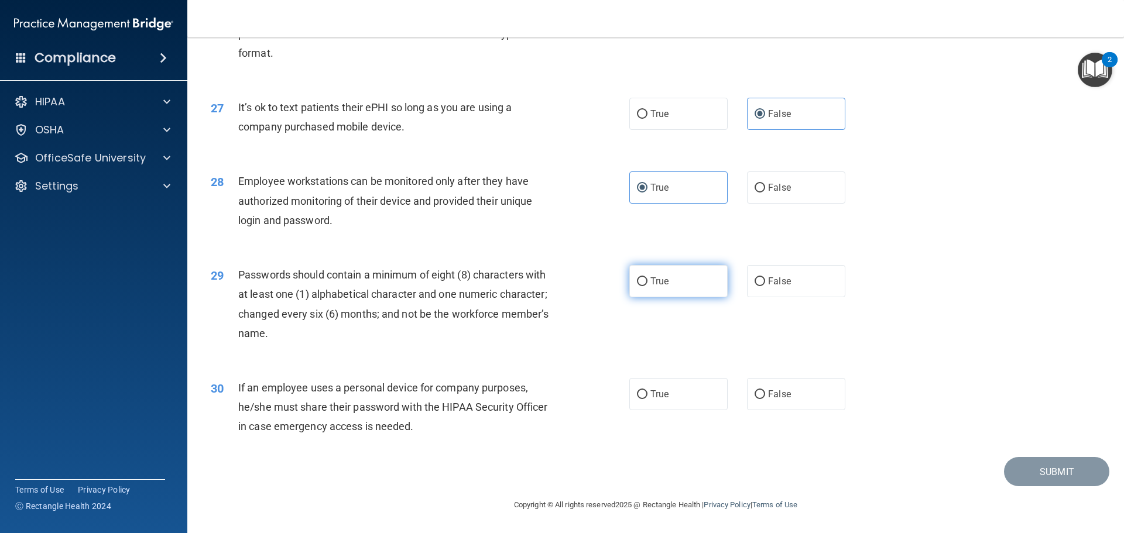
radio input "true"
click at [777, 388] on label "False" at bounding box center [796, 394] width 98 height 32
click at [765, 390] on input "False" at bounding box center [759, 394] width 11 height 9
radio input "true"
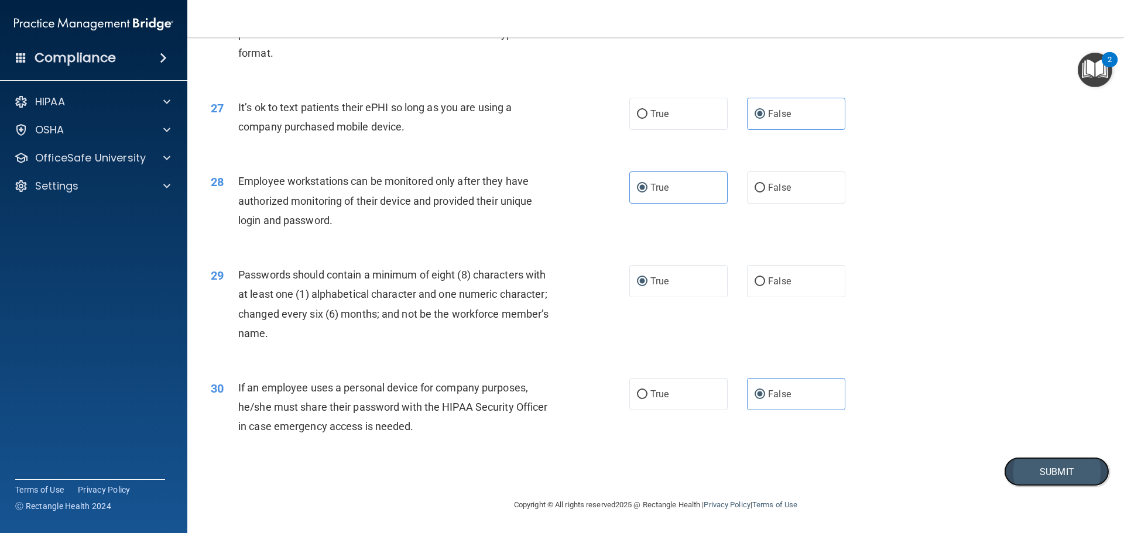
click at [1028, 475] on button "Submit" at bounding box center [1056, 472] width 105 height 30
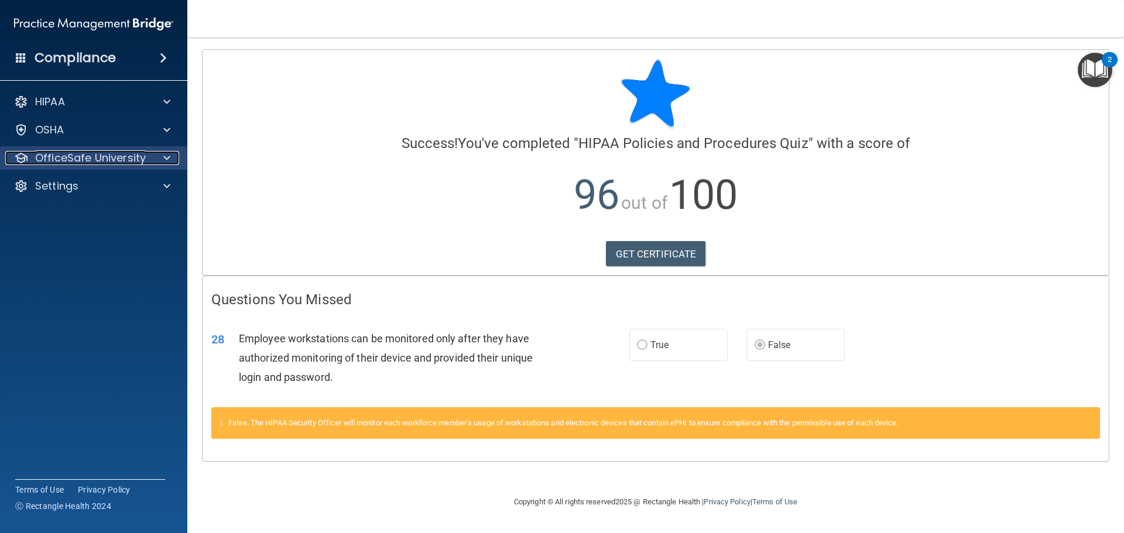
click at [111, 162] on p "OfficeSafe University" at bounding box center [90, 158] width 111 height 14
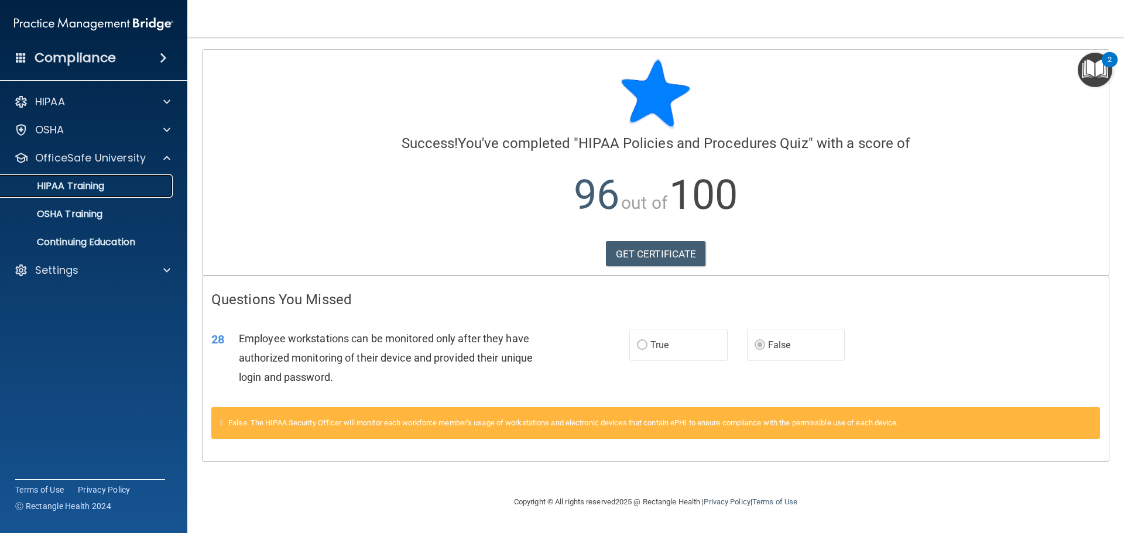
click at [82, 184] on p "HIPAA Training" at bounding box center [56, 186] width 97 height 12
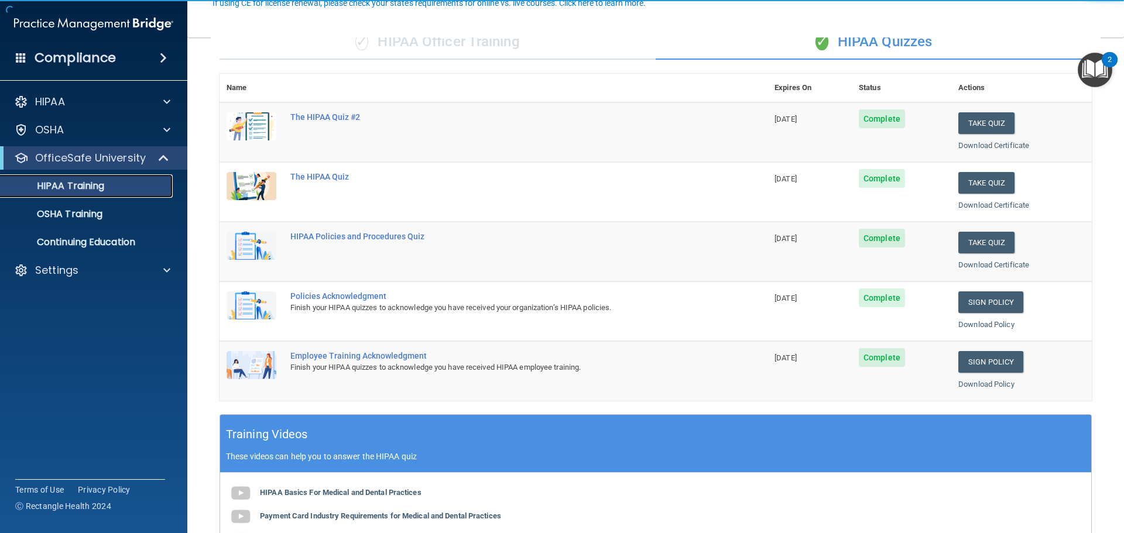
scroll to position [117, 0]
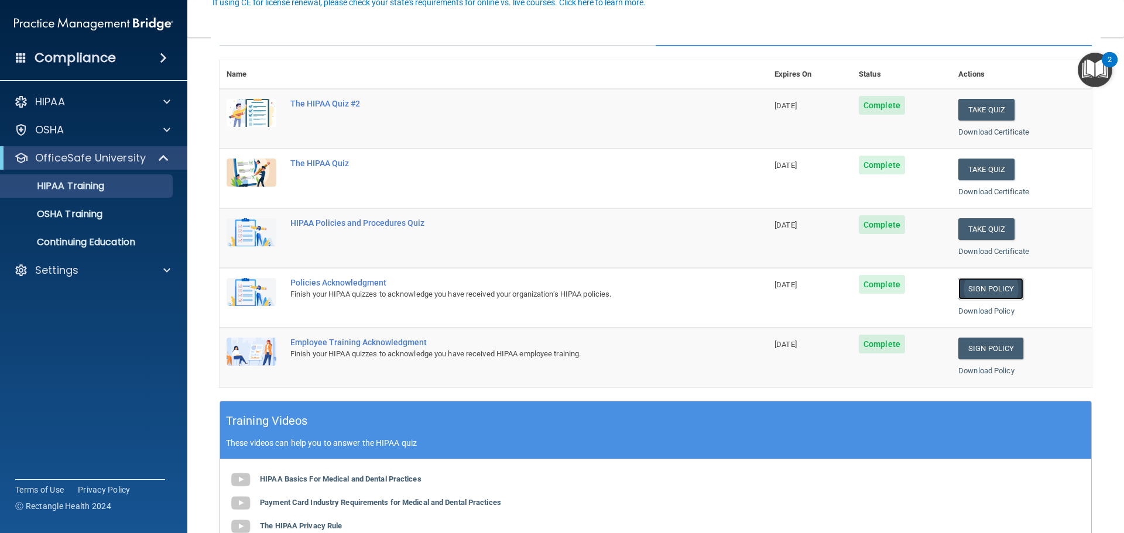
click at [991, 288] on link "Sign Policy" at bounding box center [990, 289] width 65 height 22
click at [108, 277] on div "Settings" at bounding box center [77, 270] width 145 height 14
click at [105, 325] on p "Sign Out" at bounding box center [88, 327] width 160 height 12
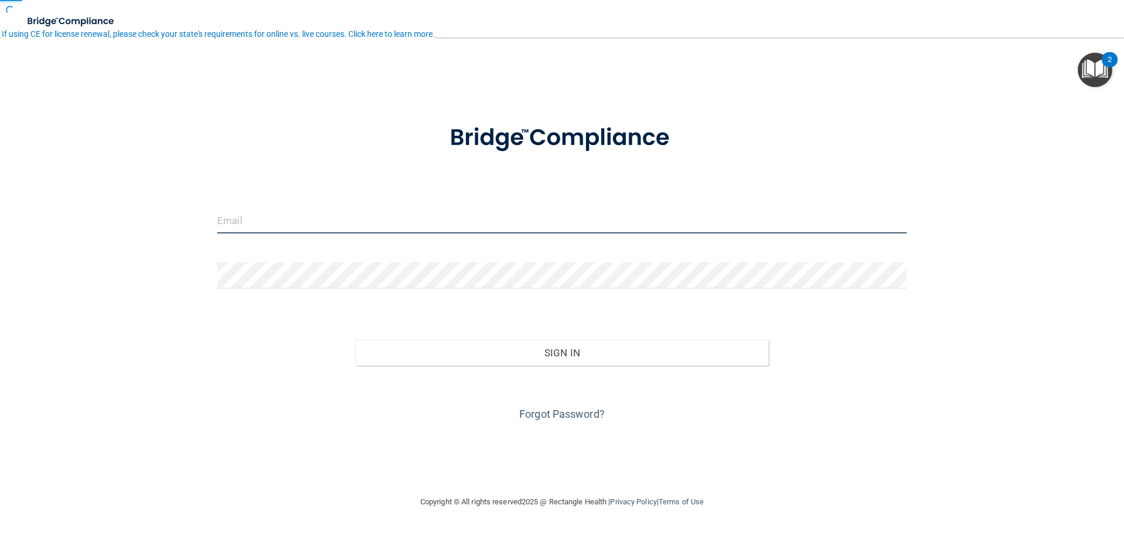
type input "emily.wolfbauer@bebright.com"
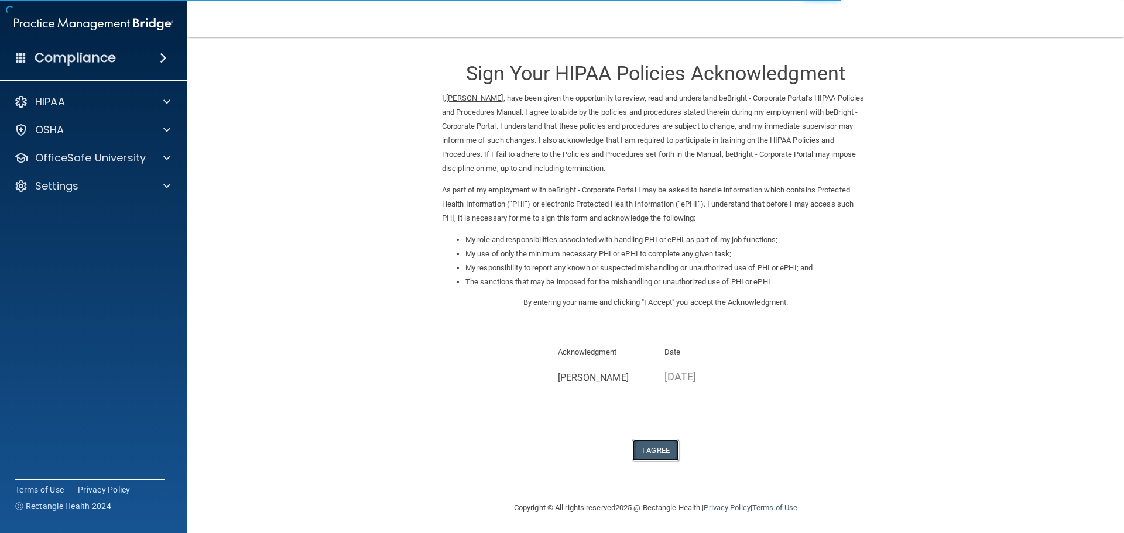
click at [655, 449] on button "I Agree" at bounding box center [655, 451] width 47 height 22
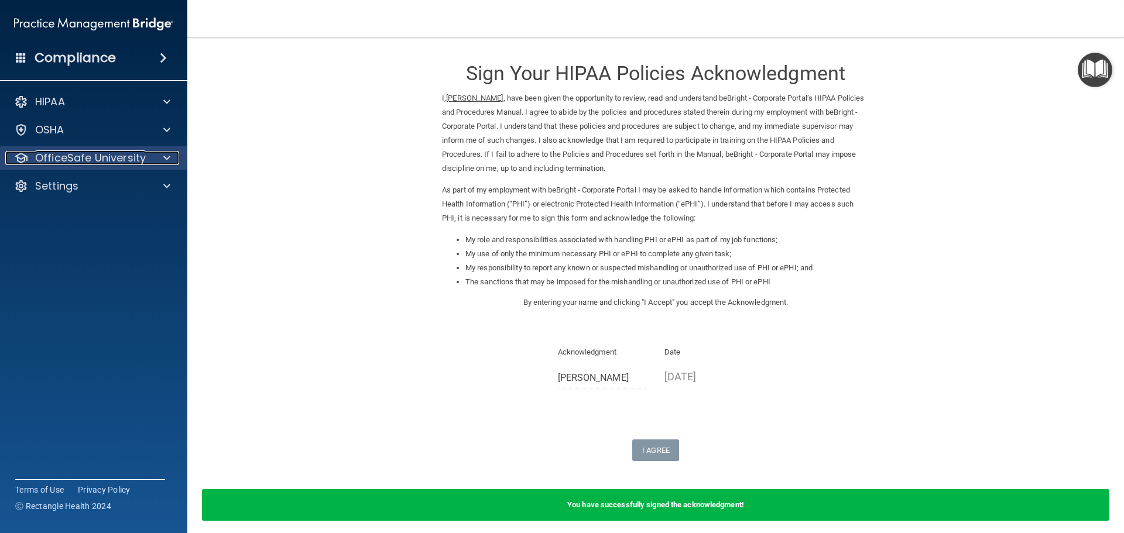
click at [159, 153] on div at bounding box center [164, 158] width 29 height 14
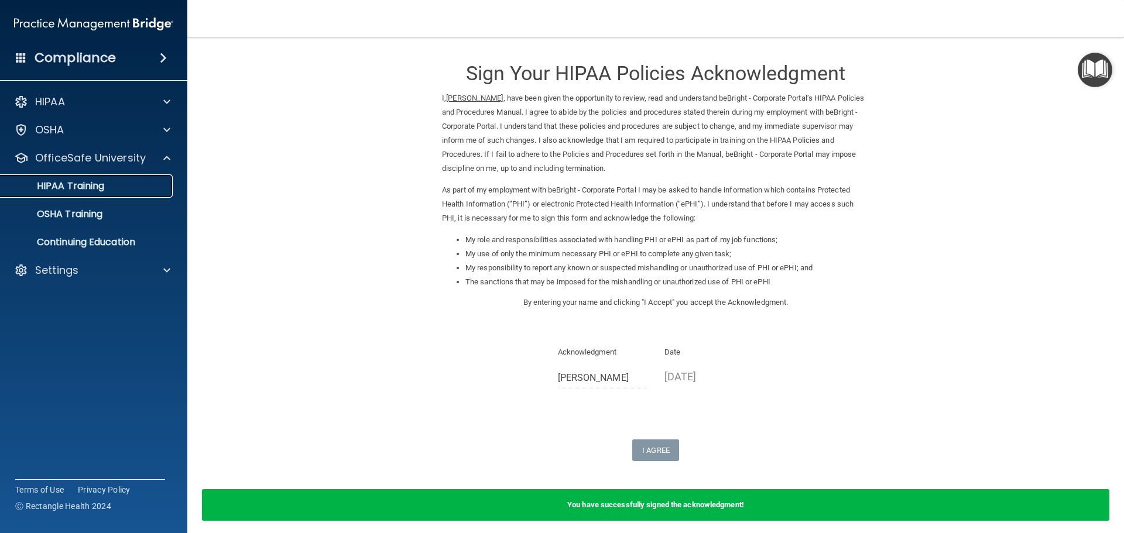
click at [81, 192] on p "HIPAA Training" at bounding box center [56, 186] width 97 height 12
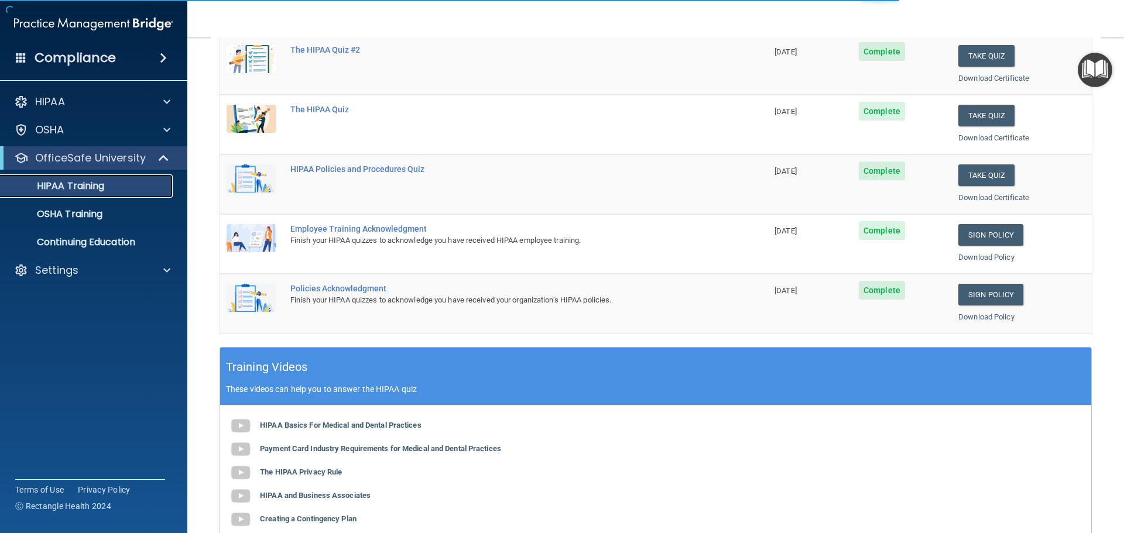
scroll to position [176, 0]
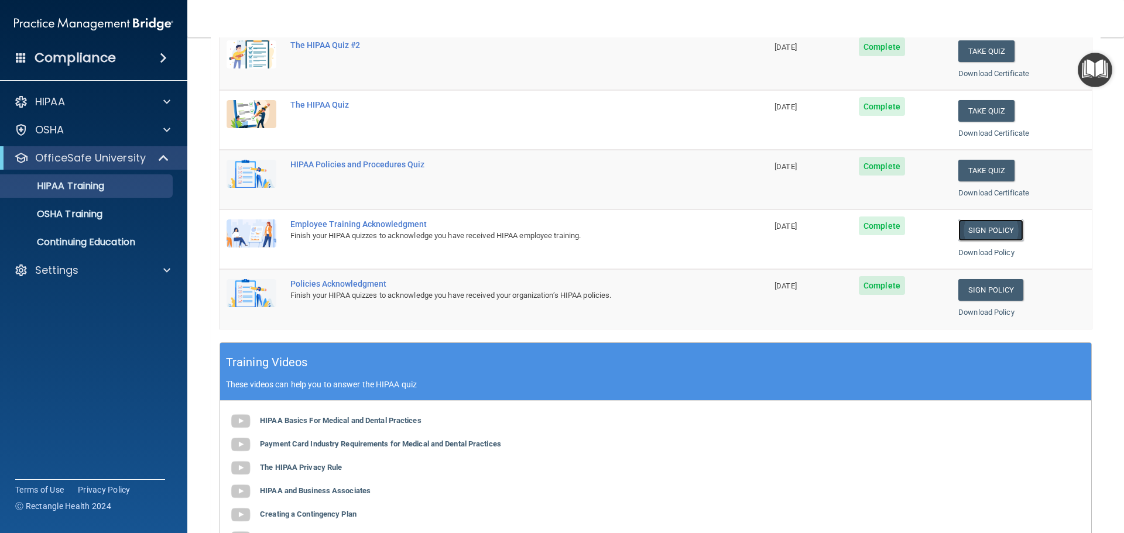
click at [966, 229] on link "Sign Policy" at bounding box center [990, 230] width 65 height 22
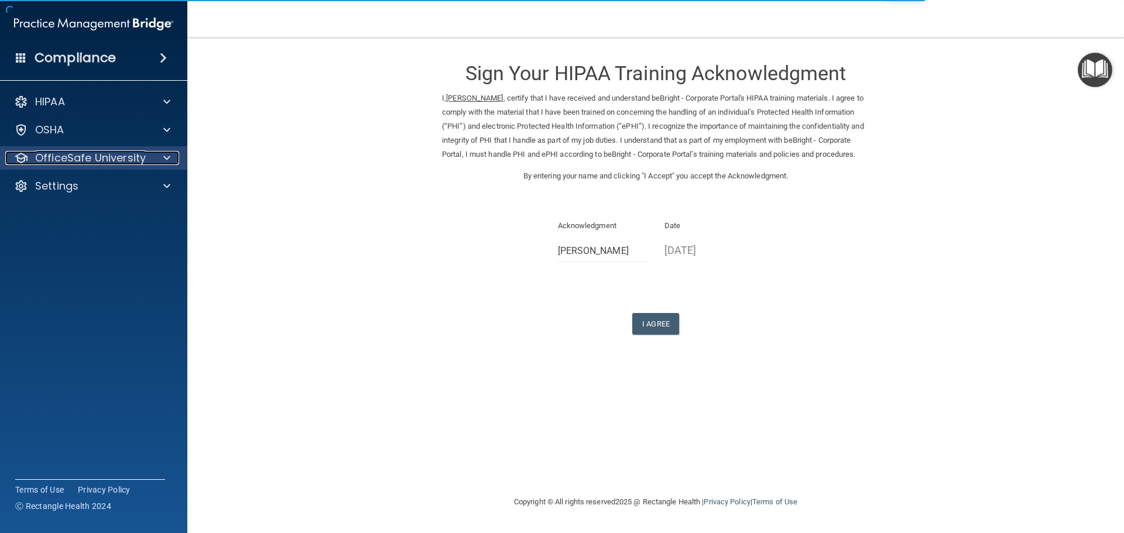
click at [162, 162] on div at bounding box center [164, 158] width 29 height 14
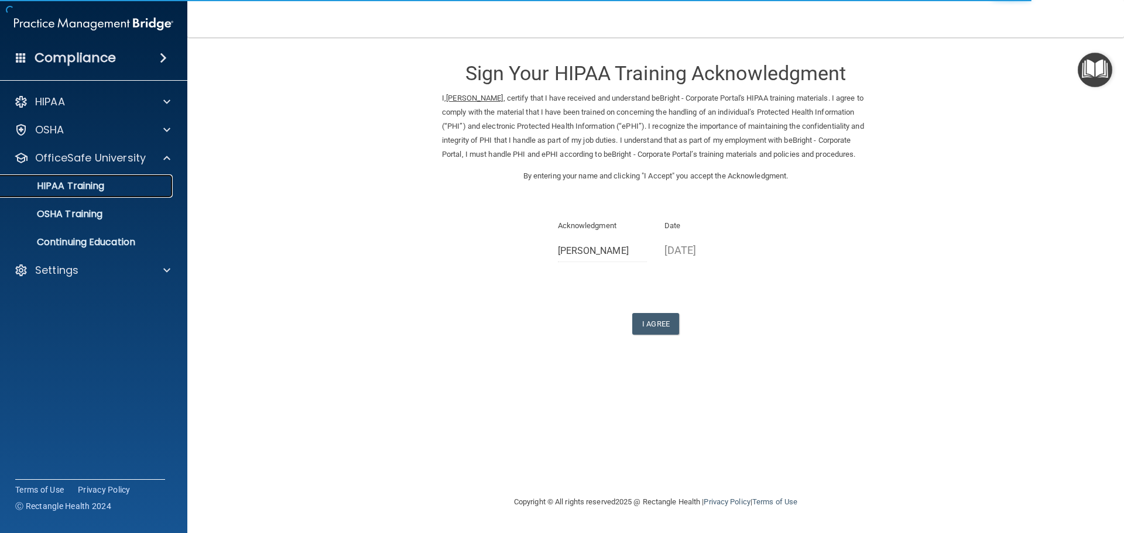
click at [111, 192] on link "HIPAA Training" at bounding box center [80, 185] width 184 height 23
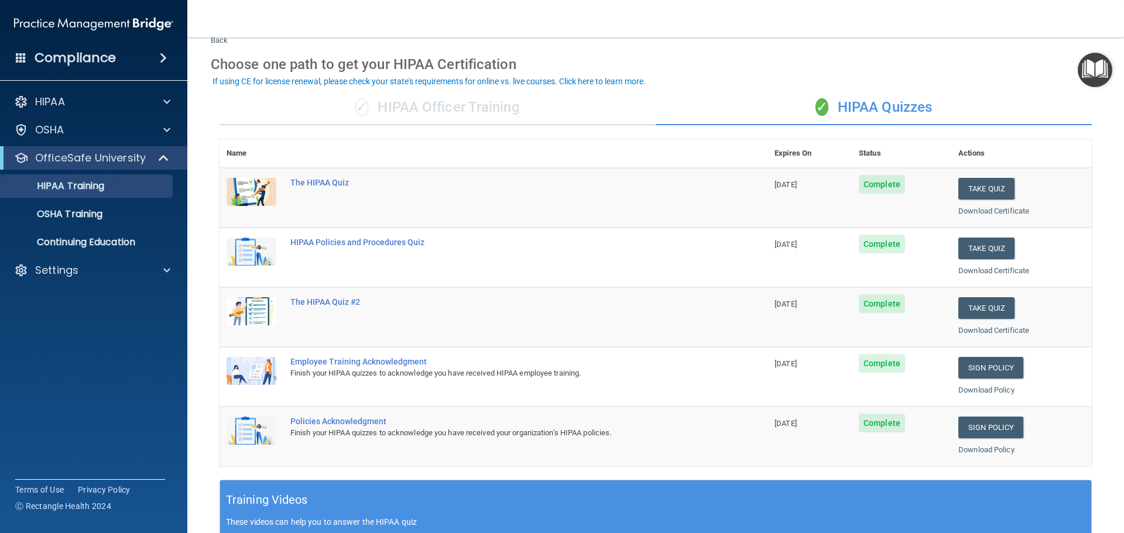
scroll to position [59, 0]
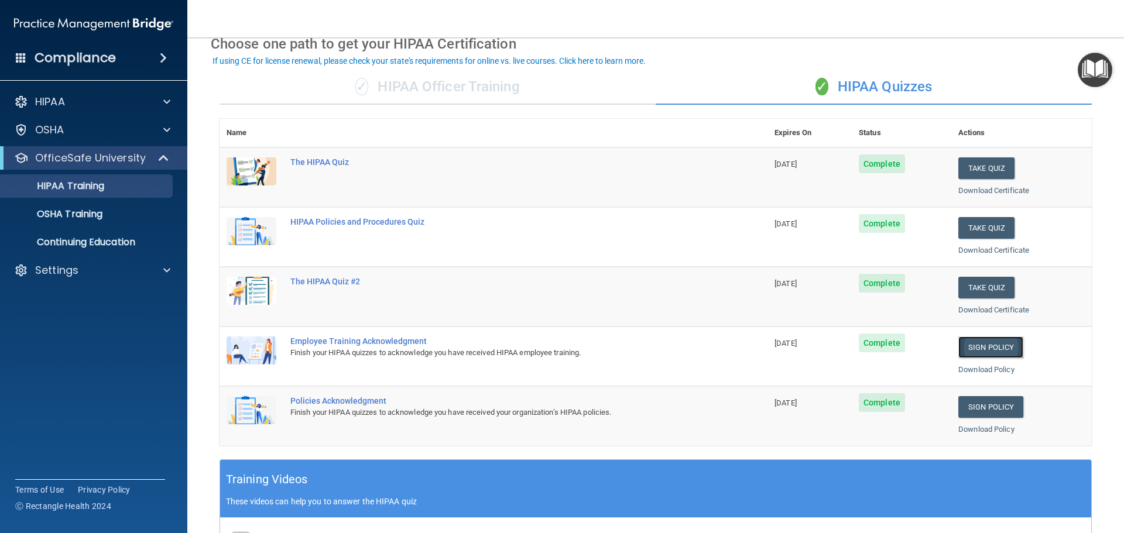
click at [977, 344] on link "Sign Policy" at bounding box center [990, 348] width 65 height 22
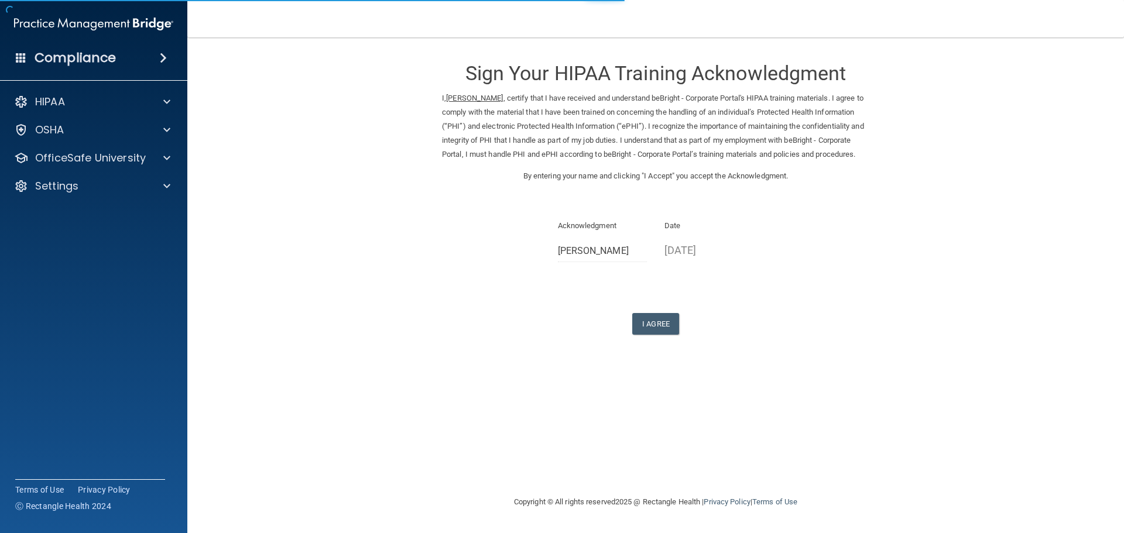
click at [684, 333] on div "I Agree" at bounding box center [655, 324] width 427 height 22
click at [666, 335] on button "I Agree" at bounding box center [655, 324] width 47 height 22
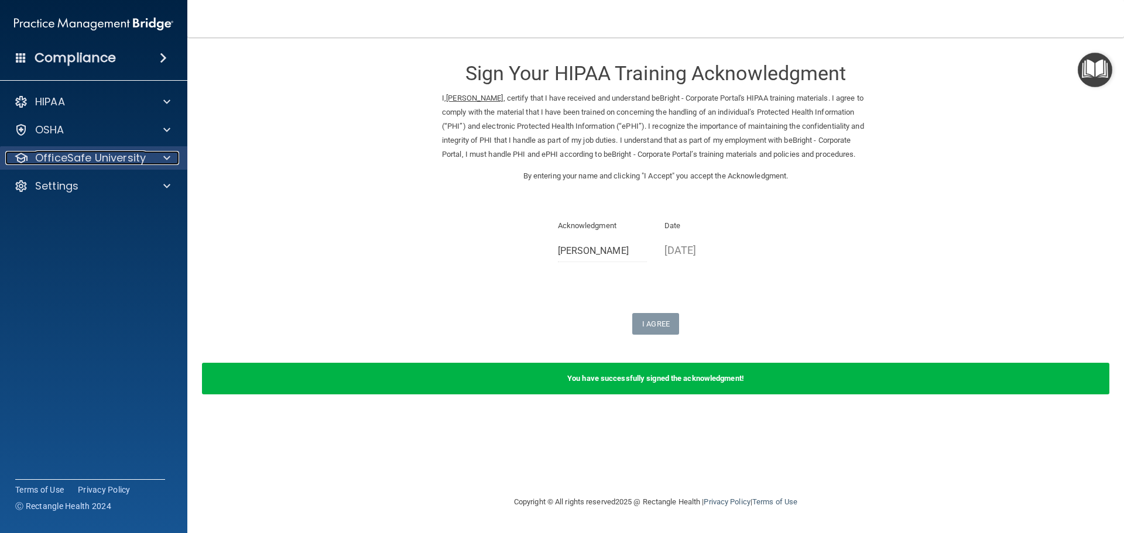
click at [125, 159] on p "OfficeSafe University" at bounding box center [90, 158] width 111 height 14
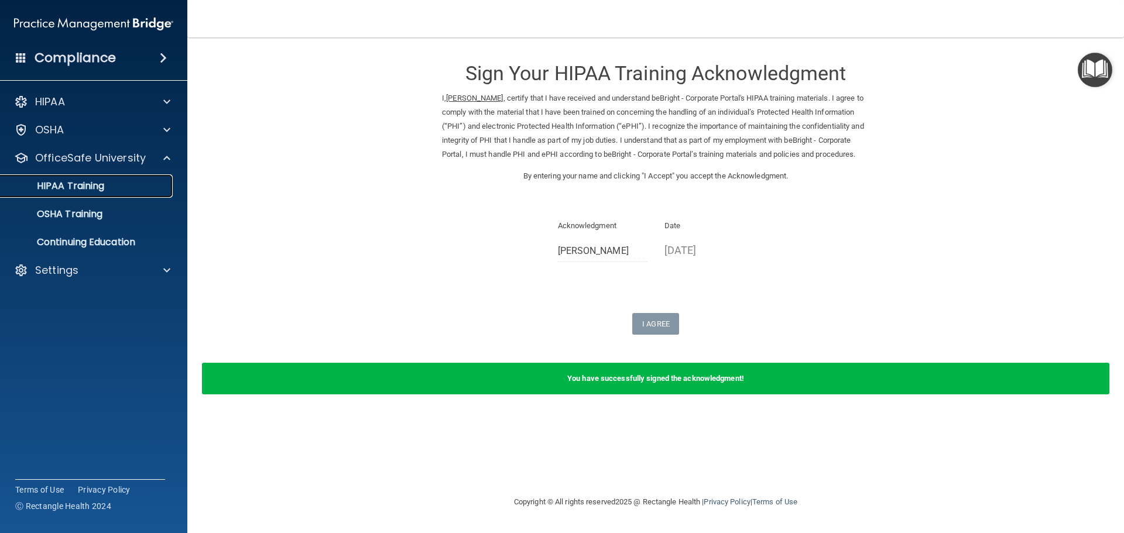
click at [114, 191] on div "HIPAA Training" at bounding box center [88, 186] width 160 height 12
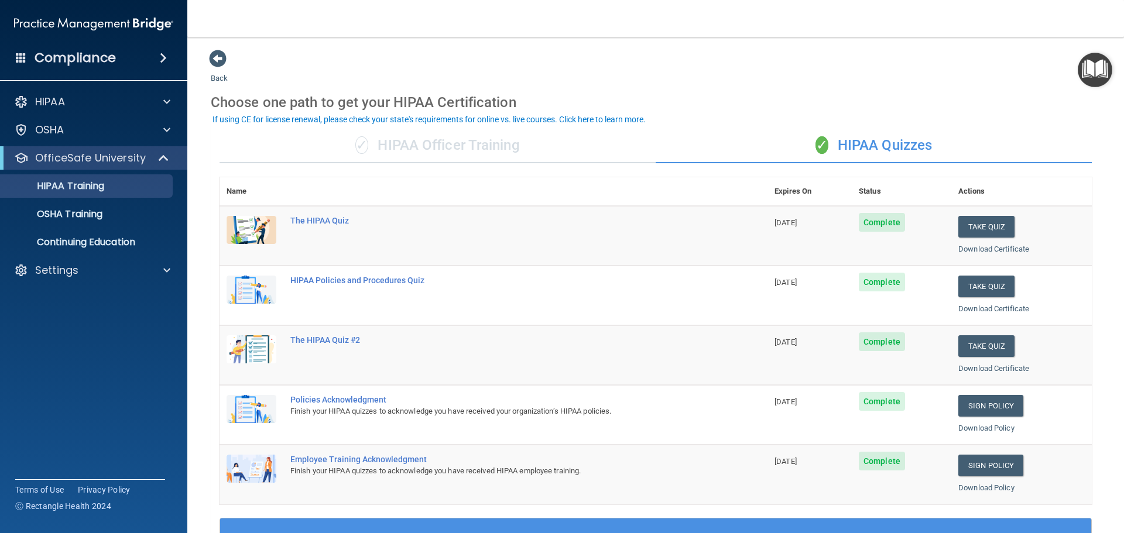
click at [424, 149] on div "✓ HIPAA Officer Training" at bounding box center [437, 145] width 436 height 35
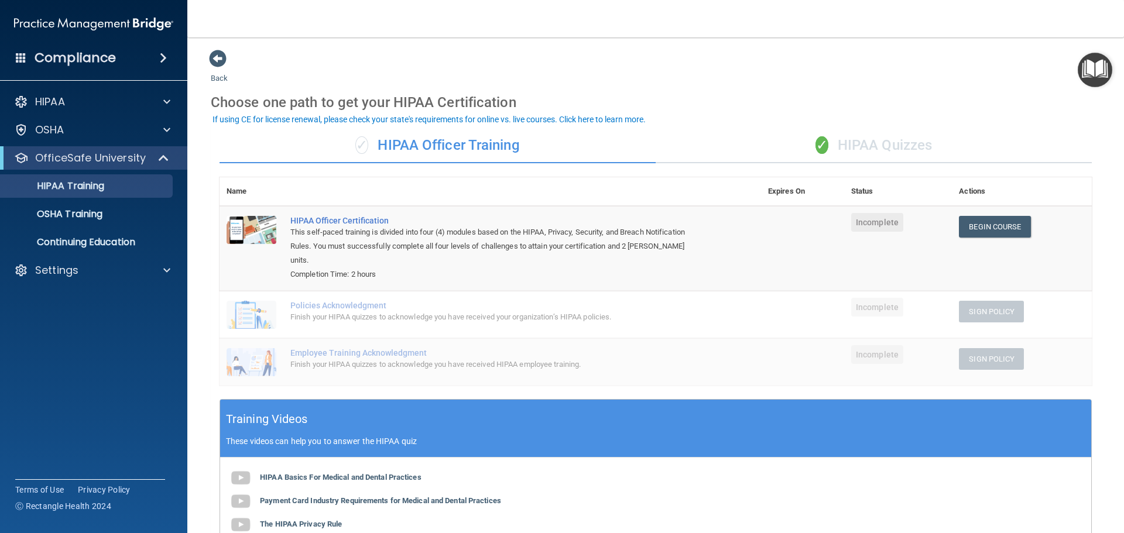
click at [840, 136] on div "✓ HIPAA Quizzes" at bounding box center [873, 145] width 436 height 35
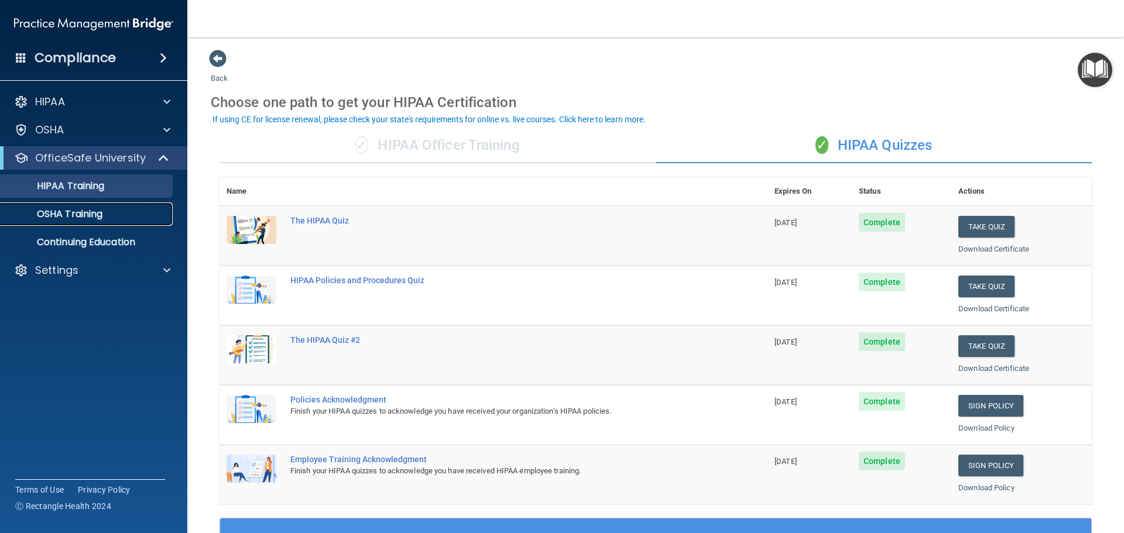
click at [82, 211] on p "OSHA Training" at bounding box center [55, 214] width 95 height 12
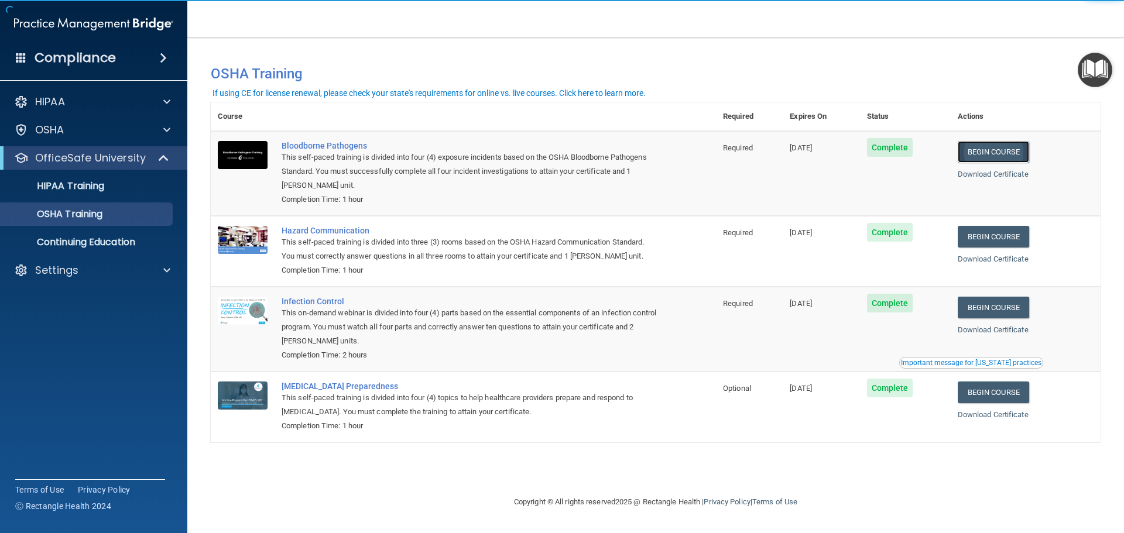
click at [1010, 152] on link "Begin Course" at bounding box center [992, 152] width 71 height 22
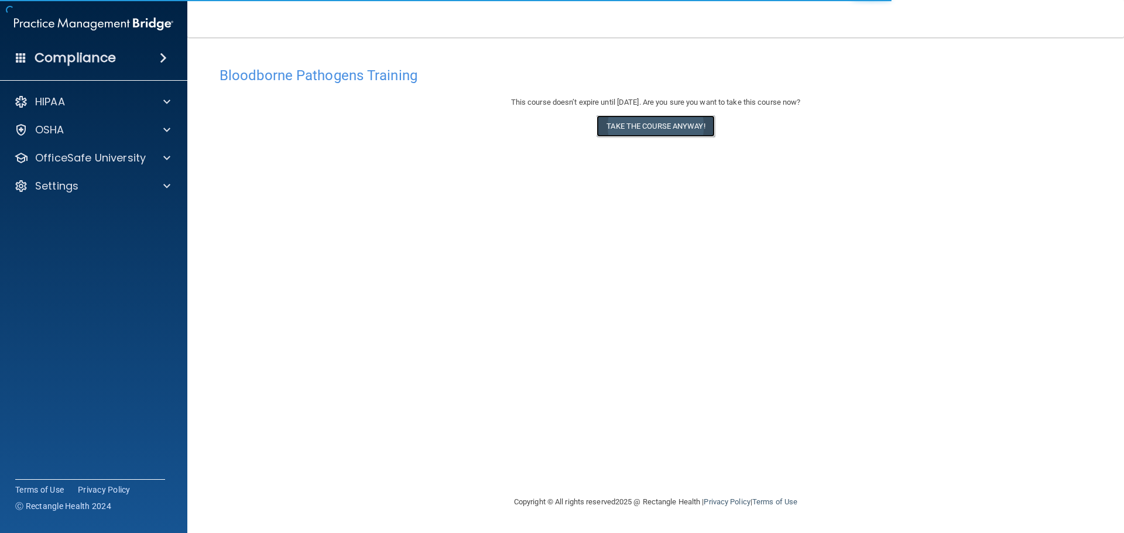
click at [651, 131] on button "Take the course anyway!" at bounding box center [655, 126] width 118 height 22
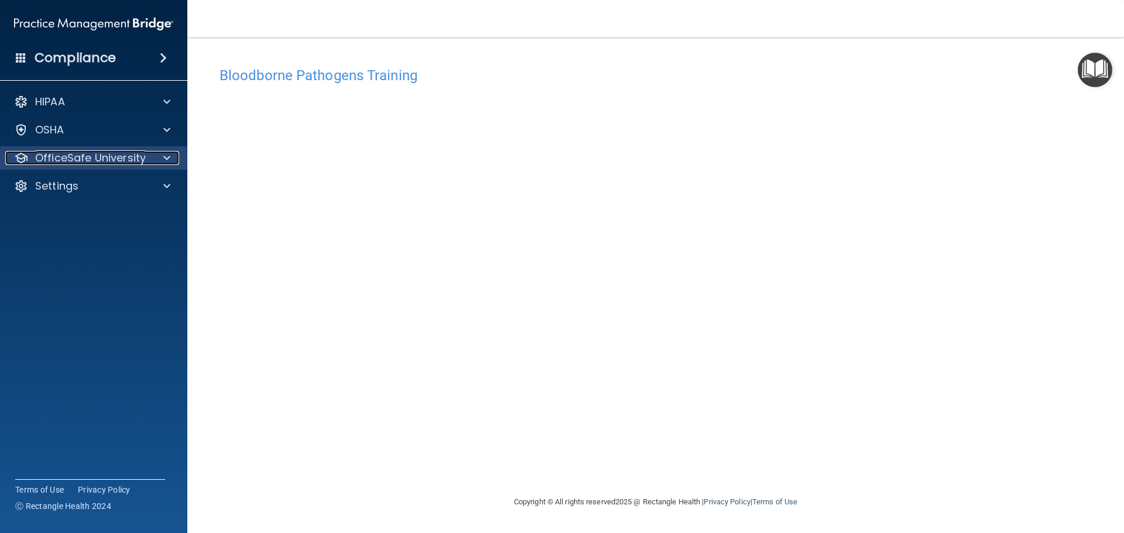
click at [129, 162] on p "OfficeSafe University" at bounding box center [90, 158] width 111 height 14
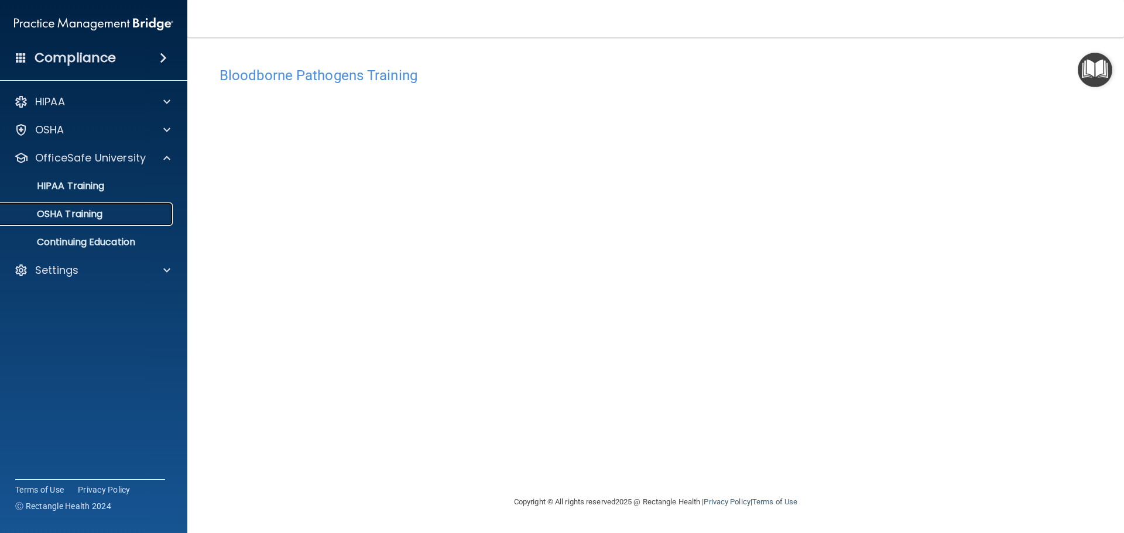
click at [102, 212] on p "OSHA Training" at bounding box center [55, 214] width 95 height 12
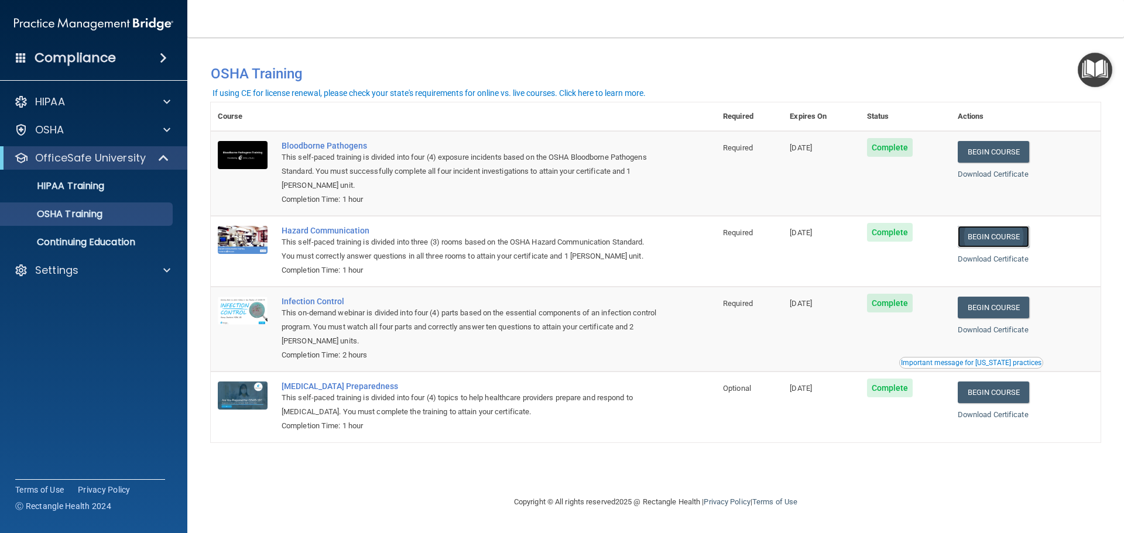
click at [995, 238] on link "Begin Course" at bounding box center [992, 237] width 71 height 22
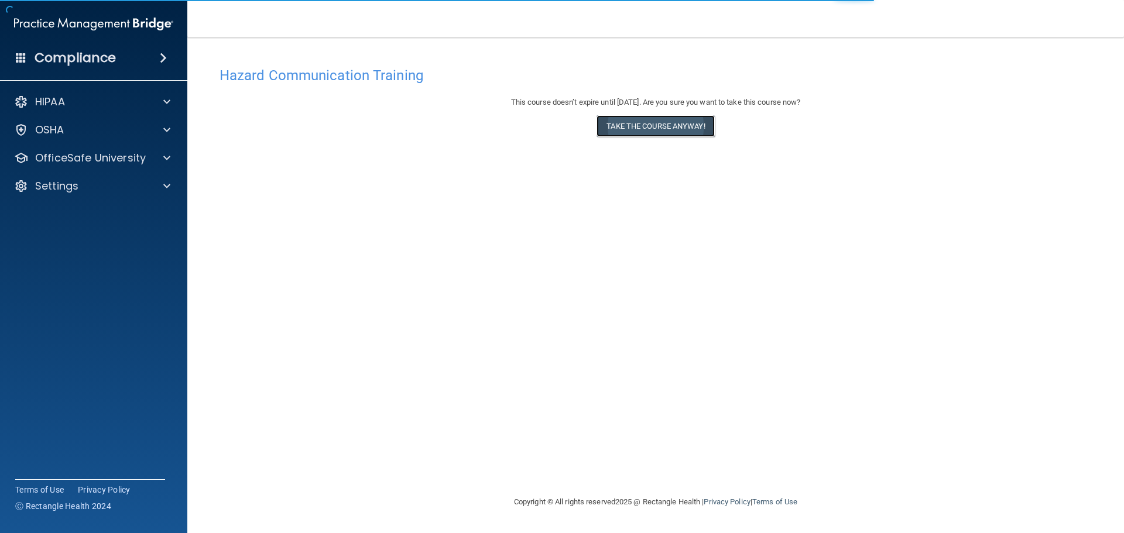
click at [681, 133] on button "Take the course anyway!" at bounding box center [655, 126] width 118 height 22
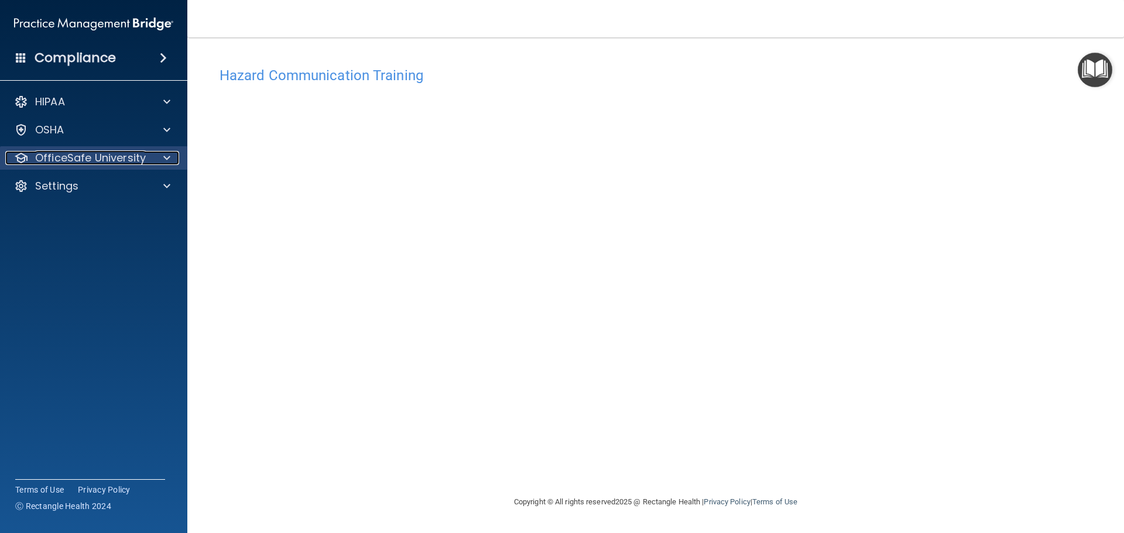
click at [135, 159] on p "OfficeSafe University" at bounding box center [90, 158] width 111 height 14
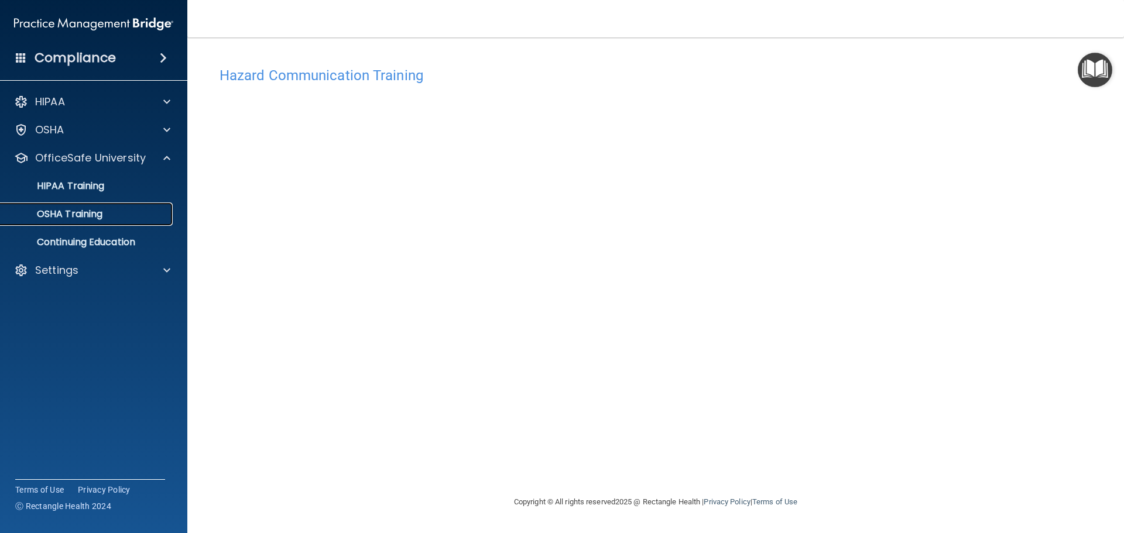
click at [98, 211] on p "OSHA Training" at bounding box center [55, 214] width 95 height 12
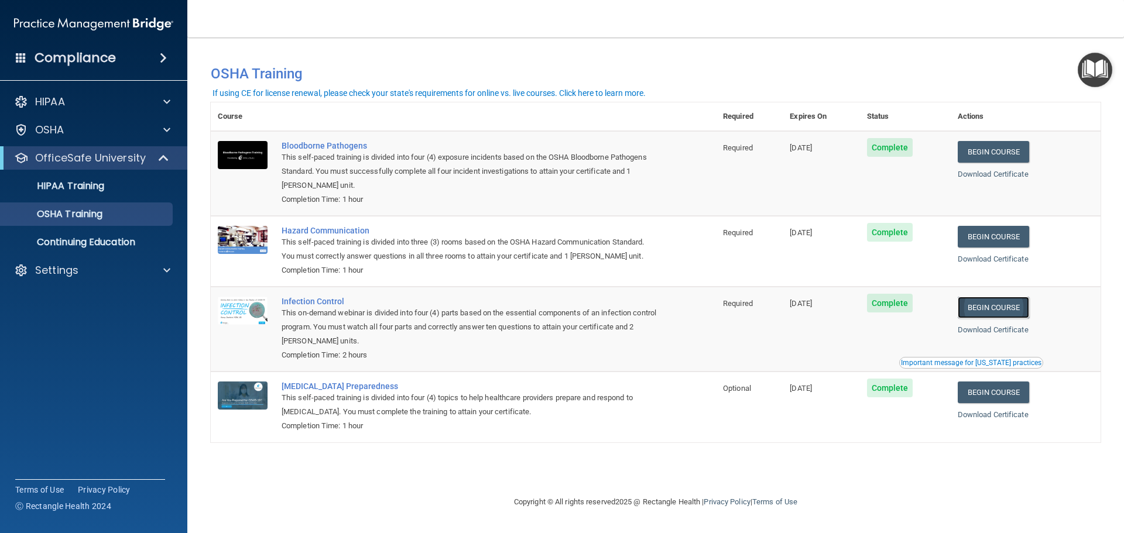
click at [980, 305] on link "Begin Course" at bounding box center [992, 308] width 71 height 22
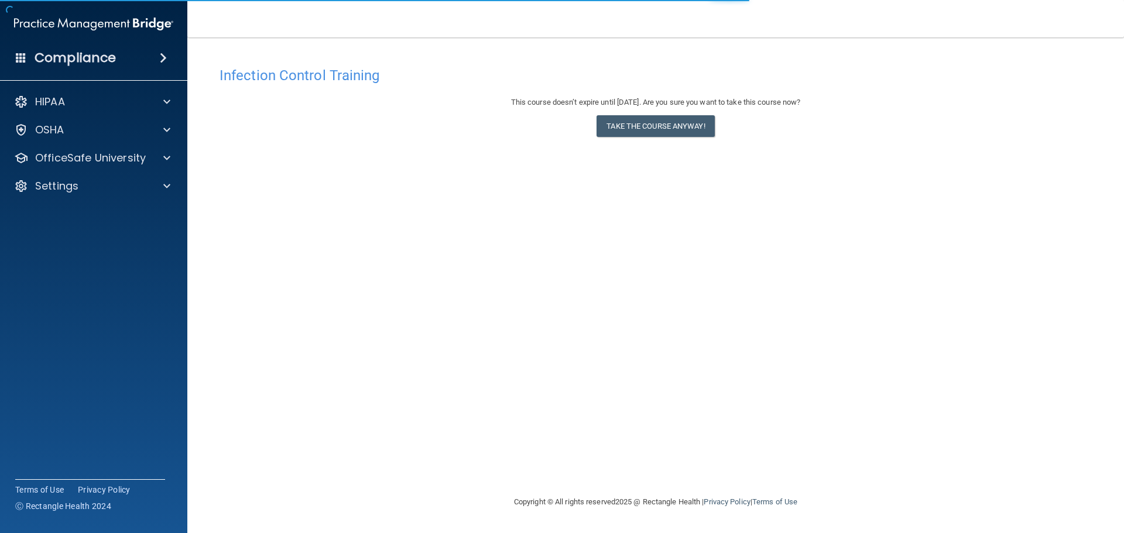
click at [636, 140] on div "This course doesn’t expire until [DATE]. Are you sure you want to take this cou…" at bounding box center [655, 118] width 872 height 47
click at [629, 115] on div "This course doesn’t expire until [DATE]. Are you sure you want to take this cou…" at bounding box center [655, 118] width 872 height 47
click at [630, 119] on button "Take the course anyway!" at bounding box center [655, 126] width 118 height 22
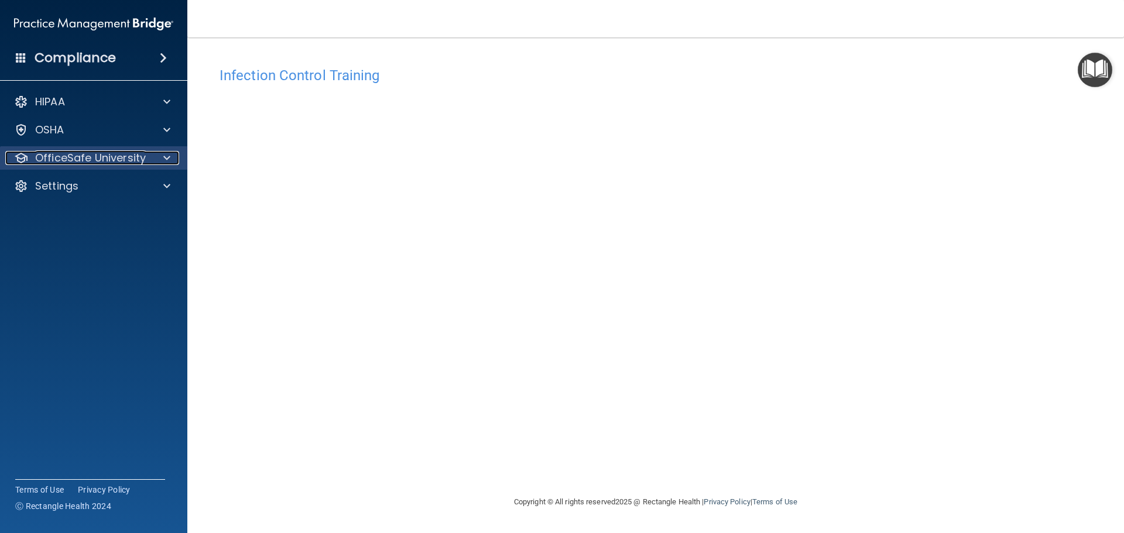
click at [100, 152] on p "OfficeSafe University" at bounding box center [90, 158] width 111 height 14
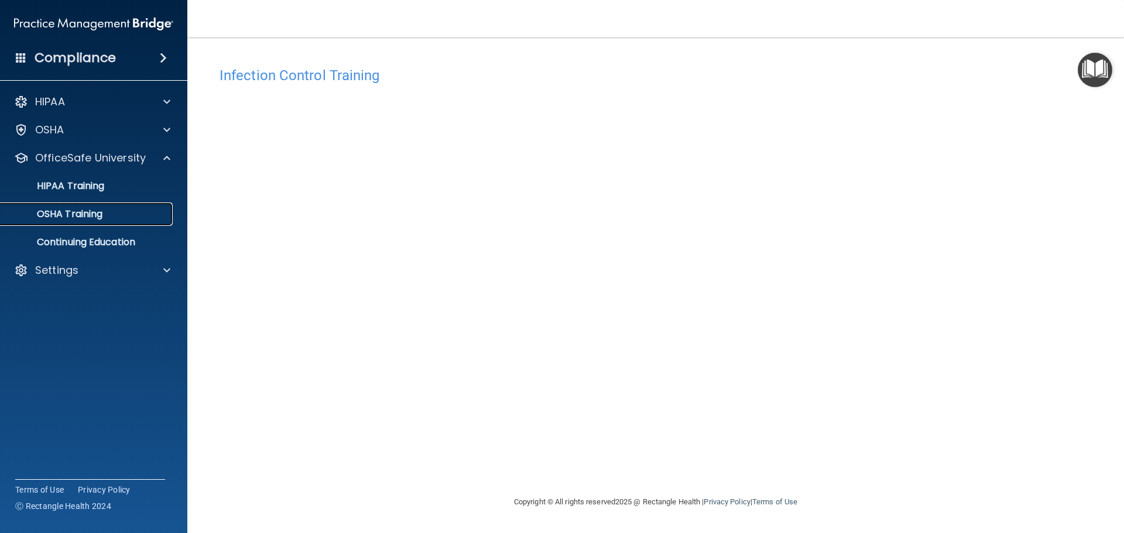
click at [109, 214] on div "OSHA Training" at bounding box center [88, 214] width 160 height 12
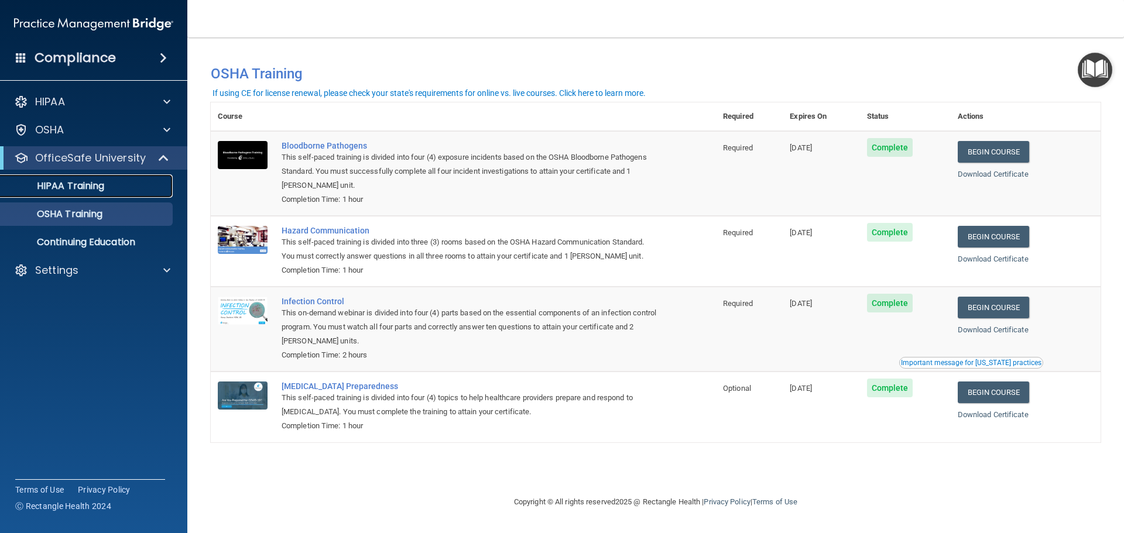
click at [107, 188] on div "HIPAA Training" at bounding box center [88, 186] width 160 height 12
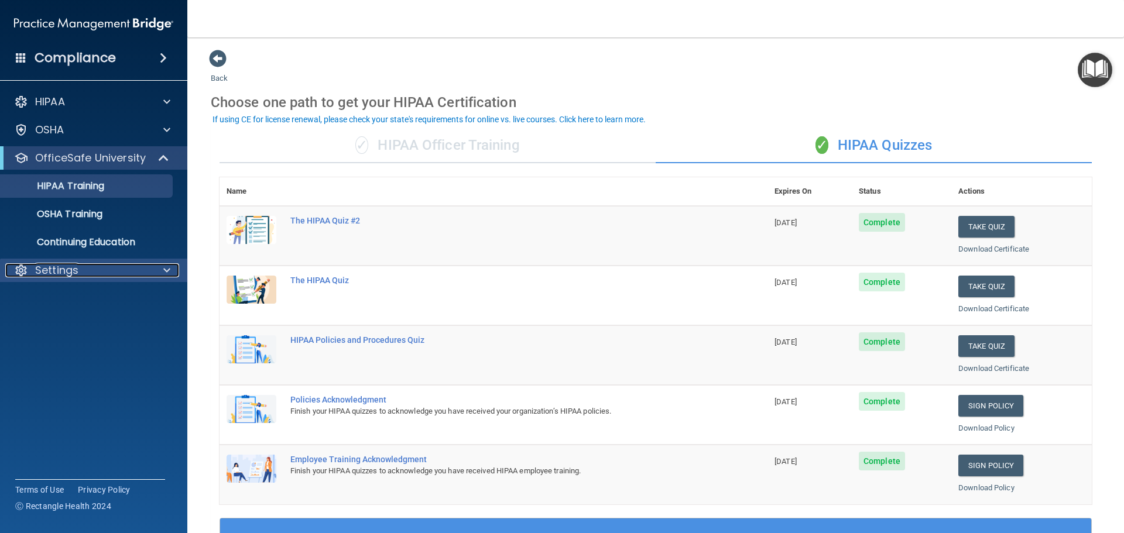
click at [142, 276] on div "Settings" at bounding box center [77, 270] width 145 height 14
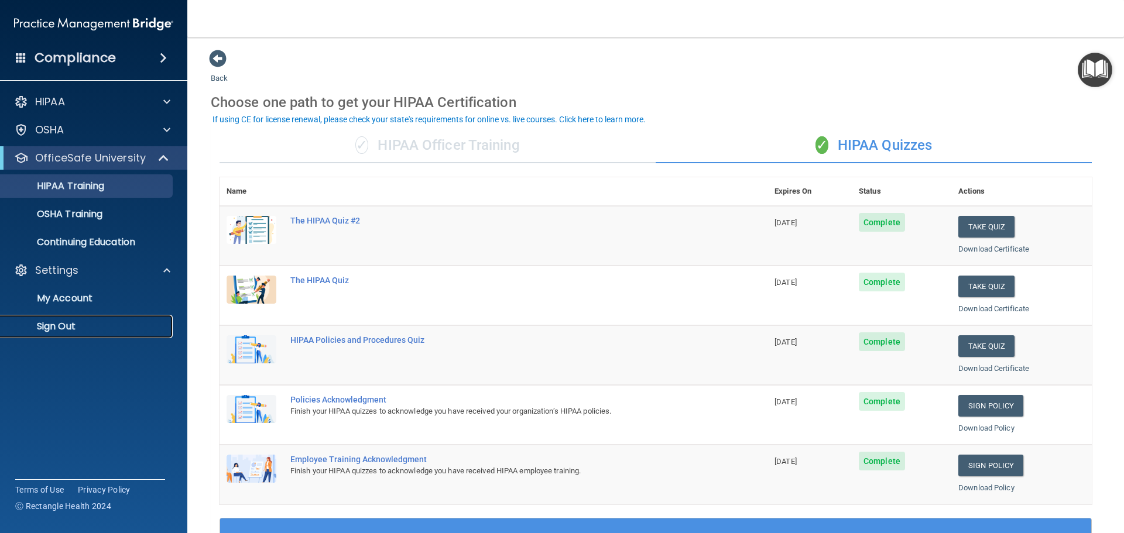
click at [121, 331] on p "Sign Out" at bounding box center [88, 327] width 160 height 12
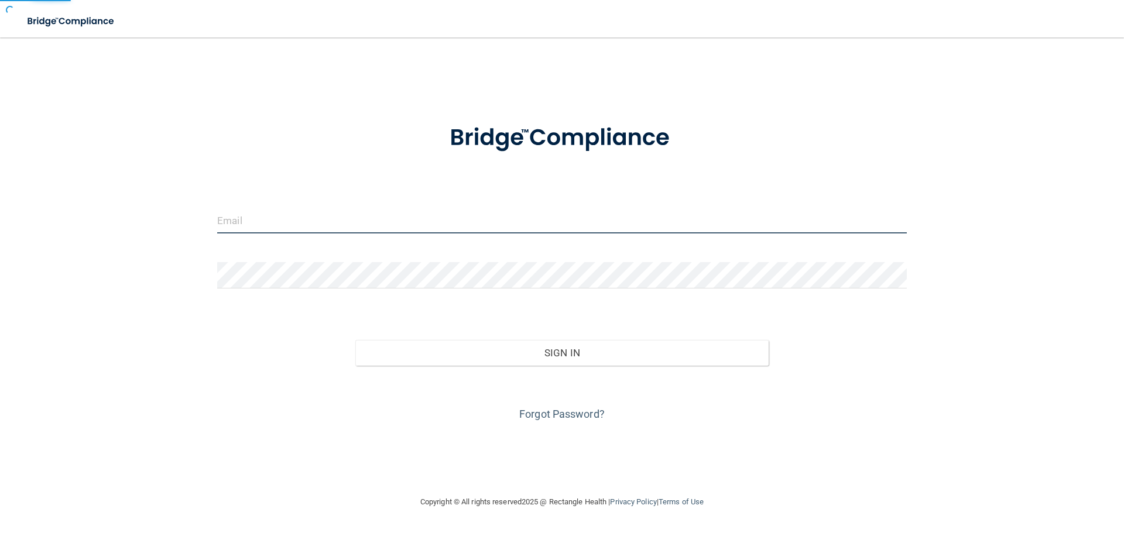
type input "emily.wolfbauer@bebright.com"
